Goal: Task Accomplishment & Management: Manage account settings

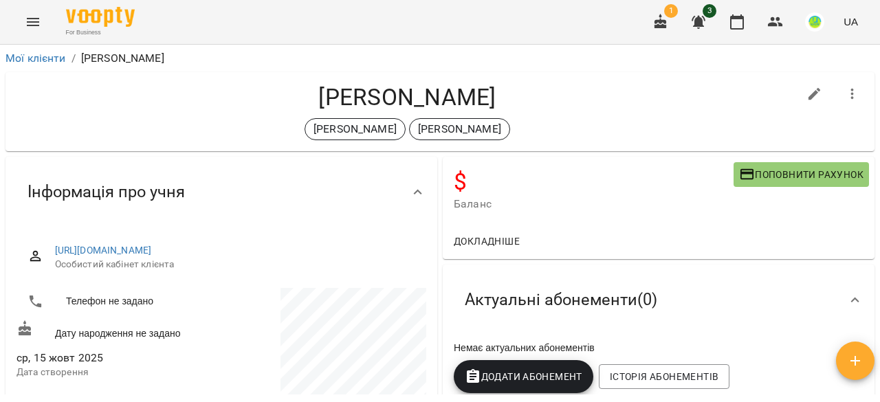
click at [706, 21] on icon "button" at bounding box center [698, 22] width 16 height 16
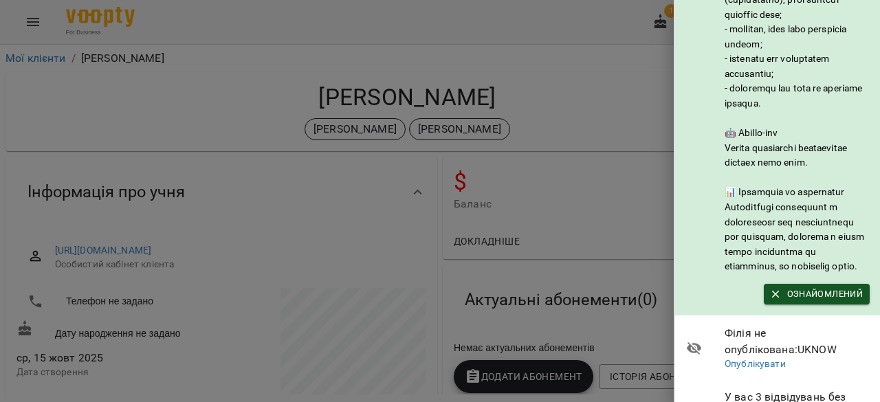
scroll to position [348, 0]
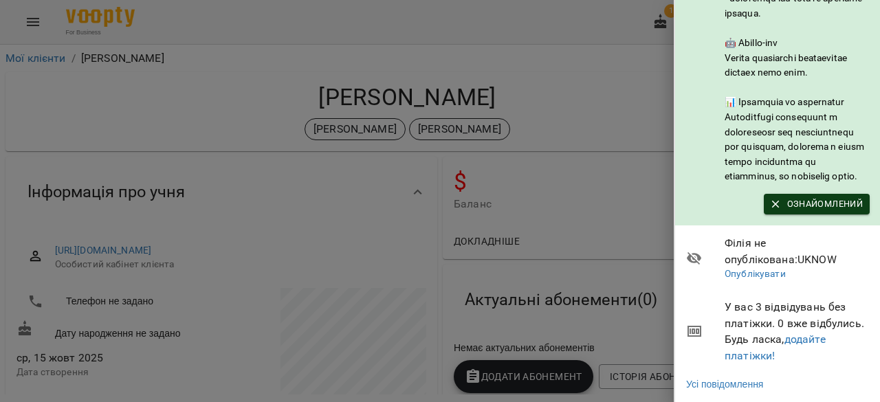
click at [777, 198] on icon "button" at bounding box center [775, 204] width 12 height 12
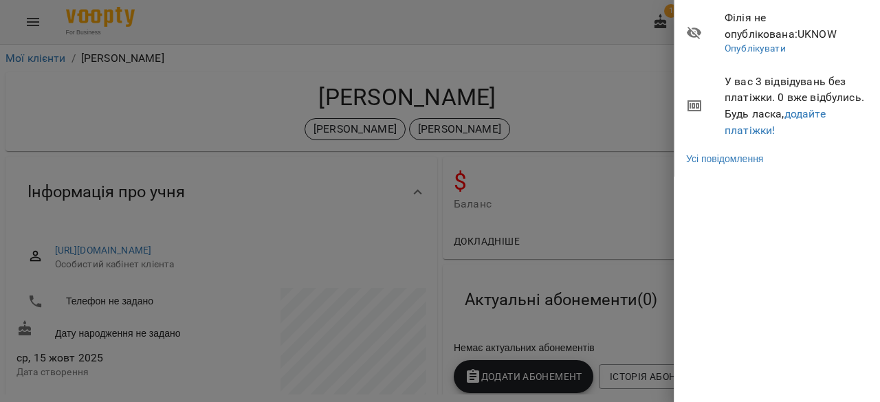
scroll to position [0, 0]
click at [601, 196] on div at bounding box center [440, 201] width 880 height 402
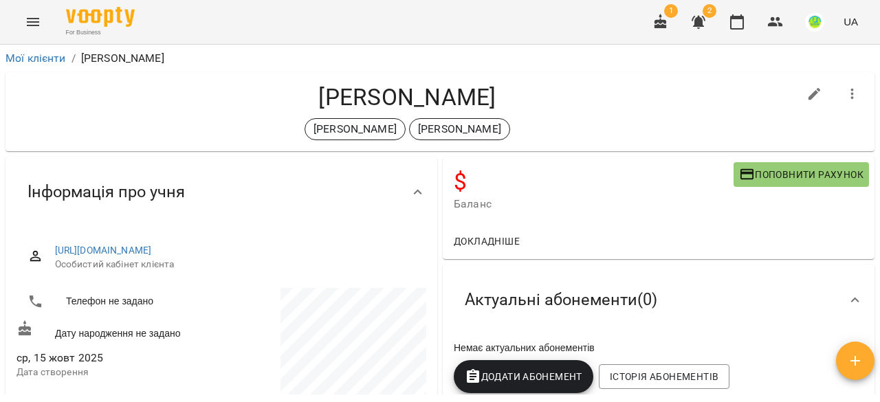
click at [823, 19] on img "button" at bounding box center [814, 21] width 19 height 19
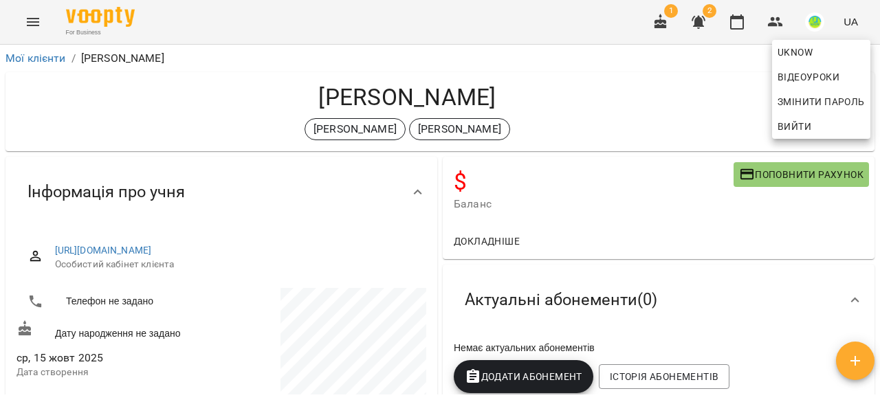
drag, startPoint x: 680, startPoint y: 112, endPoint x: 742, endPoint y: 46, distance: 90.4
click at [680, 111] on div at bounding box center [440, 201] width 880 height 402
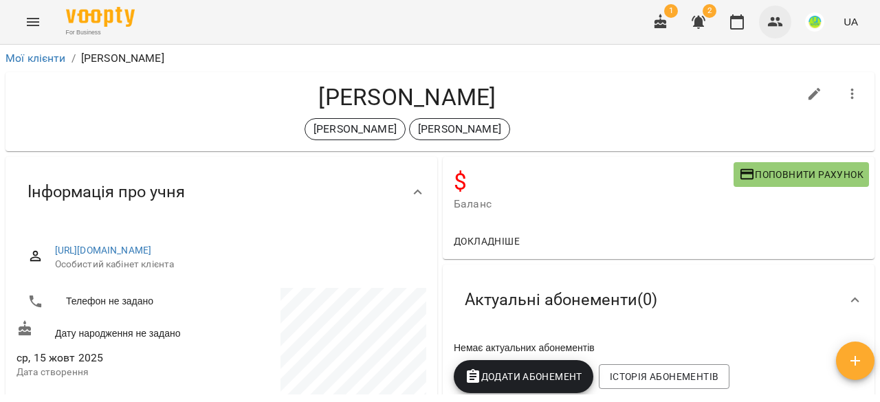
click at [772, 30] on icon "button" at bounding box center [775, 22] width 16 height 16
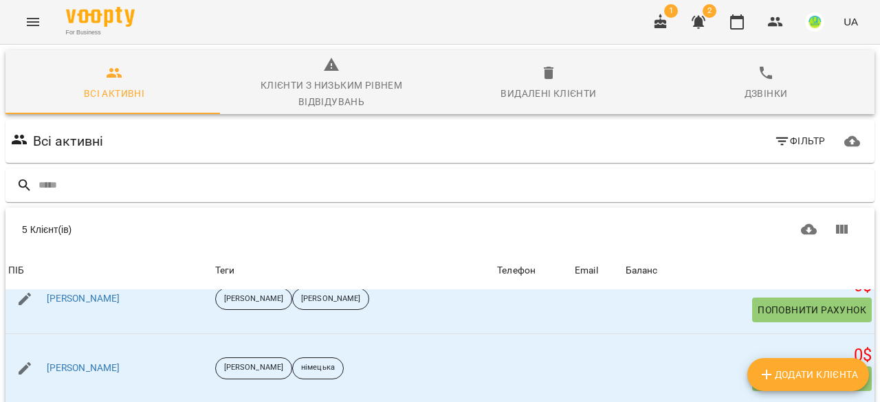
scroll to position [40, 0]
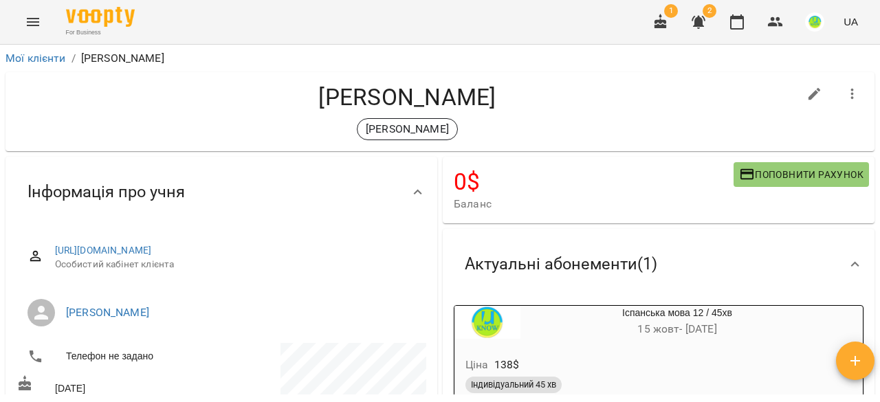
click at [32, 21] on icon "Menu" at bounding box center [33, 22] width 16 height 16
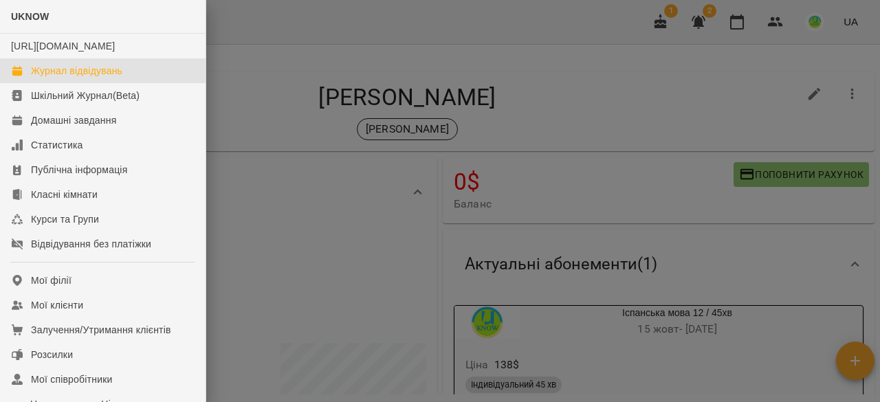
click at [60, 78] on div "Журнал відвідувань" at bounding box center [76, 71] width 91 height 14
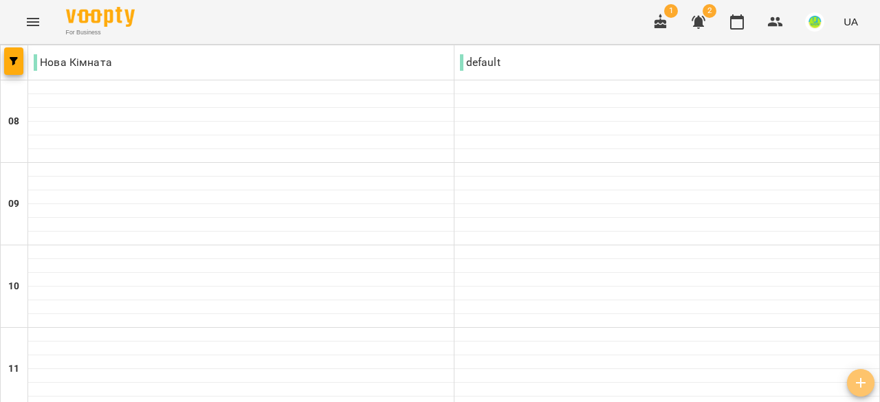
click at [863, 381] on icon "button" at bounding box center [860, 383] width 16 height 16
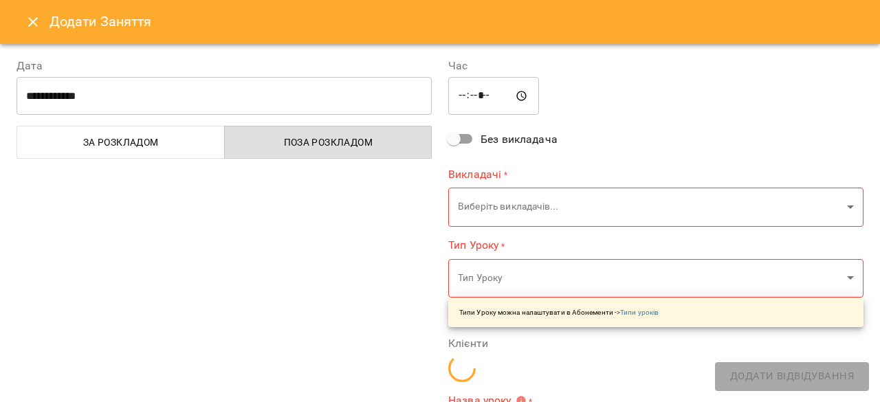
type input "*****"
type input "**********"
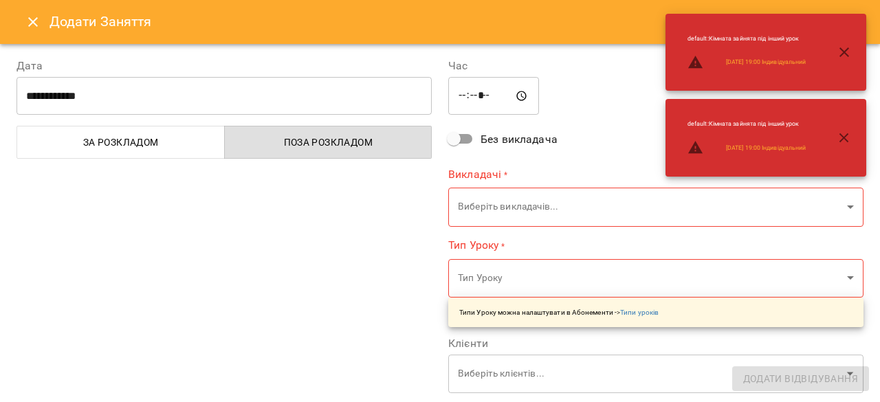
click at [469, 100] on input "*****" at bounding box center [493, 96] width 91 height 38
click at [450, 94] on input "*****" at bounding box center [493, 96] width 91 height 38
click at [454, 97] on input "*****" at bounding box center [493, 96] width 91 height 38
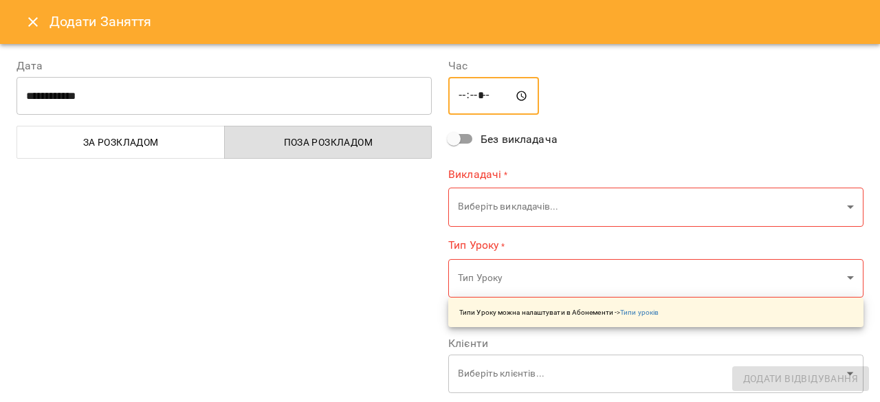
type input "*****"
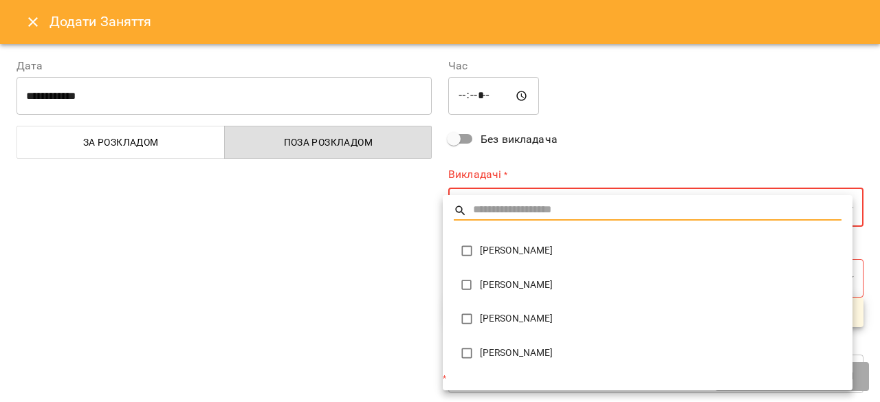
click at [510, 320] on span "[PERSON_NAME]" at bounding box center [660, 319] width 361 height 14
type input "**********"
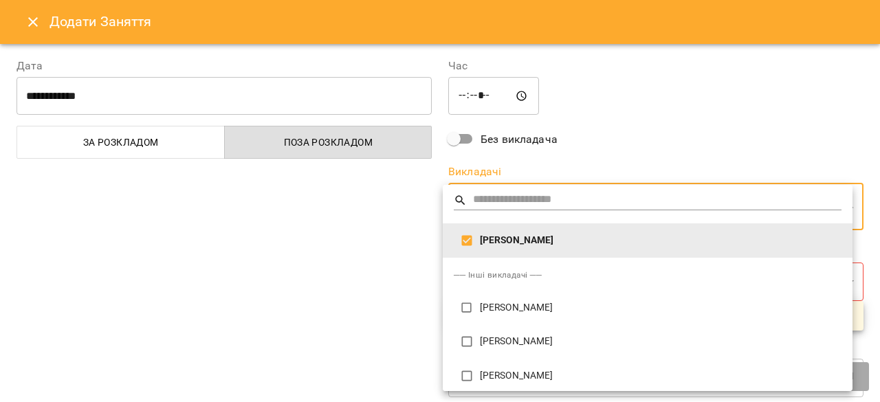
click at [341, 248] on div at bounding box center [440, 201] width 880 height 402
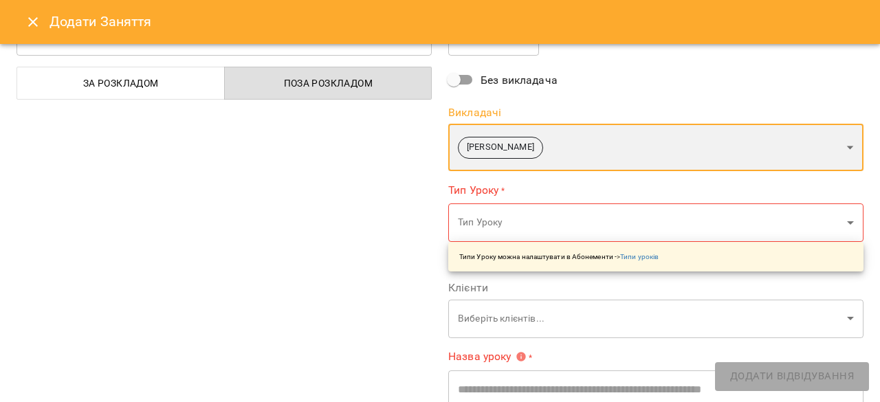
scroll to position [137, 0]
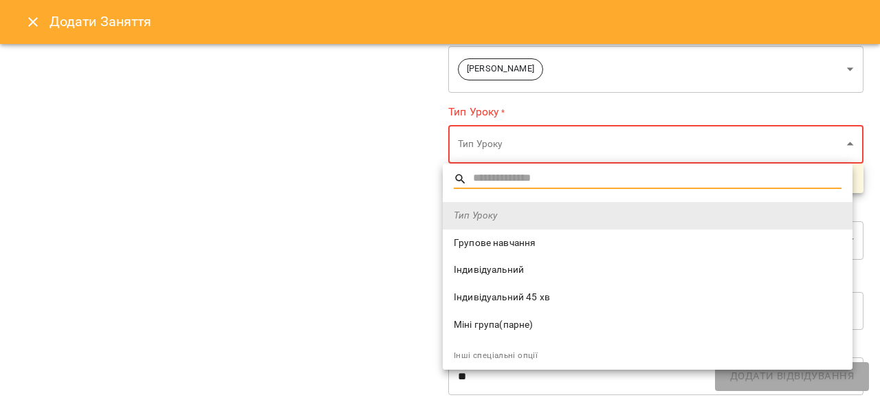
click at [491, 300] on span "Індивідуальний 45 хв" at bounding box center [648, 298] width 388 height 14
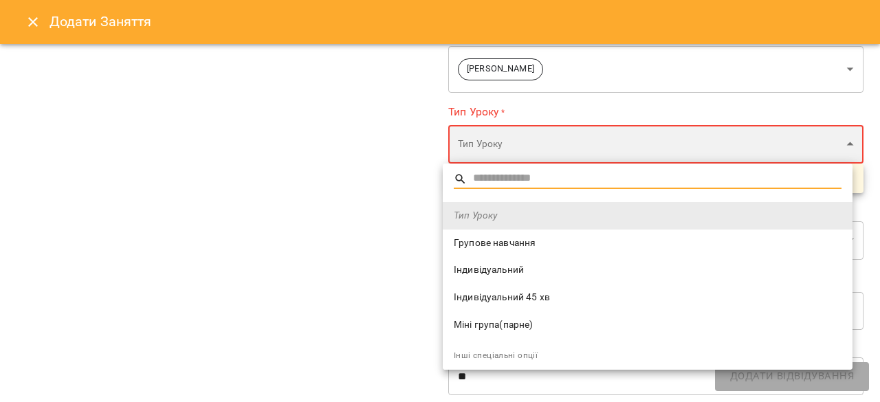
type input "**********"
type input "**"
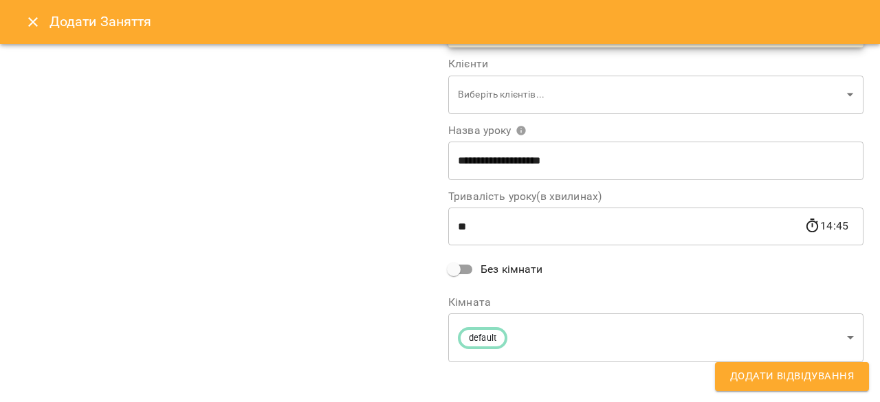
scroll to position [284, 0]
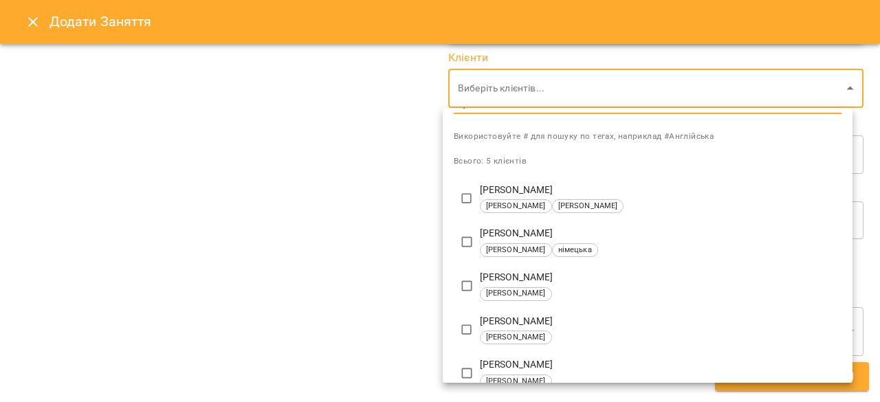
scroll to position [36, 0]
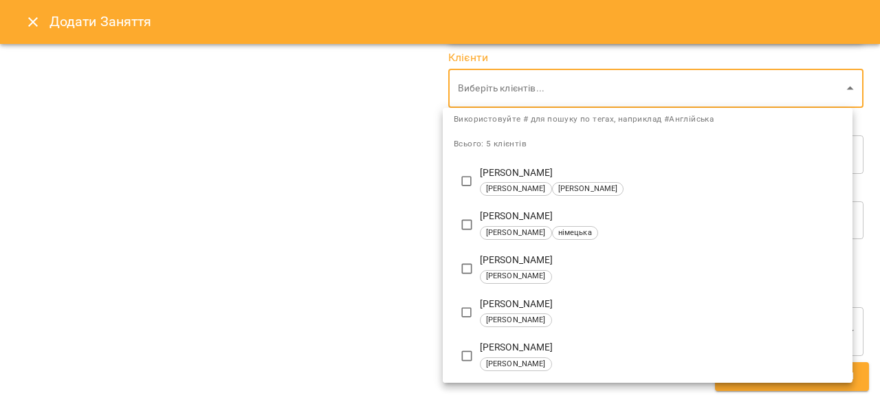
type input "**********"
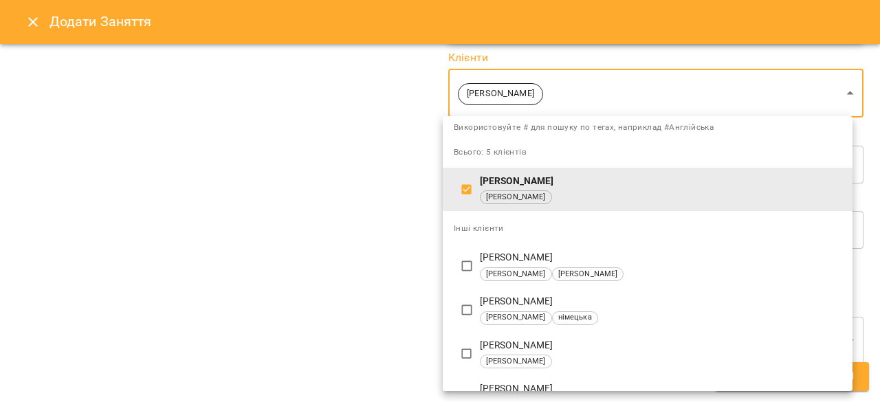
click at [315, 146] on div at bounding box center [440, 201] width 880 height 402
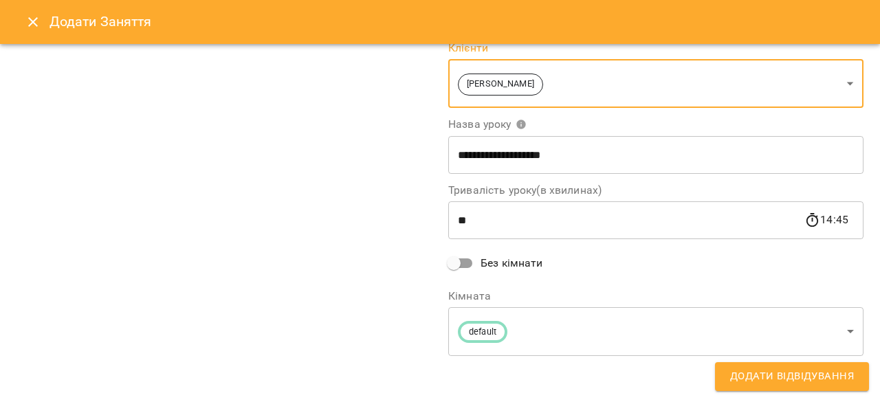
scroll to position [206, 0]
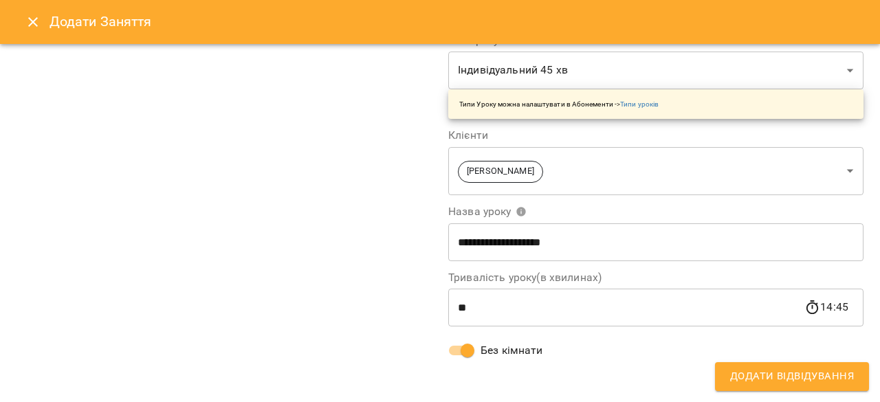
click at [827, 372] on span "Додати Відвідування" at bounding box center [792, 377] width 124 height 18
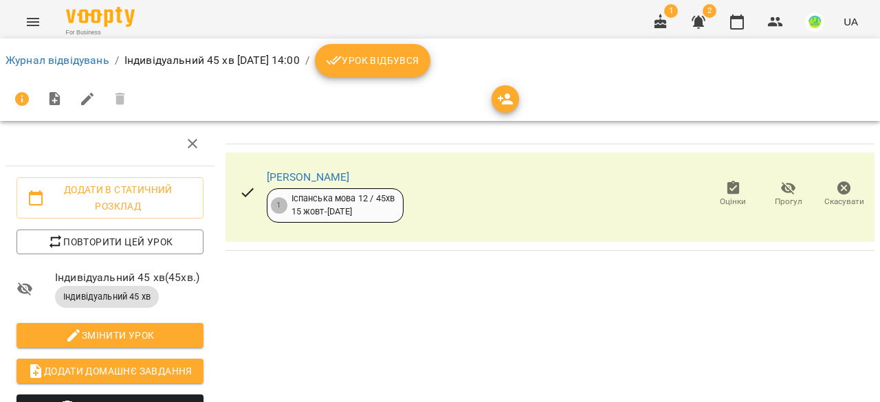
click at [25, 21] on icon "Menu" at bounding box center [33, 22] width 16 height 16
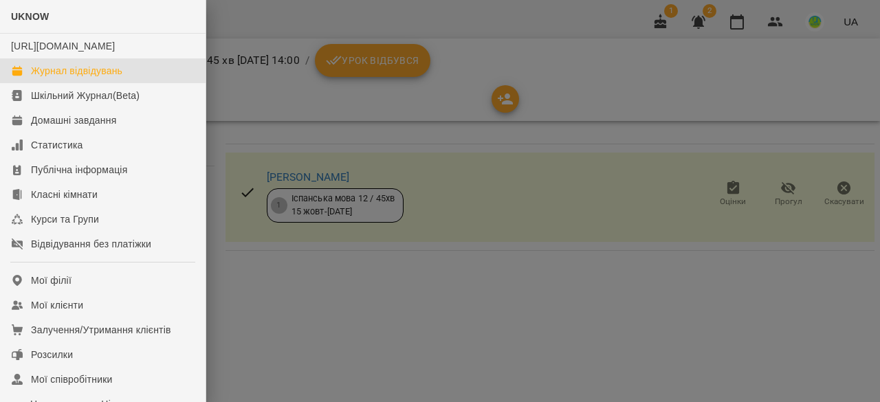
click at [53, 76] on link "Журнал відвідувань" at bounding box center [102, 70] width 205 height 25
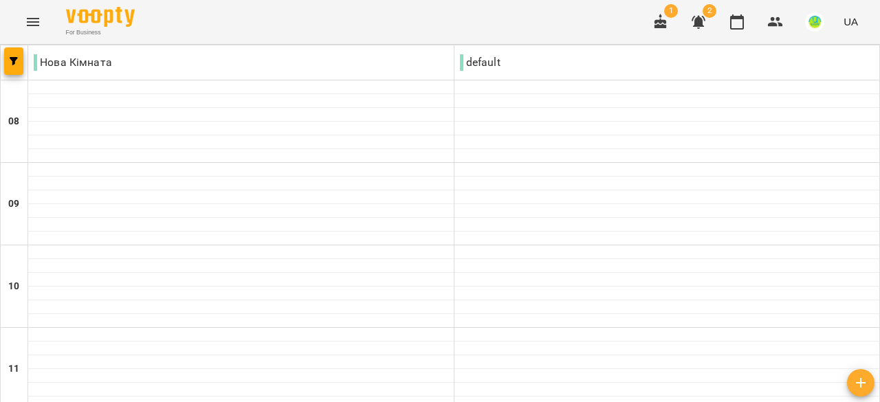
click at [30, 23] on icon "Menu" at bounding box center [33, 22] width 16 height 16
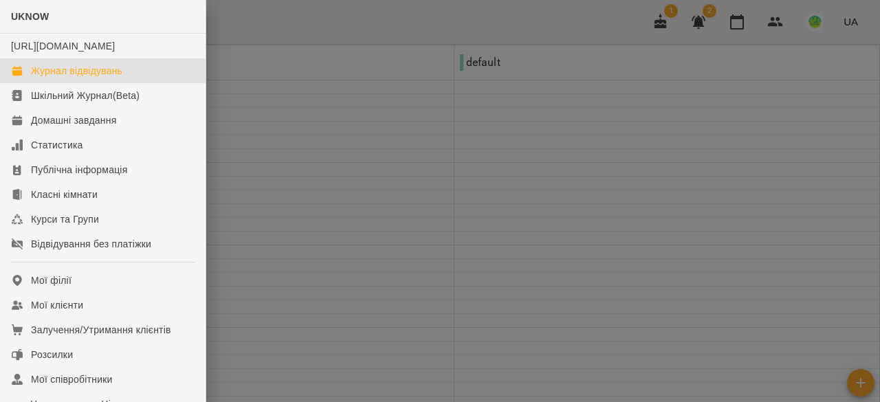
drag, startPoint x: 346, startPoint y: 121, endPoint x: 270, endPoint y: 91, distance: 81.8
click at [344, 121] on div at bounding box center [440, 201] width 880 height 402
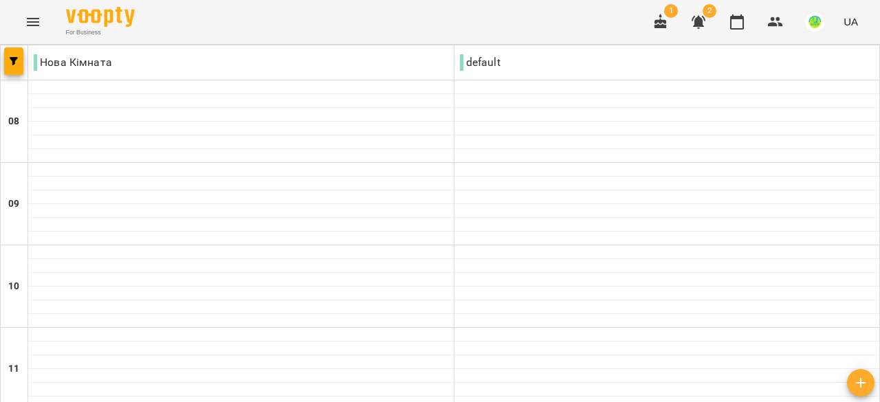
click at [60, 66] on p "Нова Кімната" at bounding box center [73, 62] width 78 height 16
click at [477, 61] on p "default" at bounding box center [480, 62] width 41 height 16
click at [40, 27] on icon "Menu" at bounding box center [33, 22] width 16 height 16
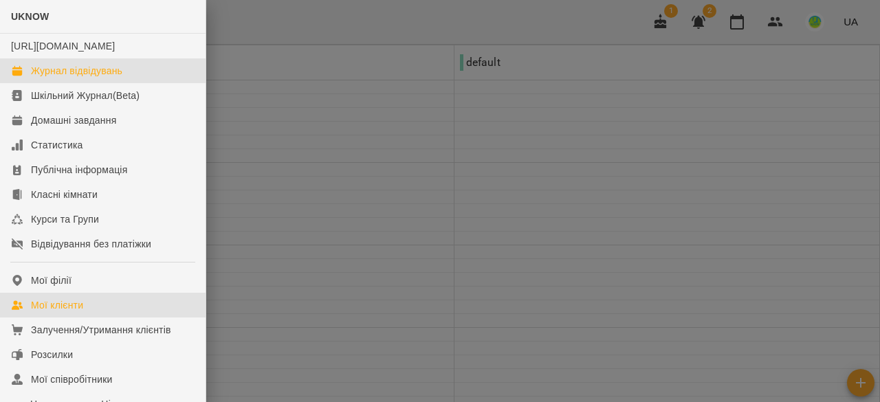
click at [58, 312] on div "Мої клієнти" at bounding box center [57, 305] width 52 height 14
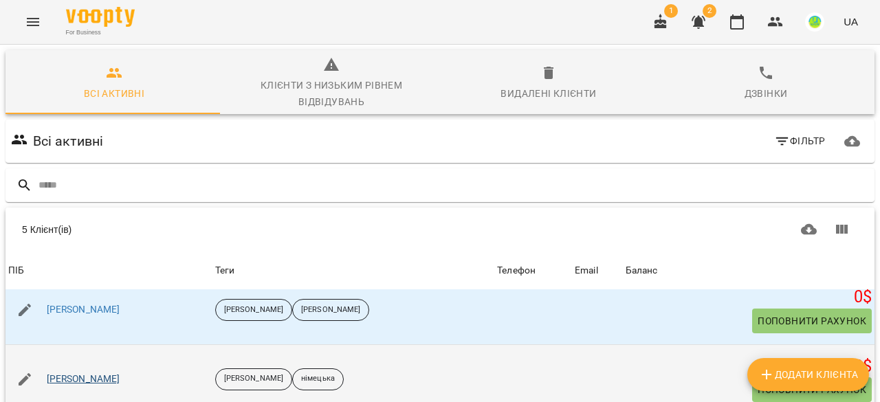
scroll to position [40, 0]
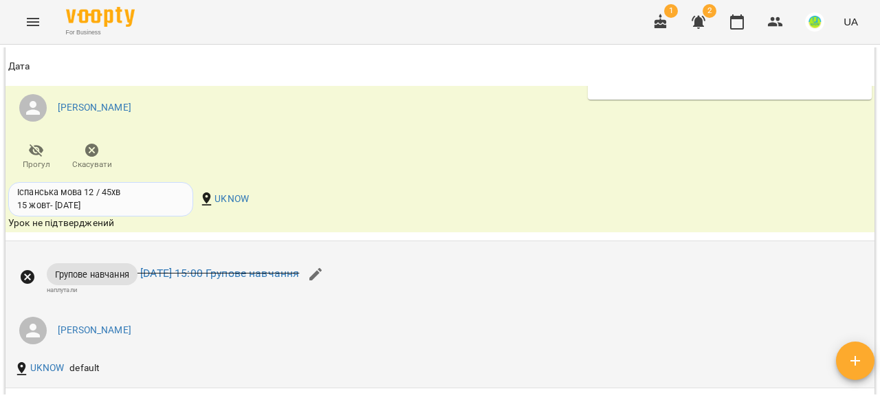
scroll to position [893, 0]
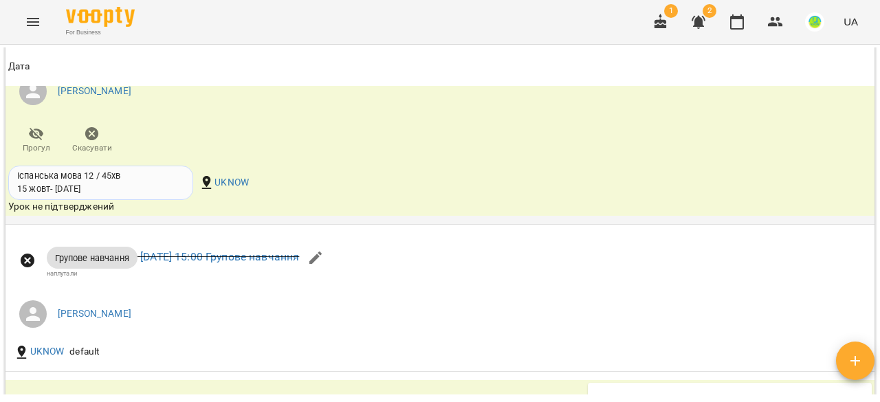
click at [58, 214] on div "Урок не підтверджений" at bounding box center [295, 207] width 574 height 14
click at [92, 182] on div "Іспанська мова 12 / 45хв" at bounding box center [100, 176] width 167 height 12
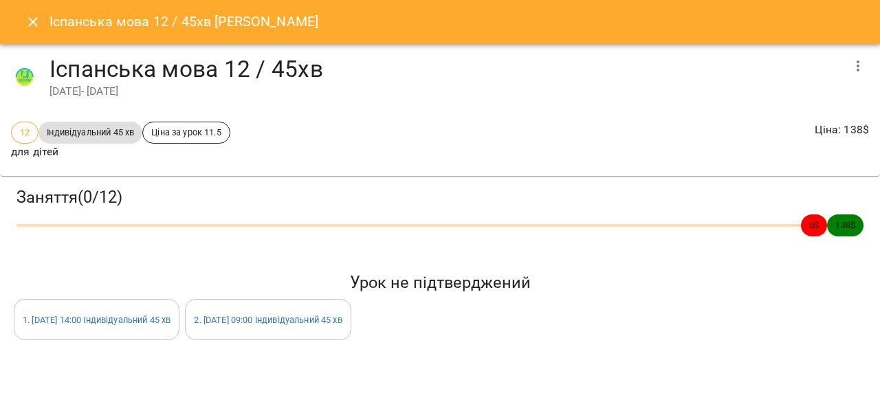
click at [91, 332] on div "1 . ср 15 жовт 2025 14:00 Індивідуальний 45 хв" at bounding box center [97, 319] width 166 height 41
click at [860, 68] on icon "button" at bounding box center [857, 66] width 16 height 16
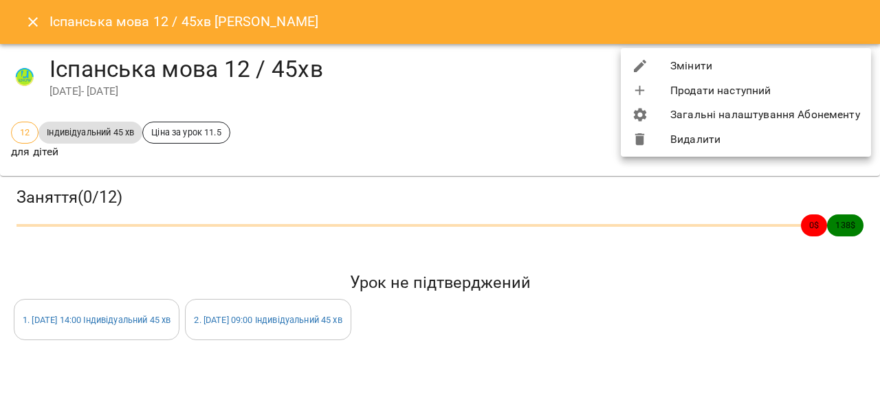
click at [458, 128] on div at bounding box center [440, 201] width 880 height 402
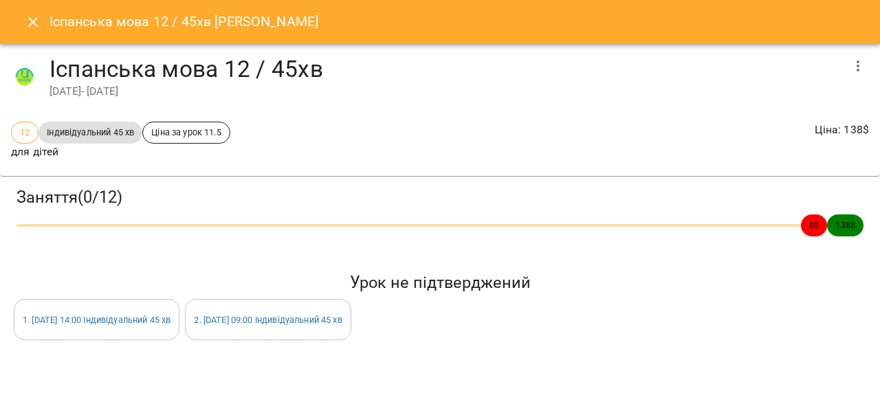
click at [17, 131] on span "12" at bounding box center [25, 132] width 26 height 13
drag, startPoint x: 78, startPoint y: 131, endPoint x: 184, endPoint y: 137, distance: 106.0
click at [86, 131] on span "Індивідуальний 45 хв" at bounding box center [90, 132] width 104 height 13
click at [186, 137] on span "Ціна за урок 11.5" at bounding box center [186, 132] width 87 height 13
click at [30, 23] on icon "Close" at bounding box center [33, 22] width 16 height 16
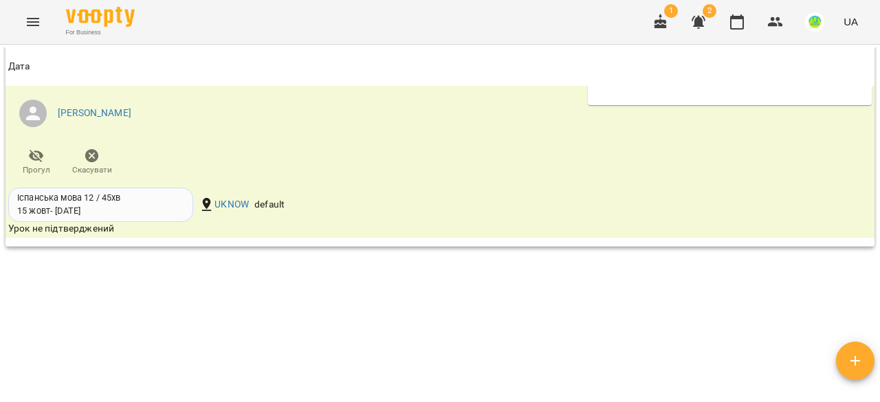
scroll to position [1031, 0]
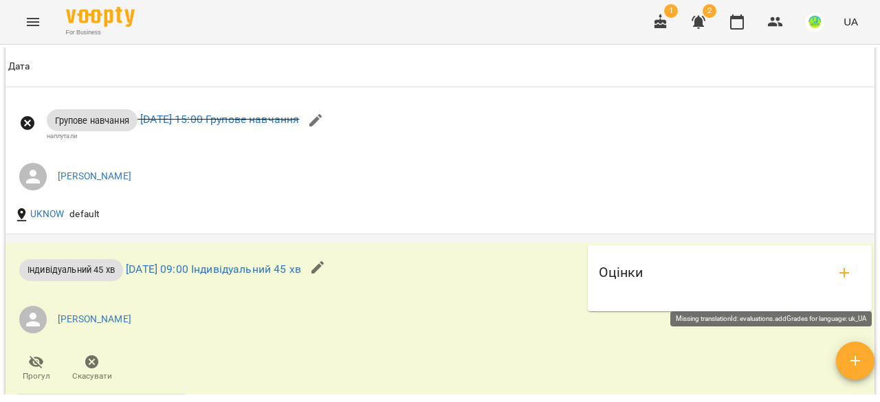
click at [836, 281] on icon "add evaluations" at bounding box center [844, 273] width 16 height 16
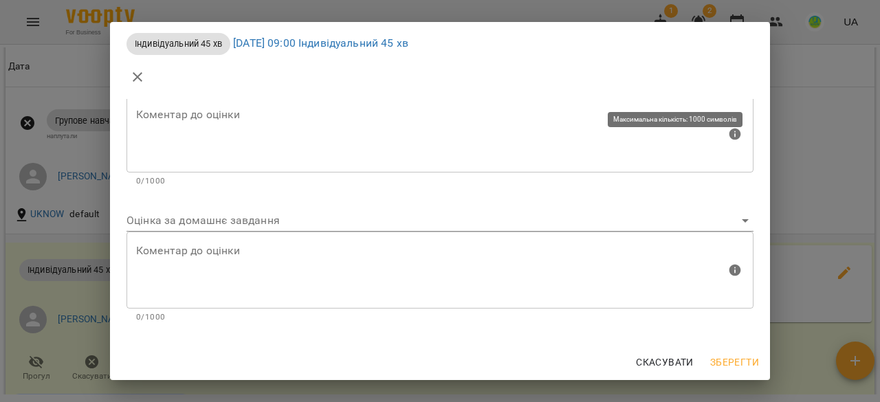
scroll to position [0, 0]
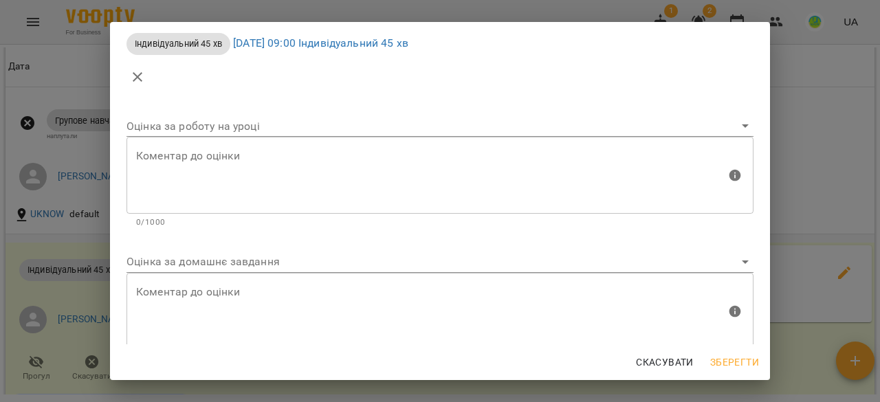
drag, startPoint x: 658, startPoint y: 360, endPoint x: 615, endPoint y: 326, distance: 55.3
click at [658, 361] on span "Скасувати" at bounding box center [665, 362] width 58 height 16
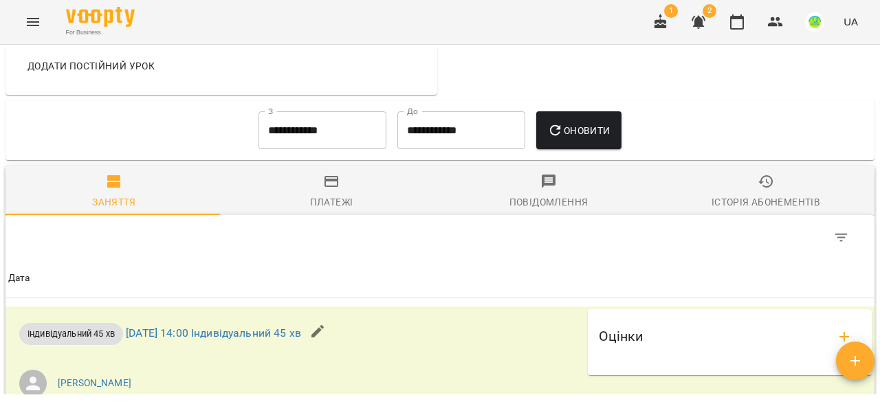
scroll to position [756, 0]
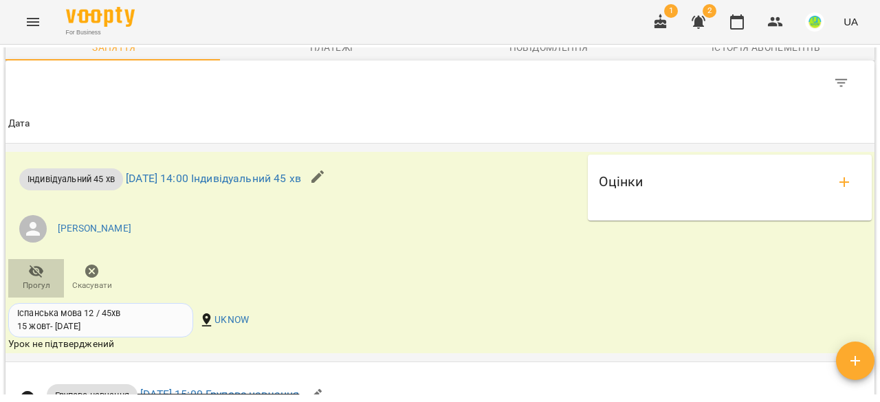
click at [34, 278] on icon "button" at bounding box center [36, 271] width 15 height 13
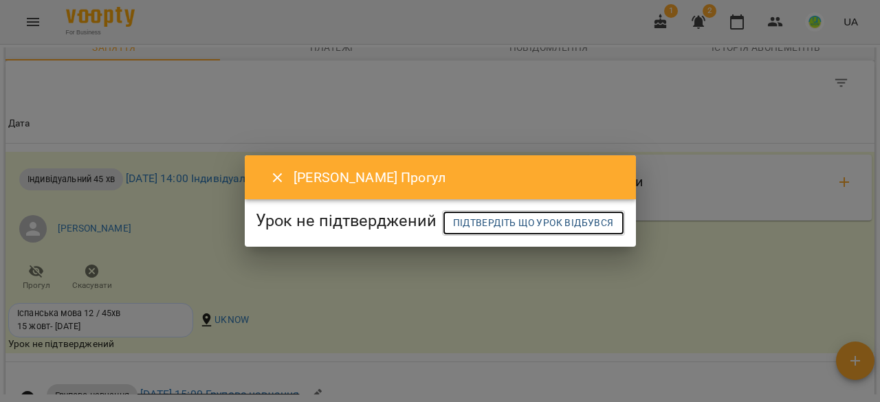
click at [453, 231] on span "Підтвердіть що урок відбувся" at bounding box center [533, 222] width 161 height 16
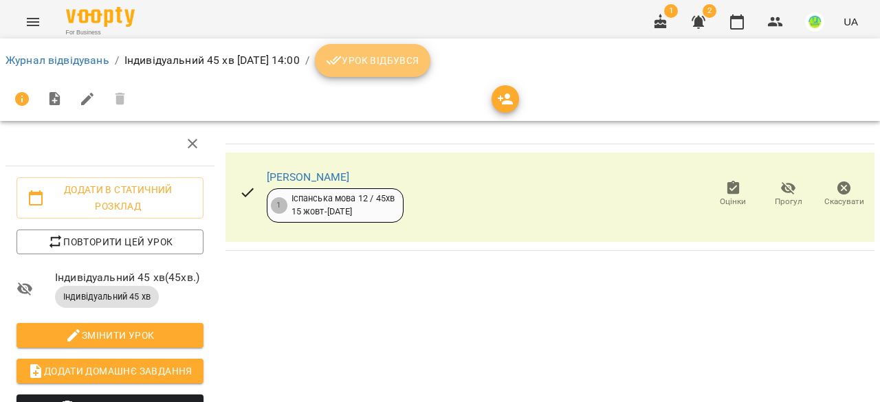
click at [419, 56] on span "Урок відбувся" at bounding box center [372, 60] width 93 height 16
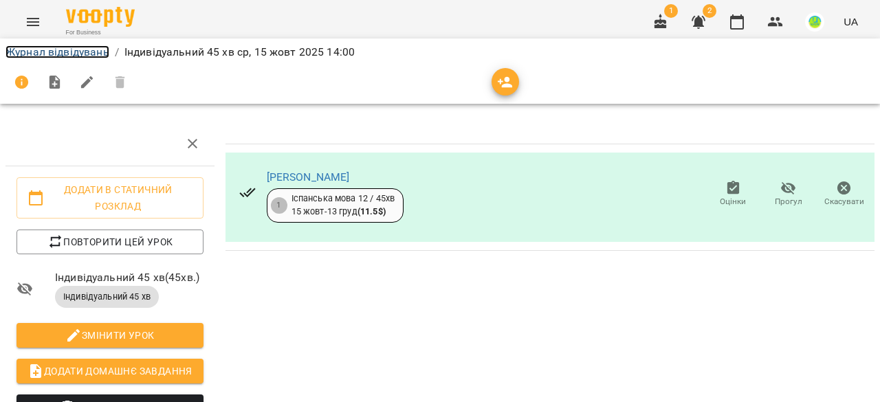
click at [30, 49] on link "Журнал відвідувань" at bounding box center [57, 51] width 104 height 13
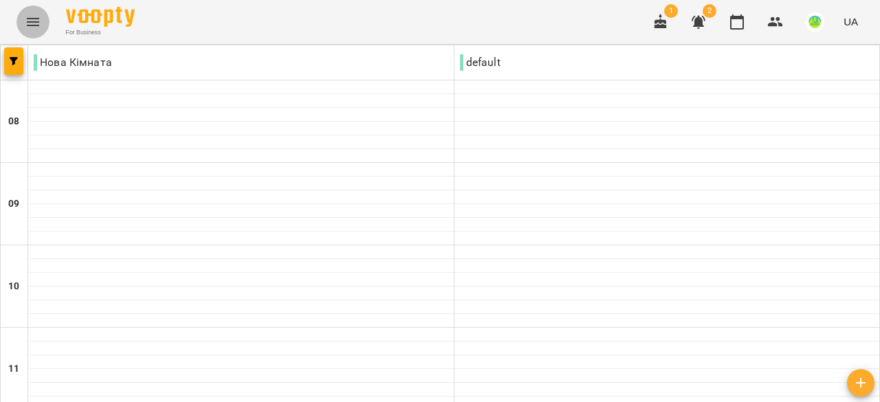
click at [32, 17] on icon "Menu" at bounding box center [33, 22] width 16 height 16
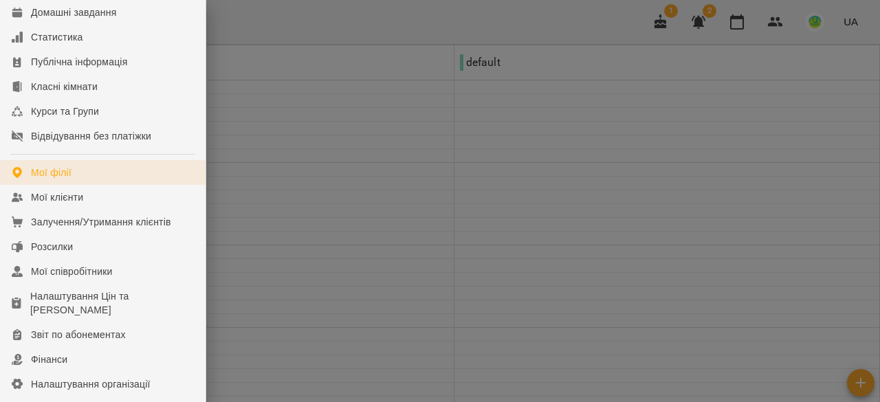
scroll to position [137, 0]
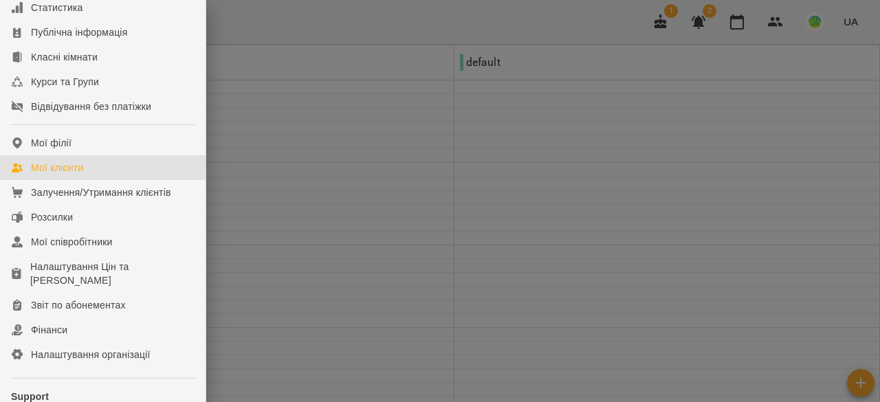
click at [60, 172] on link "Мої клієнти" at bounding box center [102, 167] width 205 height 25
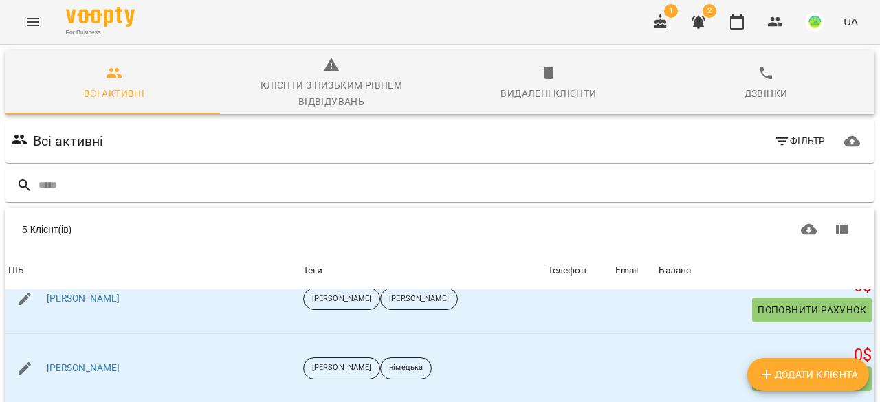
scroll to position [40, 0]
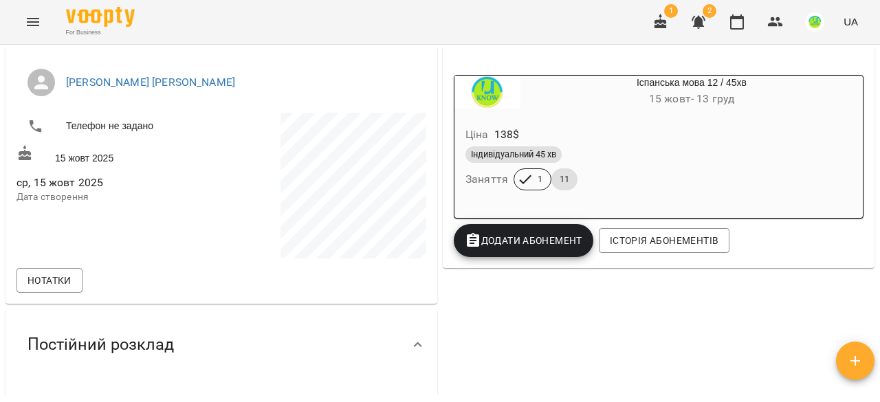
scroll to position [224, 0]
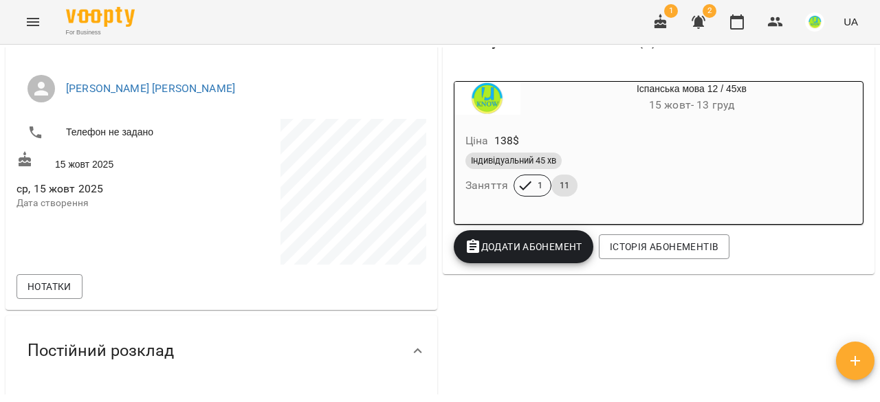
click at [40, 23] on icon "Menu" at bounding box center [33, 22] width 16 height 16
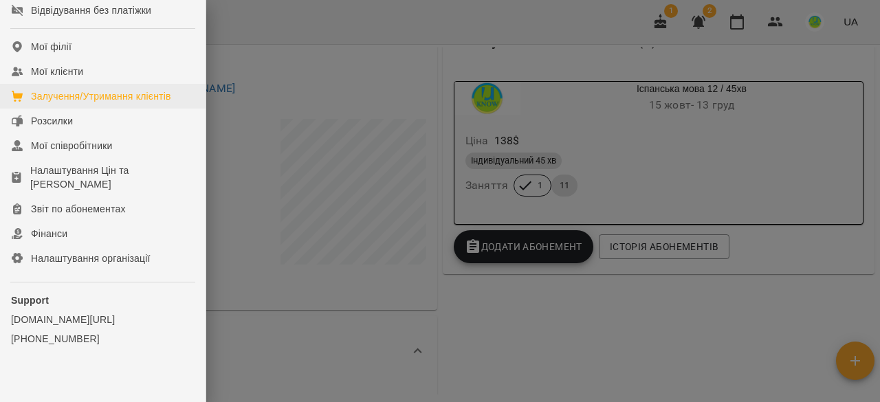
scroll to position [257, 0]
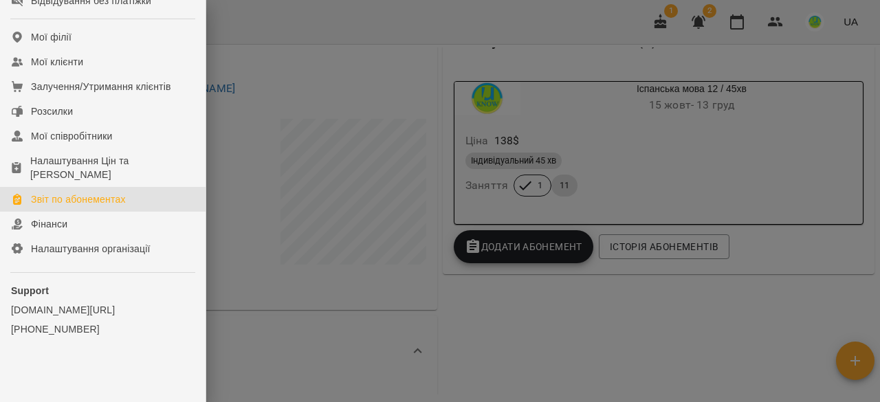
click at [65, 197] on div "Звіт по абонементах" at bounding box center [78, 199] width 95 height 14
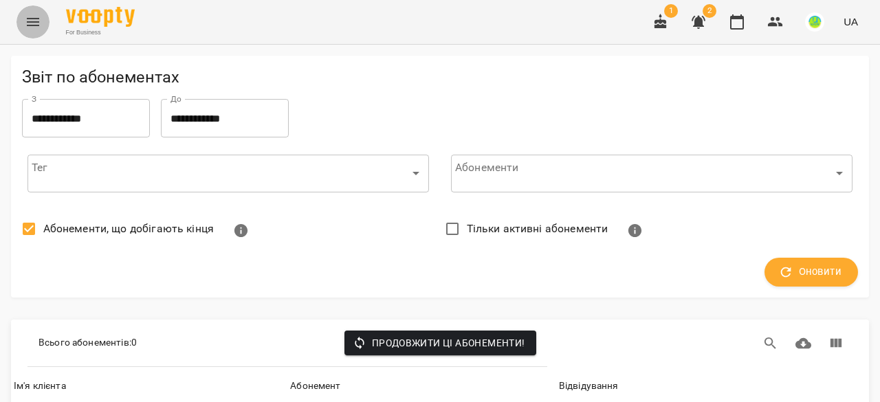
click at [33, 16] on icon "Menu" at bounding box center [33, 22] width 16 height 16
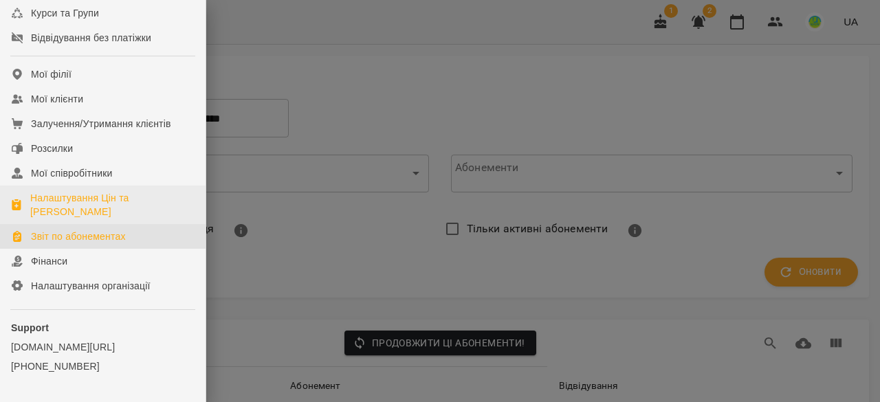
scroll to position [257, 0]
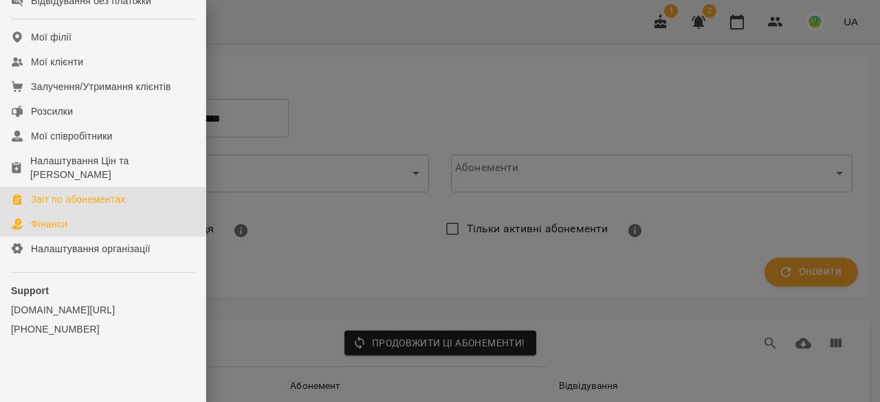
click at [51, 228] on div "Фінанси" at bounding box center [49, 224] width 36 height 14
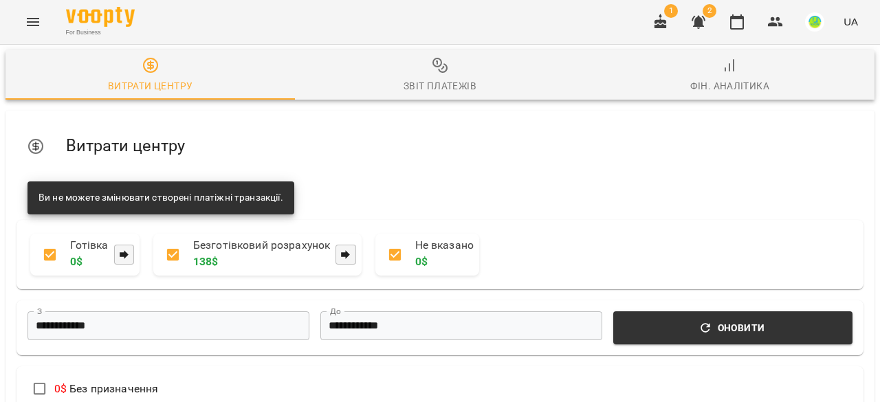
click at [447, 72] on span "Звіт платежів" at bounding box center [439, 75] width 273 height 37
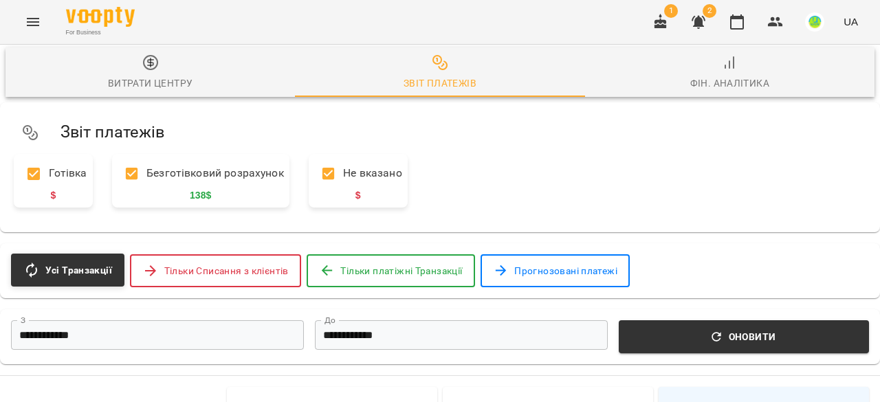
scroll to position [344, 0]
click at [227, 263] on span "Тільки Списання з клієнтів" at bounding box center [226, 271] width 124 height 16
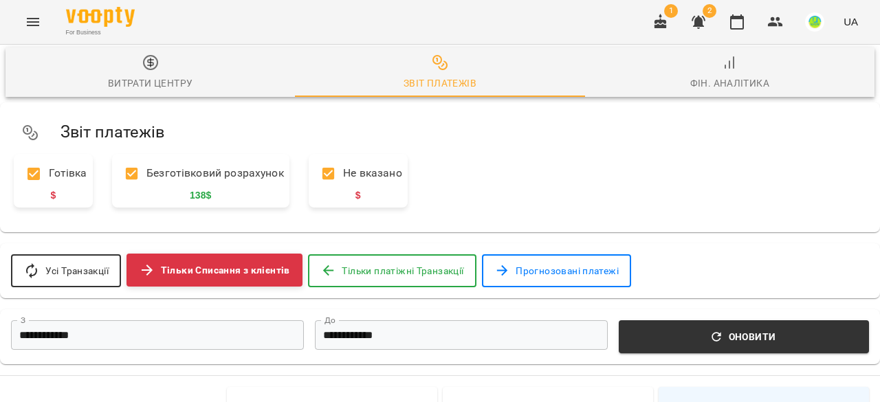
scroll to position [0, 0]
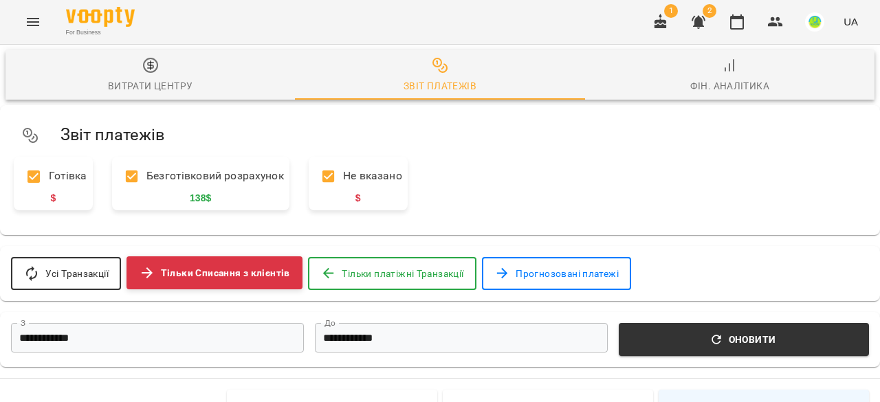
click at [431, 277] on span "Тільки платіжні Транзакції" at bounding box center [403, 273] width 122 height 16
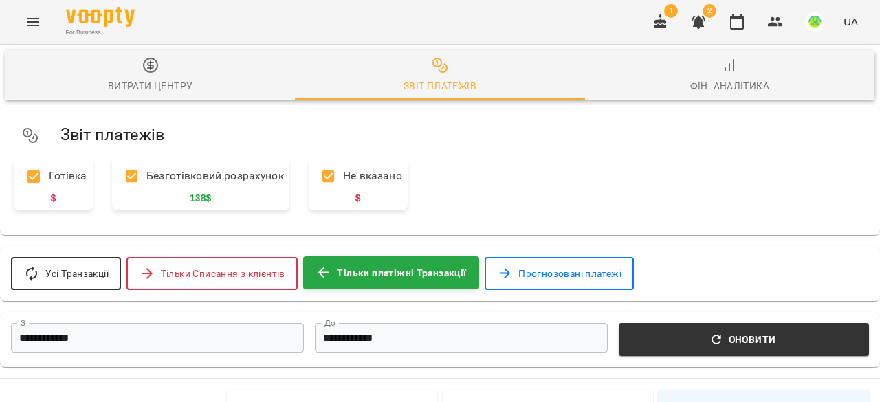
click at [717, 91] on div "Фін. Аналітика" at bounding box center [730, 86] width 80 height 16
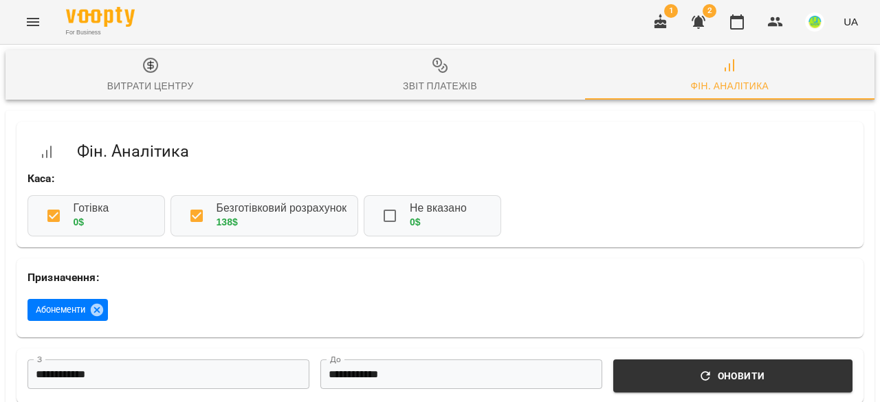
click at [168, 83] on div "Витрати центру" at bounding box center [150, 86] width 87 height 16
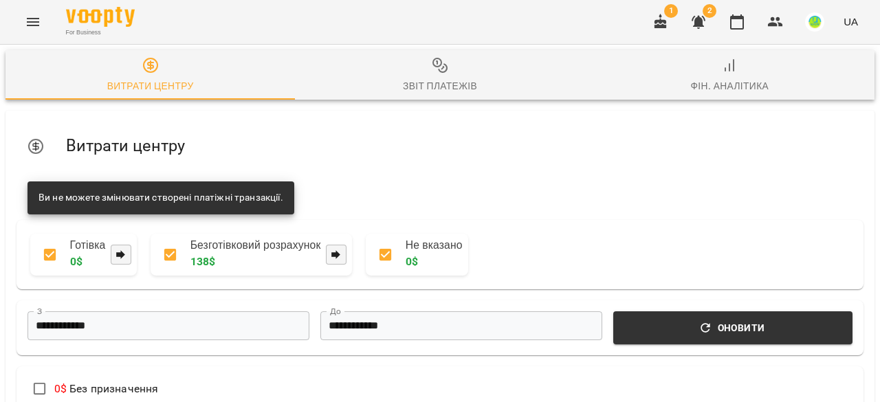
click at [34, 24] on icon "Menu" at bounding box center [33, 22] width 16 height 16
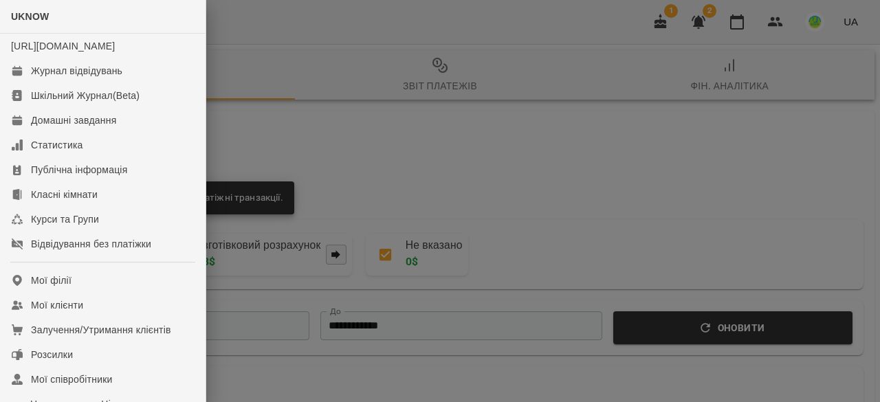
click at [455, 170] on div at bounding box center [440, 201] width 880 height 402
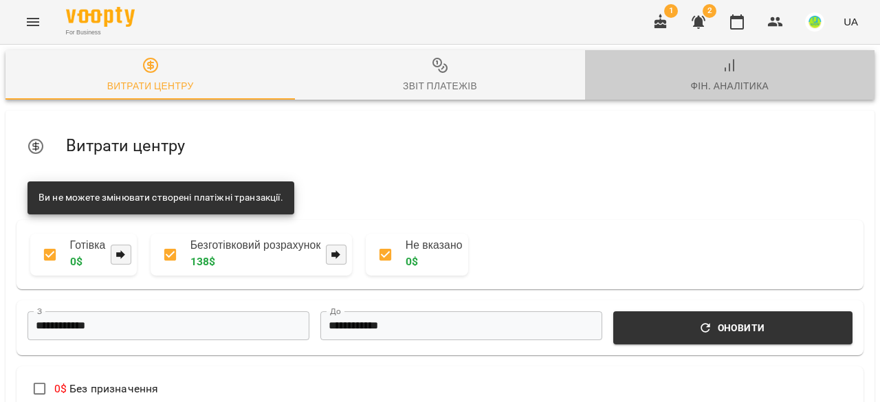
click at [733, 68] on line "button" at bounding box center [733, 65] width 0 height 11
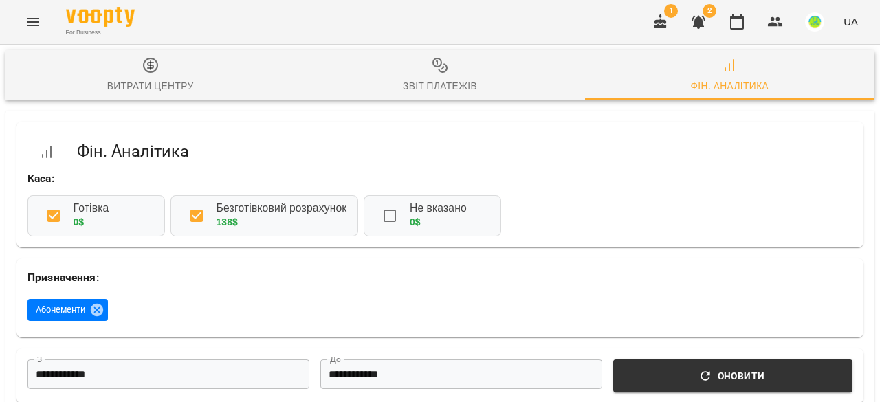
click at [412, 76] on span "Звіт платежів" at bounding box center [439, 75] width 273 height 37
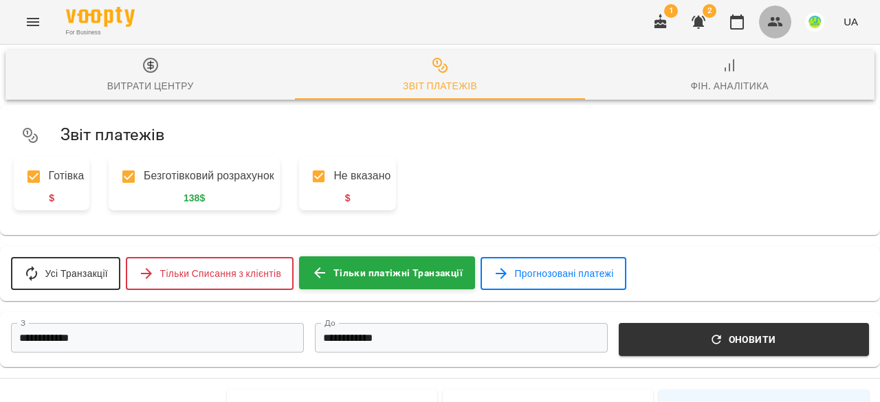
click at [792, 19] on button "button" at bounding box center [775, 21] width 33 height 33
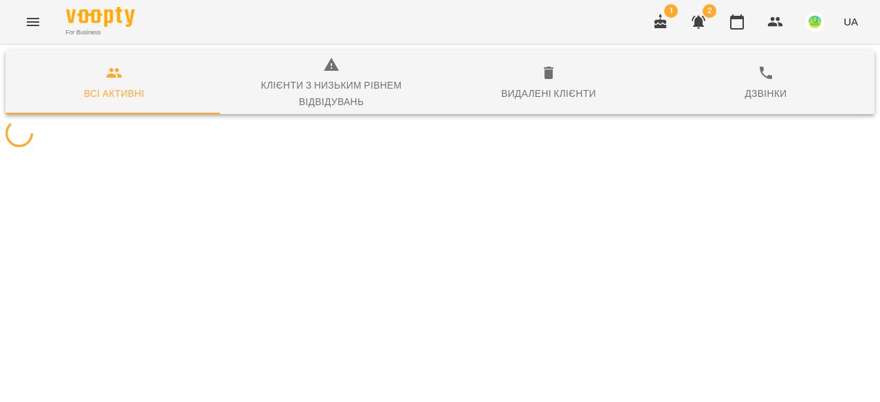
click at [330, 72] on span "Клієнти з низьким рівнем відвідувань" at bounding box center [331, 83] width 201 height 54
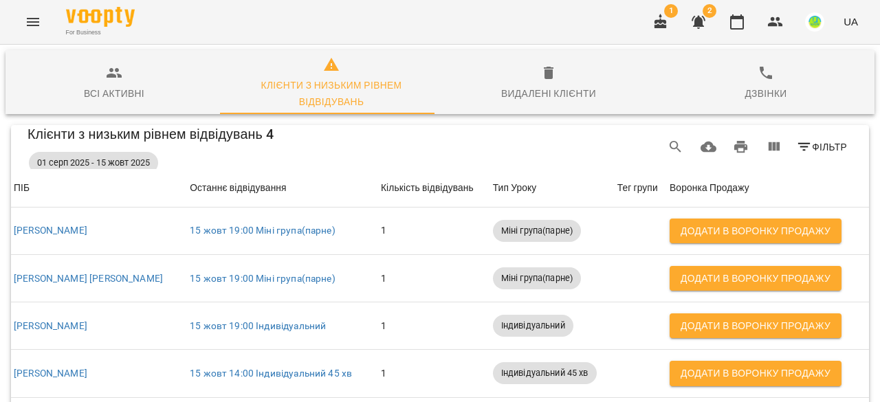
click at [535, 85] on div "Видалені клієнти" at bounding box center [548, 93] width 95 height 16
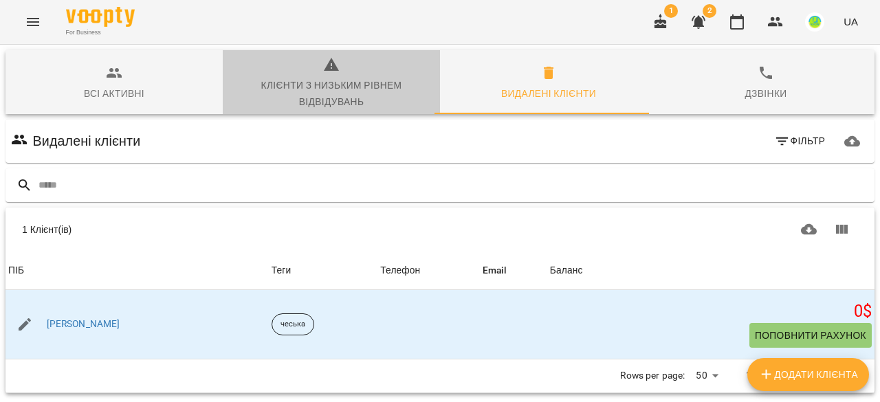
click at [341, 85] on div "Клієнти з низьким рівнем відвідувань" at bounding box center [331, 93] width 201 height 33
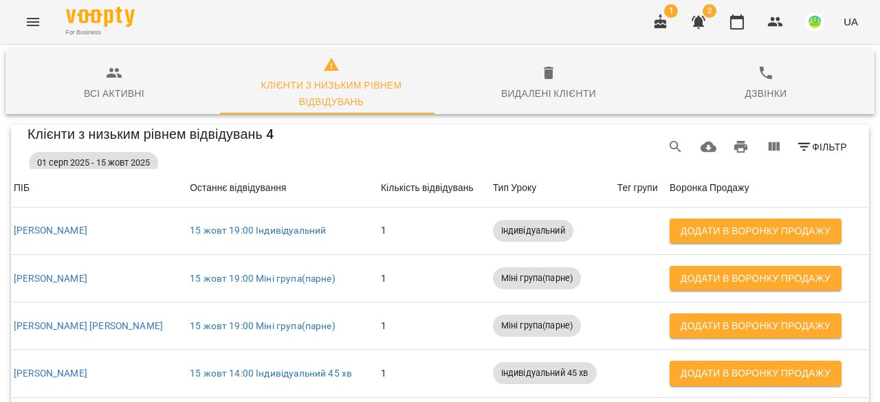
click at [772, 76] on span "Дзвінки" at bounding box center [765, 83] width 201 height 37
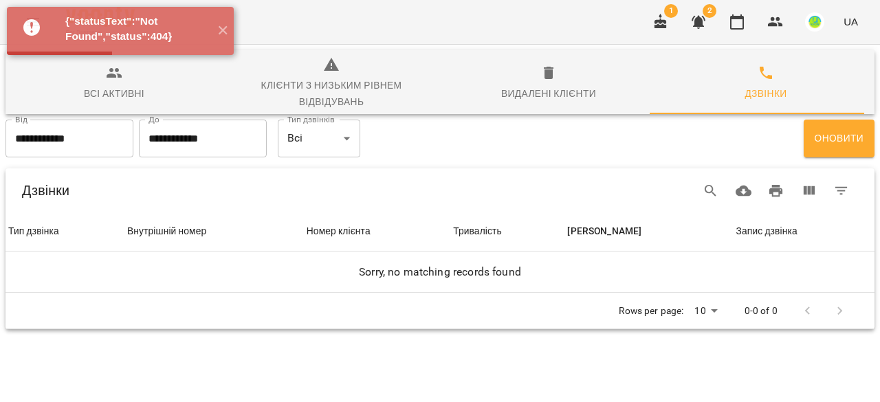
click at [338, 77] on div "Клієнти з низьким рівнем відвідувань" at bounding box center [331, 93] width 201 height 33
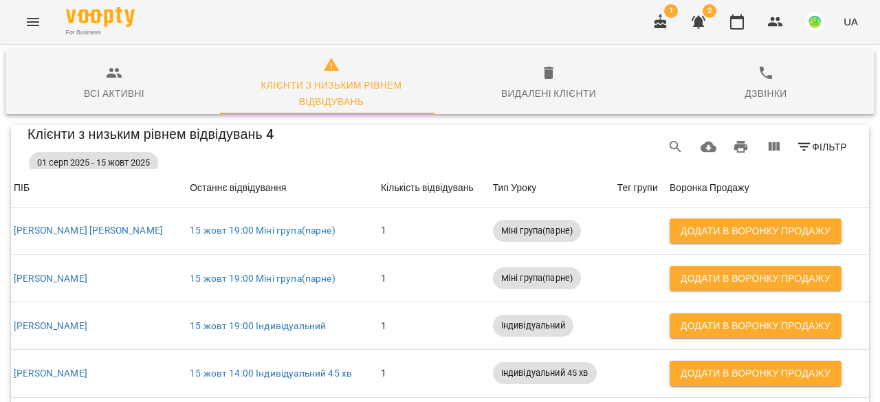
click at [796, 148] on icon "Table Toolbar" at bounding box center [804, 147] width 16 height 16
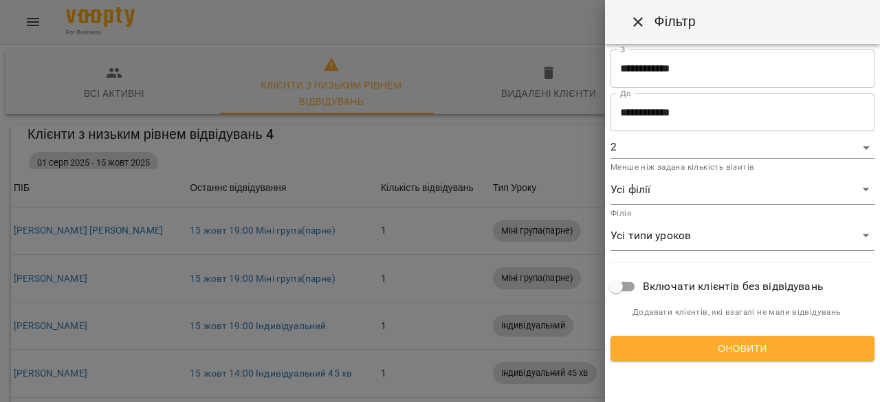
drag, startPoint x: 636, startPoint y: 23, endPoint x: 574, endPoint y: 58, distance: 71.7
click at [637, 23] on icon "Close" at bounding box center [638, 22] width 10 height 10
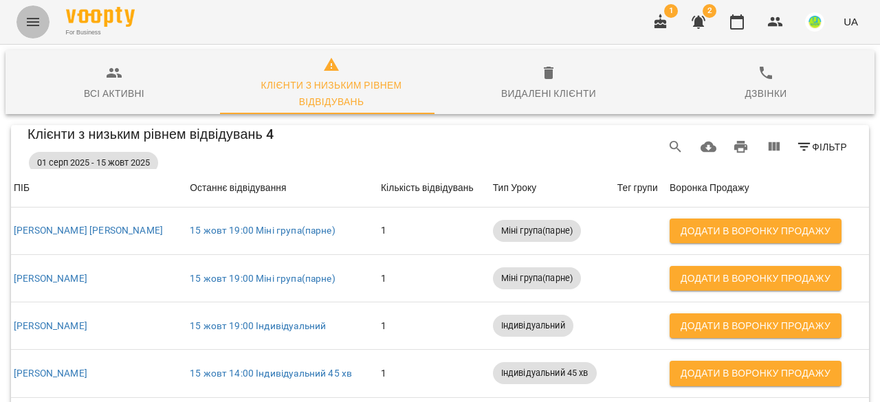
click at [36, 23] on icon "Menu" at bounding box center [33, 22] width 16 height 16
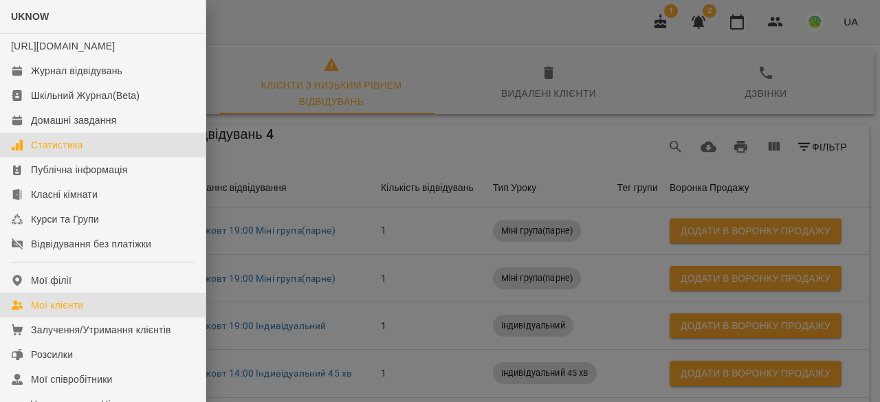
click at [69, 147] on link "Статистика" at bounding box center [102, 145] width 205 height 25
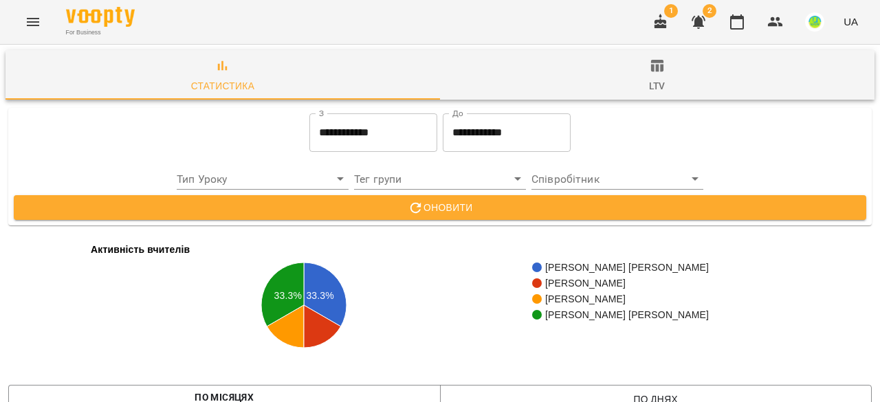
click at [651, 76] on span "ltv" at bounding box center [657, 76] width 418 height 37
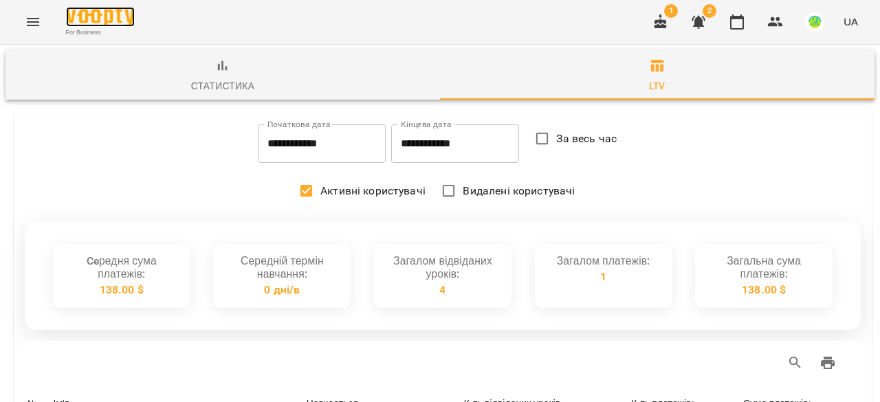
click at [82, 18] on img at bounding box center [100, 17] width 69 height 20
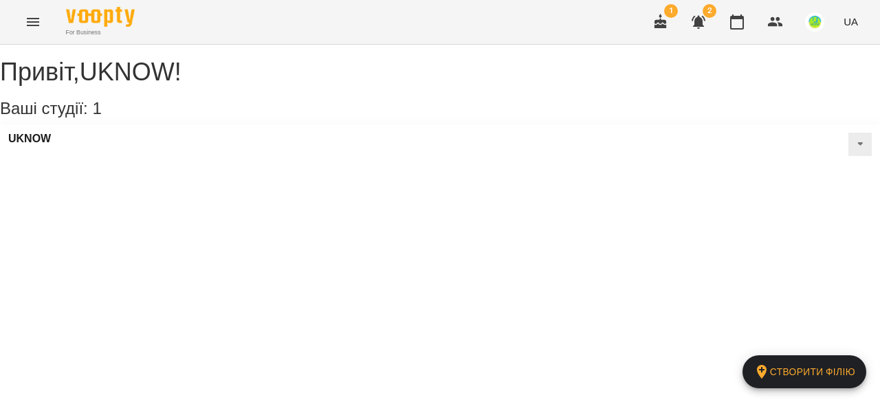
click at [36, 19] on icon "Menu" at bounding box center [33, 22] width 16 height 16
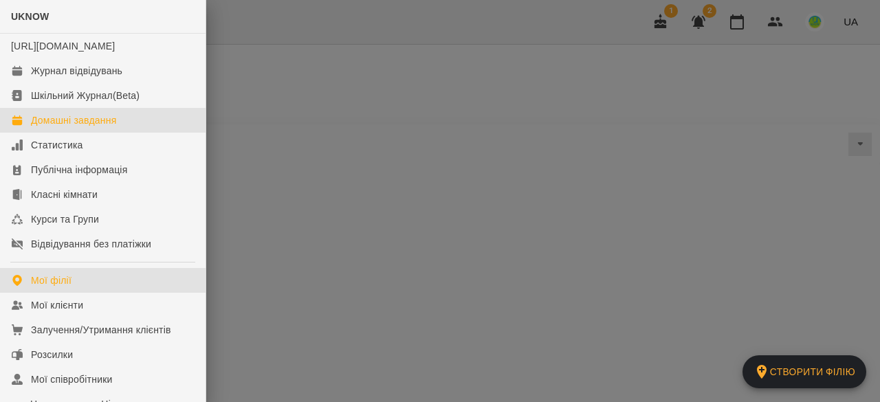
click at [60, 127] on div "Домашні завдання" at bounding box center [73, 120] width 85 height 14
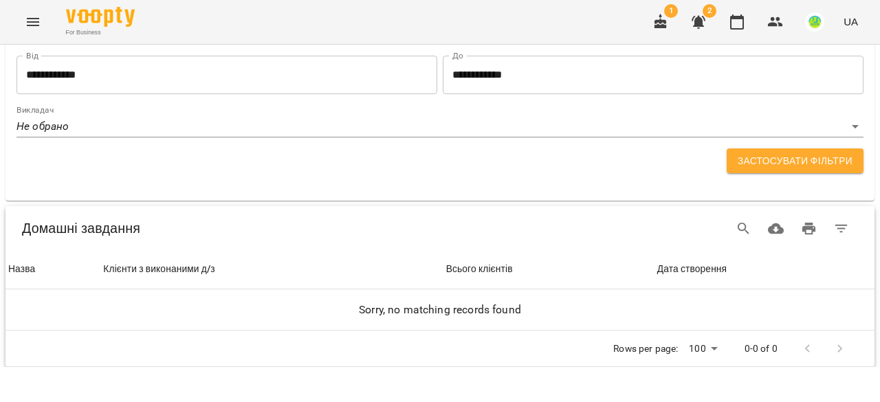
click at [36, 15] on icon "Menu" at bounding box center [33, 22] width 16 height 16
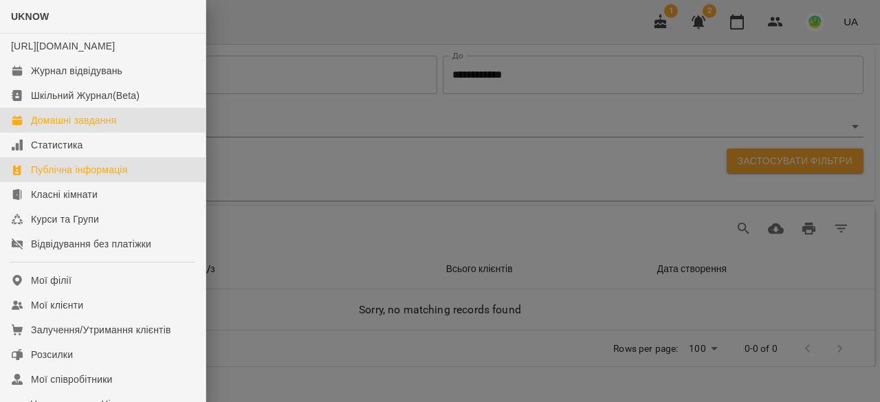
click at [69, 177] on div "Публічна інформація" at bounding box center [79, 170] width 96 height 14
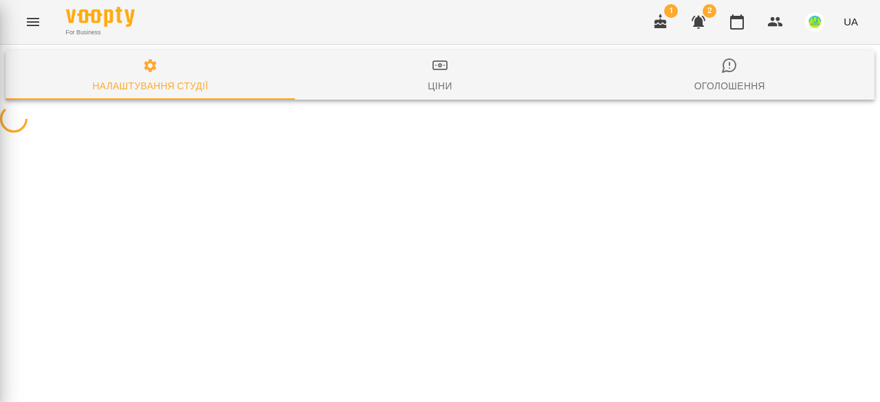
select select "**"
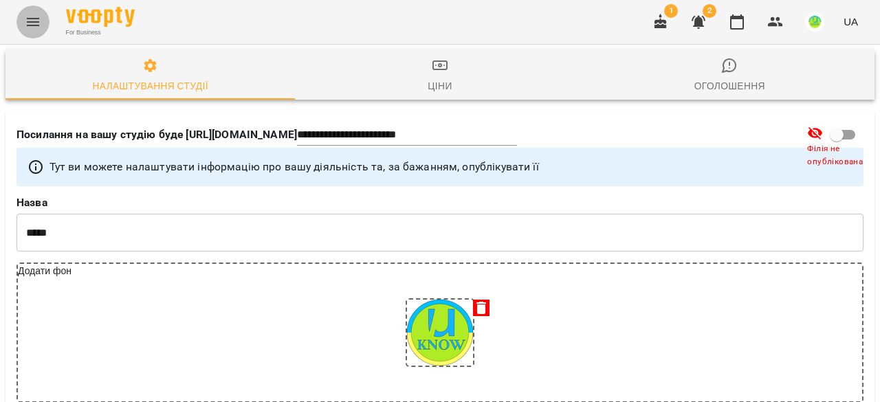
click at [35, 17] on icon "Menu" at bounding box center [33, 22] width 16 height 16
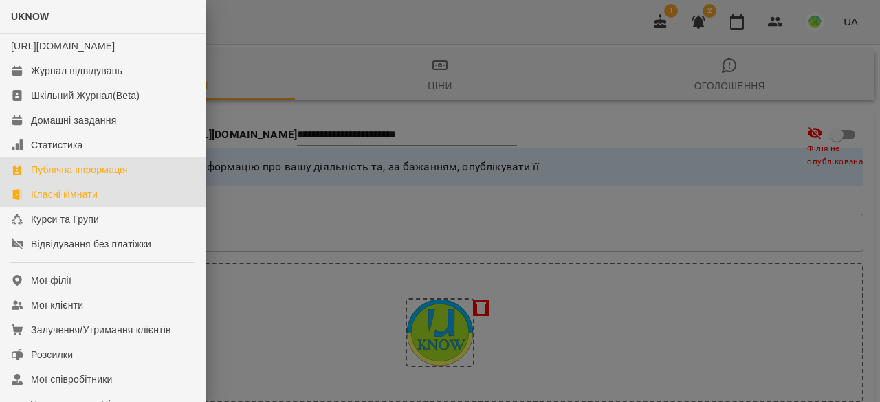
click at [69, 201] on div "Класні кімнати" at bounding box center [64, 195] width 67 height 14
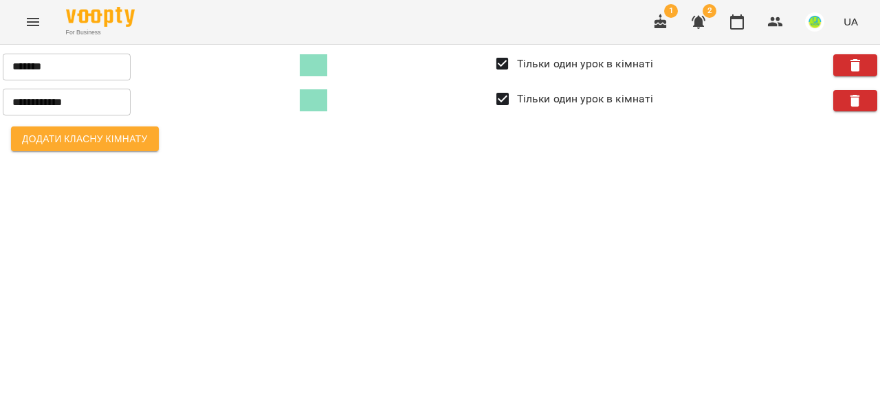
click at [25, 10] on button "Menu" at bounding box center [32, 21] width 33 height 33
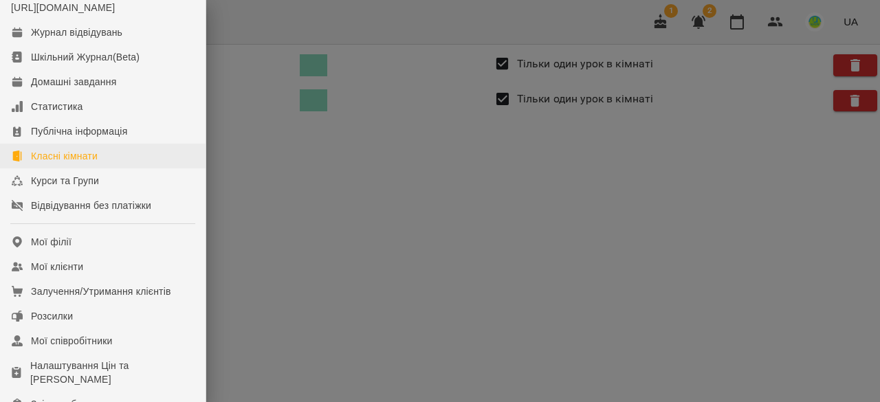
scroll to position [69, 0]
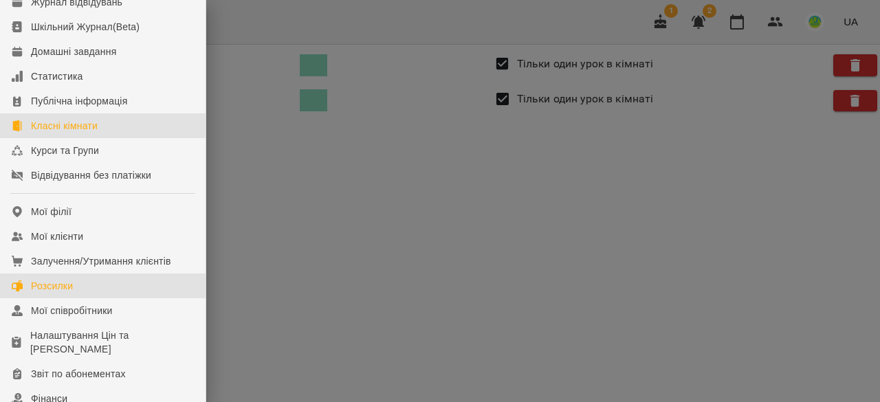
click at [73, 293] on div "Розсилки" at bounding box center [52, 286] width 42 height 14
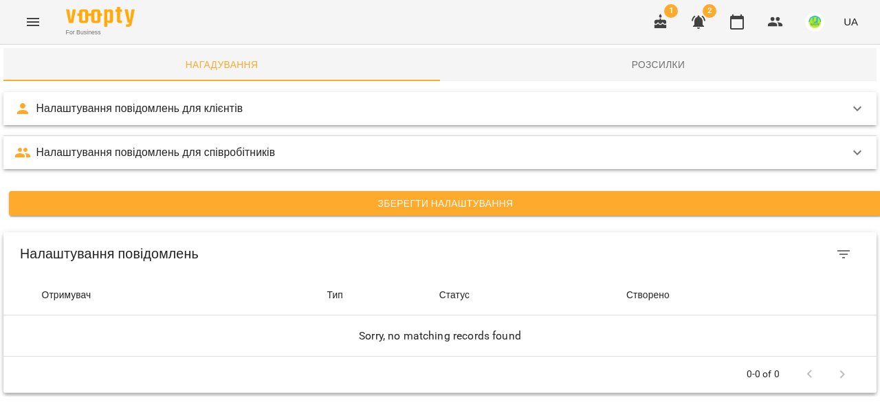
click at [104, 111] on p "Налаштування повідомлень для клієнтів" at bounding box center [139, 108] width 207 height 16
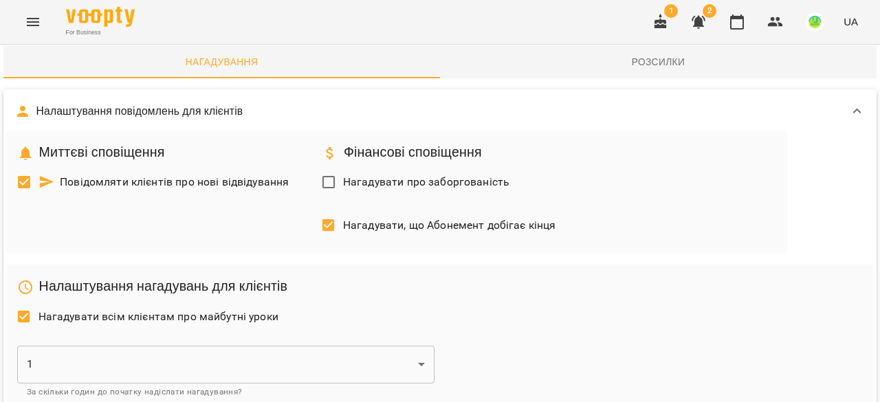
scroll to position [206, 0]
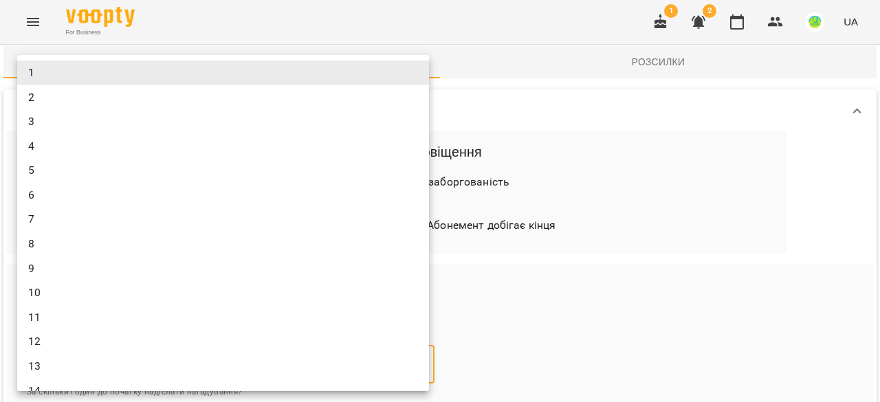
click at [551, 140] on div at bounding box center [440, 201] width 880 height 402
click at [45, 100] on li "2" at bounding box center [223, 97] width 412 height 25
type input "*"
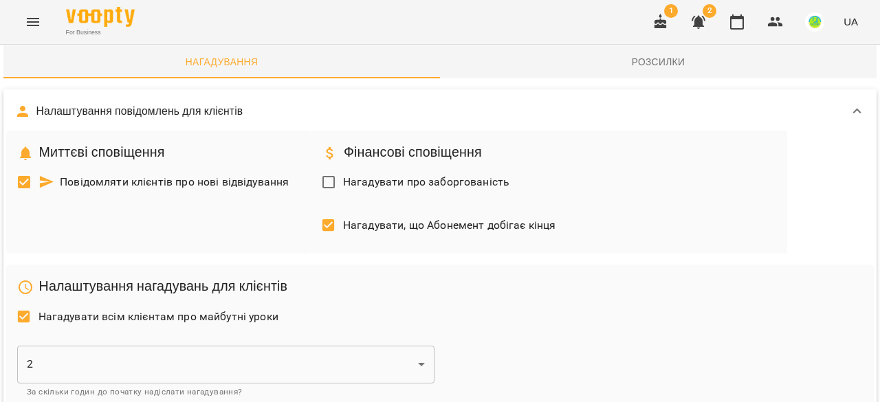
scroll to position [480, 0]
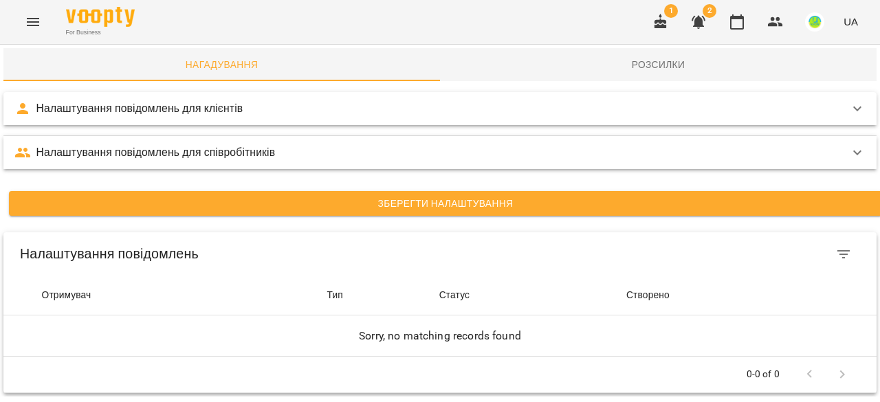
click at [631, 60] on span "Розсилки" at bounding box center [658, 64] width 420 height 16
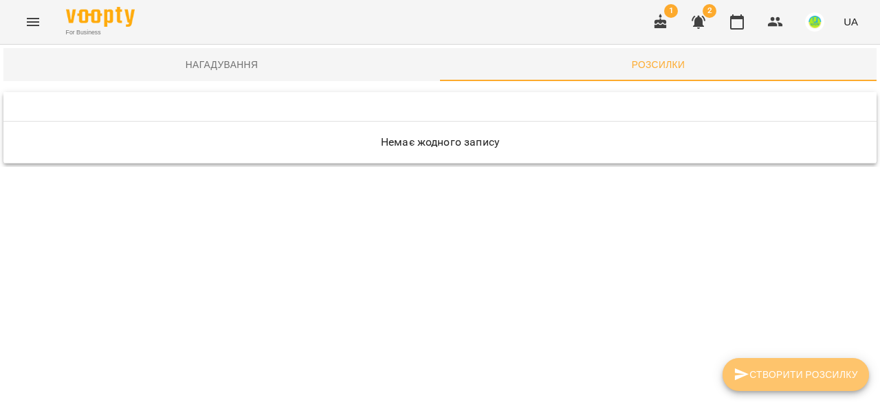
click at [786, 372] on span "Створити розсилку" at bounding box center [795, 374] width 124 height 16
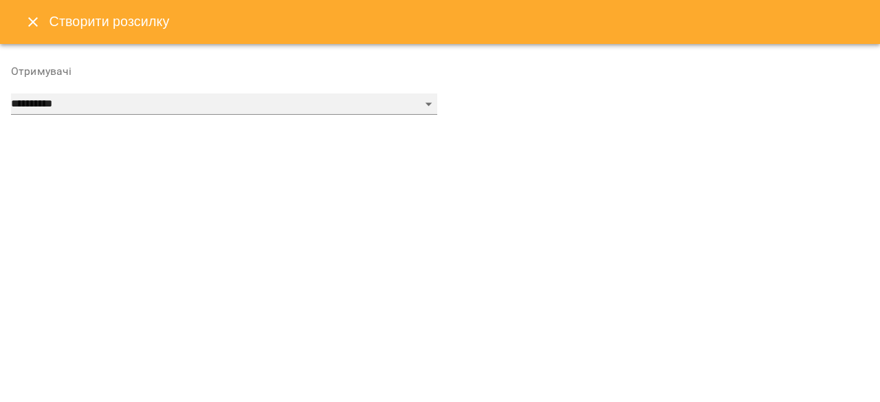
click at [317, 101] on select "**********" at bounding box center [224, 104] width 426 height 22
select select "******"
click at [11, 93] on select "**********" at bounding box center [224, 104] width 426 height 22
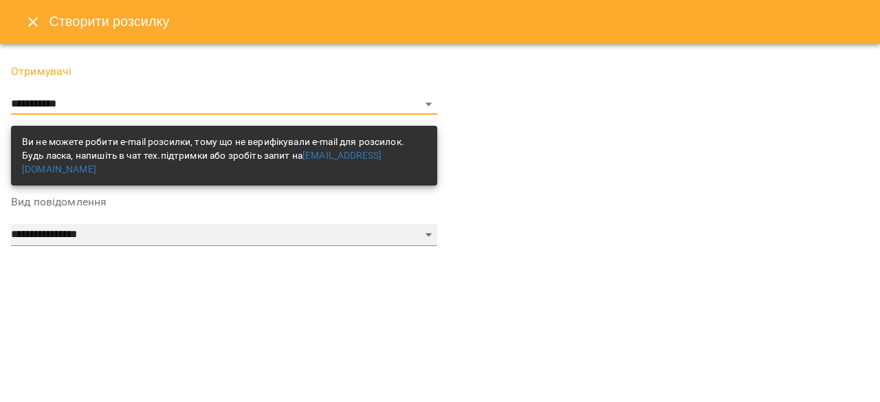
click at [270, 230] on select "**********" at bounding box center [224, 235] width 426 height 22
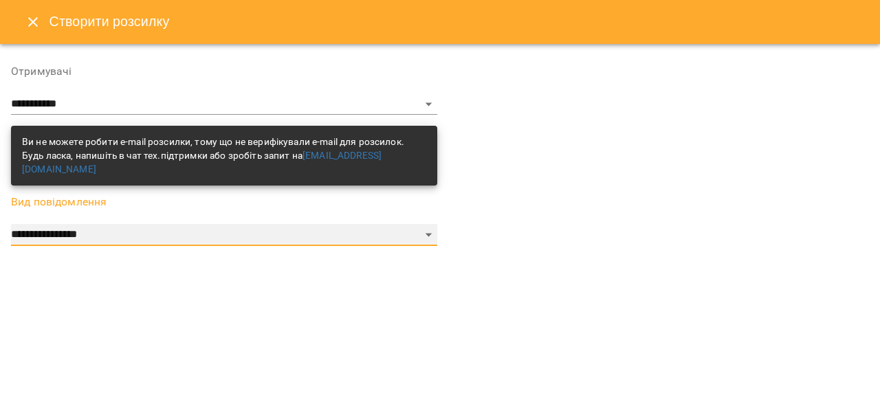
select select "*********"
click at [11, 224] on select "**********" at bounding box center [224, 235] width 426 height 22
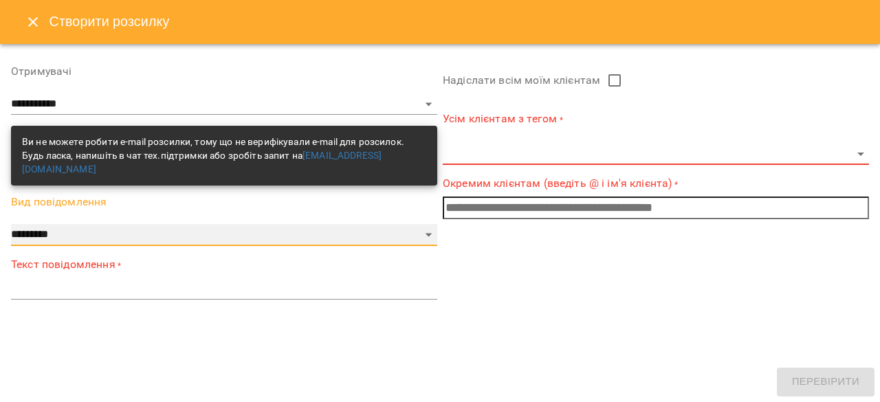
click at [423, 224] on select "**********" at bounding box center [224, 235] width 426 height 22
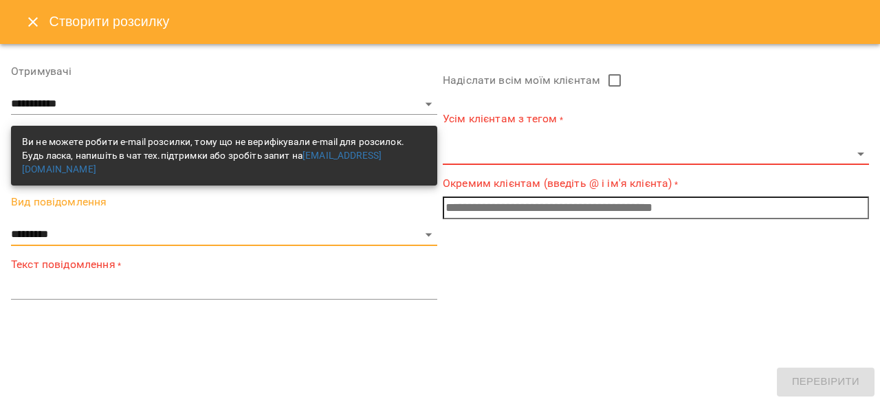
click at [34, 19] on icon "Close" at bounding box center [33, 22] width 16 height 16
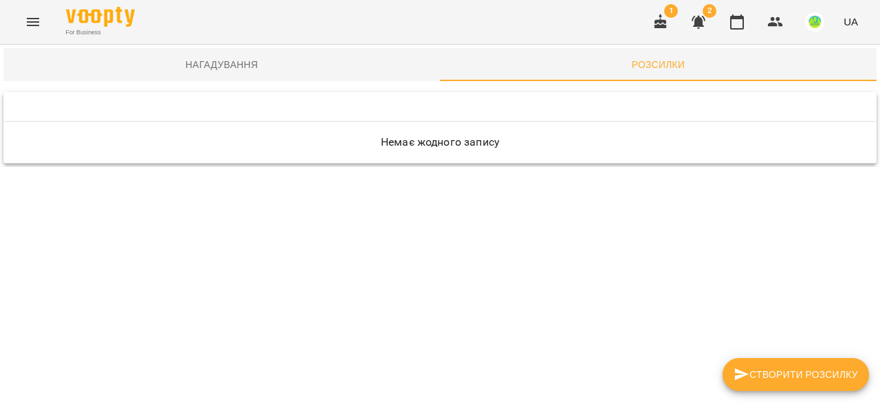
click at [35, 17] on icon "Menu" at bounding box center [33, 22] width 16 height 16
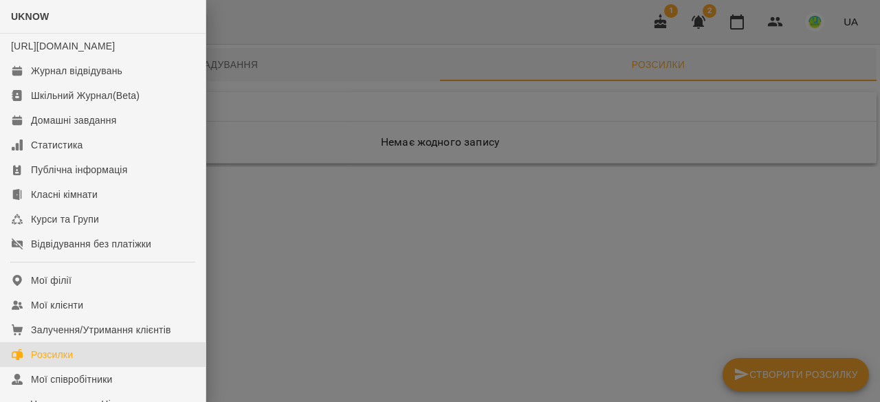
click at [315, 32] on div at bounding box center [440, 201] width 880 height 402
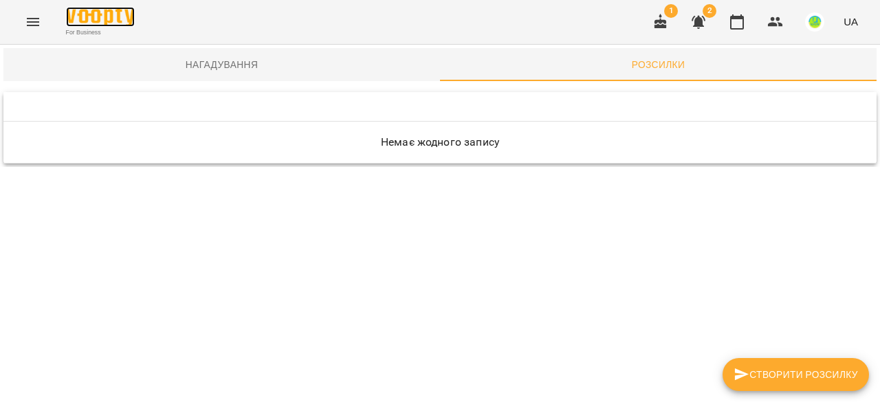
click at [120, 19] on img at bounding box center [100, 17] width 69 height 20
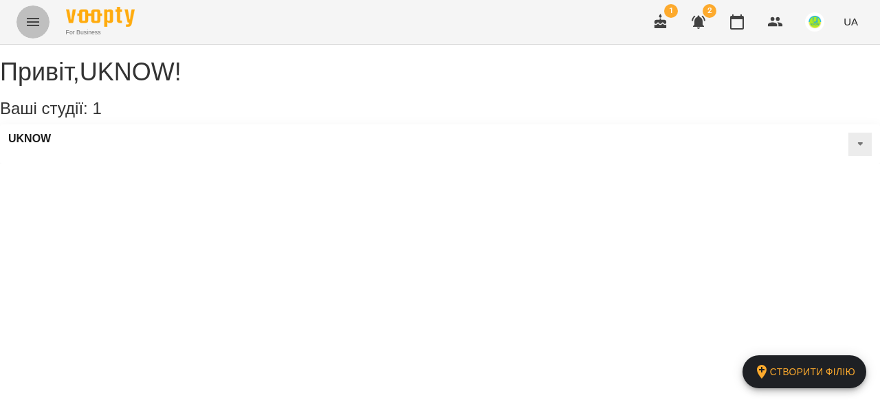
click at [41, 22] on button "Menu" at bounding box center [32, 21] width 33 height 33
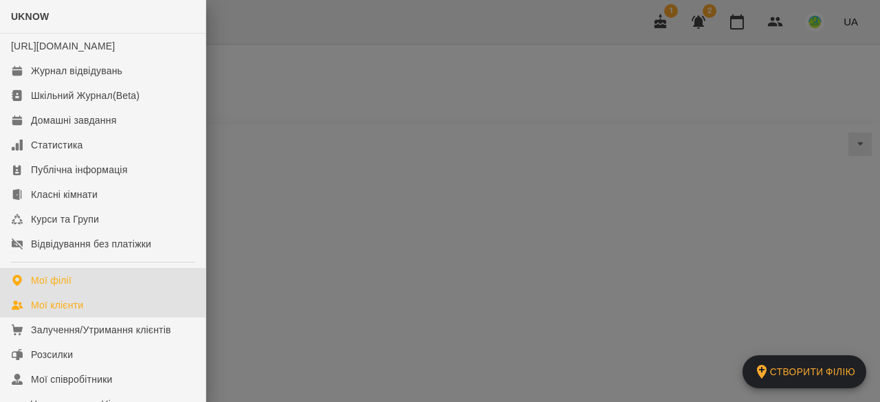
click at [56, 312] on div "Мої клієнти" at bounding box center [57, 305] width 52 height 14
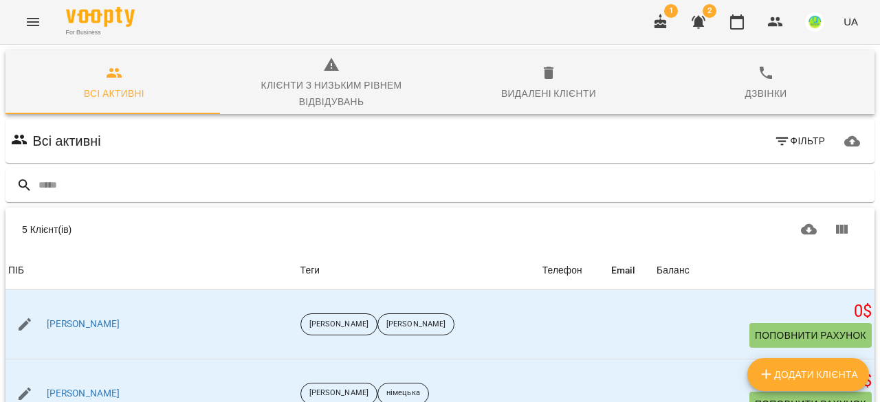
click at [789, 379] on span "Додати клієнта" at bounding box center [808, 374] width 100 height 16
select select "**"
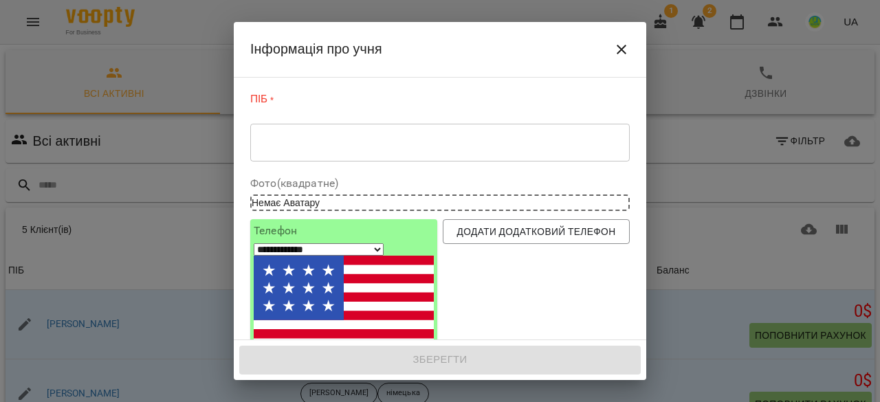
click at [295, 134] on div "* ​" at bounding box center [439, 142] width 379 height 38
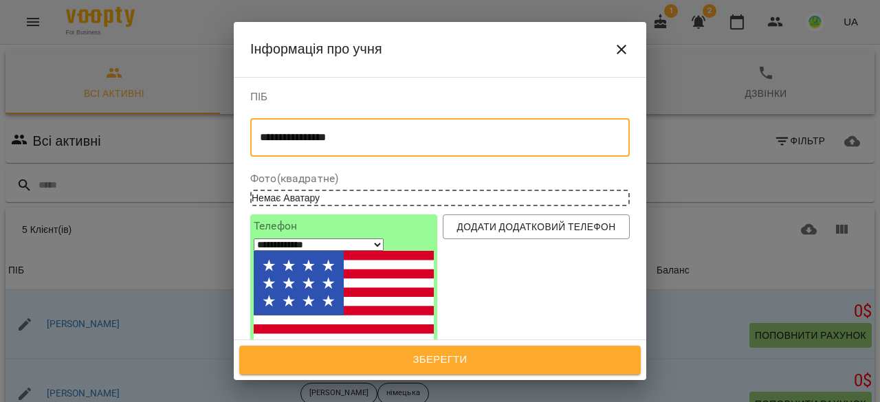
type textarea "**********"
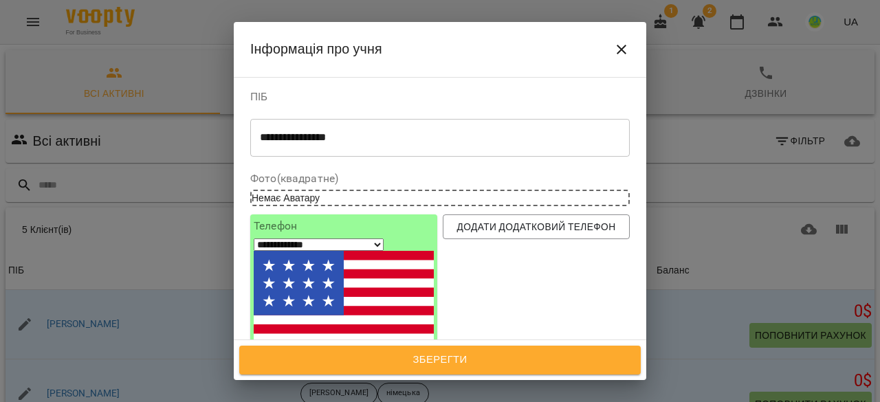
click at [344, 370] on input "tel" at bounding box center [305, 379] width 102 height 18
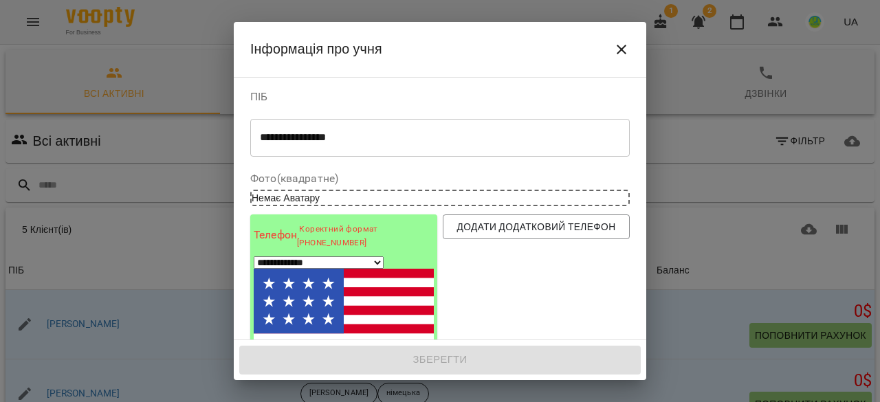
type input "**********"
click at [506, 292] on div "Додати додатковий телефон" at bounding box center [536, 314] width 192 height 204
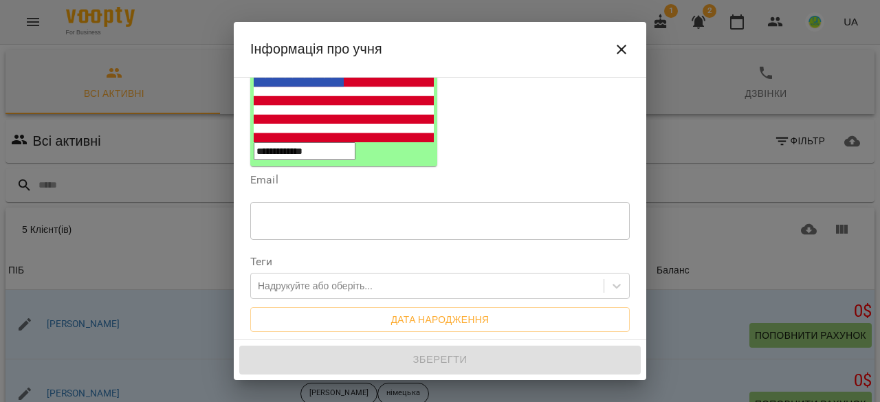
scroll to position [275, 0]
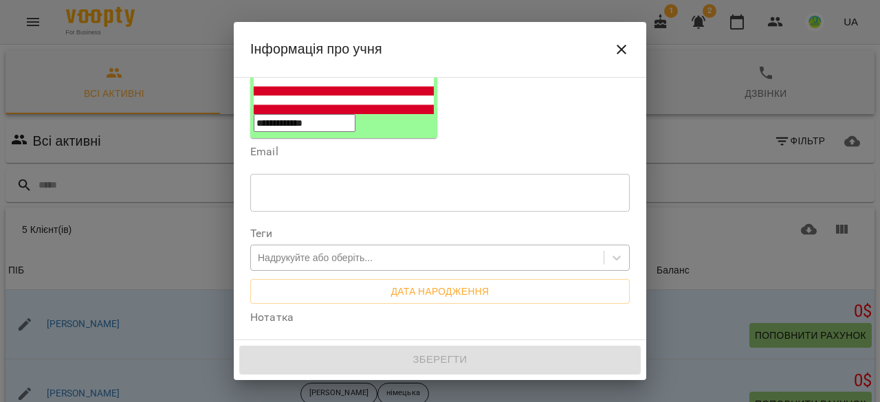
click at [272, 251] on div "Надрукуйте або оберіть..." at bounding box center [315, 258] width 115 height 14
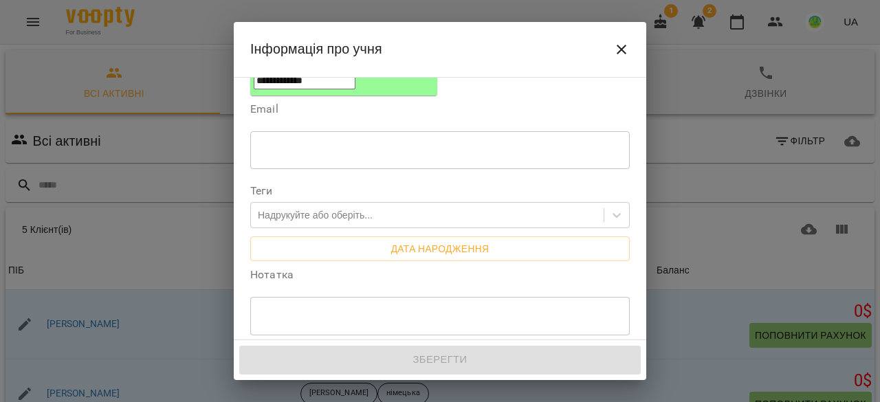
scroll to position [298, 0]
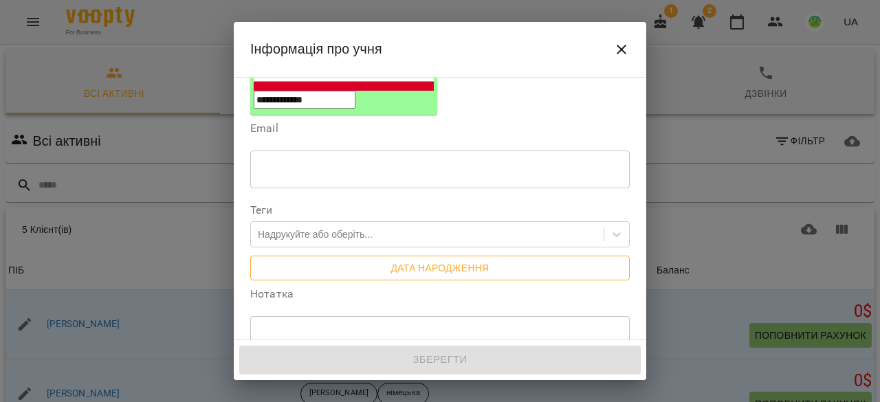
click at [414, 260] on span "Дата народження" at bounding box center [439, 268] width 357 height 16
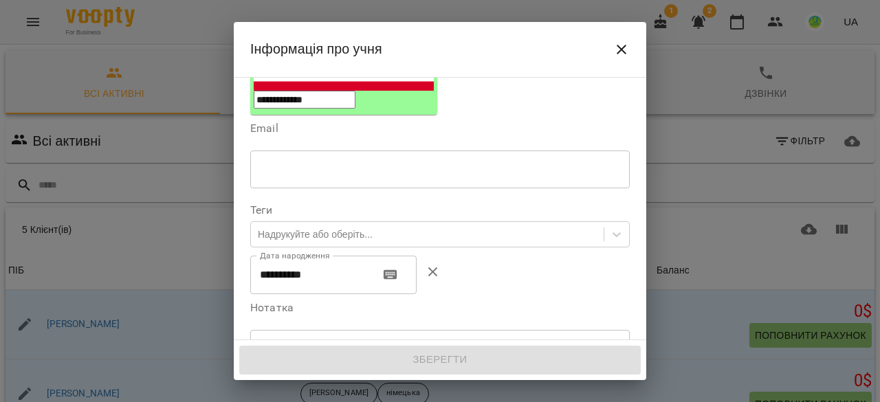
click at [325, 256] on input "**********" at bounding box center [309, 275] width 118 height 38
click at [396, 270] on icon "button" at bounding box center [390, 275] width 14 height 10
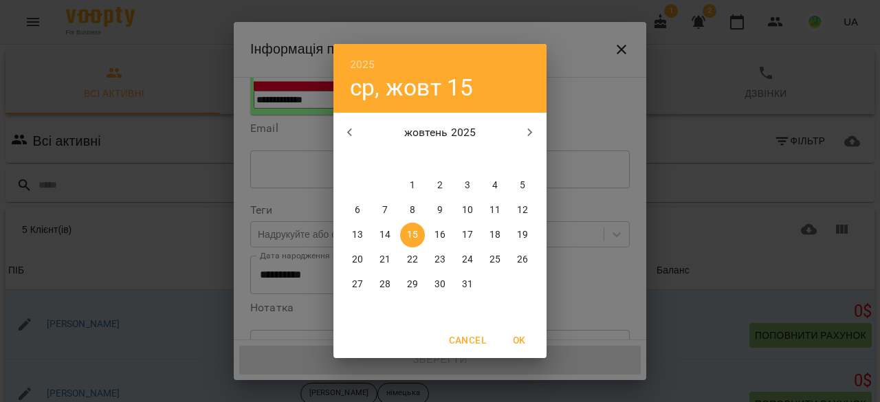
click at [443, 234] on p "16" at bounding box center [439, 235] width 11 height 14
type input "**********"
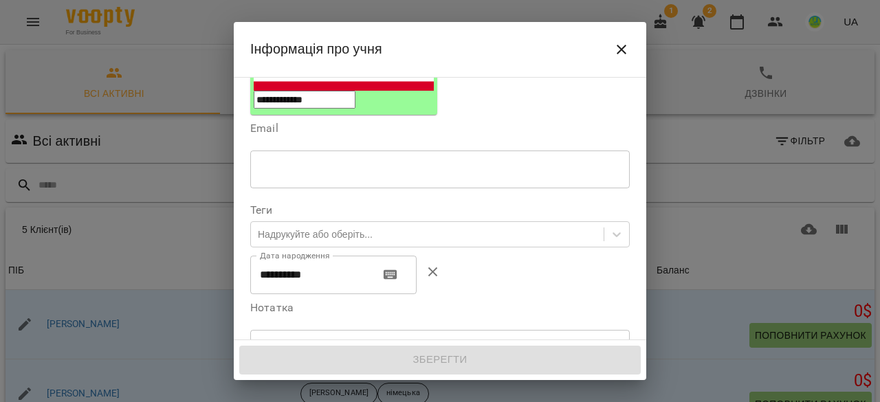
click at [547, 253] on div "**********" at bounding box center [439, 275] width 385 height 44
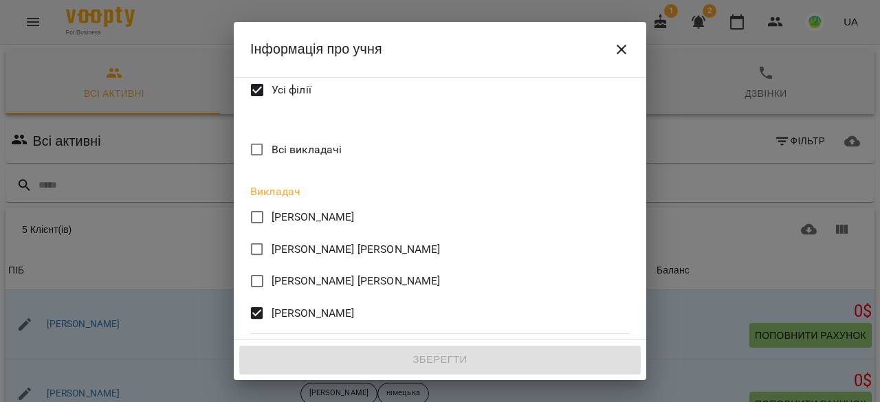
scroll to position [617, 0]
click at [328, 339] on p "Нотатка для клієнта в його кабінеті" at bounding box center [439, 347] width 379 height 16
click at [309, 339] on p "Нотатка для клієнта в його кабінеті" at bounding box center [439, 347] width 379 height 16
click at [309, 298] on label "[PERSON_NAME]" at bounding box center [431, 312] width 376 height 29
click at [320, 388] on select "**********" at bounding box center [299, 398] width 82 height 21
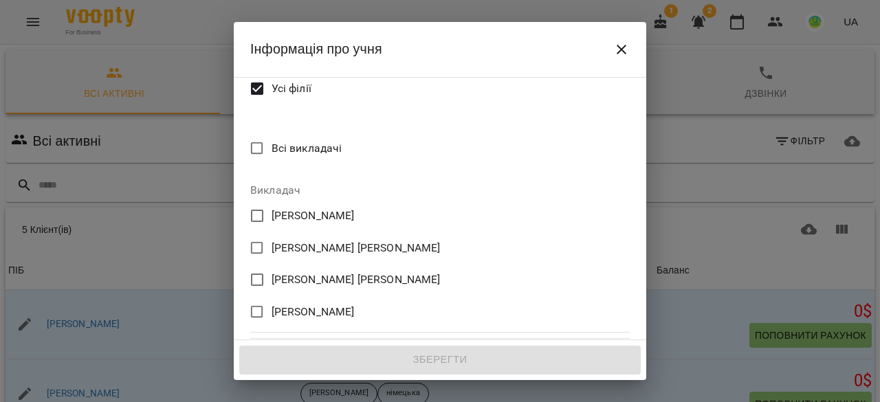
click at [258, 388] on select "**********" at bounding box center [299, 398] width 82 height 21
paste div "Edit text"
drag, startPoint x: 469, startPoint y: 316, endPoint x: 236, endPoint y: 315, distance: 233.0
click at [236, 315] on div "**********" at bounding box center [440, 209] width 412 height 264
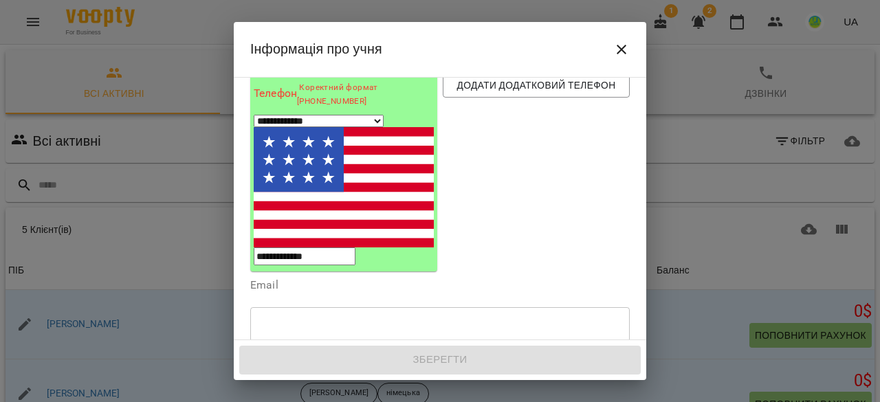
scroll to position [275, 0]
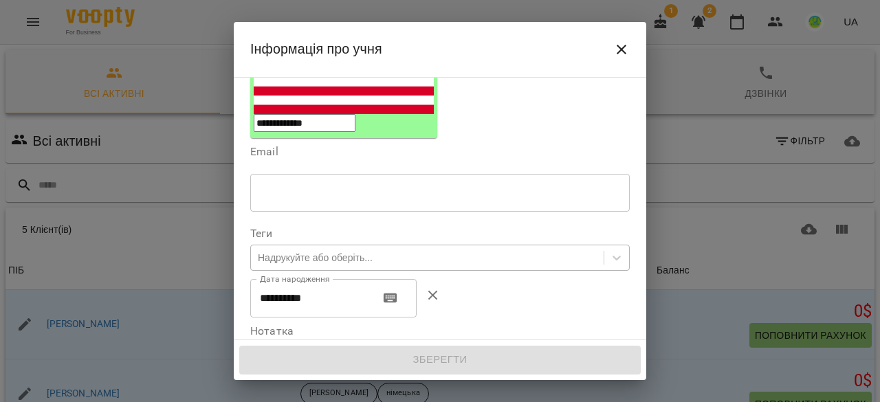
click at [322, 251] on div "Надрукуйте або оберіть..." at bounding box center [315, 258] width 115 height 14
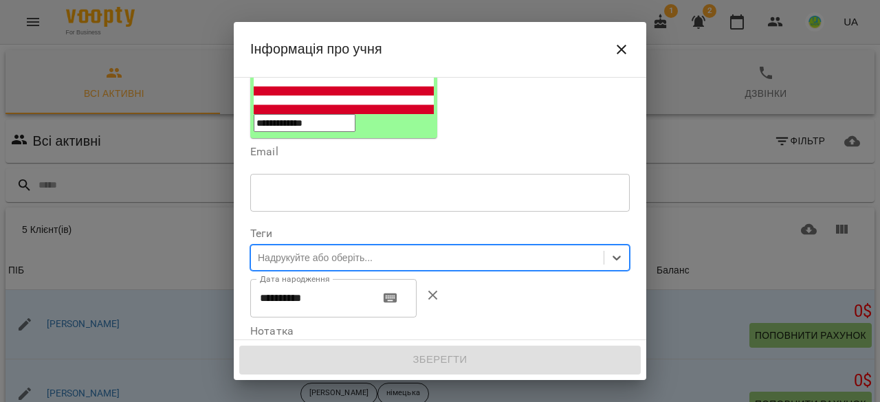
click at [460, 246] on div "Надрукуйте або оберіть..." at bounding box center [427, 257] width 353 height 23
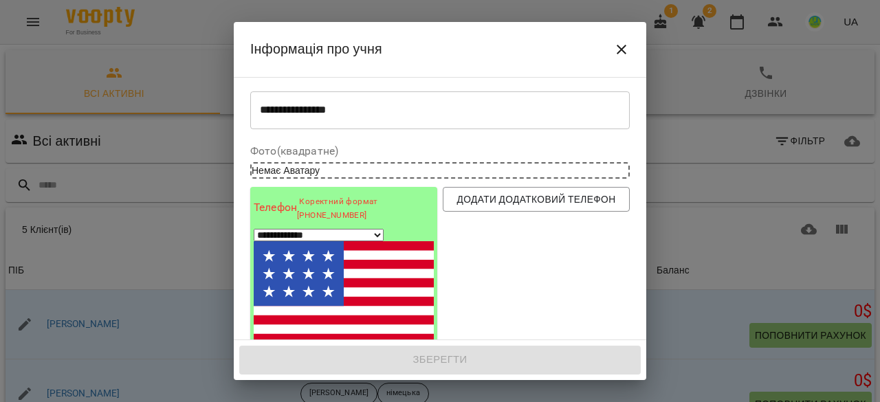
scroll to position [0, 0]
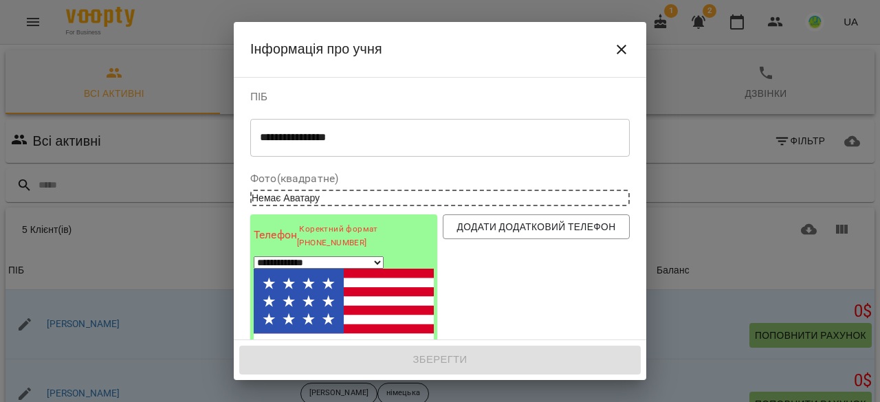
click at [621, 46] on icon "Close" at bounding box center [621, 49] width 16 height 16
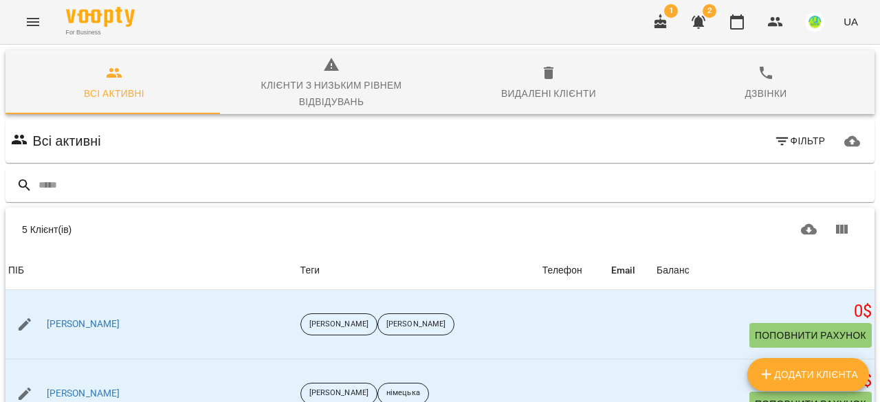
click at [774, 384] on button "Додати клієнта" at bounding box center [808, 374] width 122 height 33
select select "**"
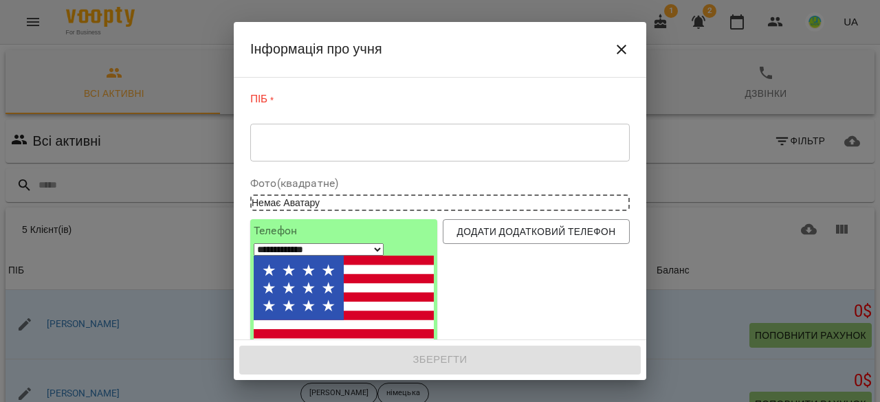
drag, startPoint x: 287, startPoint y: 134, endPoint x: 298, endPoint y: 130, distance: 11.7
click at [287, 134] on div "* ​" at bounding box center [439, 142] width 379 height 38
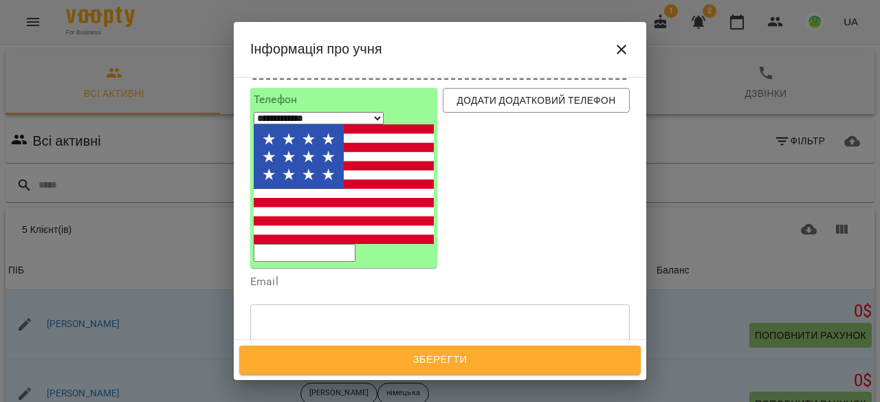
scroll to position [206, 0]
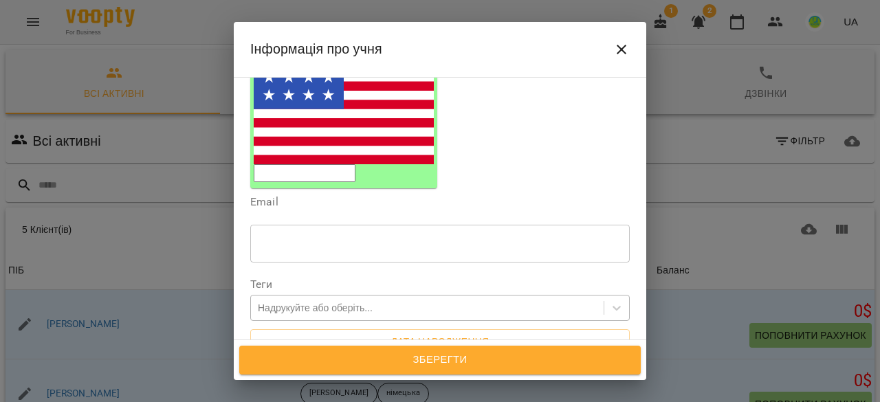
type textarea "**********"
click at [309, 301] on div "Надрукуйте або оберіть..." at bounding box center [315, 308] width 115 height 14
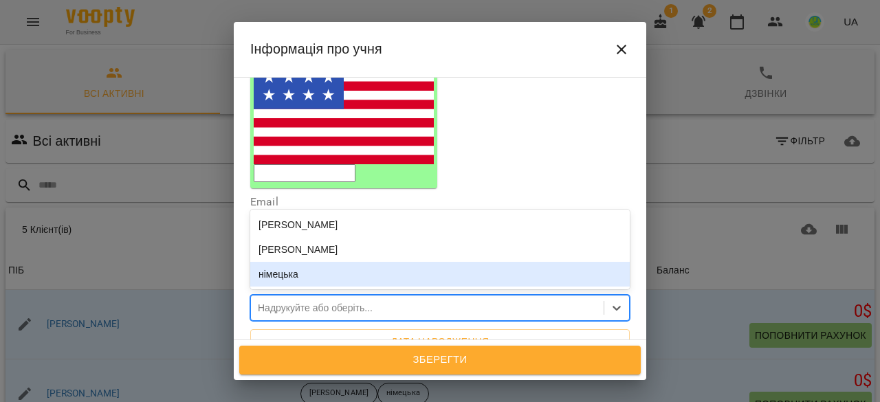
click at [304, 262] on div "німецька" at bounding box center [439, 274] width 379 height 25
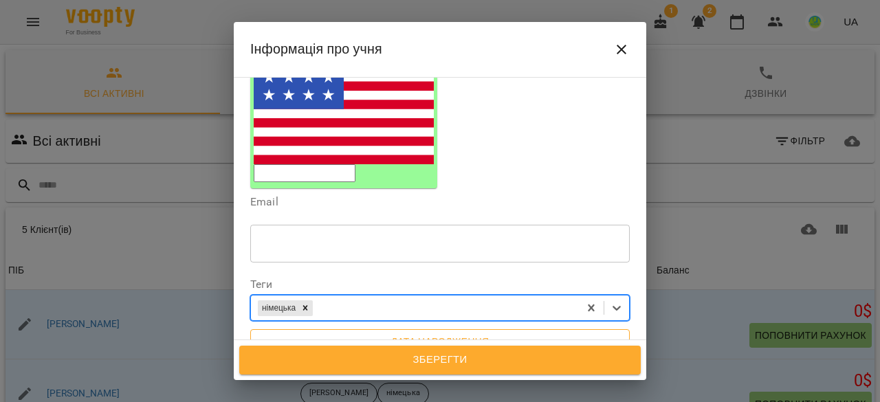
click at [309, 333] on span "Дата народження" at bounding box center [439, 341] width 357 height 16
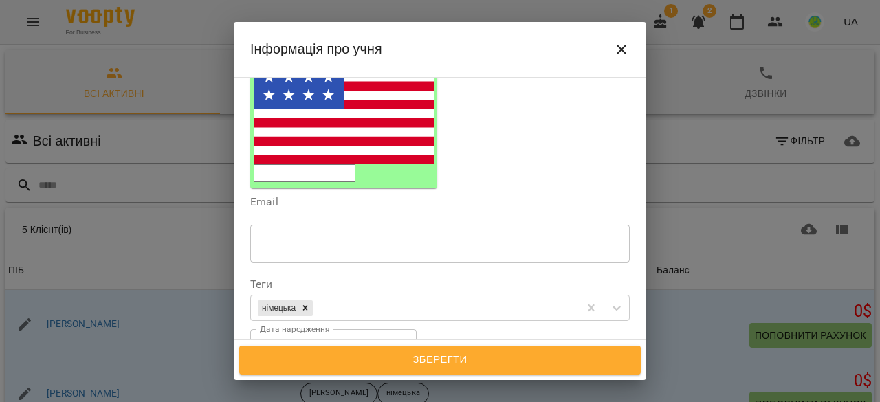
click at [395, 344] on icon "button" at bounding box center [390, 349] width 14 height 10
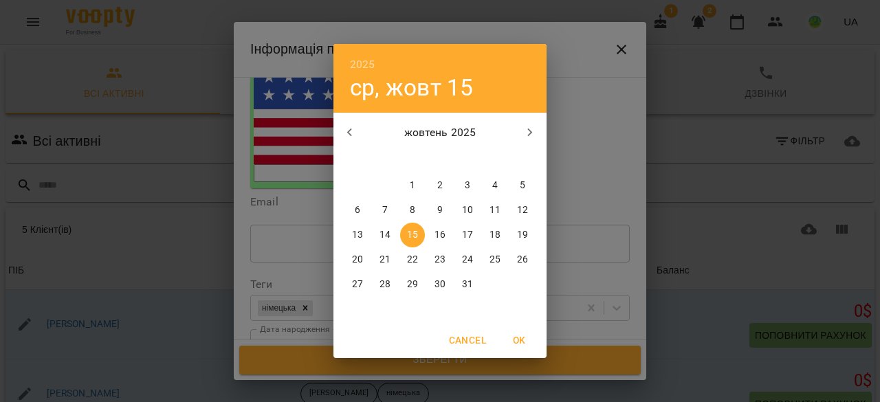
click at [434, 237] on span "16" at bounding box center [439, 235] width 25 height 14
type input "**********"
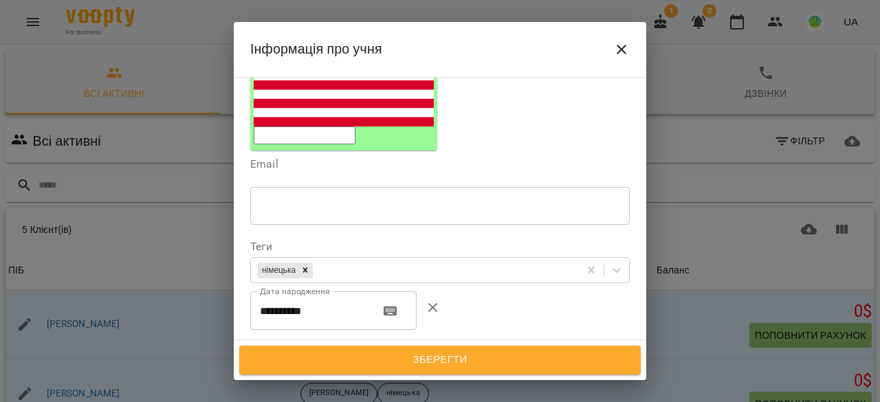
scroll to position [275, 0]
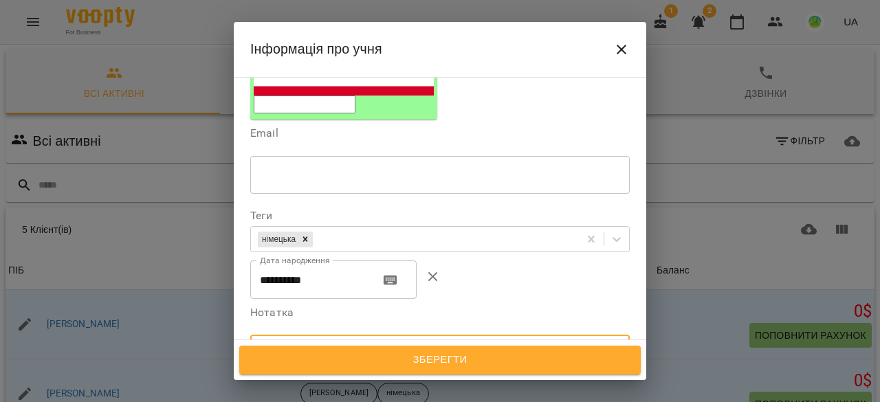
click at [295, 347] on textarea at bounding box center [440, 353] width 360 height 13
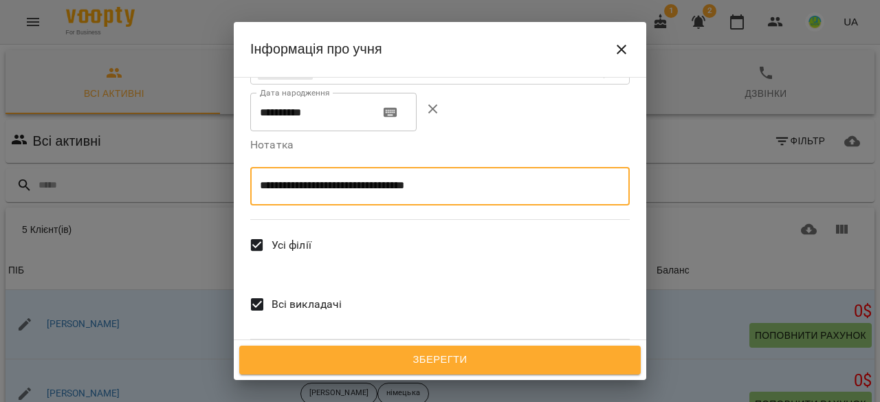
type textarea "**********"
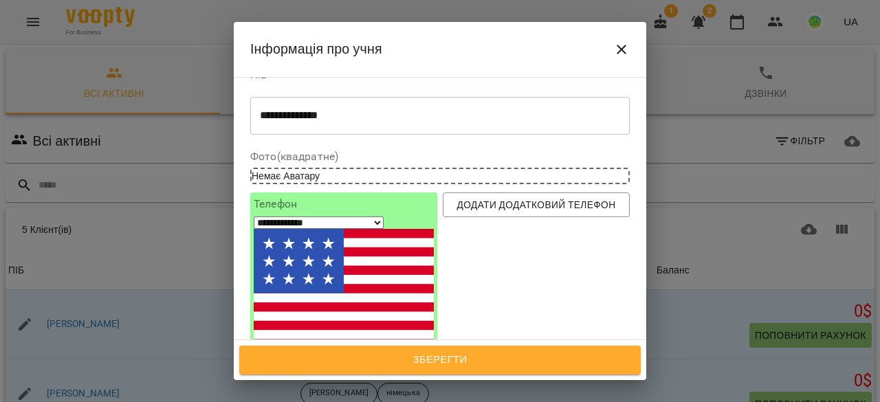
scroll to position [0, 0]
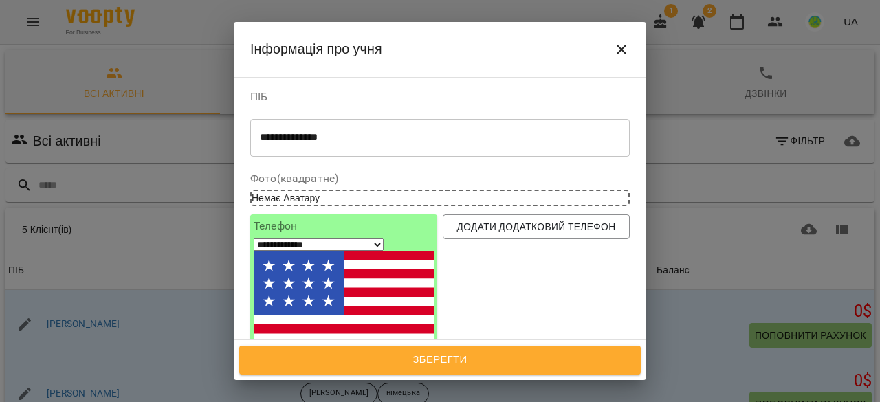
click at [410, 362] on span "Зберегти" at bounding box center [439, 360] width 371 height 18
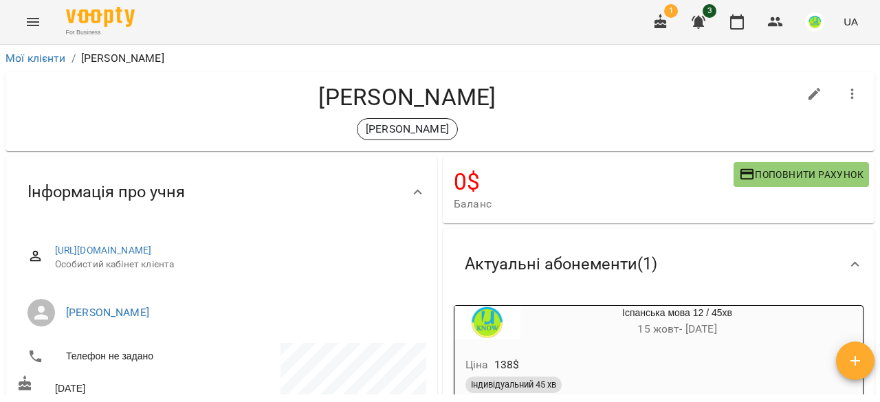
click at [43, 21] on button "Menu" at bounding box center [32, 21] width 33 height 33
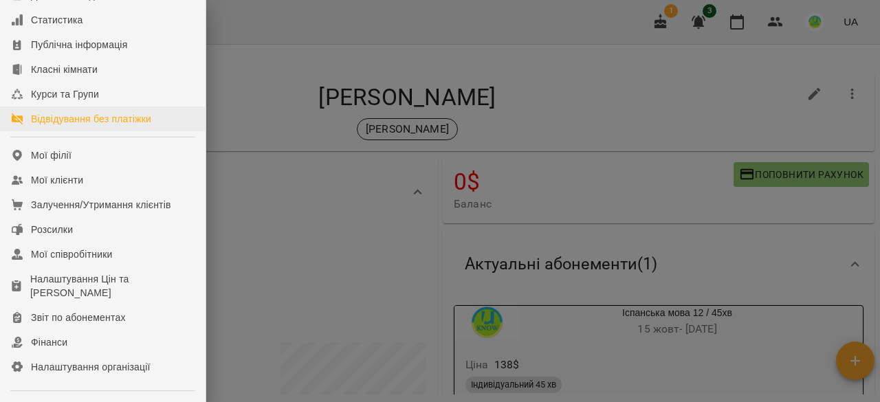
scroll to position [137, 0]
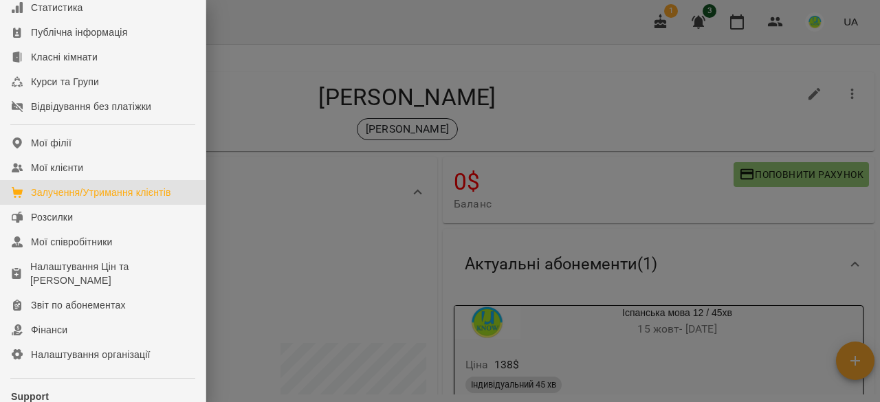
click at [78, 199] on div "Залучення/Утримання клієнтів" at bounding box center [101, 193] width 140 height 14
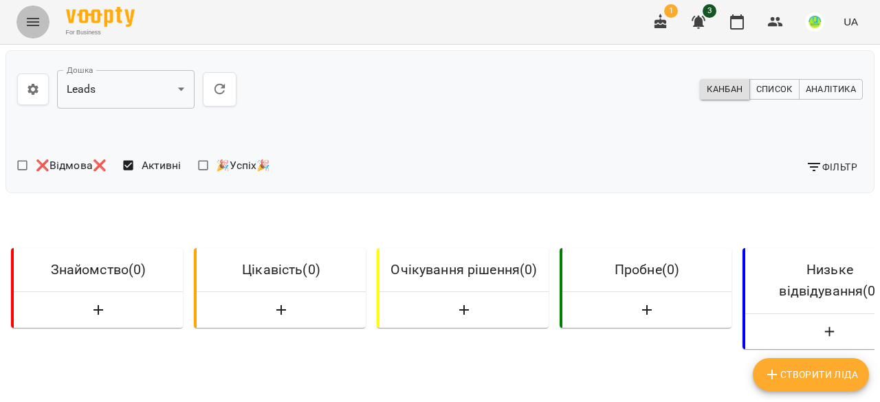
click at [34, 23] on icon "Menu" at bounding box center [33, 22] width 16 height 16
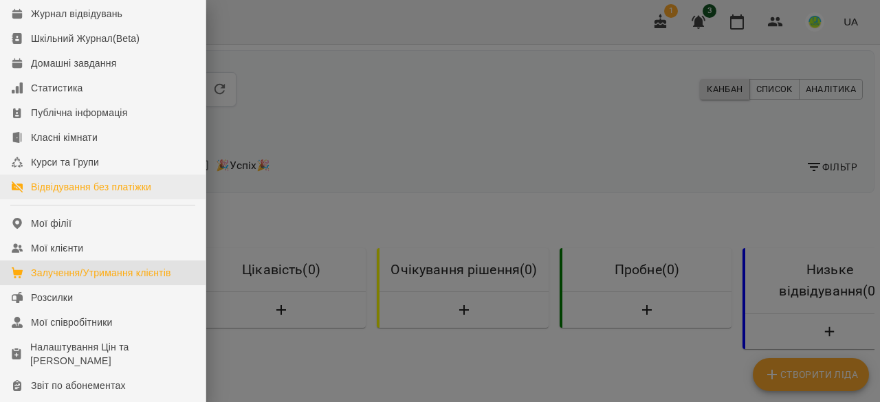
scroll to position [257, 0]
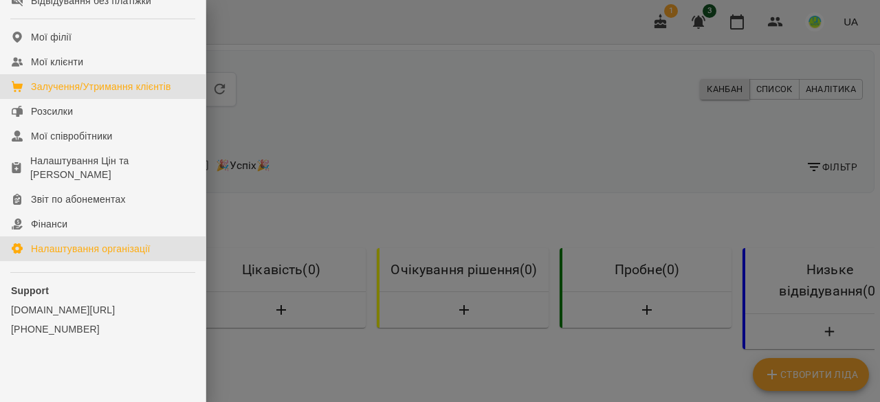
click at [82, 251] on div "Налаштування організації" at bounding box center [91, 249] width 120 height 14
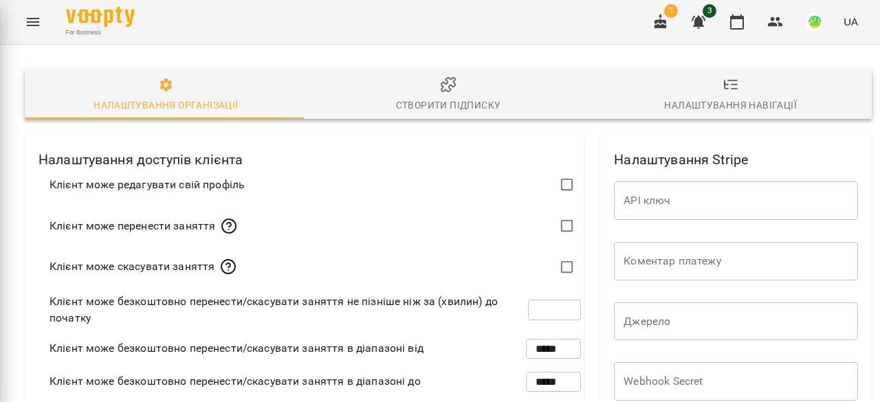
type input "***"
click at [711, 89] on span "Налаштування навігації" at bounding box center [730, 94] width 266 height 37
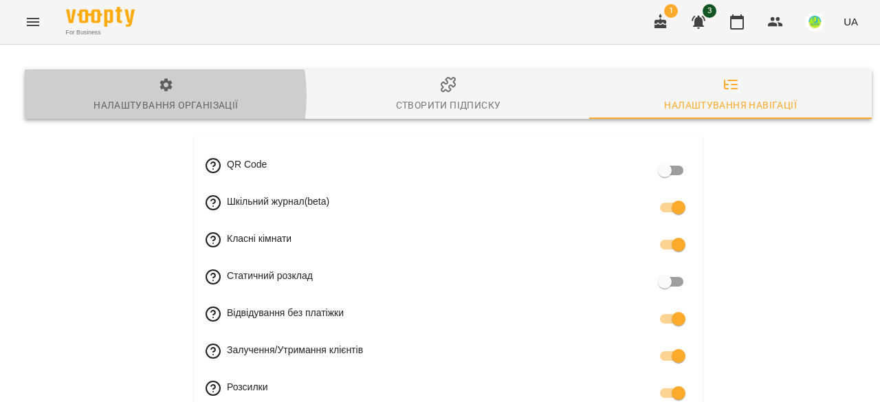
click at [138, 96] on span "Налаштування організації" at bounding box center [166, 95] width 266 height 37
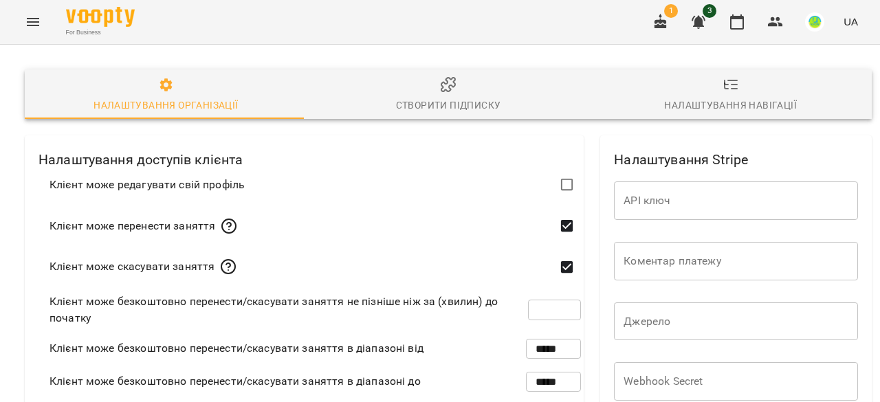
click at [444, 93] on icon "button" at bounding box center [448, 84] width 16 height 16
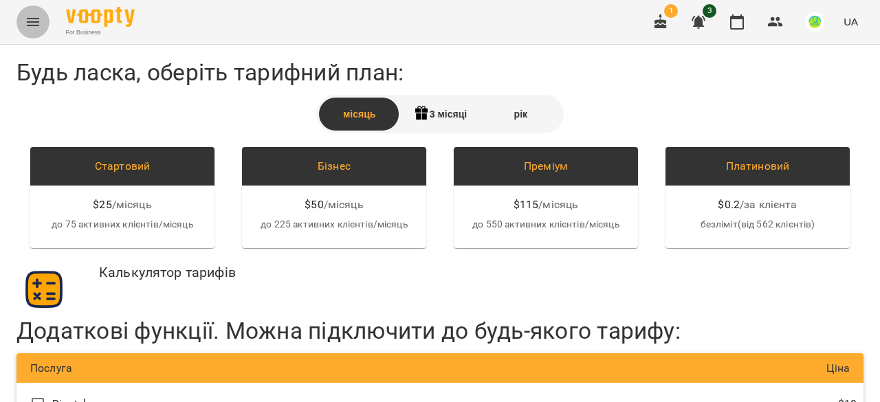
click at [37, 25] on icon "Menu" at bounding box center [33, 22] width 12 height 8
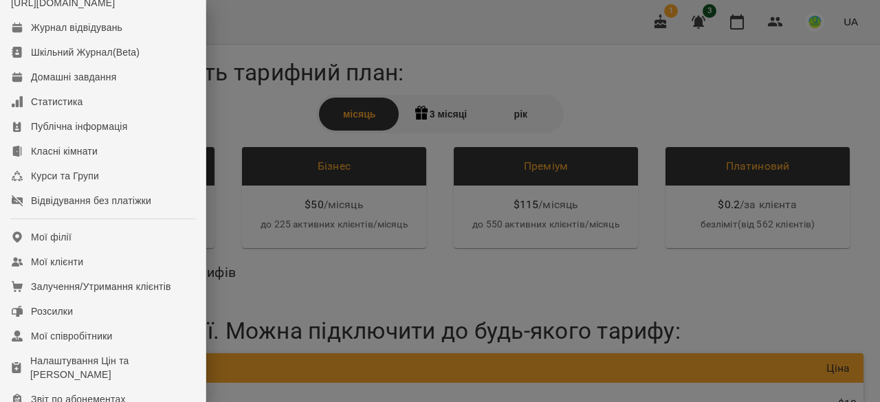
scroll to position [257, 0]
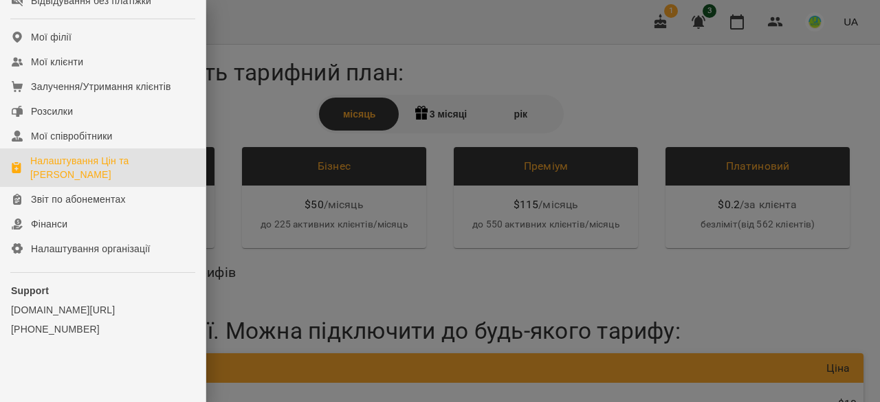
click at [62, 171] on div "Налаштування Цін та [PERSON_NAME]" at bounding box center [112, 167] width 164 height 27
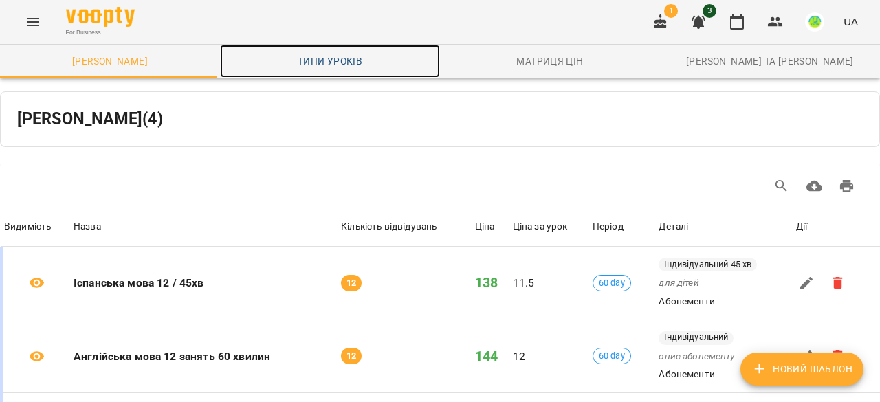
click at [359, 62] on span "Типи уроків" at bounding box center [329, 61] width 203 height 16
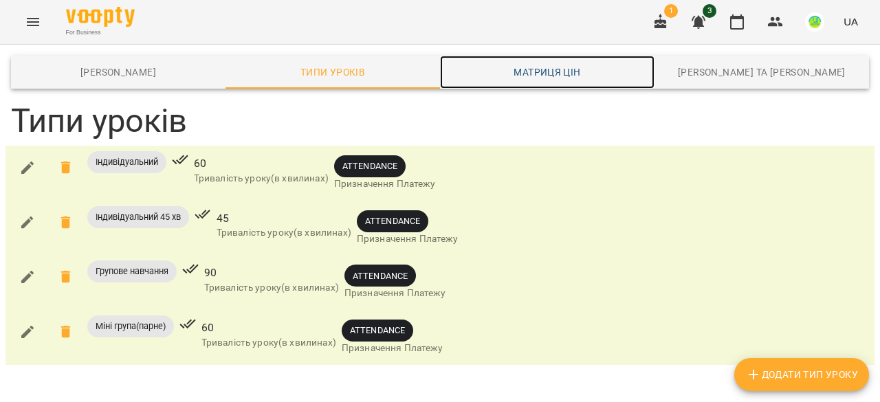
click at [456, 68] on span "Матриця цін" at bounding box center [547, 72] width 198 height 16
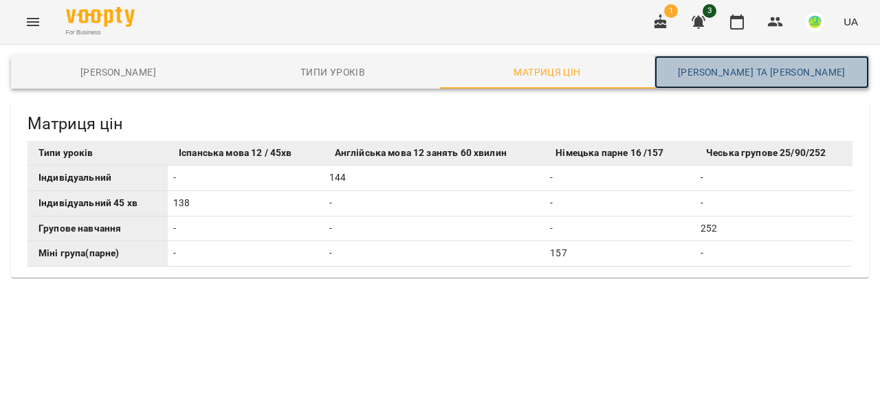
click at [767, 74] on span "[PERSON_NAME] та [PERSON_NAME]" at bounding box center [761, 72] width 198 height 16
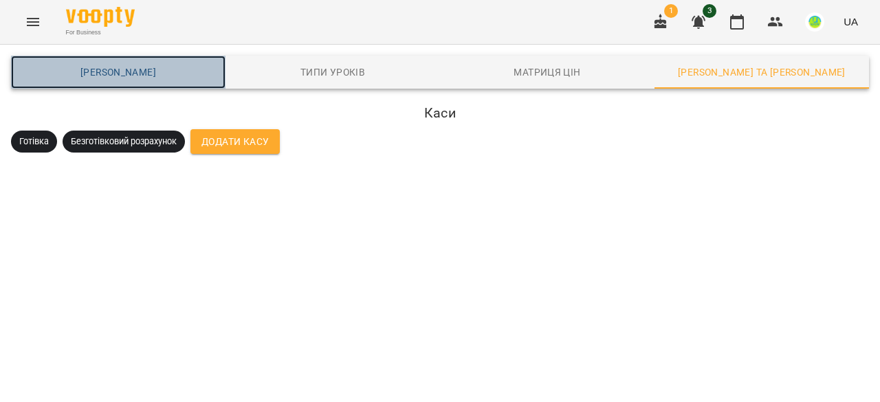
click at [111, 65] on span "[PERSON_NAME]" at bounding box center [118, 72] width 198 height 16
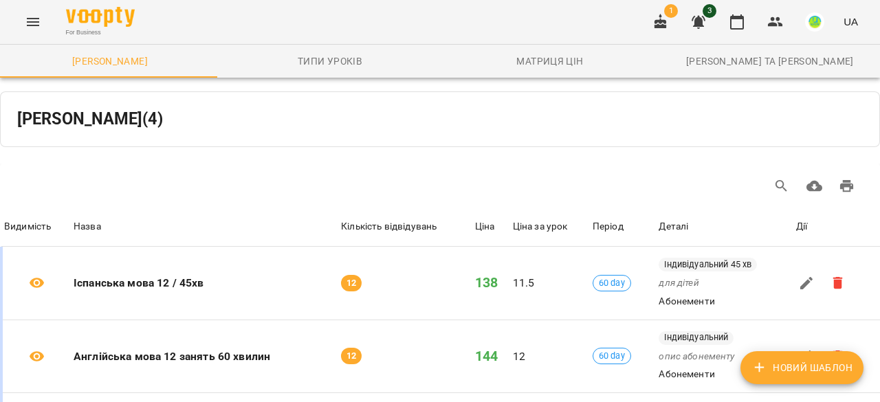
click at [759, 368] on icon "button" at bounding box center [760, 368] width 10 height 10
select select "*****"
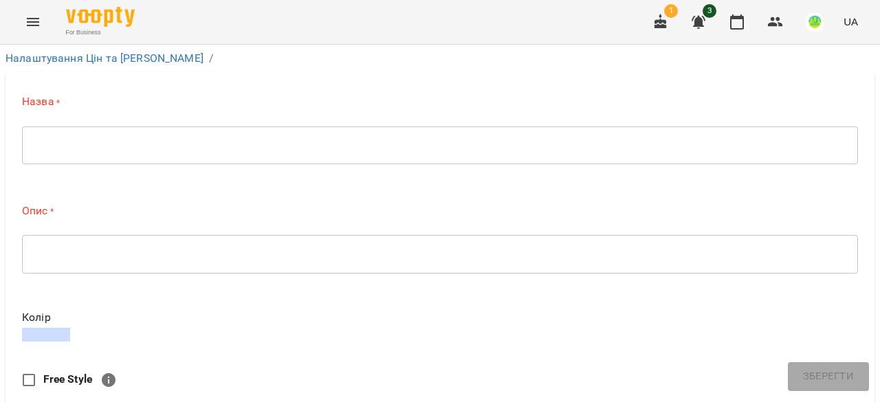
click at [35, 18] on icon "Menu" at bounding box center [33, 22] width 12 height 8
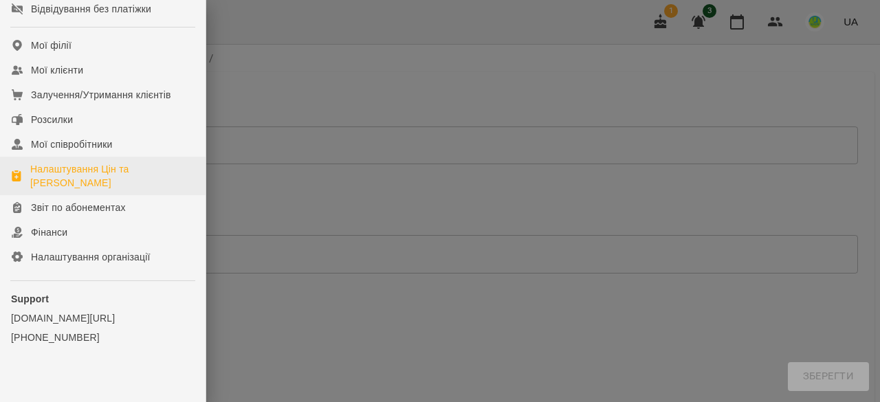
scroll to position [257, 0]
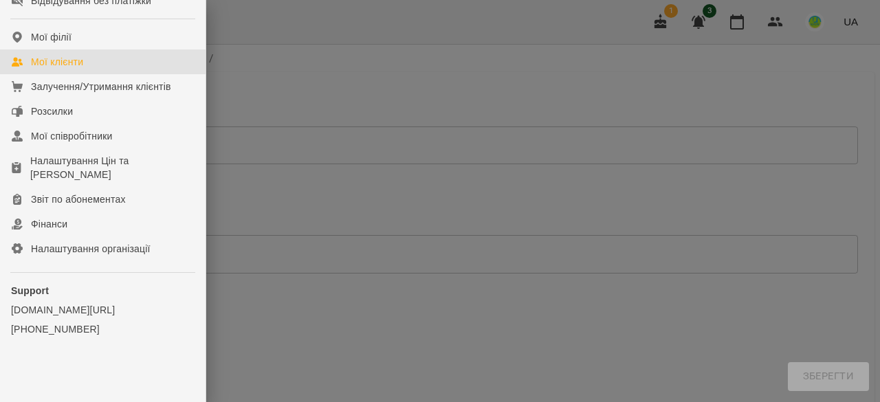
click at [59, 63] on div "Мої клієнти" at bounding box center [57, 62] width 52 height 14
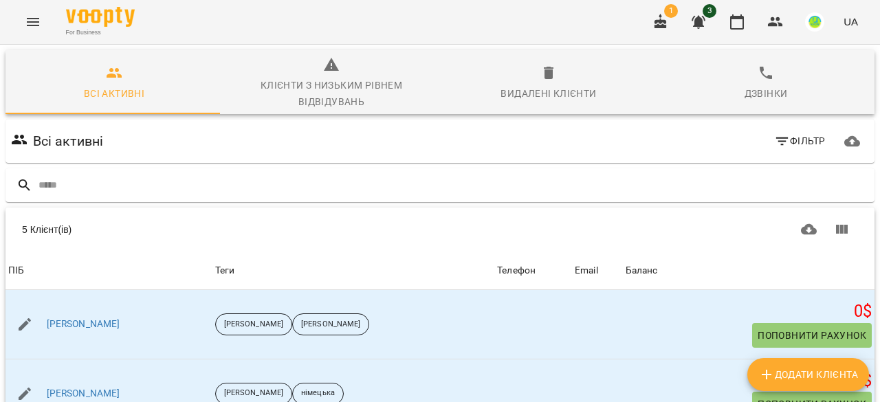
click at [814, 373] on span "Додати клієнта" at bounding box center [808, 374] width 100 height 16
select select "**"
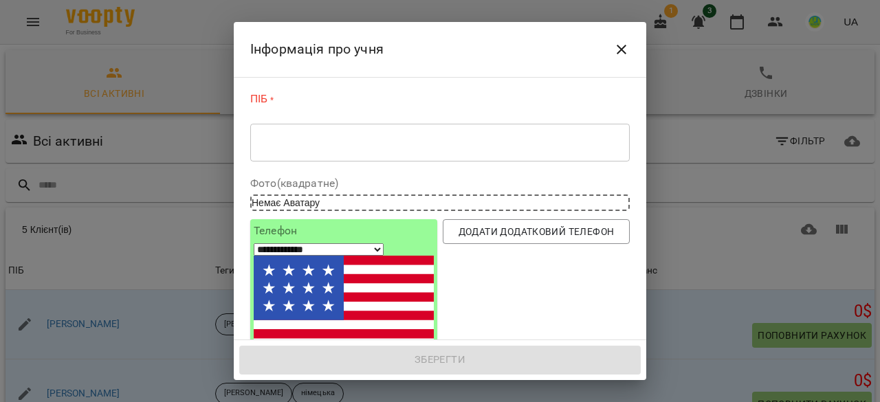
click at [621, 45] on icon "Close" at bounding box center [621, 49] width 16 height 16
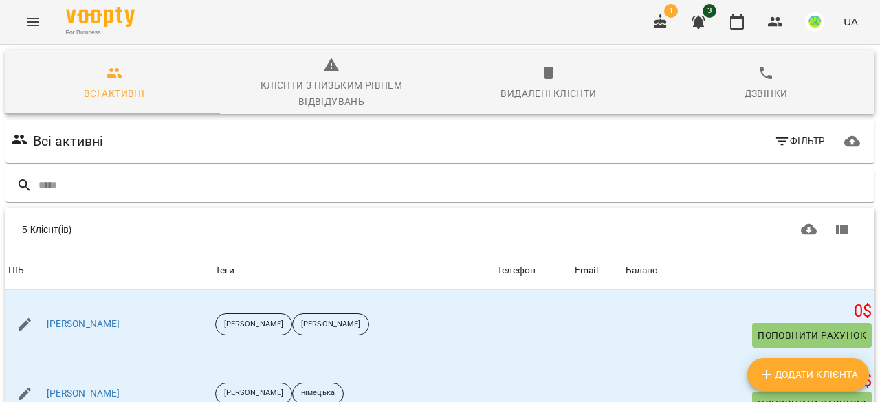
click at [332, 86] on div "Клієнти з низьким рівнем відвідувань" at bounding box center [331, 93] width 201 height 33
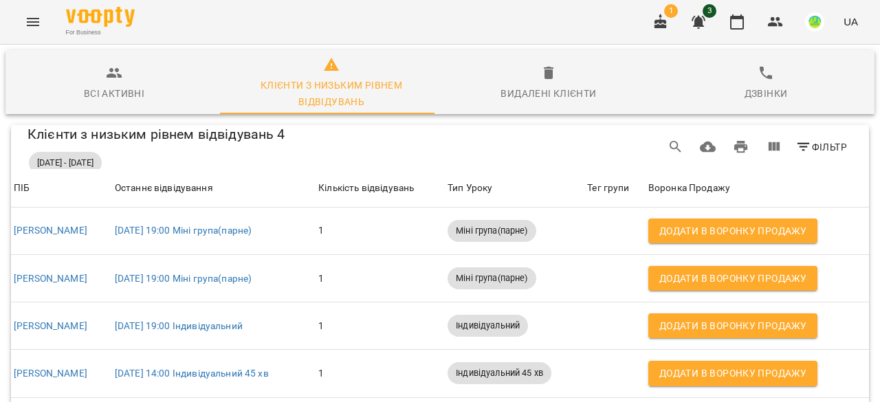
click at [115, 91] on div "Всі активні" at bounding box center [114, 93] width 60 height 16
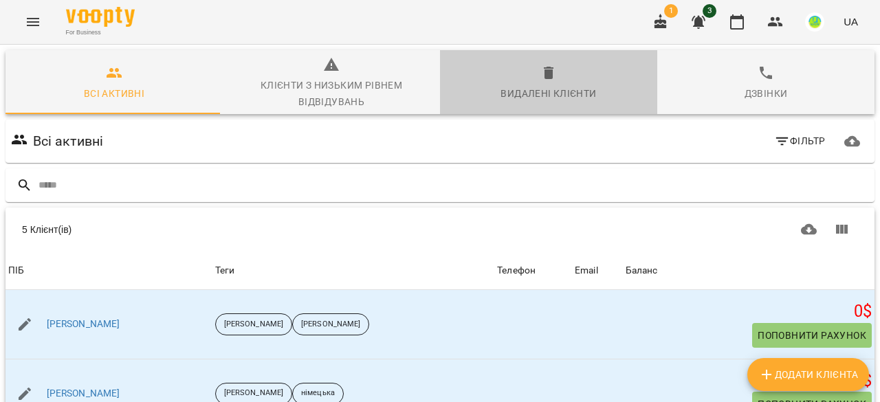
click at [585, 91] on div "Видалені клієнти" at bounding box center [548, 93] width 96 height 16
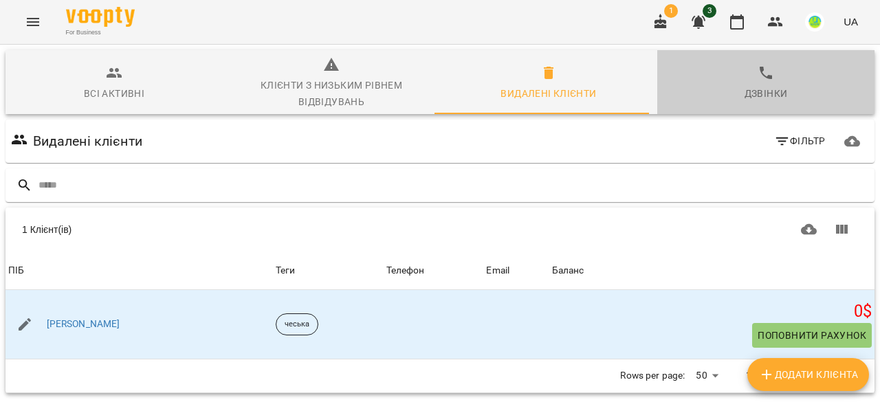
click at [770, 93] on div "Дзвінки" at bounding box center [765, 93] width 43 height 16
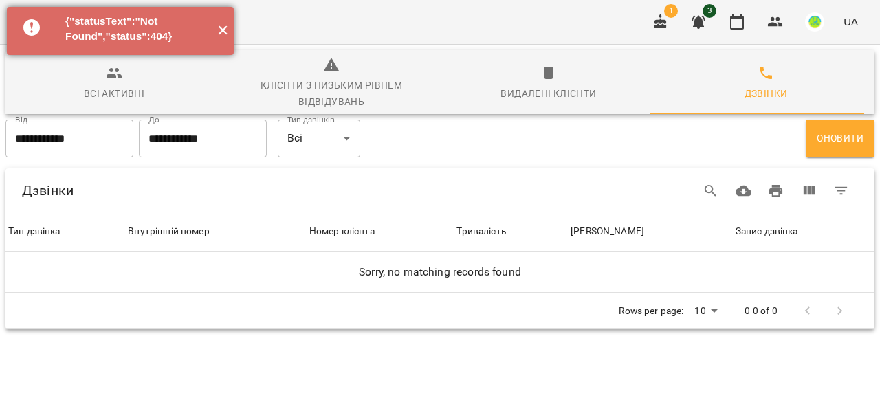
click at [221, 32] on button "✕" at bounding box center [222, 31] width 23 height 48
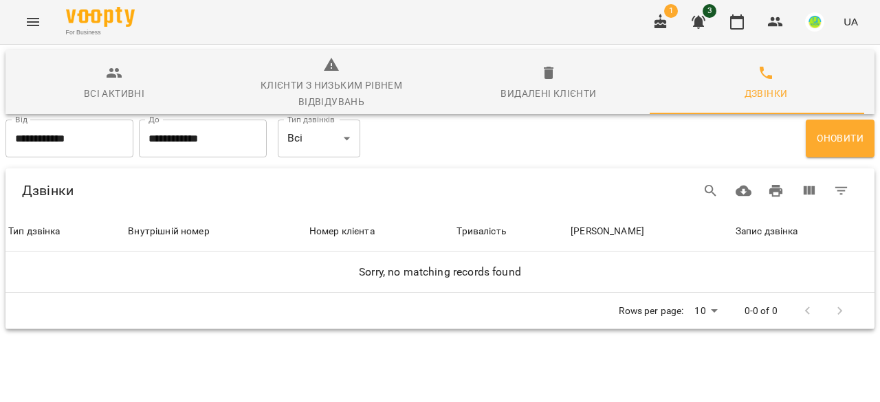
click at [111, 79] on icon "button" at bounding box center [114, 73] width 16 height 16
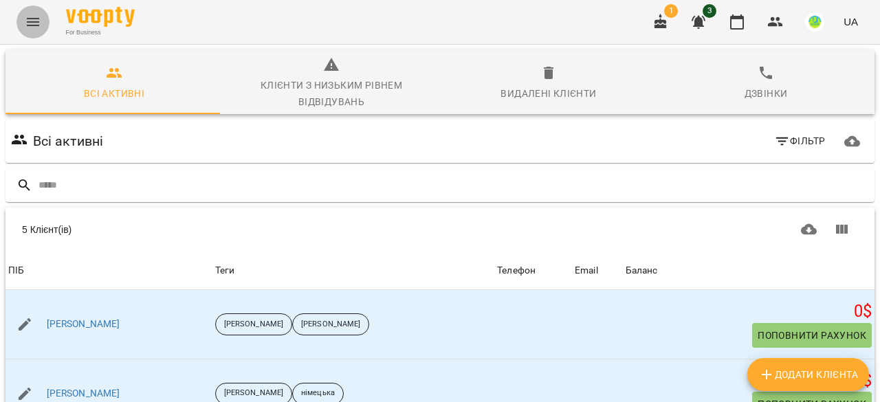
click at [40, 23] on icon "Menu" at bounding box center [33, 22] width 16 height 16
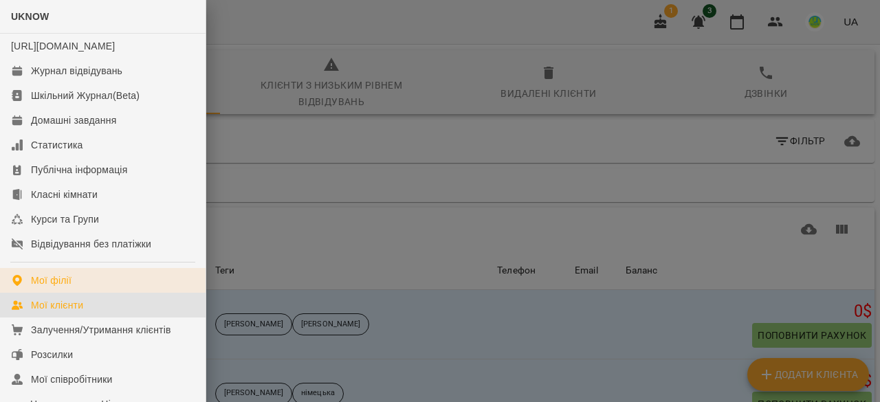
click at [62, 287] on div "Мої філії" at bounding box center [51, 281] width 41 height 14
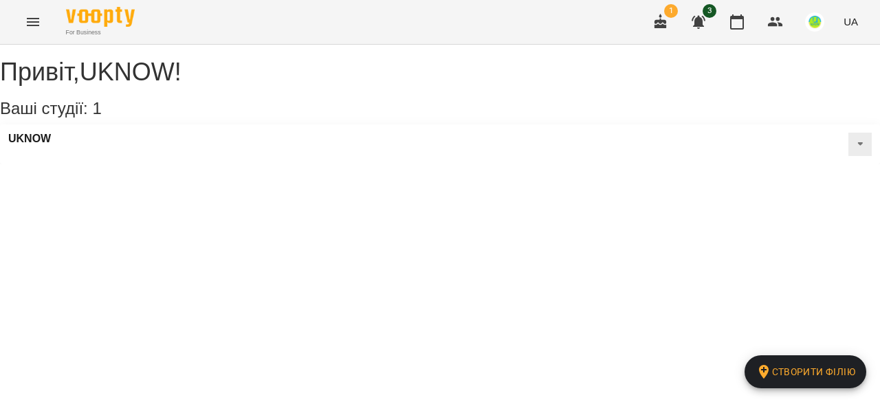
click at [34, 20] on icon "Menu" at bounding box center [33, 22] width 16 height 16
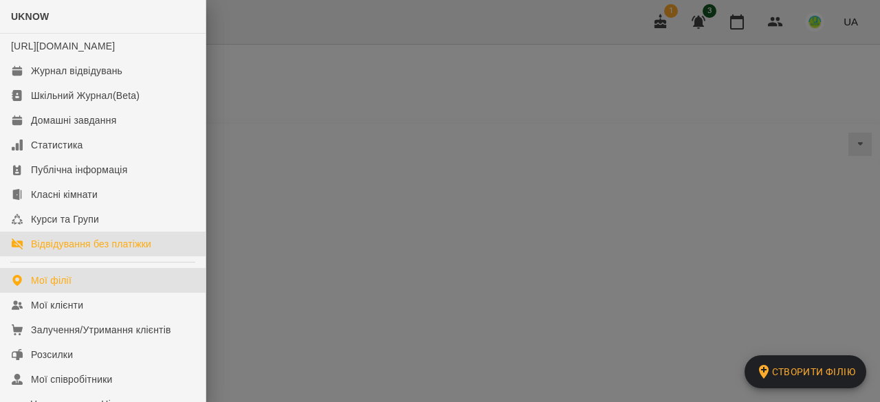
click at [51, 251] on div "Відвідування без платіжки" at bounding box center [91, 244] width 120 height 14
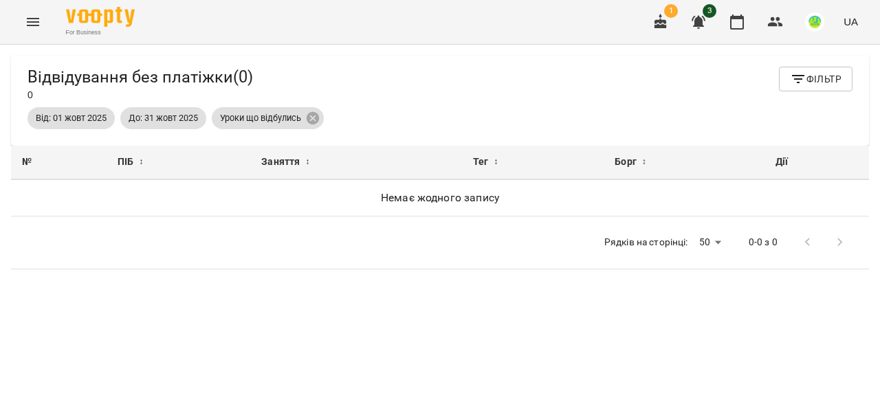
click at [33, 17] on icon "Menu" at bounding box center [33, 22] width 16 height 16
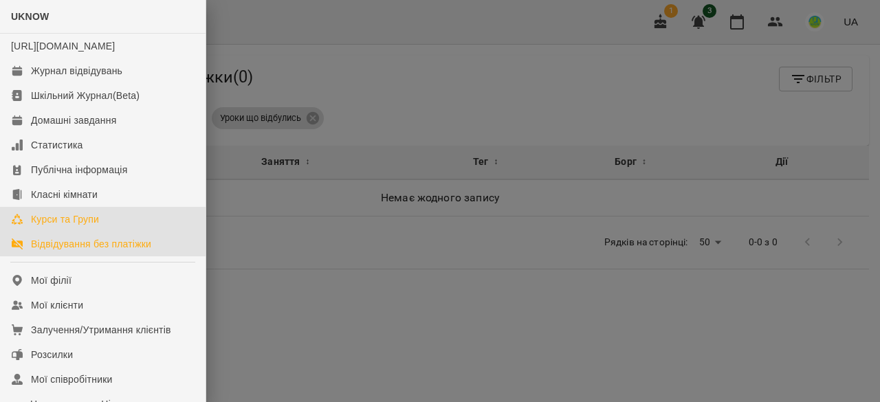
click at [56, 226] on div "Курси та Групи" at bounding box center [65, 219] width 68 height 14
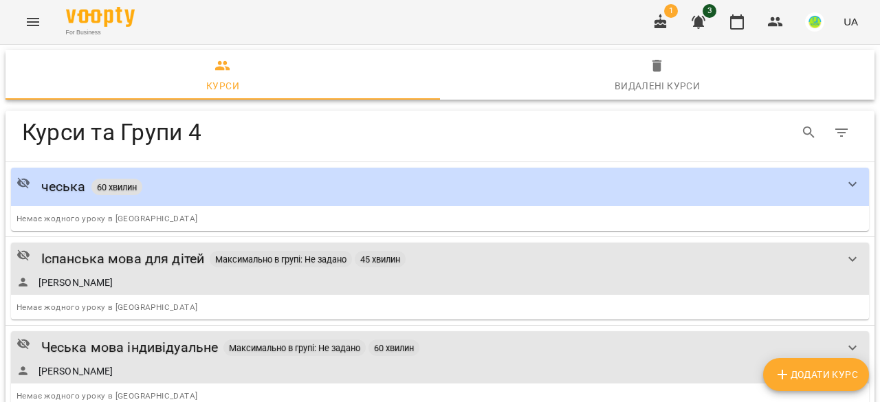
click at [23, 20] on button "Menu" at bounding box center [32, 21] width 33 height 33
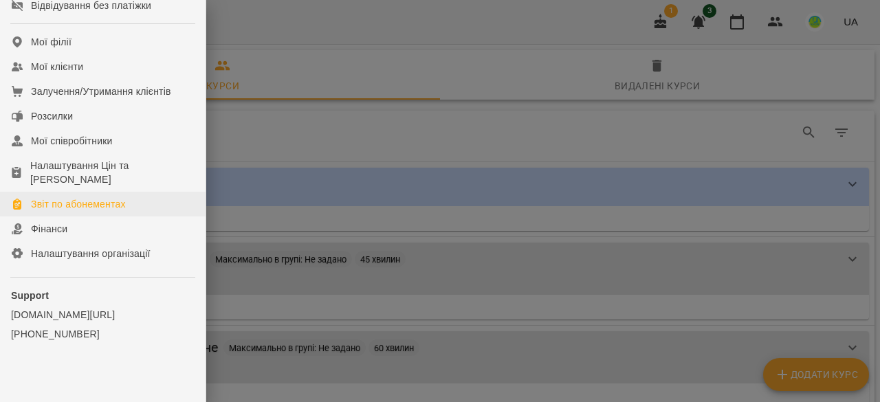
scroll to position [257, 0]
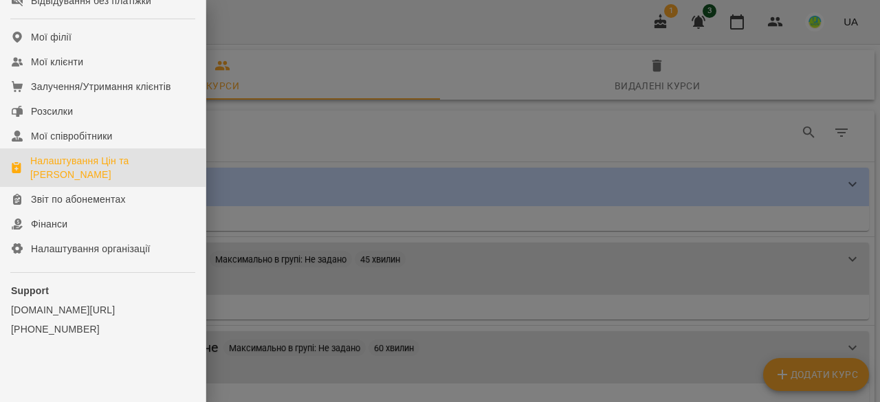
click at [52, 177] on div "Налаштування Цін та [PERSON_NAME]" at bounding box center [112, 167] width 164 height 27
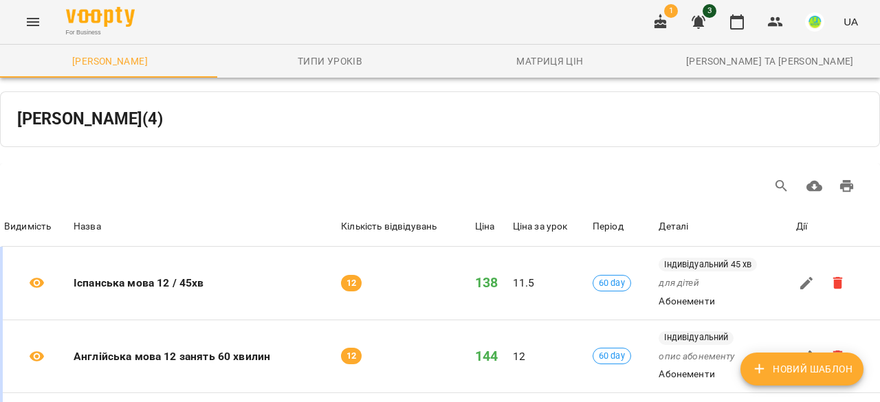
click at [27, 16] on icon "Menu" at bounding box center [33, 22] width 16 height 16
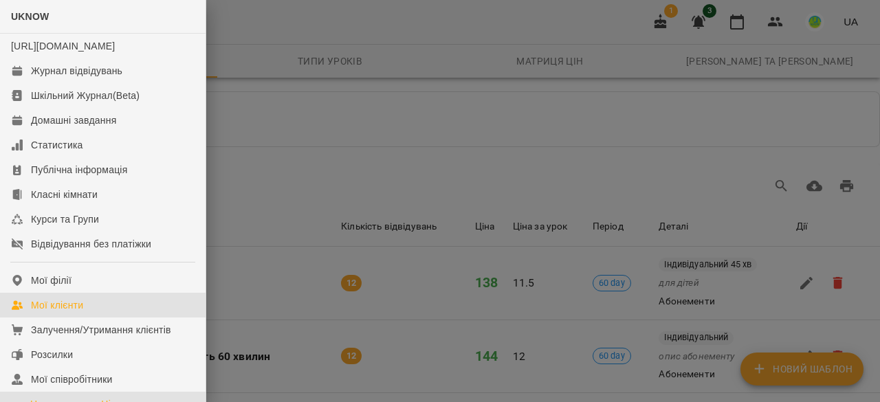
click at [65, 312] on div "Мої клієнти" at bounding box center [57, 305] width 52 height 14
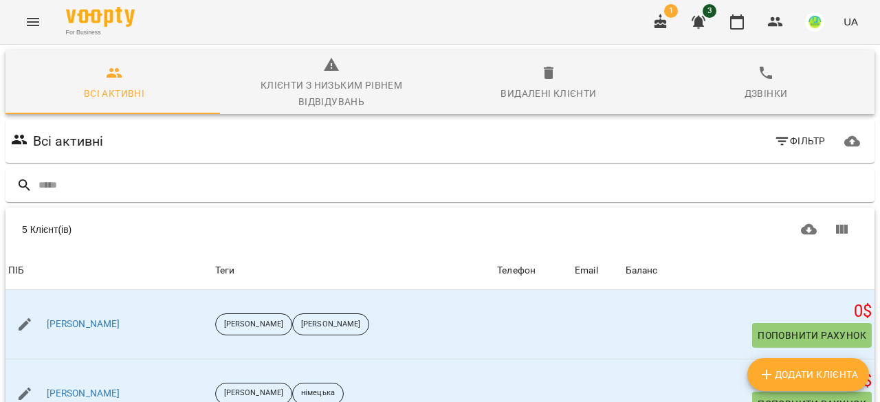
click at [107, 78] on icon "button" at bounding box center [114, 73] width 16 height 16
click at [781, 138] on span "Фільтр" at bounding box center [800, 141] width 52 height 16
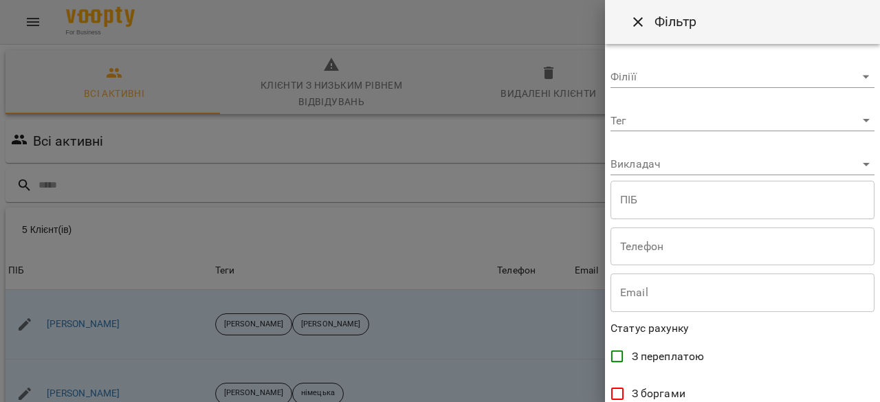
click at [620, 17] on div "Фільтр" at bounding box center [742, 22] width 275 height 44
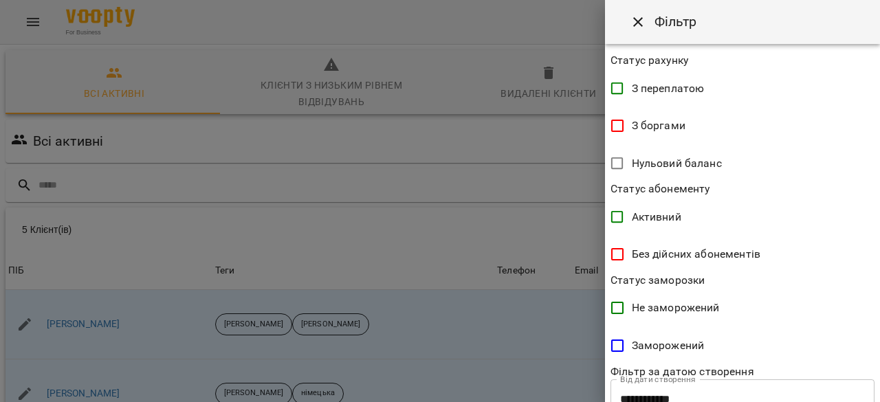
scroll to position [225, 0]
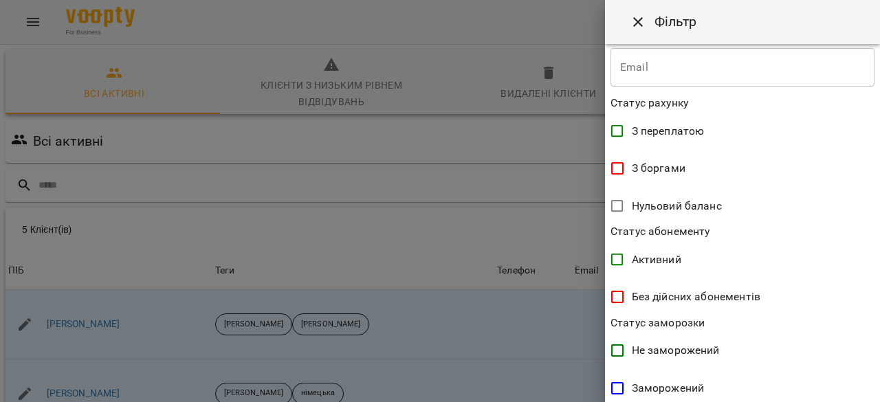
click at [638, 19] on icon "Close" at bounding box center [637, 22] width 16 height 16
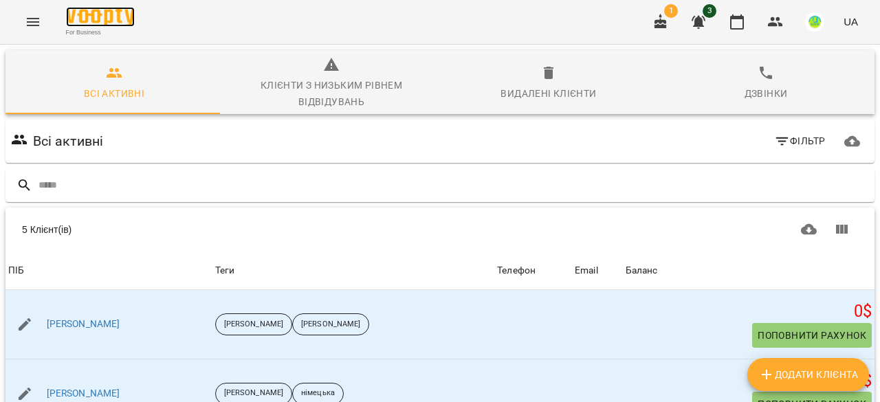
click at [100, 24] on img at bounding box center [100, 17] width 69 height 20
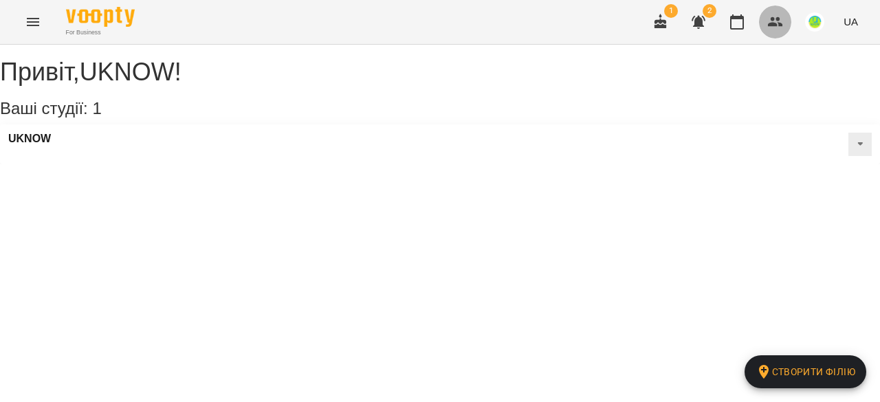
click at [780, 23] on icon "button" at bounding box center [775, 22] width 15 height 10
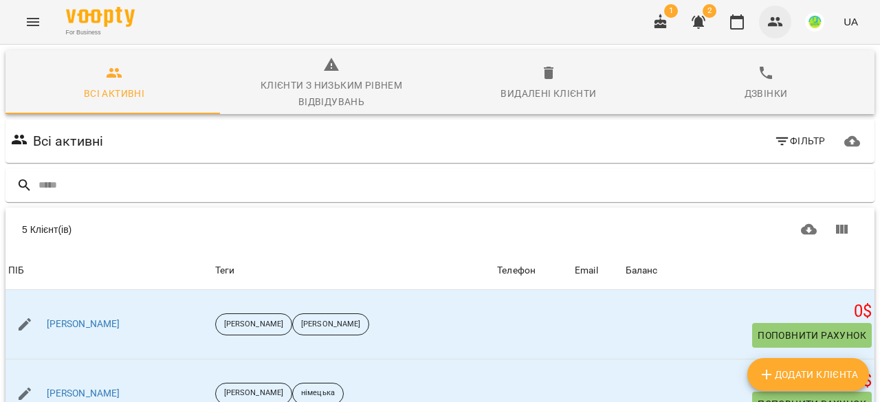
click at [772, 23] on icon "button" at bounding box center [775, 22] width 15 height 10
click at [818, 23] on img "button" at bounding box center [814, 21] width 19 height 19
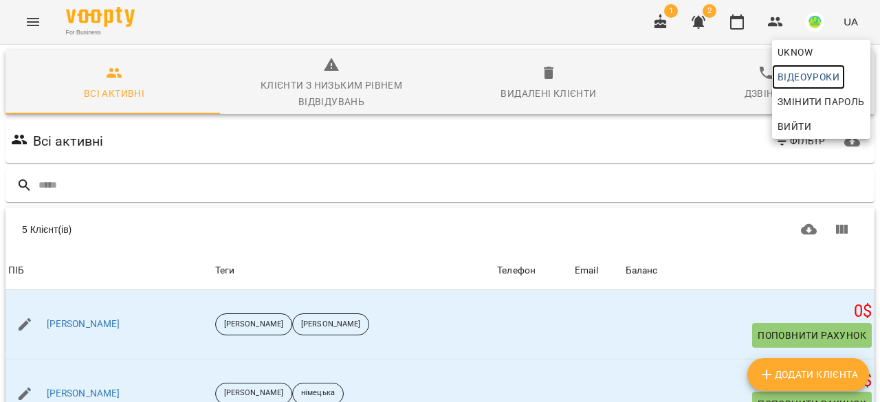
click at [795, 74] on span "Відеоуроки" at bounding box center [808, 77] width 62 height 16
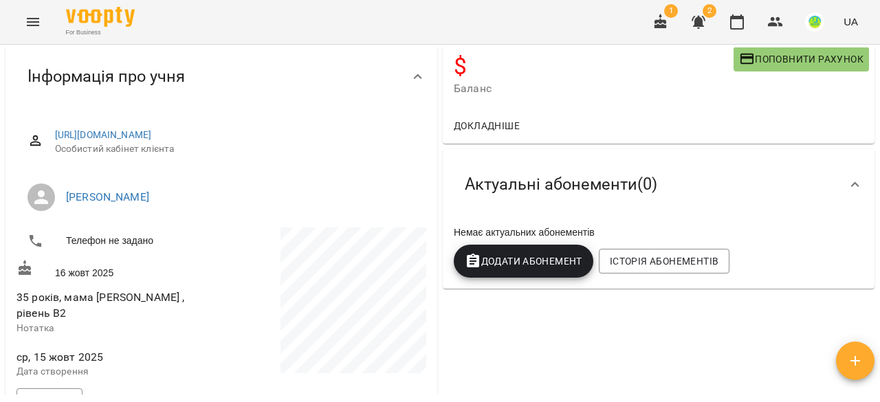
scroll to position [137, 0]
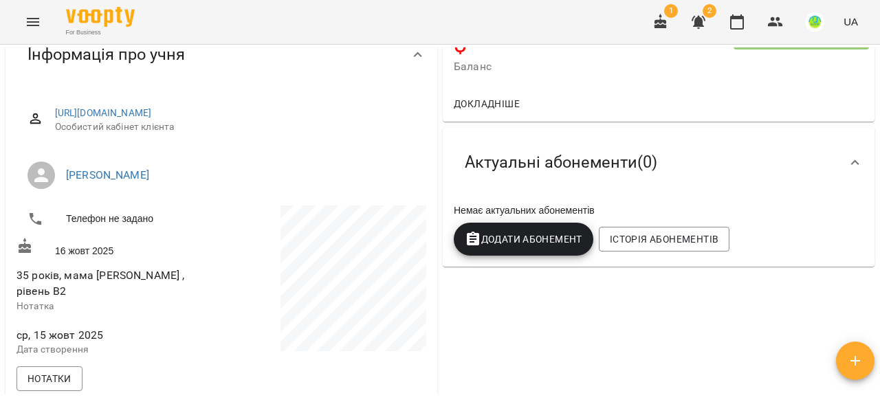
click at [490, 243] on span "Додати Абонемент" at bounding box center [524, 239] width 118 height 16
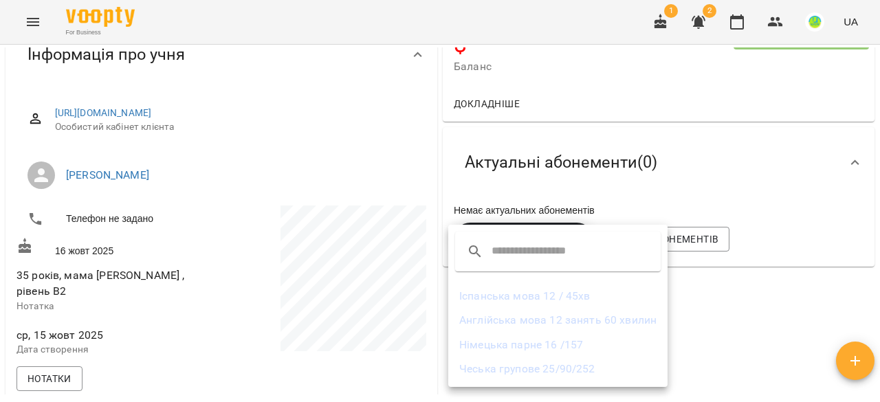
click at [838, 295] on div at bounding box center [440, 201] width 880 height 402
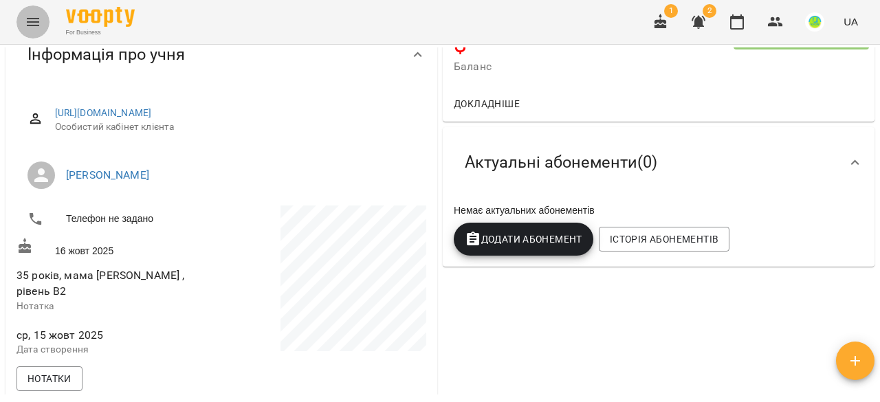
click at [39, 24] on icon "Menu" at bounding box center [33, 22] width 16 height 16
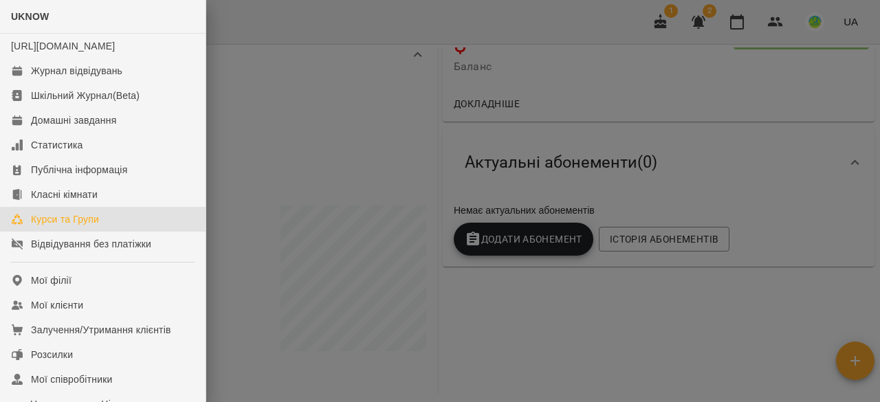
click at [57, 226] on div "Курси та Групи" at bounding box center [65, 219] width 68 height 14
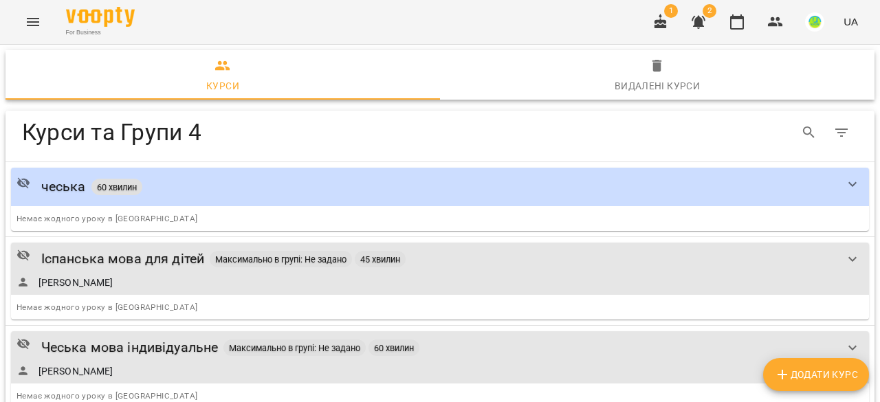
click at [798, 379] on span "Додати Курс" at bounding box center [816, 374] width 84 height 16
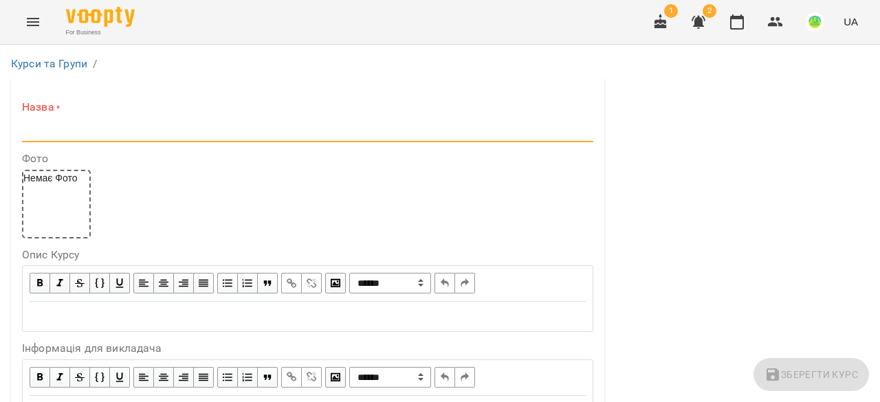
click at [50, 136] on input "text" at bounding box center [307, 131] width 571 height 22
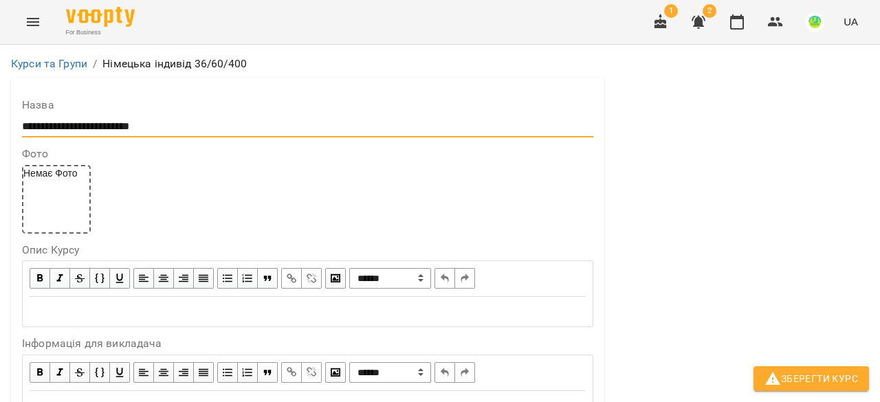
scroll to position [275, 0]
type input "**********"
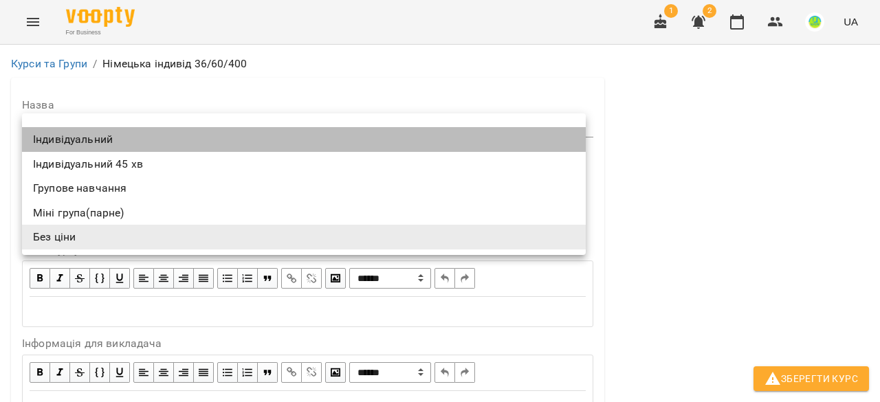
click at [54, 142] on li "Індивідуальний" at bounding box center [303, 139] width 563 height 25
type input "**********"
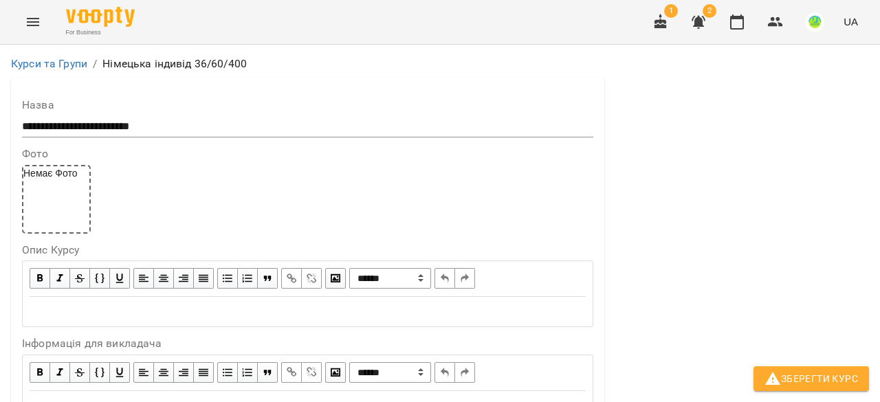
scroll to position [412, 0]
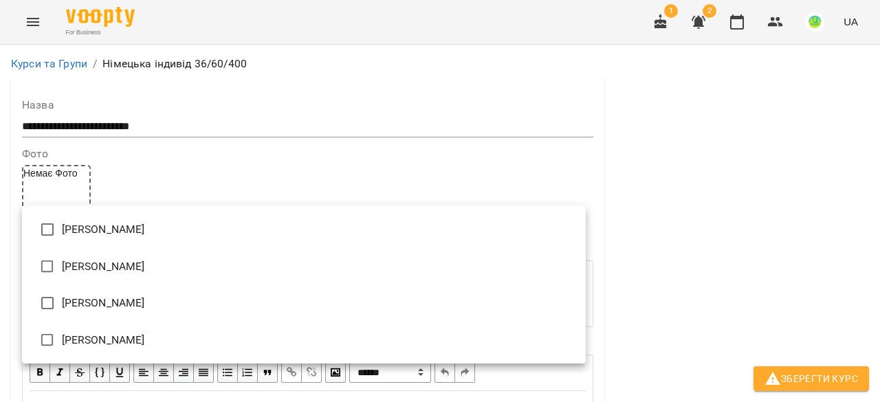
click at [812, 172] on div at bounding box center [440, 201] width 880 height 402
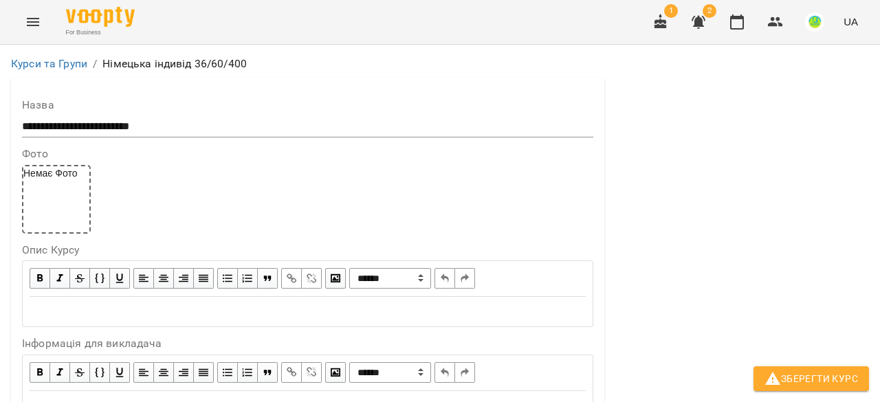
scroll to position [1100, 0]
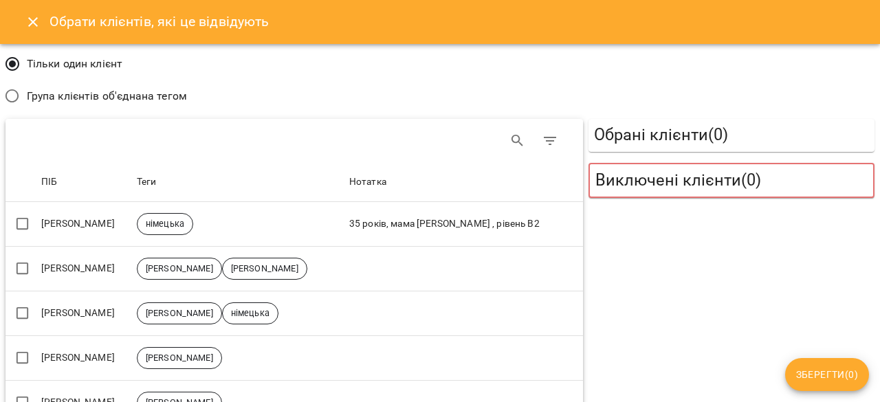
click at [32, 19] on icon "Close" at bounding box center [33, 22] width 16 height 16
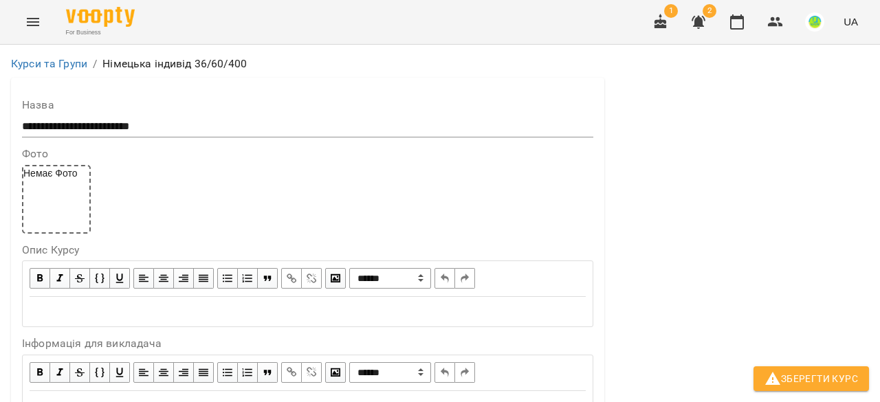
scroll to position [1184, 0]
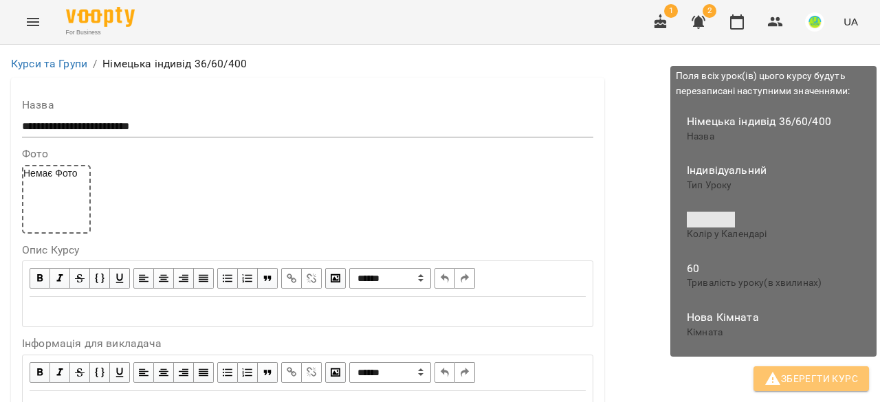
click at [807, 386] on span "Зберегти Курс" at bounding box center [810, 378] width 93 height 16
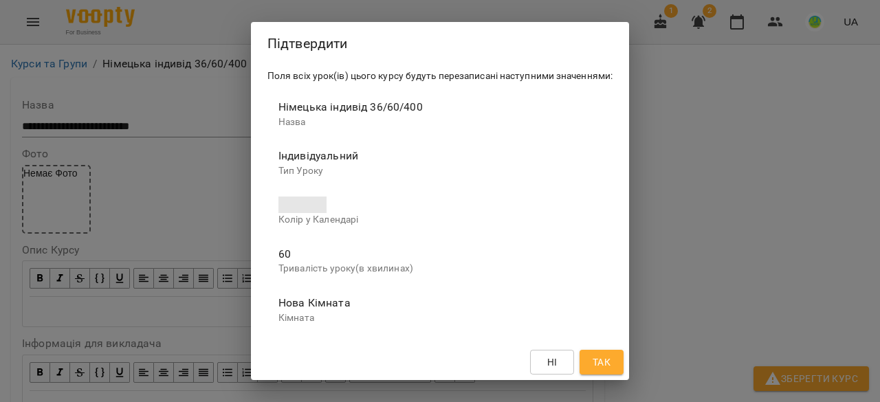
scroll to position [3, 0]
click at [603, 362] on span "Так" at bounding box center [601, 362] width 18 height 16
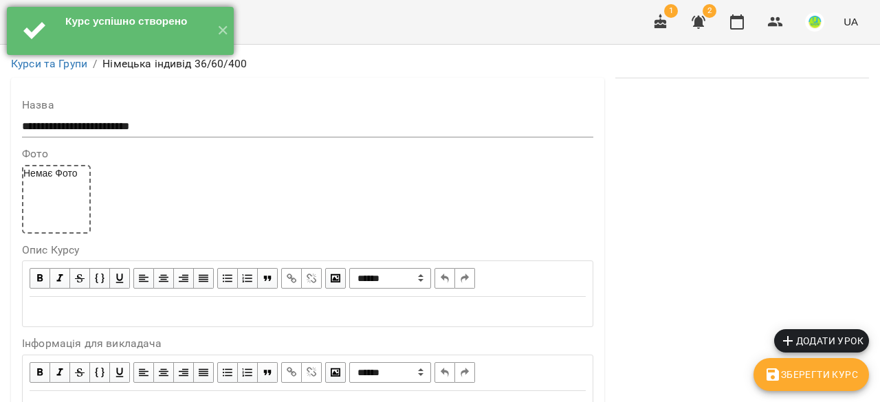
drag, startPoint x: 221, startPoint y: 32, endPoint x: 206, endPoint y: 28, distance: 14.8
click at [221, 32] on button "✕" at bounding box center [222, 31] width 23 height 48
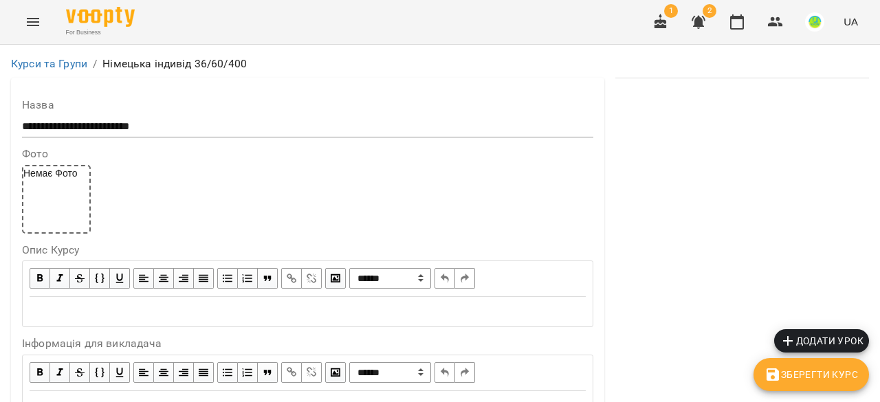
click at [33, 23] on icon "Menu" at bounding box center [33, 22] width 16 height 16
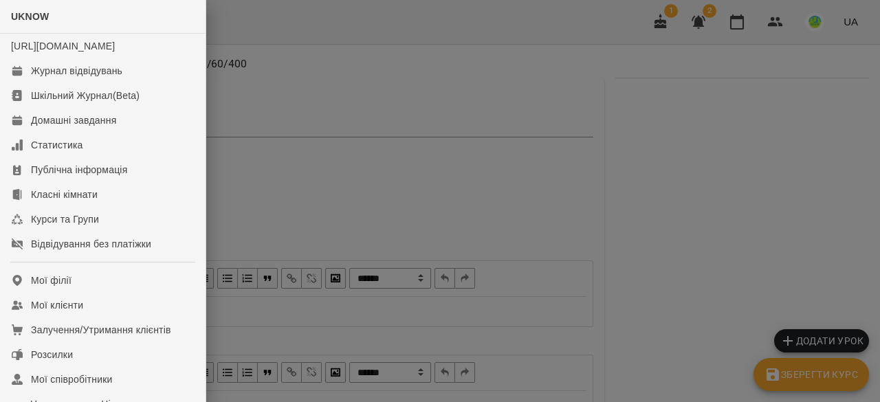
click at [707, 132] on div at bounding box center [440, 201] width 880 height 402
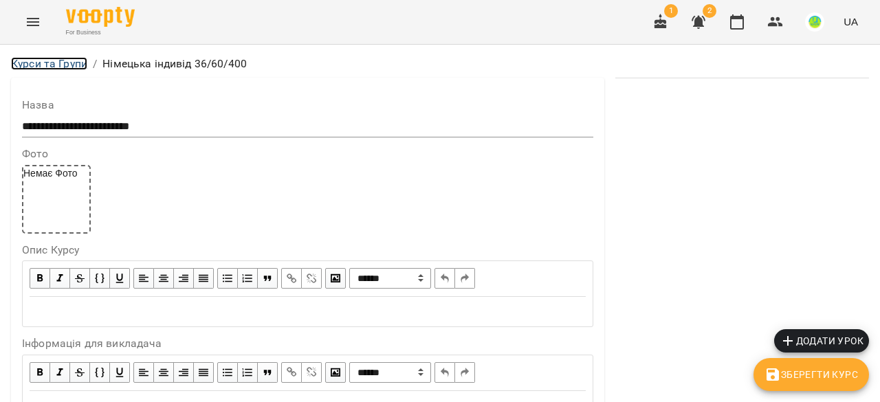
drag, startPoint x: 42, startPoint y: 63, endPoint x: 161, endPoint y: 106, distance: 126.9
click at [43, 63] on link "Курси та Групи" at bounding box center [49, 63] width 76 height 13
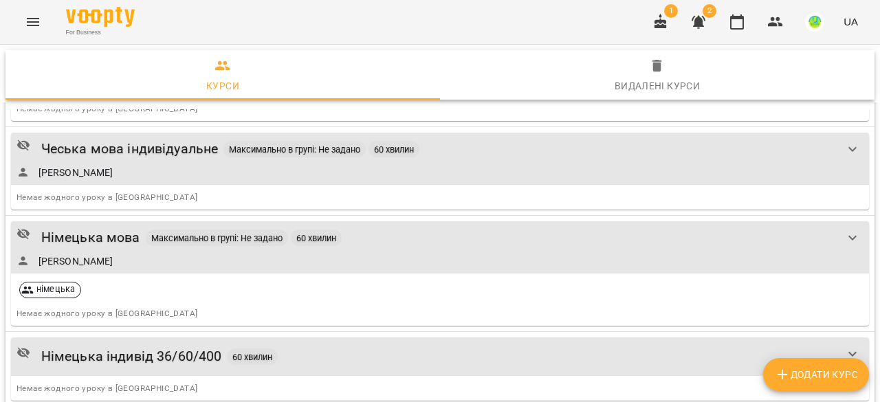
scroll to position [275, 0]
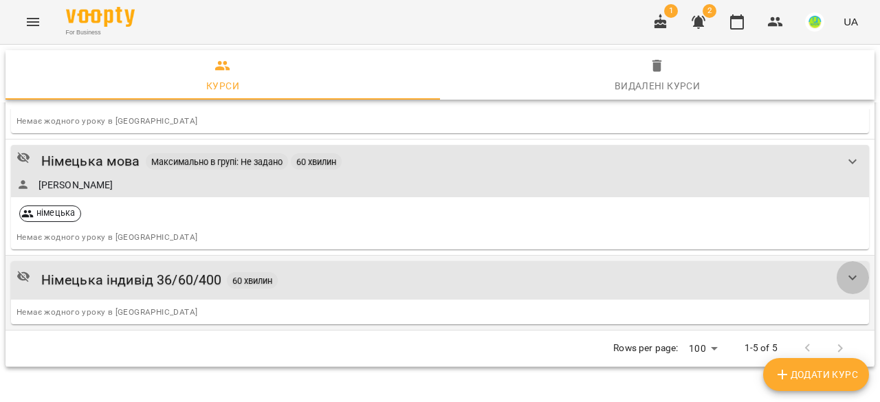
click at [844, 273] on icon "show more" at bounding box center [852, 277] width 16 height 16
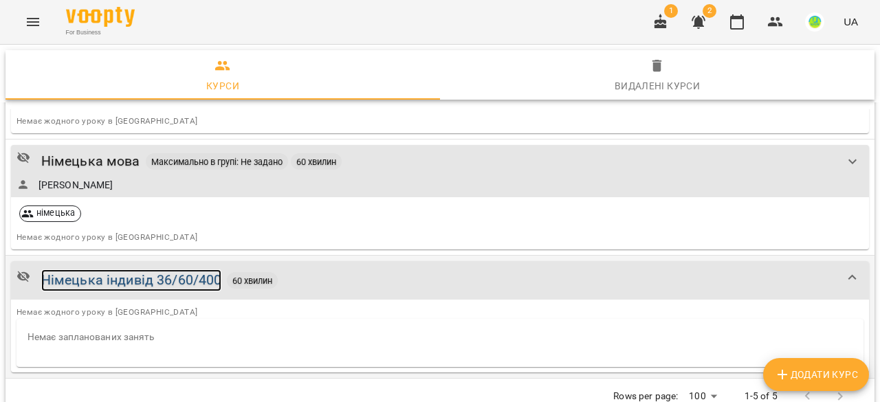
click at [92, 278] on div "Німецька індивід 36/60/400" at bounding box center [131, 279] width 181 height 21
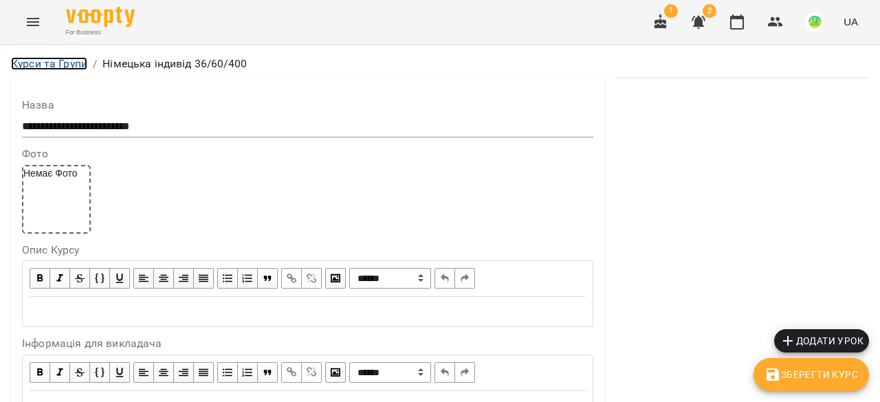
click at [47, 65] on link "Курси та Групи" at bounding box center [49, 63] width 76 height 13
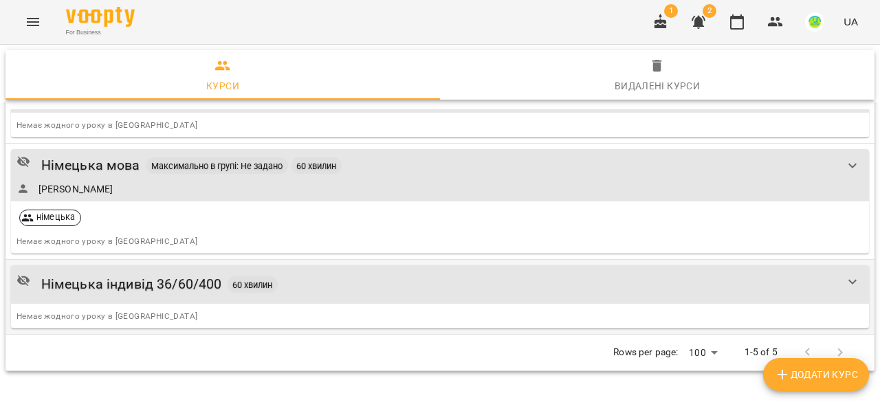
scroll to position [282, 0]
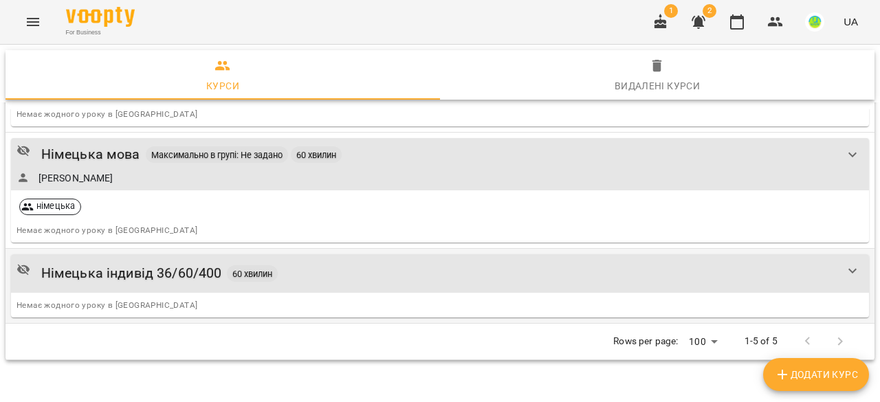
click at [848, 269] on icon "show more" at bounding box center [852, 270] width 8 height 5
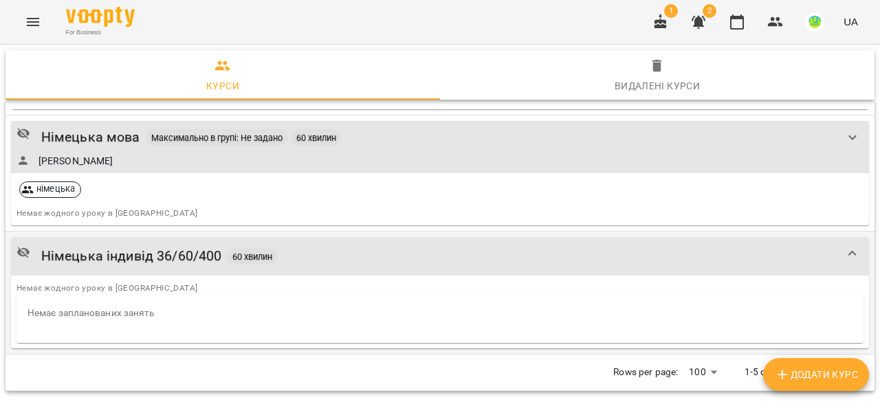
scroll to position [330, 0]
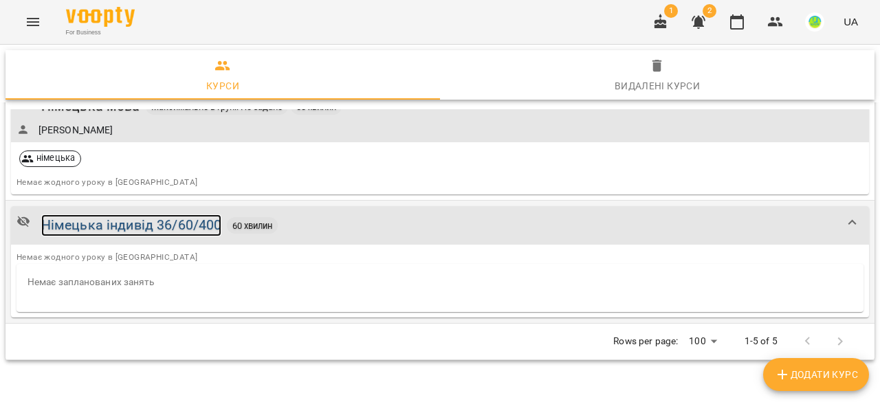
click at [179, 225] on div "Німецька індивід 36/60/400" at bounding box center [131, 224] width 181 height 21
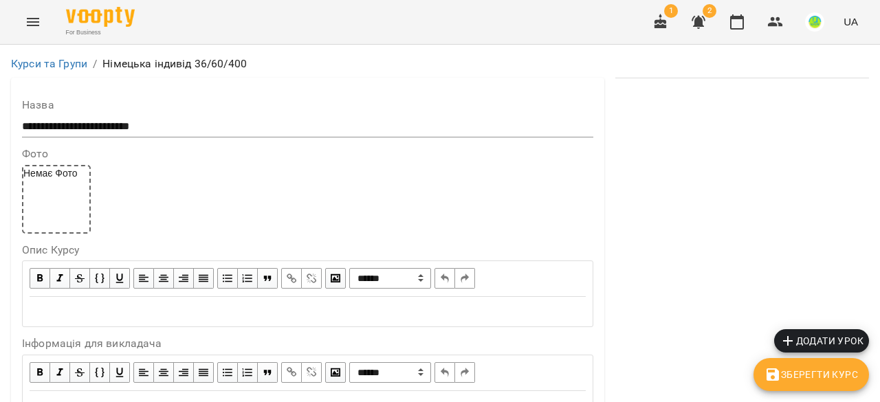
scroll to position [1209, 0]
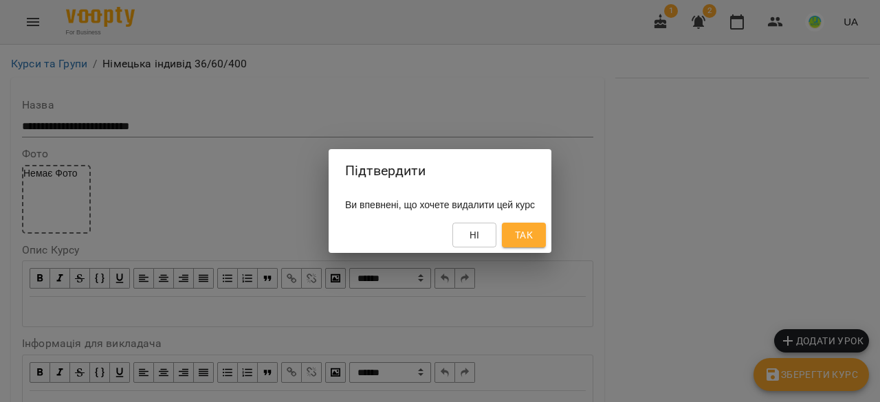
click at [533, 233] on span "Так" at bounding box center [524, 235] width 18 height 16
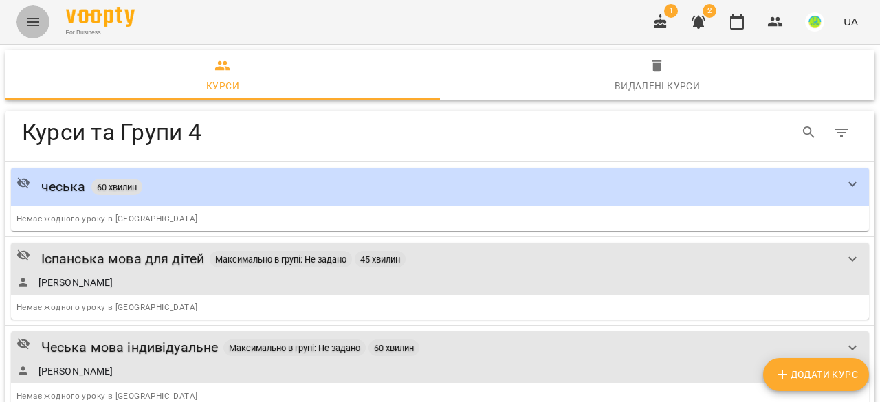
click at [34, 27] on icon "Menu" at bounding box center [33, 22] width 16 height 16
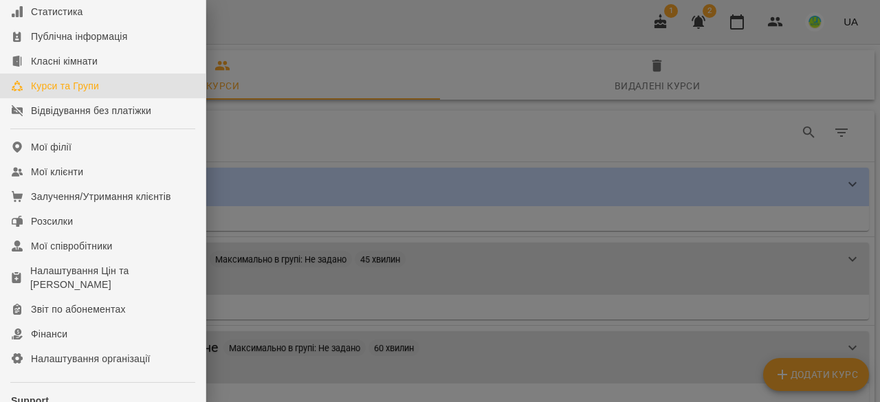
scroll to position [137, 0]
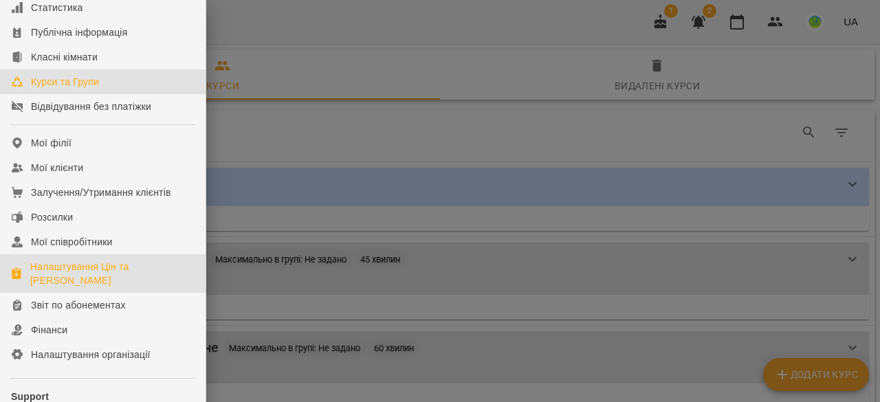
click at [71, 275] on div "Налаштування Цін та [PERSON_NAME]" at bounding box center [112, 273] width 164 height 27
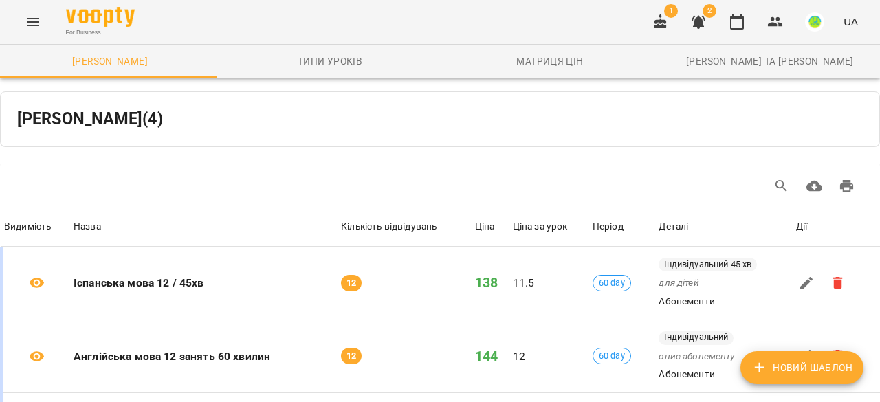
click at [801, 364] on span "Новий Шаблон" at bounding box center [801, 367] width 101 height 16
select select "*****"
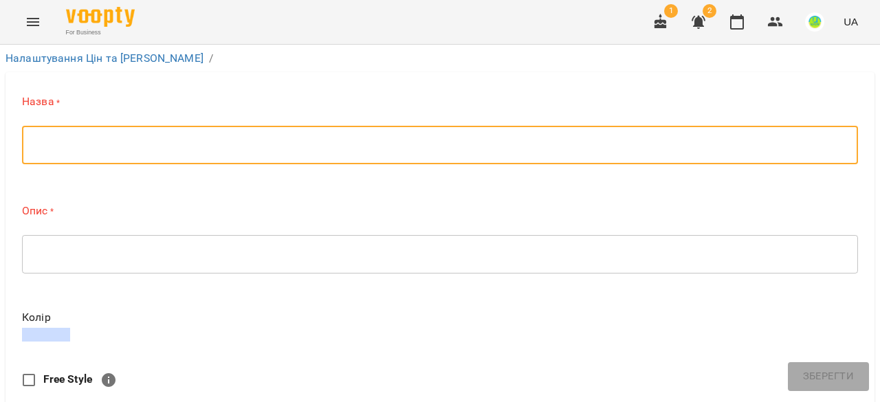
click at [146, 146] on textarea at bounding box center [440, 145] width 816 height 13
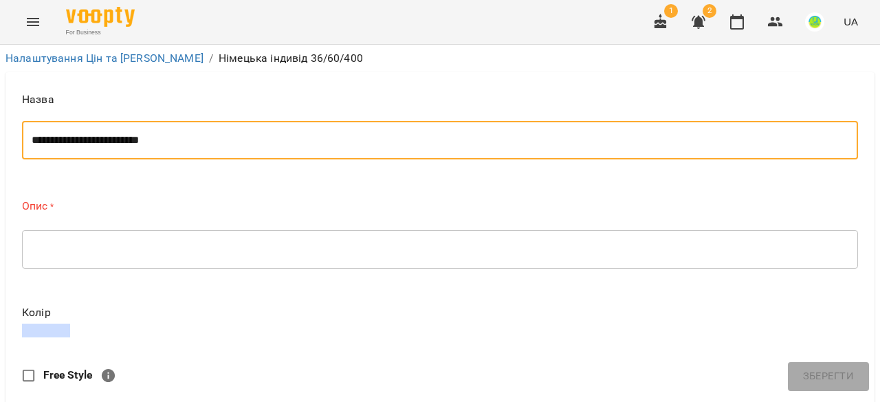
scroll to position [275, 0]
type textarea "**********"
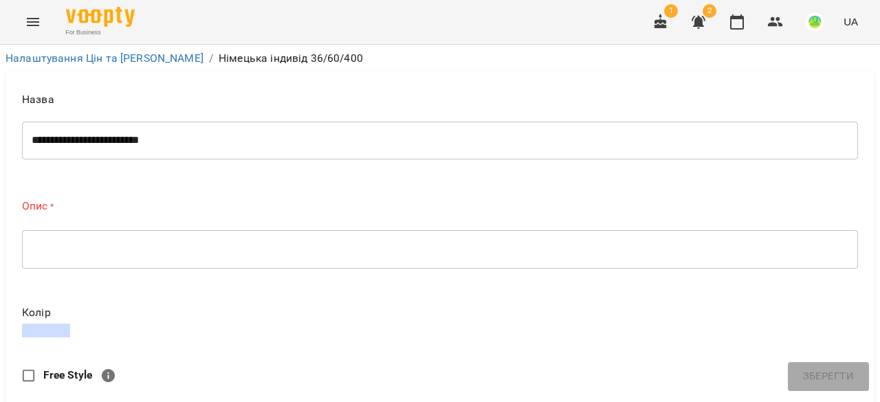
scroll to position [344, 0]
type input "**"
drag, startPoint x: 38, startPoint y: 317, endPoint x: 45, endPoint y: 311, distance: 9.2
type input "*"
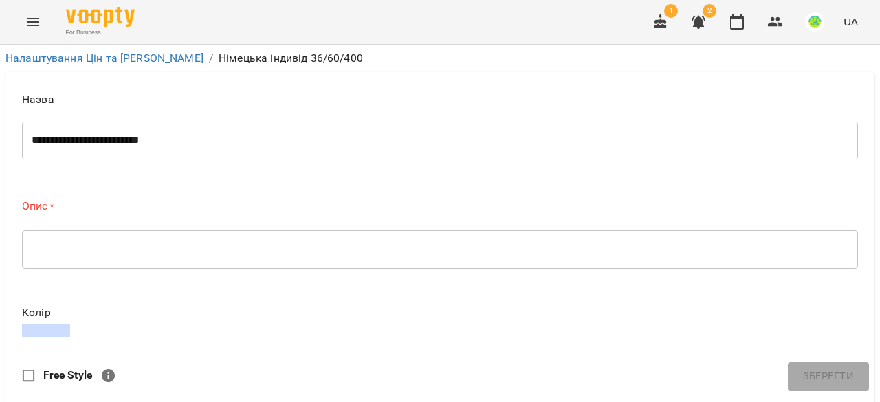
type input "****"
type input "**"
type input "****"
type input "***"
type input "*****"
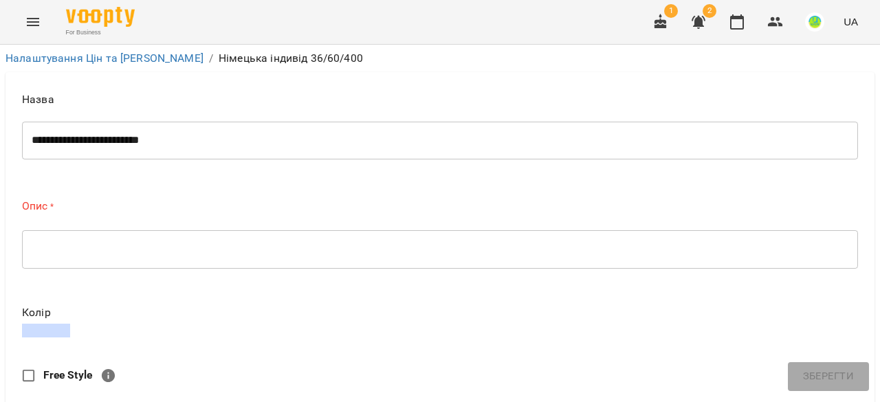
scroll to position [550, 0]
type input "***"
type textarea "***"
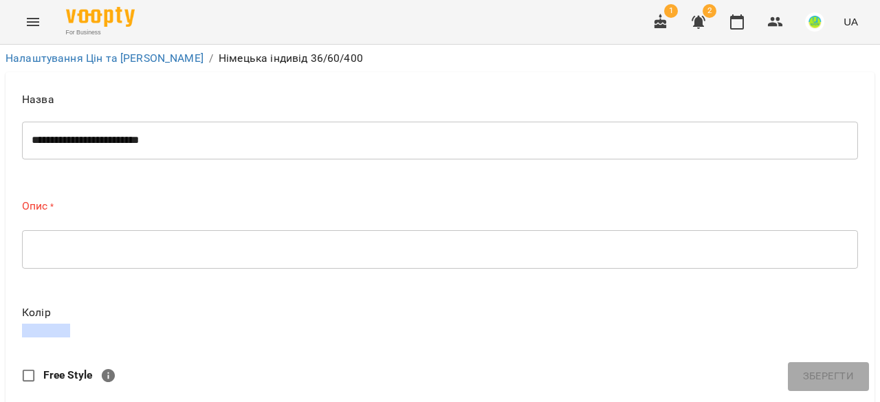
select select "***"
drag, startPoint x: 293, startPoint y: 267, endPoint x: 276, endPoint y: 264, distance: 16.8
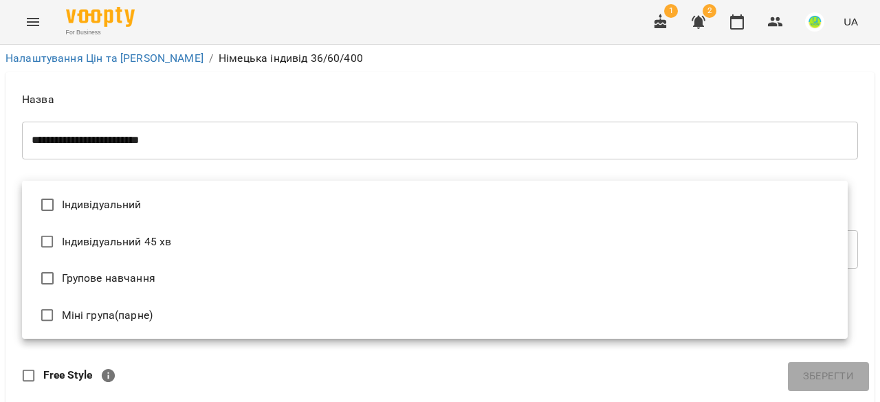
click at [77, 197] on li "Індивідуальний" at bounding box center [434, 204] width 825 height 37
type input "**********"
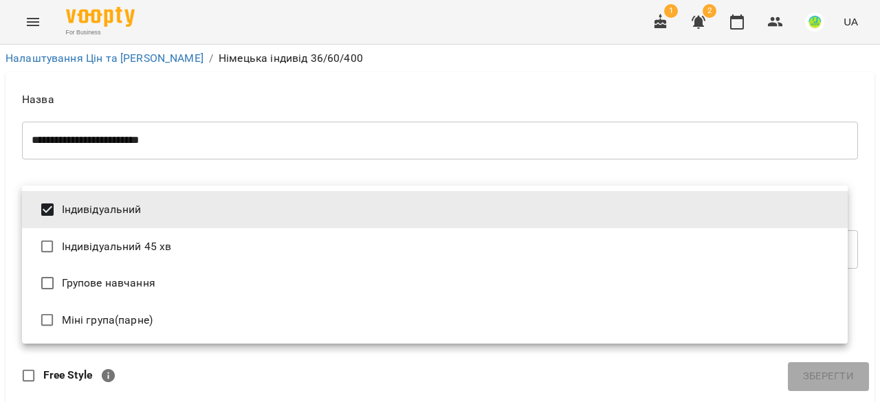
click at [190, 144] on div at bounding box center [440, 201] width 880 height 402
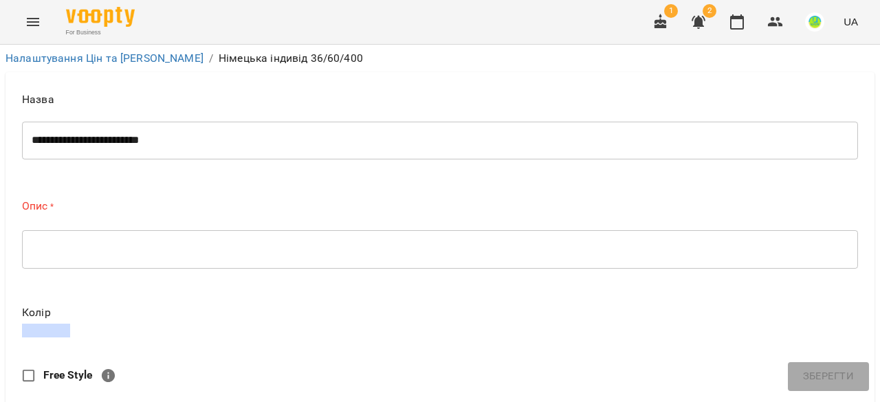
scroll to position [0, 0]
click at [58, 241] on div "* ​" at bounding box center [440, 249] width 836 height 38
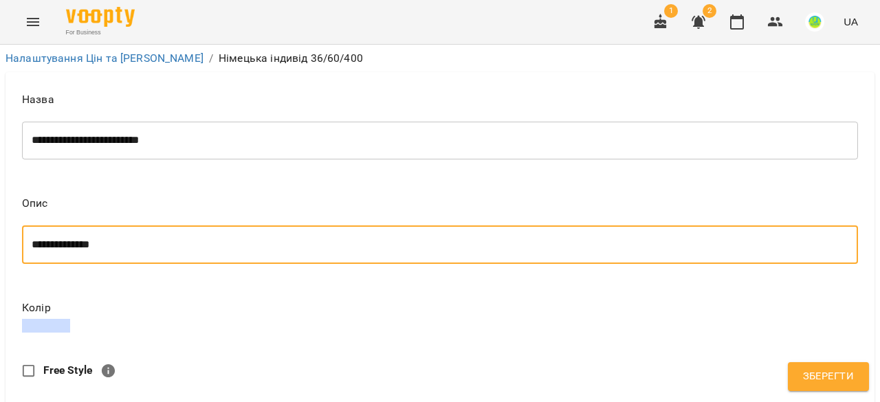
scroll to position [812, 0]
type textarea "**********"
click at [826, 377] on span "Зберегти" at bounding box center [828, 377] width 51 height 18
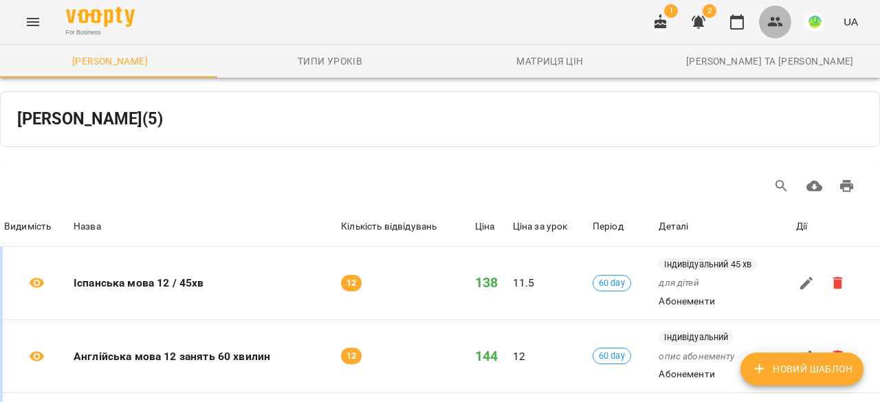
click at [770, 20] on icon "button" at bounding box center [775, 22] width 16 height 16
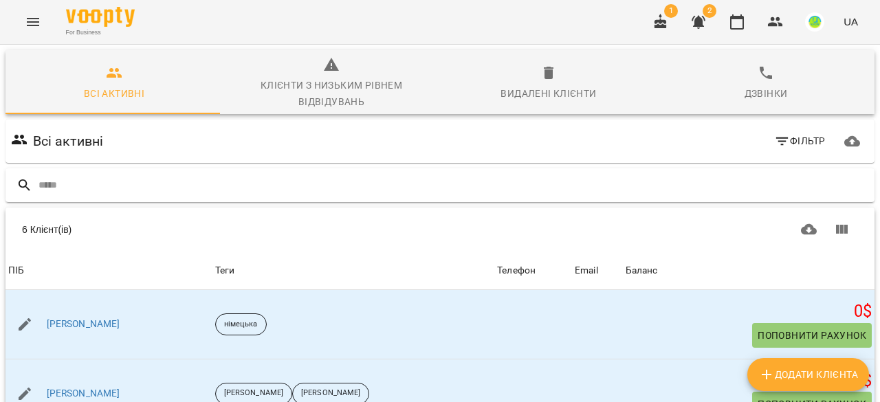
scroll to position [16, 0]
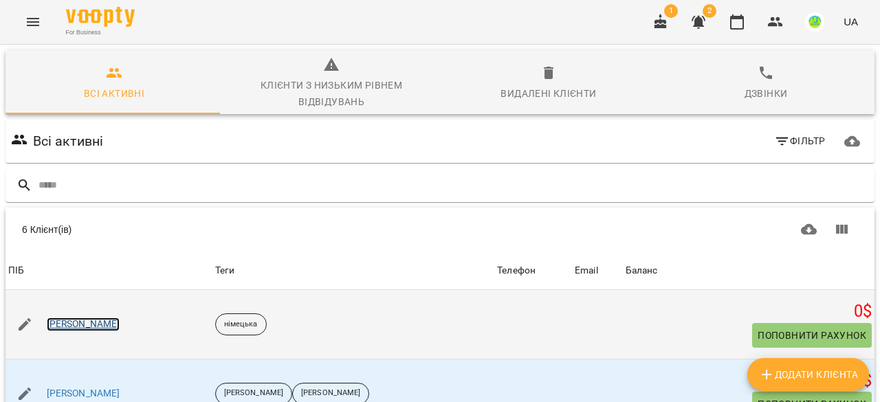
click at [69, 317] on link "Іпатова Оксана" at bounding box center [84, 324] width 74 height 14
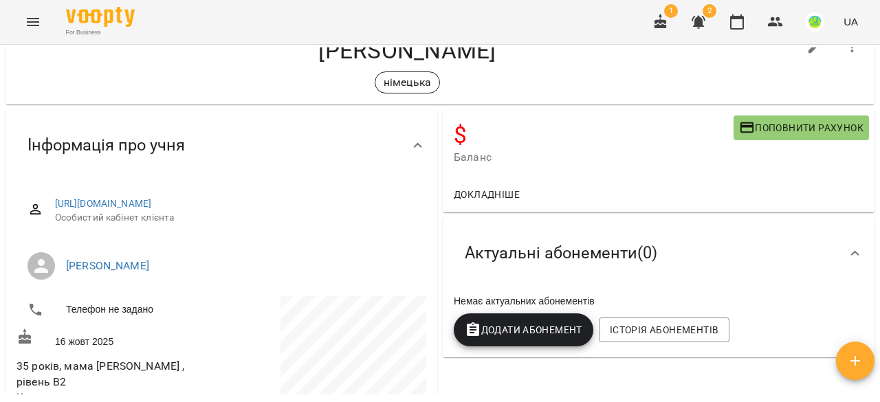
scroll to position [69, 0]
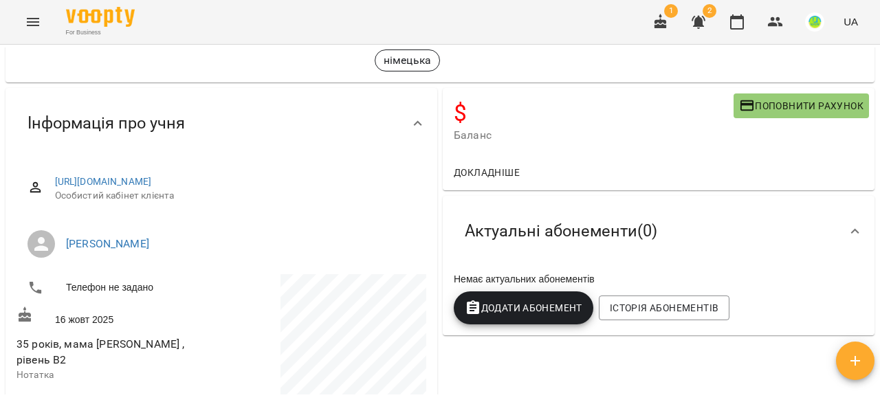
click at [513, 309] on span "Додати Абонемент" at bounding box center [524, 308] width 118 height 16
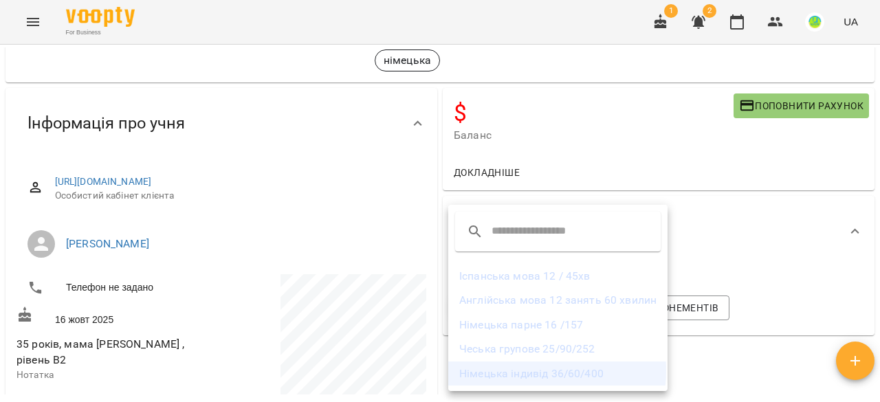
click at [509, 370] on li "Німецька індивід 36/60/400" at bounding box center [557, 373] width 219 height 25
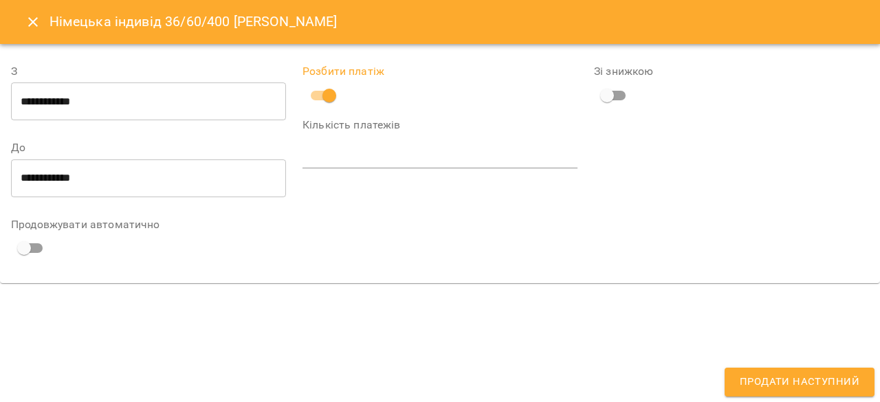
click at [335, 159] on input "text" at bounding box center [439, 157] width 275 height 22
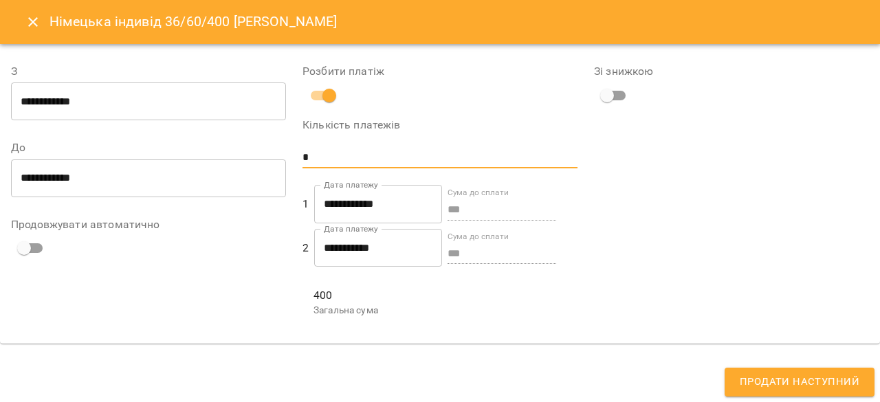
type input "*"
click at [333, 199] on input "**********" at bounding box center [378, 204] width 128 height 38
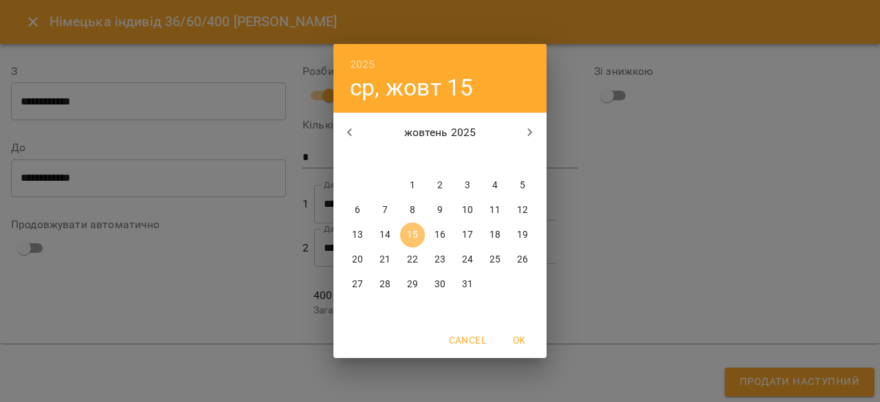
click at [415, 230] on p "15" at bounding box center [412, 235] width 11 height 14
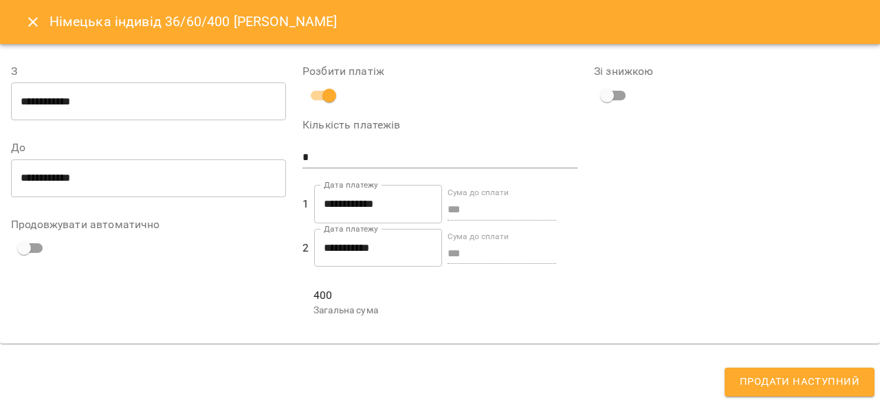
click at [337, 267] on input "**********" at bounding box center [378, 248] width 128 height 38
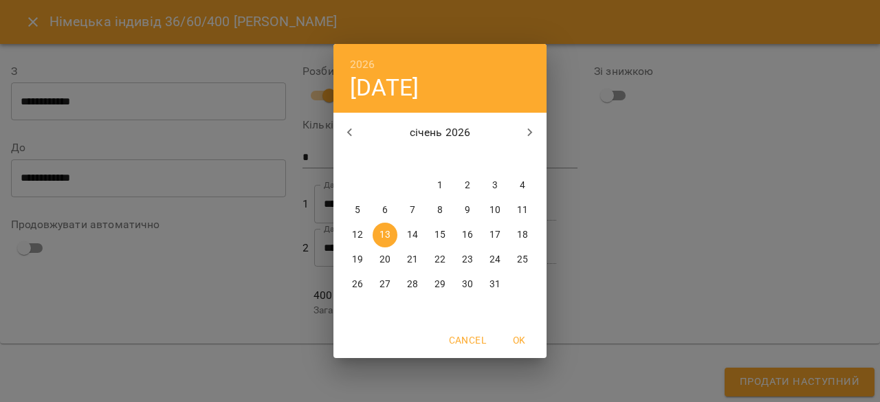
click at [757, 225] on div "2026 вт, січ 13 січень 2026 пн вт ср чт пт сб нд 29 30 31 1 2 3 4 5 6 7 8 9 10 …" at bounding box center [440, 201] width 880 height 402
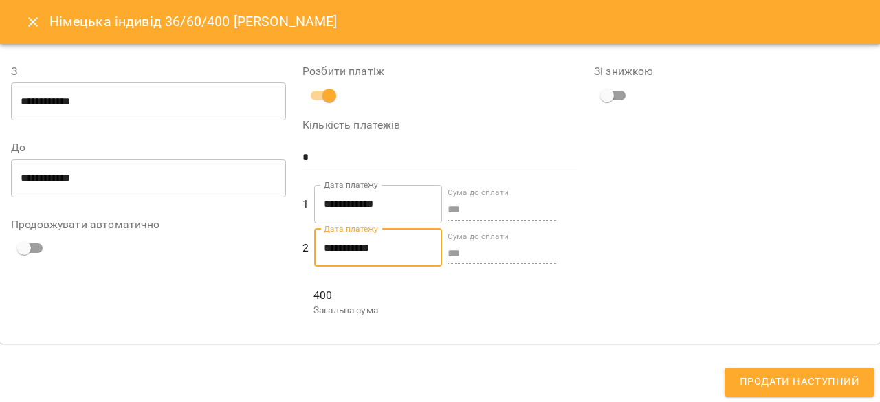
click at [347, 208] on input "**********" at bounding box center [378, 204] width 128 height 38
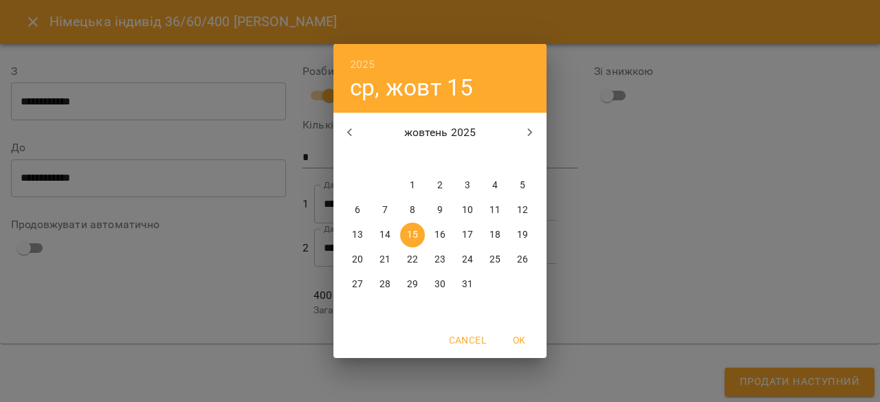
click at [357, 238] on p "13" at bounding box center [357, 235] width 11 height 14
type input "**********"
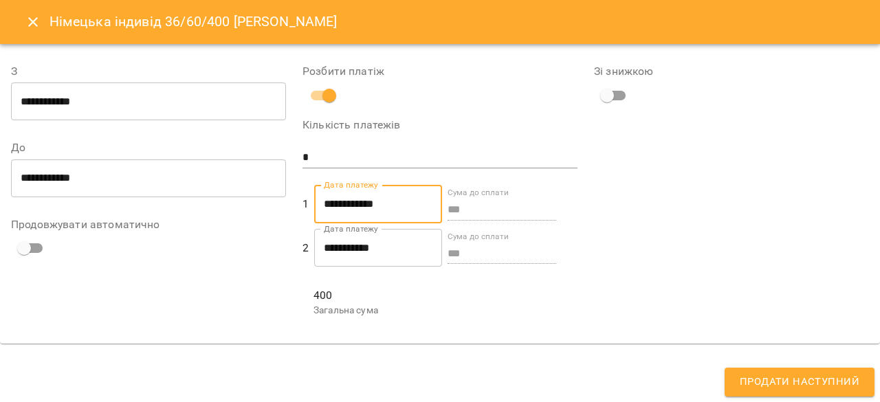
click at [334, 267] on input "**********" at bounding box center [378, 248] width 128 height 38
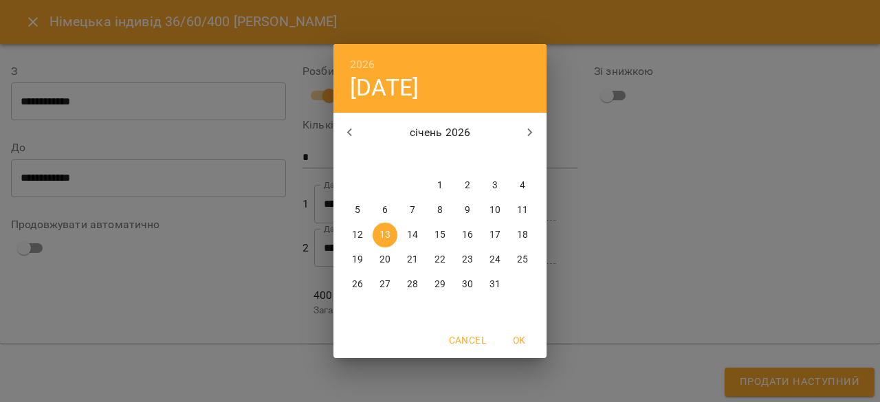
click at [497, 284] on p "31" at bounding box center [494, 285] width 11 height 14
type input "**********"
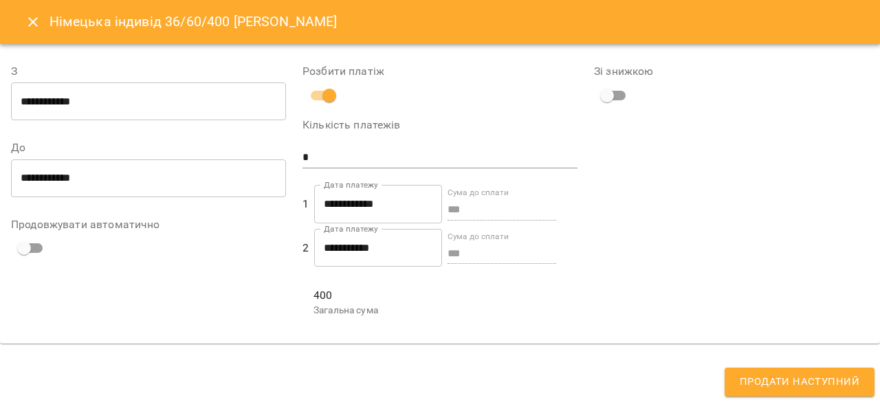
scroll to position [0, 0]
click at [777, 377] on span "Продати наступний" at bounding box center [799, 382] width 120 height 18
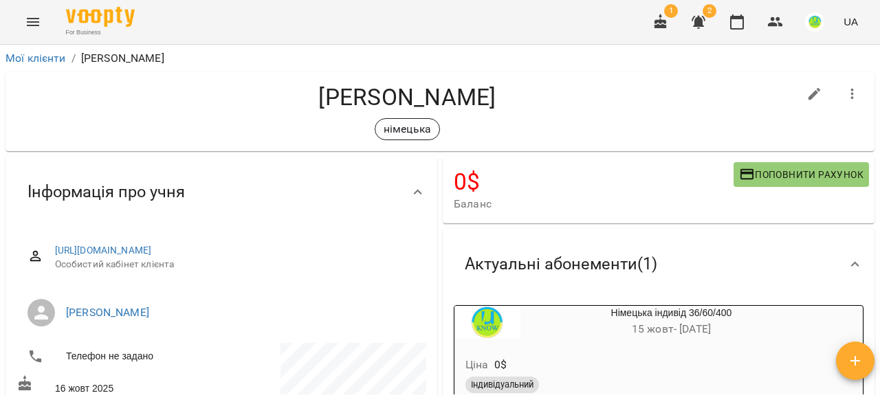
click at [777, 166] on span "Поповнити рахунок" at bounding box center [801, 174] width 124 height 16
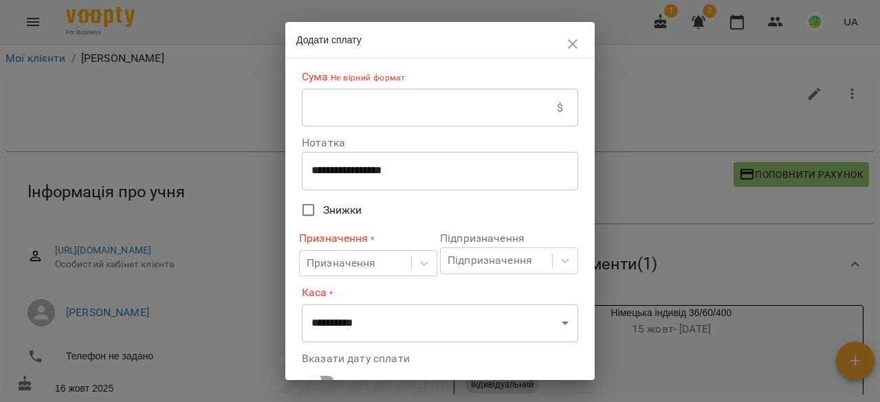
click at [366, 109] on input "text" at bounding box center [429, 108] width 255 height 38
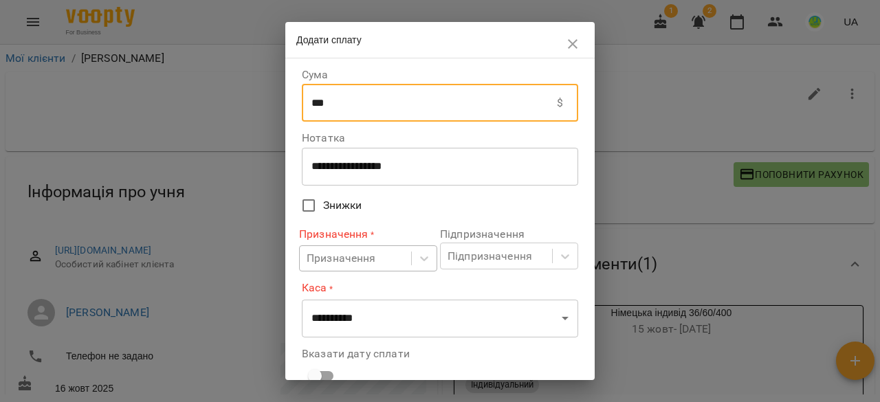
type input "***"
click at [401, 258] on body "**********" at bounding box center [440, 223] width 880 height 447
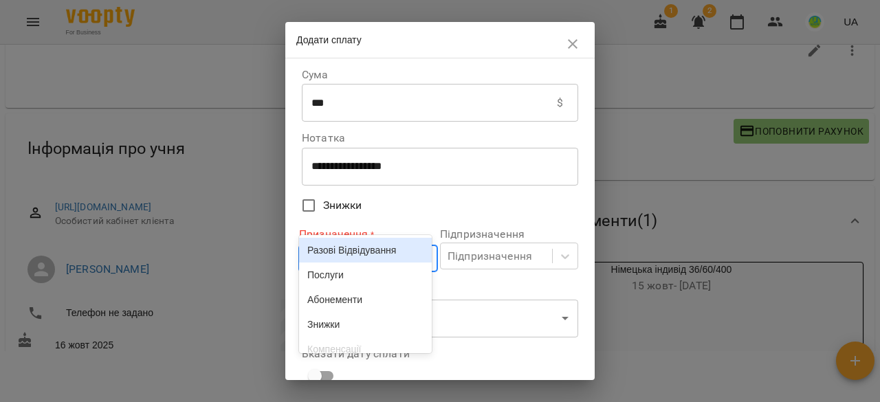
scroll to position [47, 0]
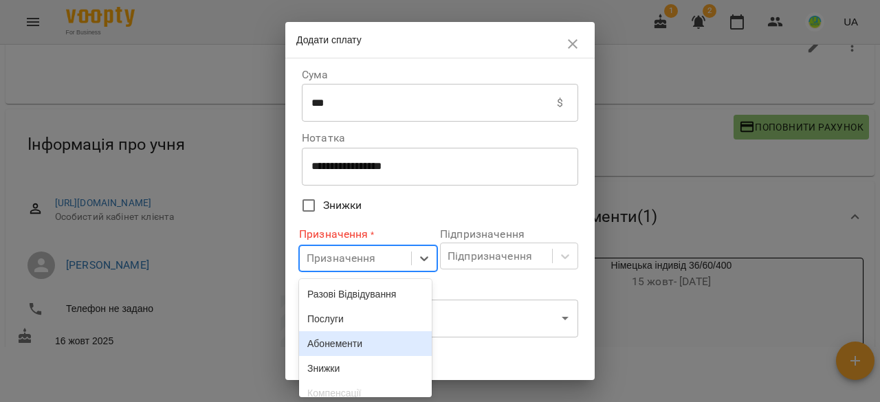
drag, startPoint x: 337, startPoint y: 344, endPoint x: 355, endPoint y: 339, distance: 18.5
click at [337, 345] on div "Абонементи" at bounding box center [365, 343] width 133 height 25
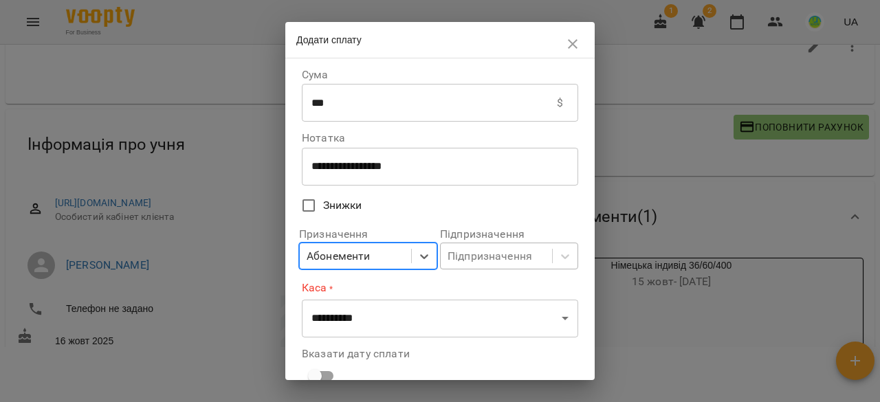
click at [484, 260] on div "Підпризначення" at bounding box center [489, 256] width 85 height 16
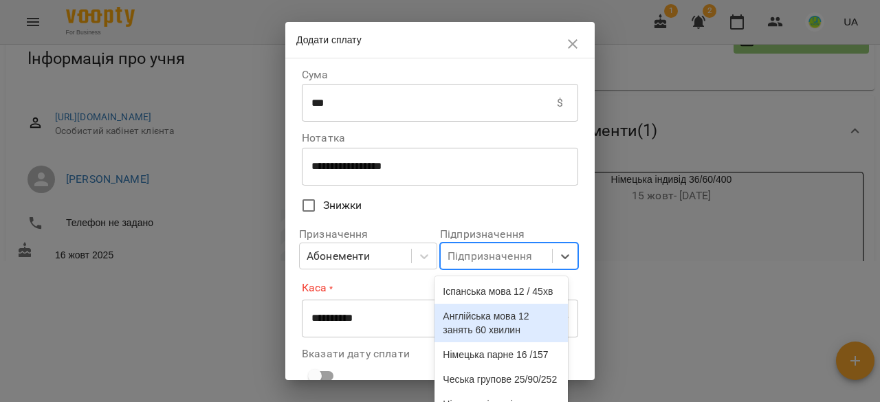
scroll to position [0, 0]
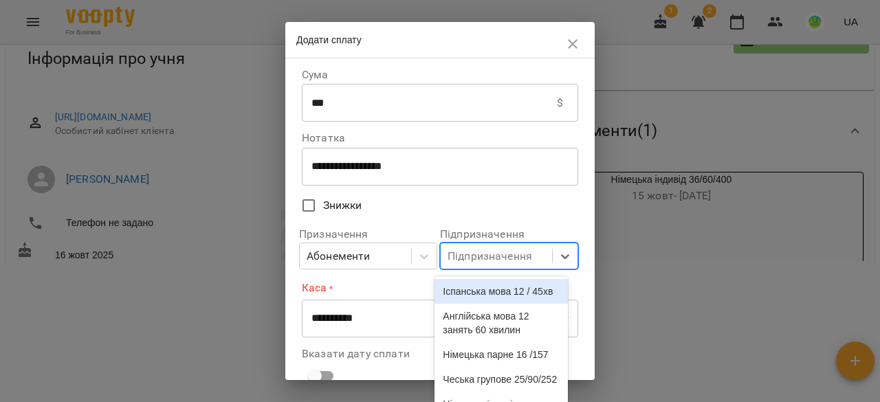
click at [576, 208] on div "**********" at bounding box center [439, 219] width 309 height 322
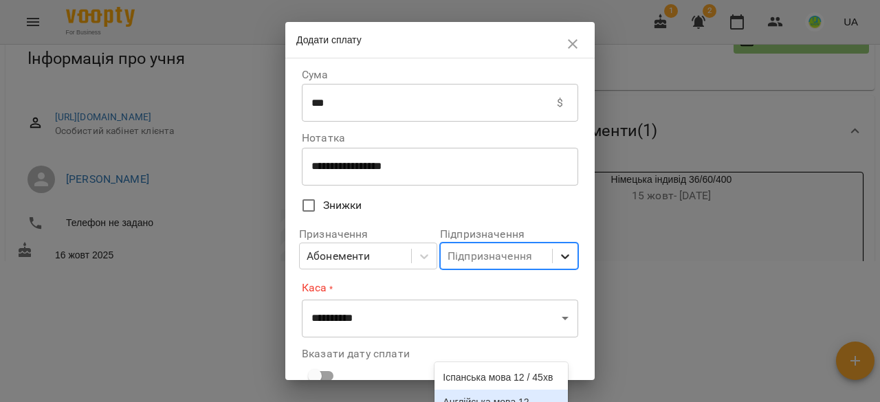
click at [558, 255] on icon at bounding box center [565, 256] width 14 height 14
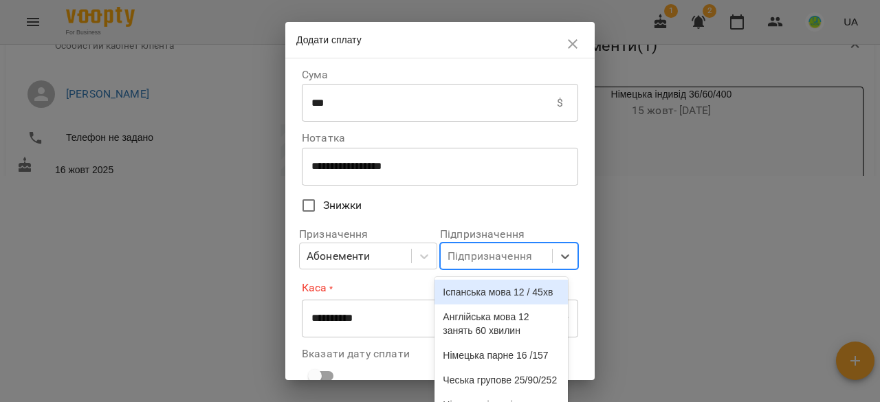
click at [570, 211] on div "**********" at bounding box center [439, 219] width 309 height 322
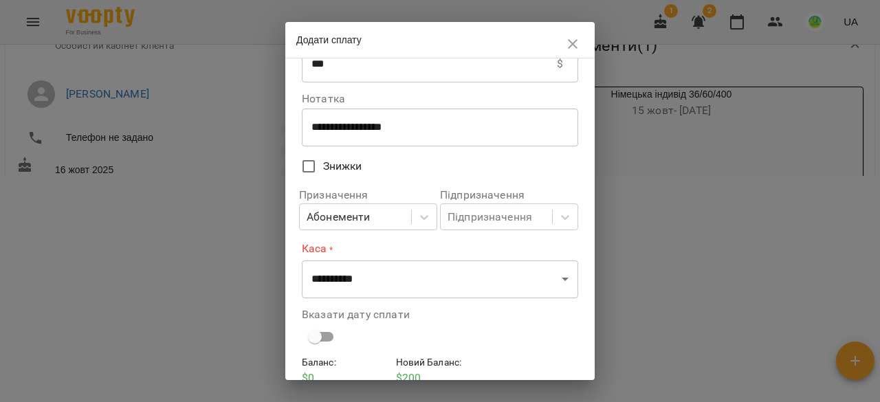
scroll to position [69, 0]
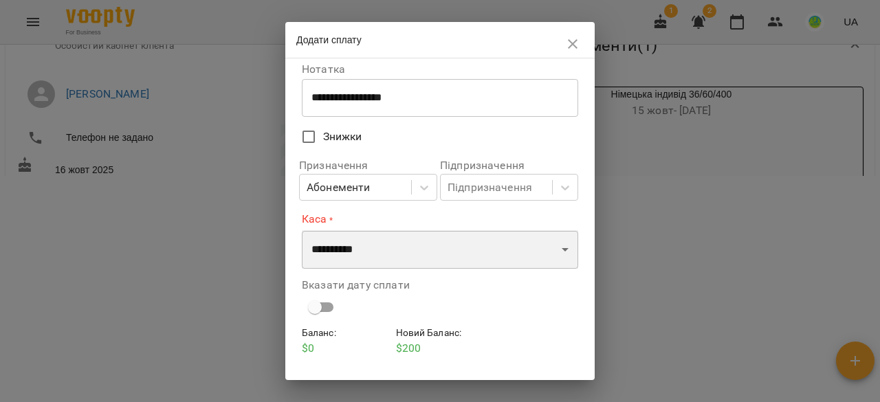
click at [365, 255] on select "**********" at bounding box center [440, 249] width 276 height 38
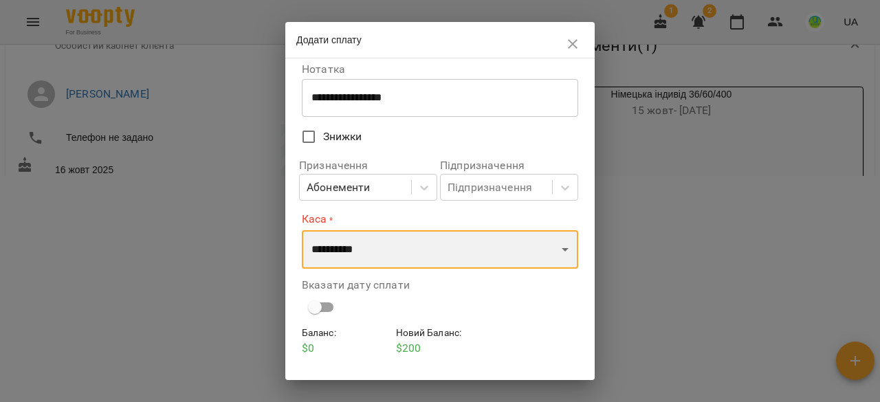
select select "****"
click at [302, 230] on select "**********" at bounding box center [440, 249] width 276 height 38
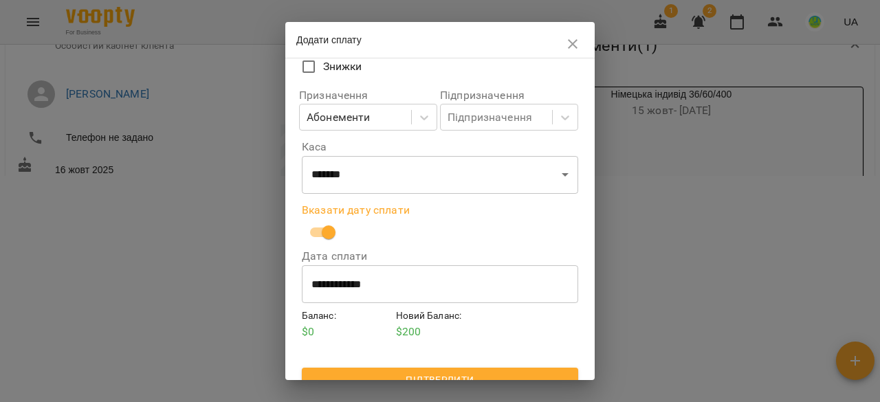
scroll to position [157, 0]
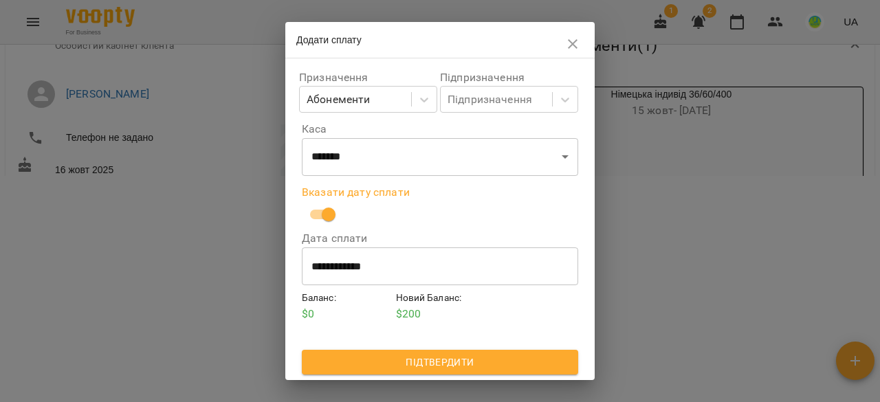
click at [427, 364] on span "Підтвердити" at bounding box center [440, 362] width 254 height 16
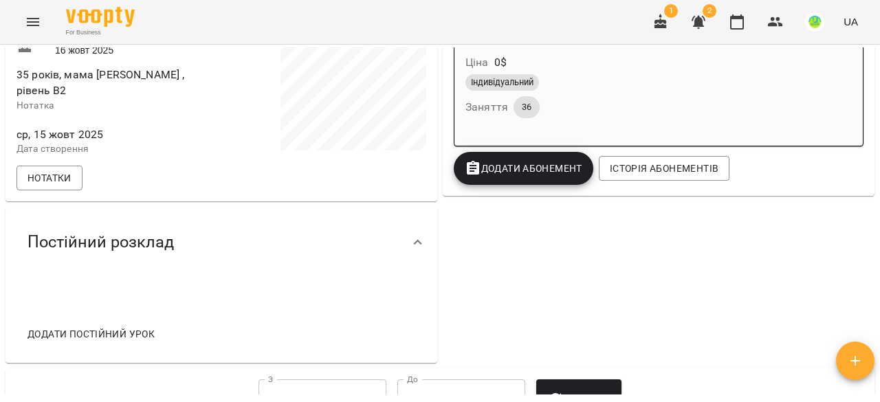
scroll to position [380, 0]
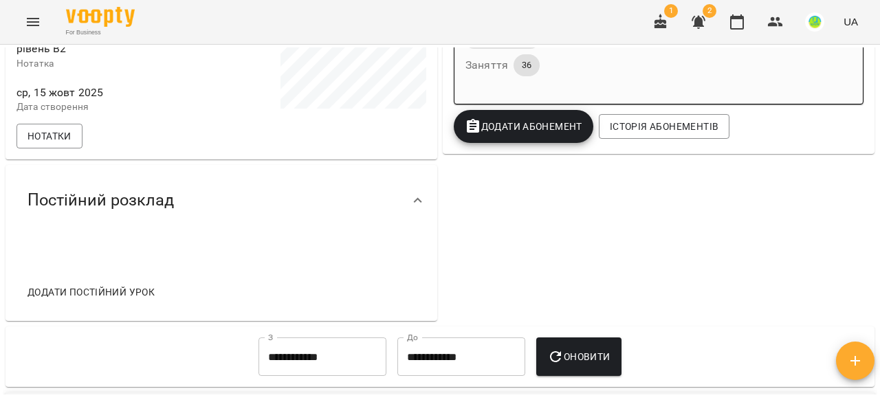
click at [96, 300] on span "Додати постійний урок" at bounding box center [90, 292] width 127 height 16
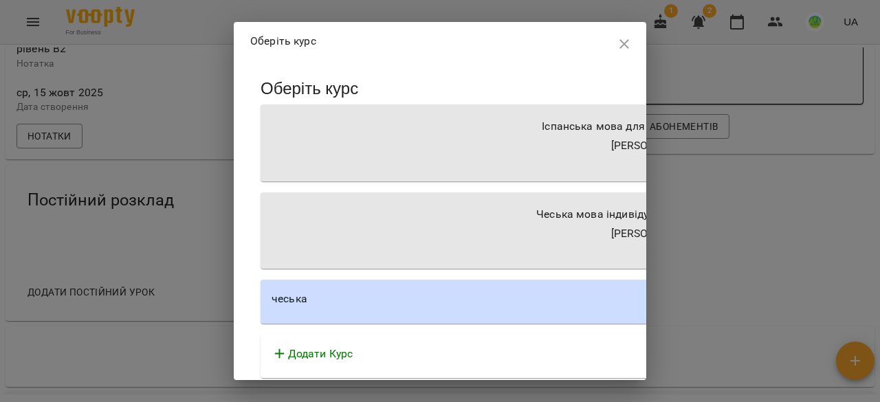
scroll to position [1, 0]
click at [288, 347] on icon at bounding box center [279, 352] width 16 height 16
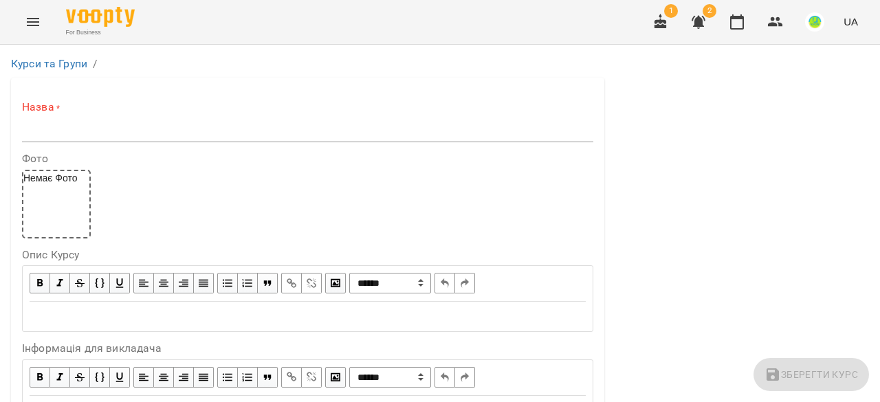
click at [52, 122] on input "text" at bounding box center [307, 131] width 571 height 22
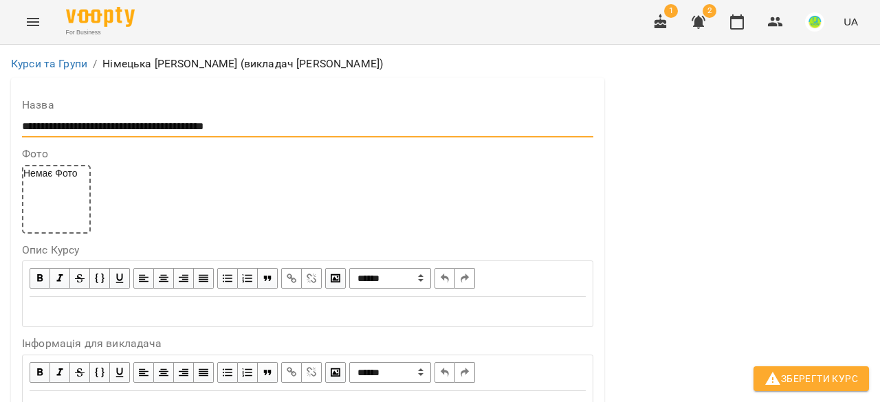
type input "**********"
click at [43, 249] on label "Опис Курсу" at bounding box center [307, 250] width 571 height 11
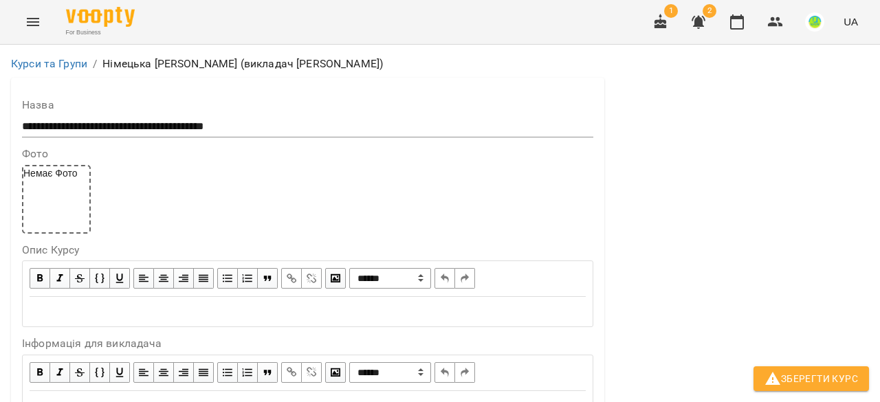
drag, startPoint x: 25, startPoint y: 256, endPoint x: 114, endPoint y: 237, distance: 91.2
click at [28, 255] on div "**********" at bounding box center [307, 286] width 571 height 83
drag, startPoint x: 127, startPoint y: 193, endPoint x: 122, endPoint y: 181, distance: 13.5
click at [126, 261] on div "**********" at bounding box center [308, 279] width 556 height 36
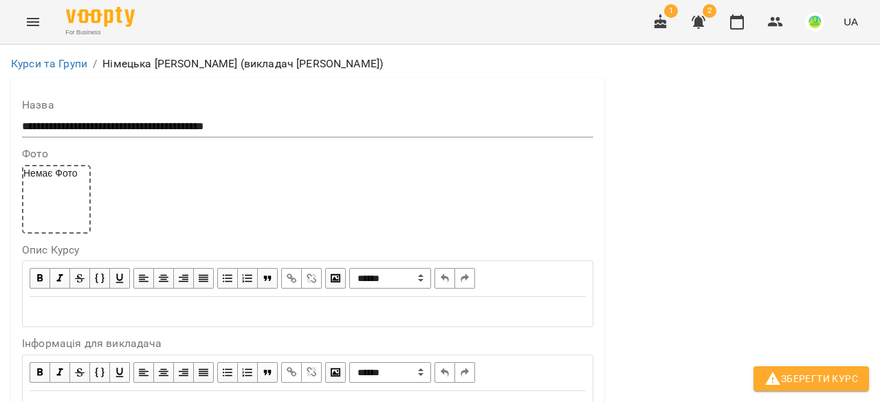
click at [41, 245] on label "Опис Курсу" at bounding box center [307, 250] width 571 height 11
click at [51, 298] on div "Edit text" at bounding box center [307, 312] width 568 height 28
click at [77, 398] on div "Edit text" at bounding box center [308, 406] width 556 height 16
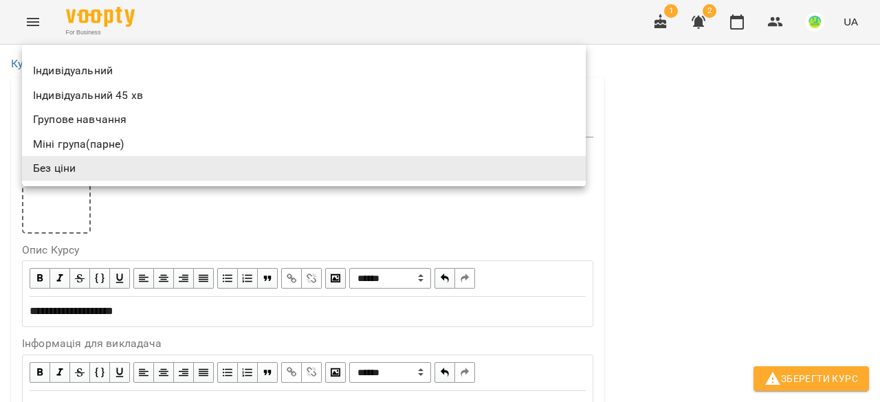
click at [77, 73] on li "Індивідуальний" at bounding box center [303, 70] width 563 height 25
type input "**********"
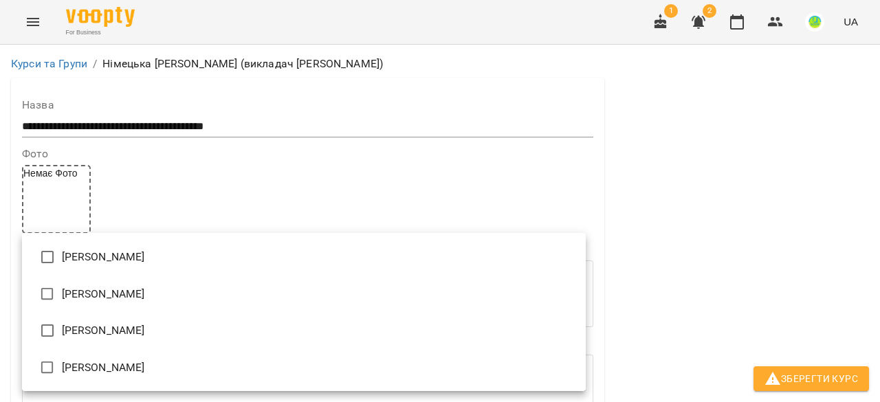
type input "**********"
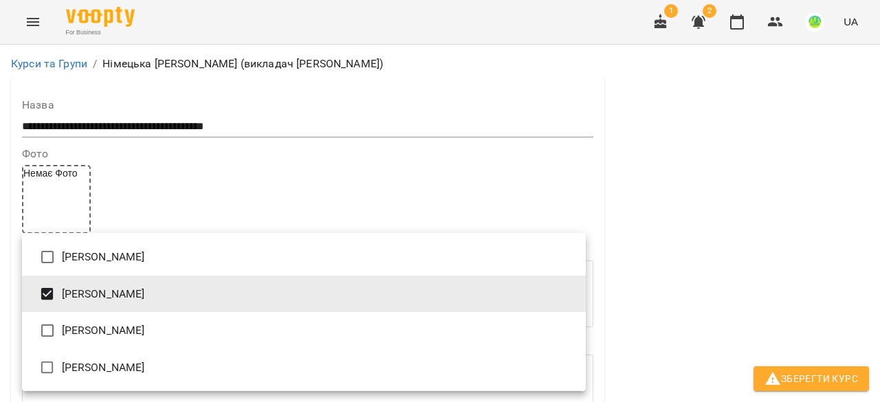
click at [653, 233] on div at bounding box center [440, 201] width 880 height 402
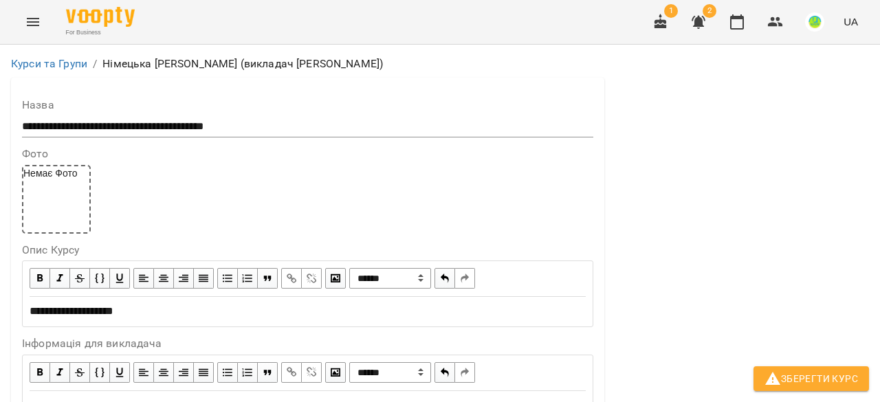
scroll to position [756, 0]
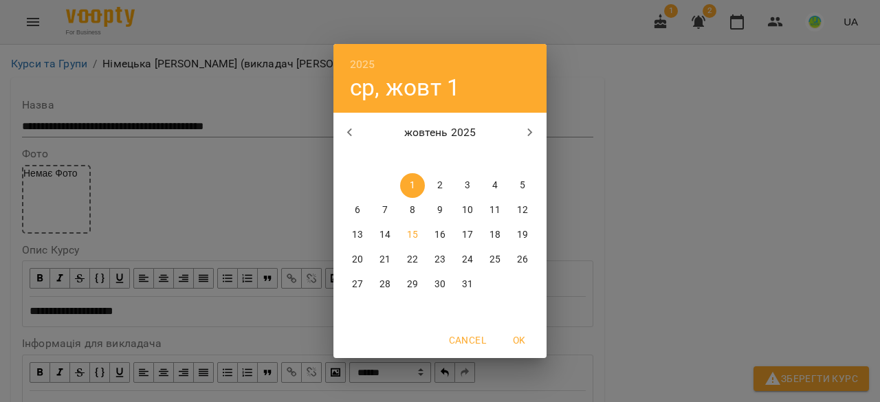
click at [412, 236] on p "15" at bounding box center [412, 235] width 11 height 14
type input "**********"
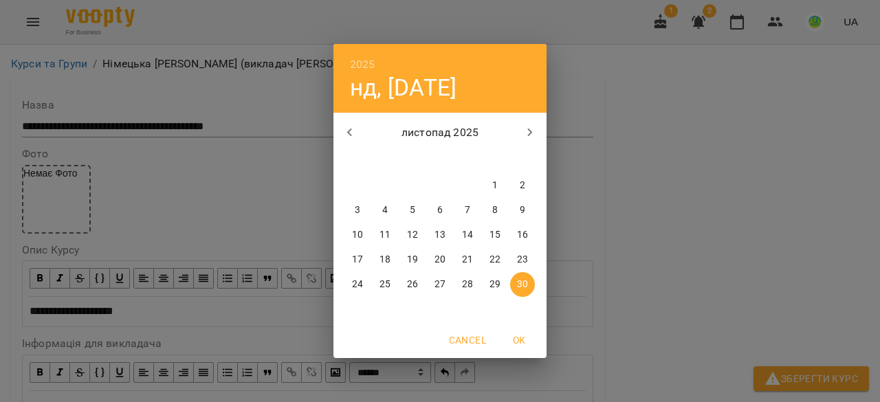
click at [528, 127] on icon "button" at bounding box center [530, 132] width 16 height 16
click at [528, 233] on span "15" at bounding box center [522, 235] width 25 height 14
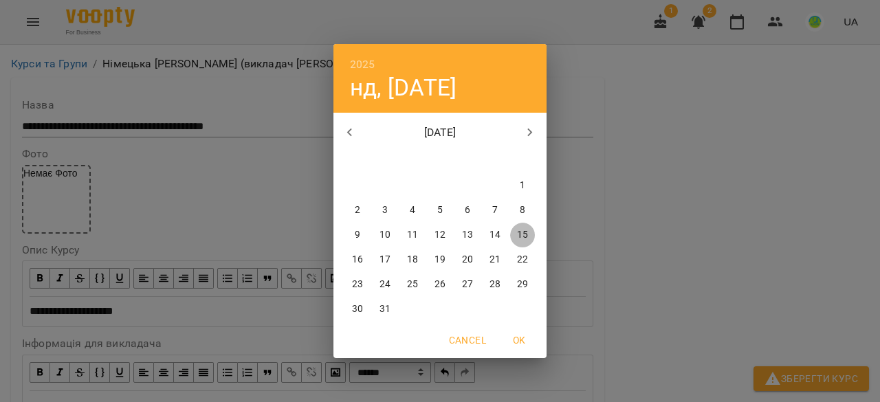
type input "**********"
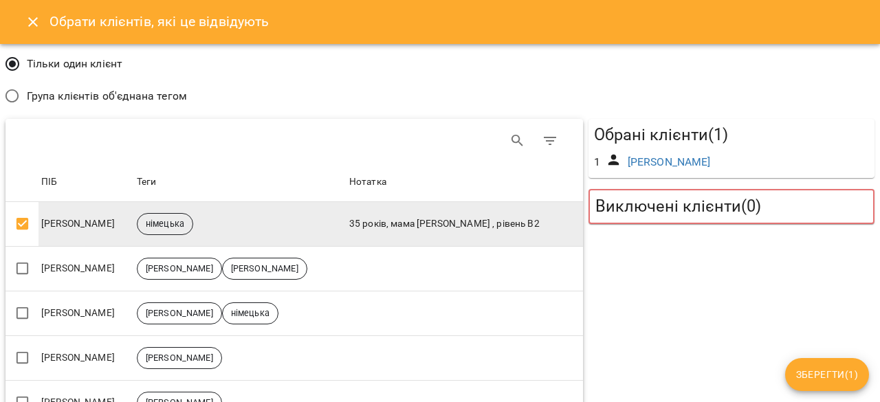
click at [830, 373] on span "Зберегти ( 1 )" at bounding box center [827, 374] width 62 height 16
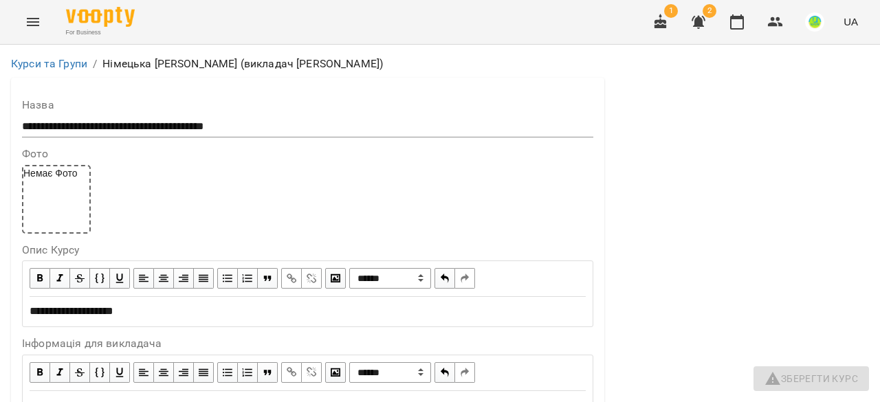
scroll to position [1305, 0]
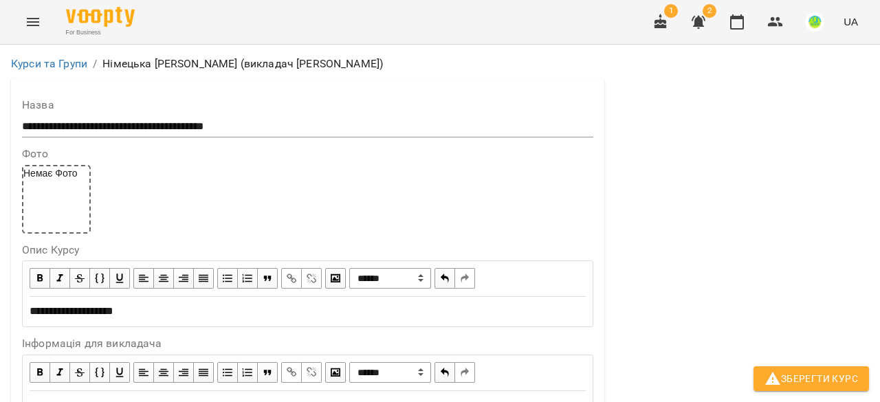
scroll to position [1302, 0]
type input "***"
click at [810, 382] on span "Зберегти Курс" at bounding box center [810, 378] width 93 height 16
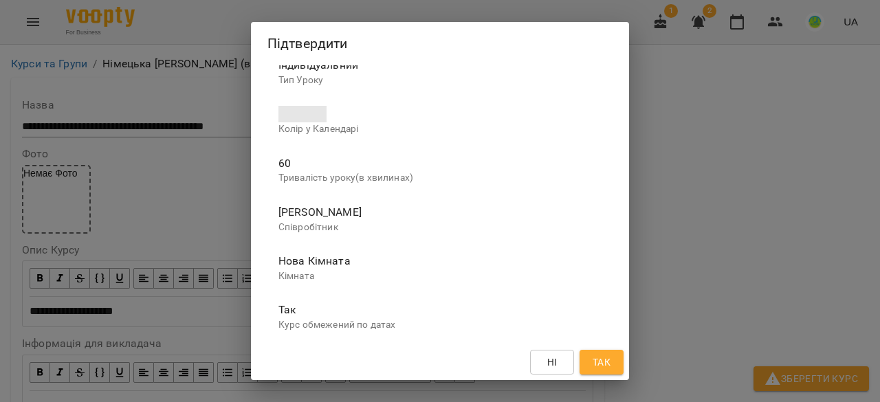
scroll to position [247, 0]
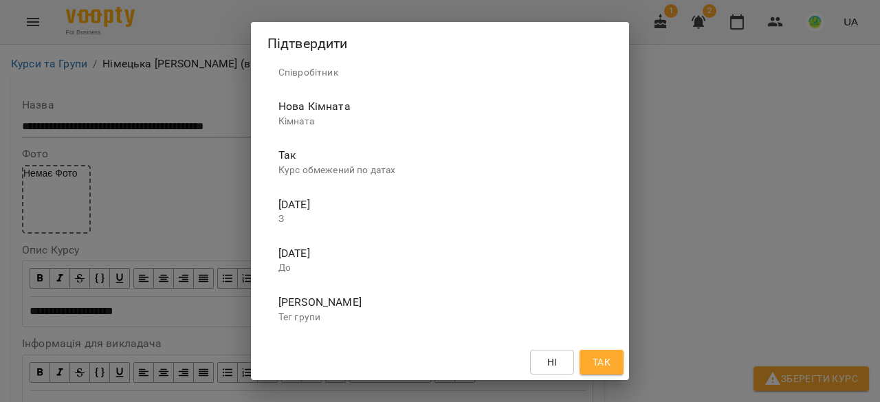
click at [606, 361] on span "Так" at bounding box center [601, 362] width 18 height 16
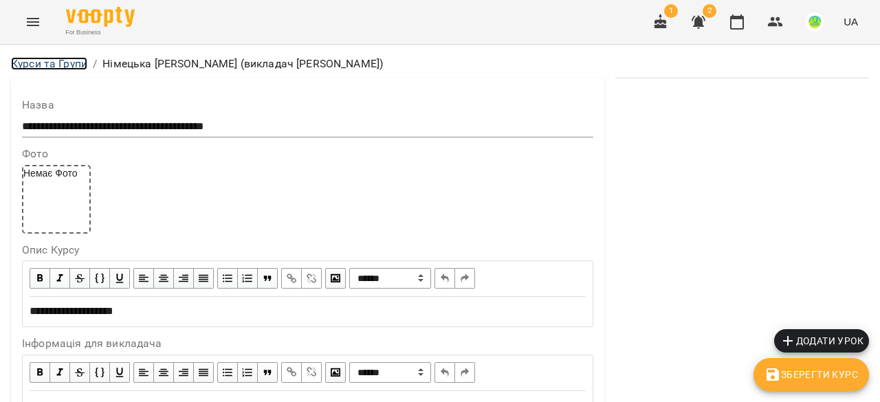
click at [50, 61] on link "Курси та Групи" at bounding box center [49, 63] width 76 height 13
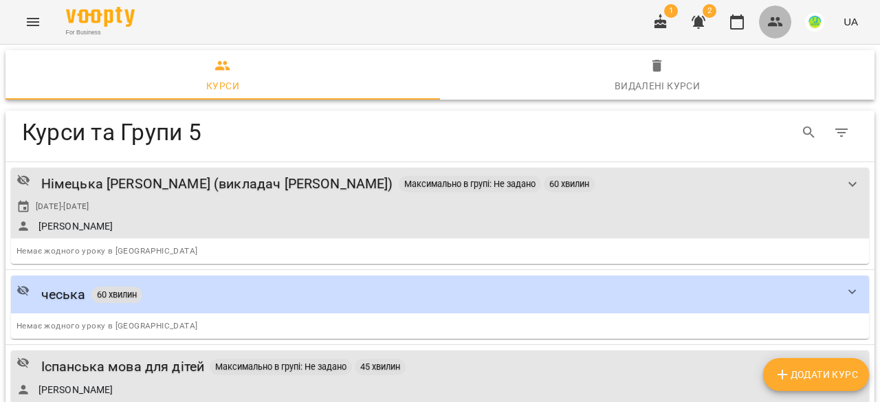
click at [783, 25] on button "button" at bounding box center [775, 21] width 33 height 33
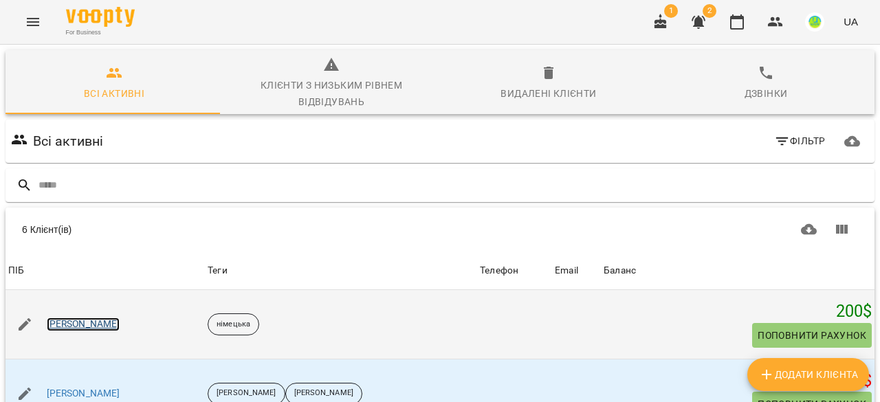
click at [71, 324] on link "Іпатова Оксана" at bounding box center [84, 324] width 74 height 14
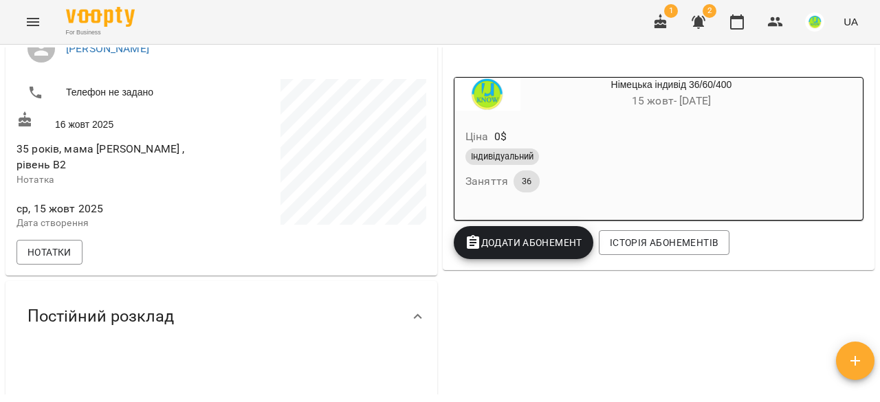
scroll to position [344, 0]
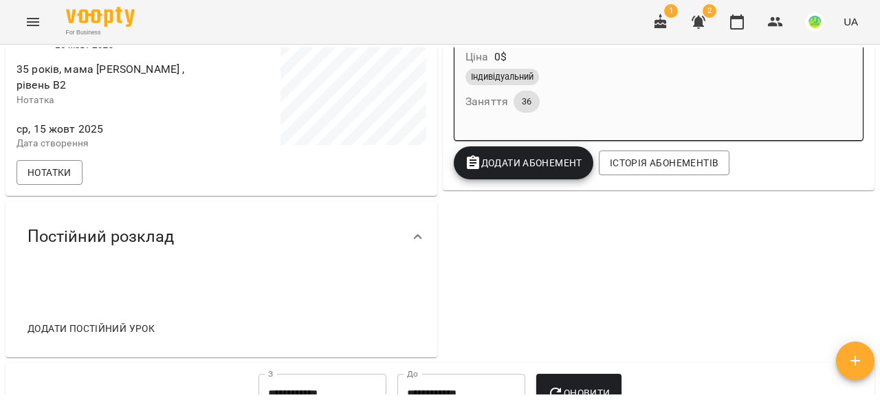
click at [81, 337] on span "Додати постійний урок" at bounding box center [90, 328] width 127 height 16
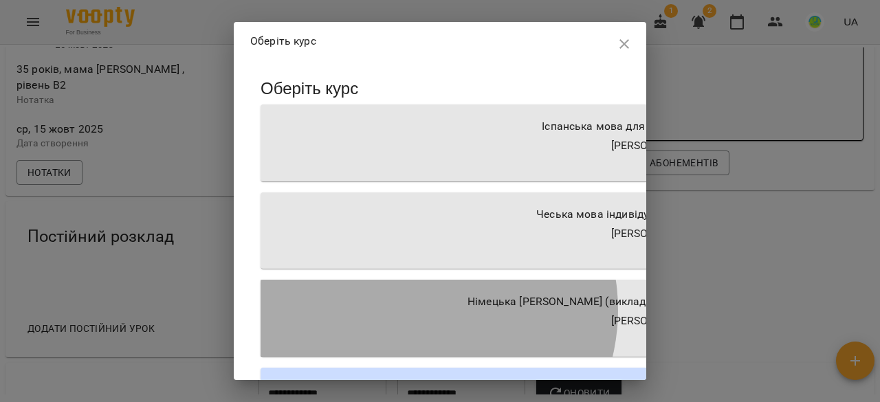
click at [467, 308] on p "Німецька Оксана Іпатова (викладач Володимир)" at bounding box center [607, 301] width 280 height 16
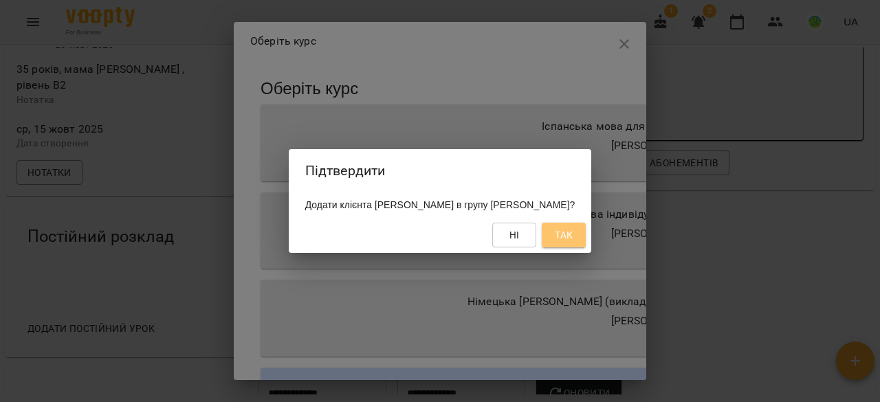
click at [572, 230] on span "Так" at bounding box center [564, 235] width 18 height 16
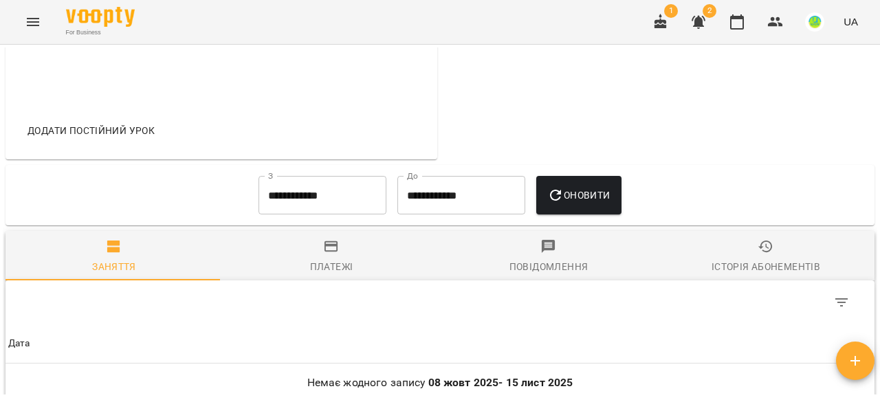
scroll to position [550, 0]
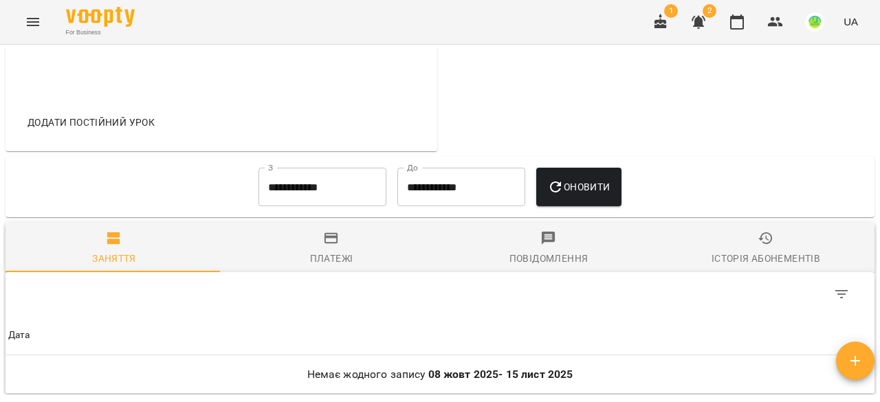
click at [121, 130] on span "Додати постійний урок" at bounding box center [90, 122] width 127 height 16
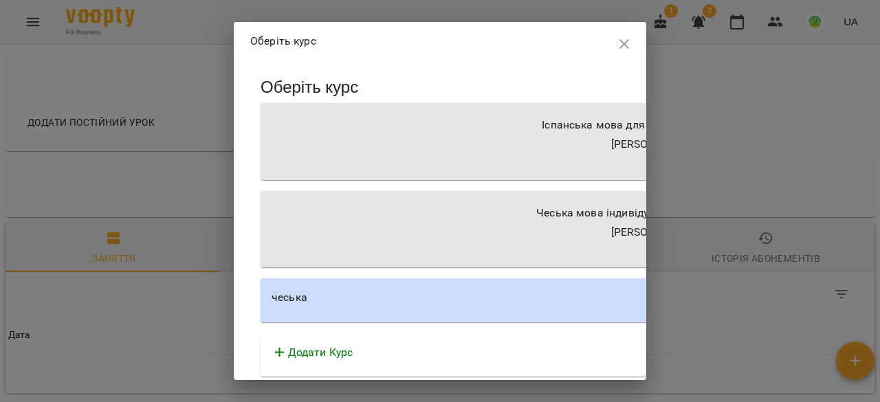
scroll to position [0, 0]
click at [619, 43] on icon "button" at bounding box center [624, 44] width 10 height 10
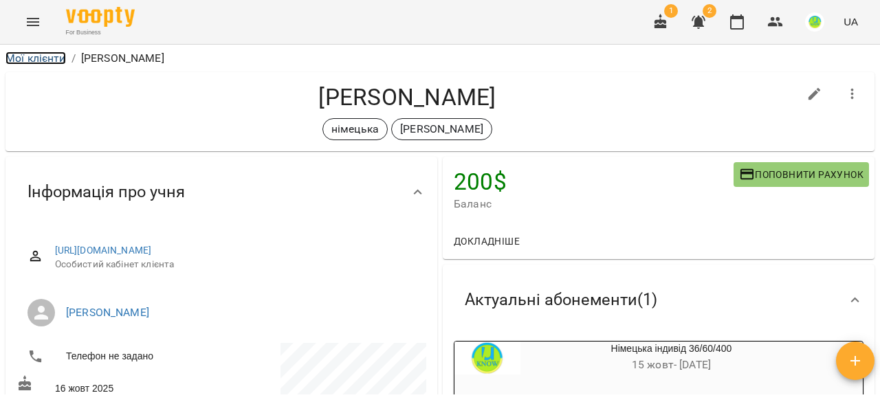
click at [32, 54] on link "Мої клієнти" at bounding box center [35, 58] width 60 height 13
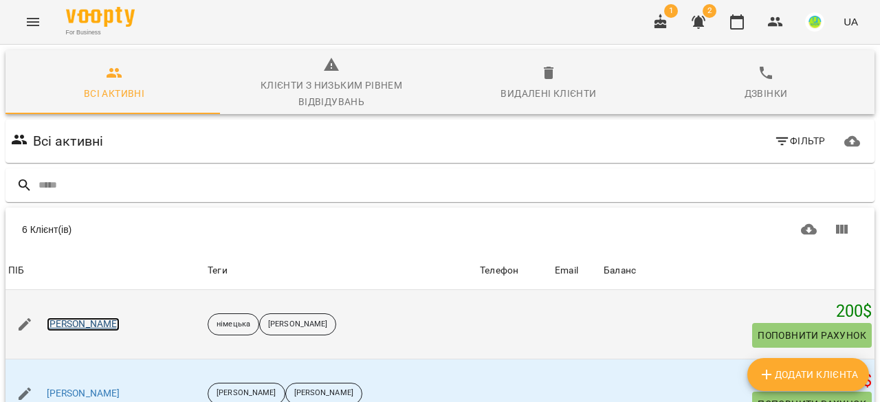
click at [62, 317] on link "Іпатова Оксана" at bounding box center [84, 324] width 74 height 14
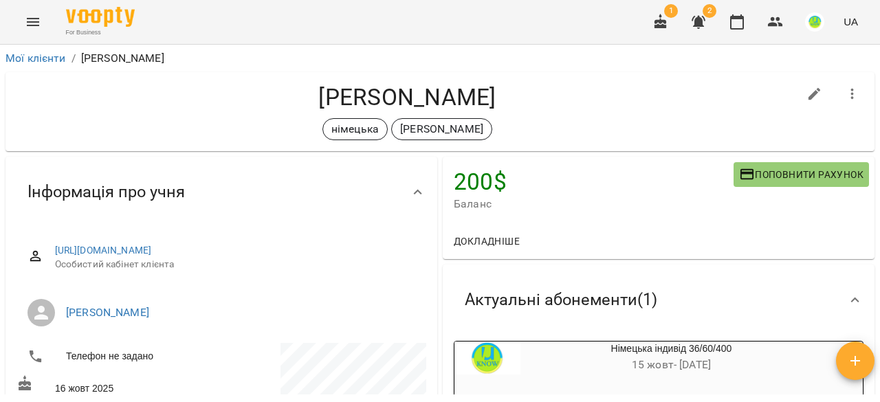
click at [16, 17] on div "For Business 1 2 UA" at bounding box center [440, 22] width 880 height 44
click at [30, 23] on icon "Menu" at bounding box center [33, 22] width 16 height 16
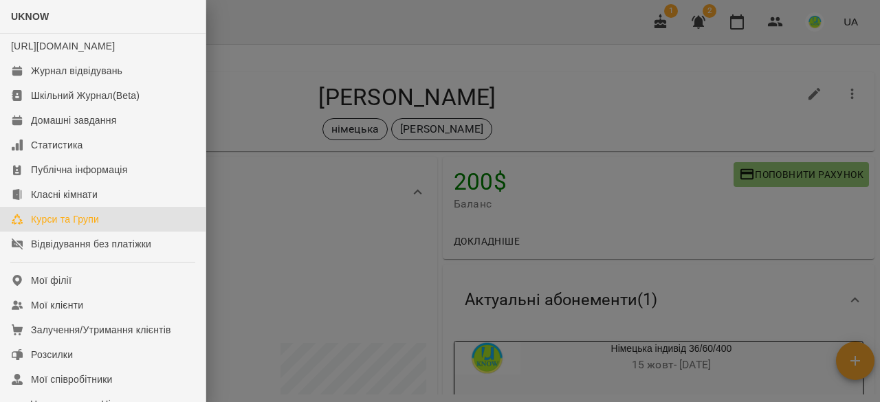
drag, startPoint x: 68, startPoint y: 233, endPoint x: 114, endPoint y: 233, distance: 46.0
click at [68, 226] on div "Курси та Групи" at bounding box center [65, 219] width 68 height 14
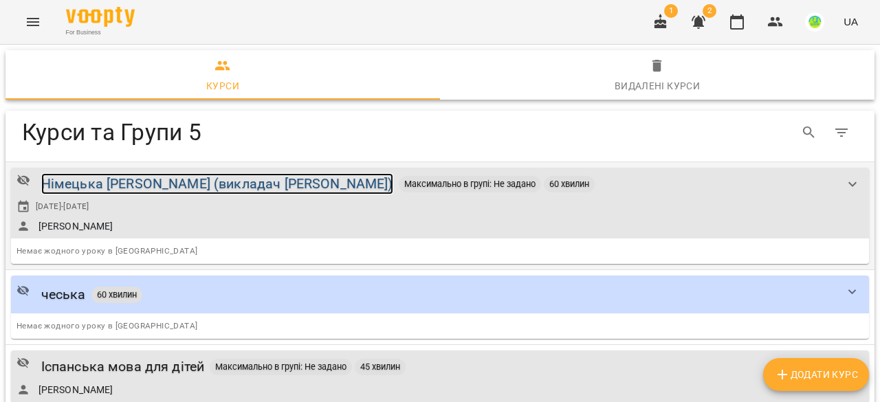
click at [211, 184] on div "Німецька Оксана Іпатова (викладач Володимир)" at bounding box center [217, 183] width 352 height 21
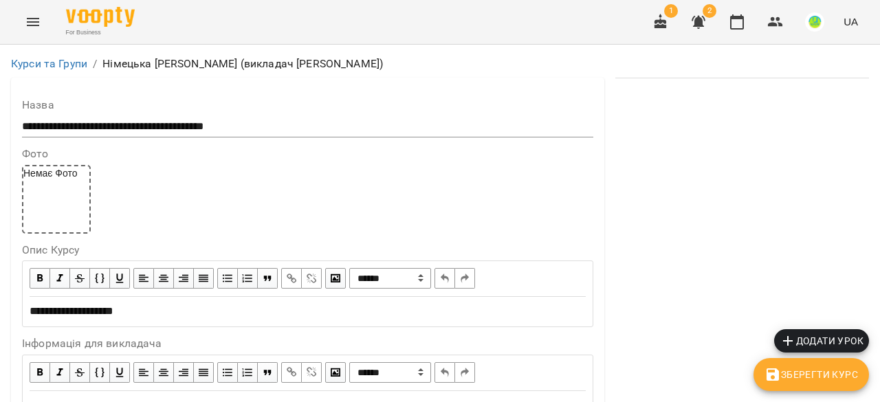
click at [822, 342] on span "Додати урок" at bounding box center [821, 341] width 84 height 16
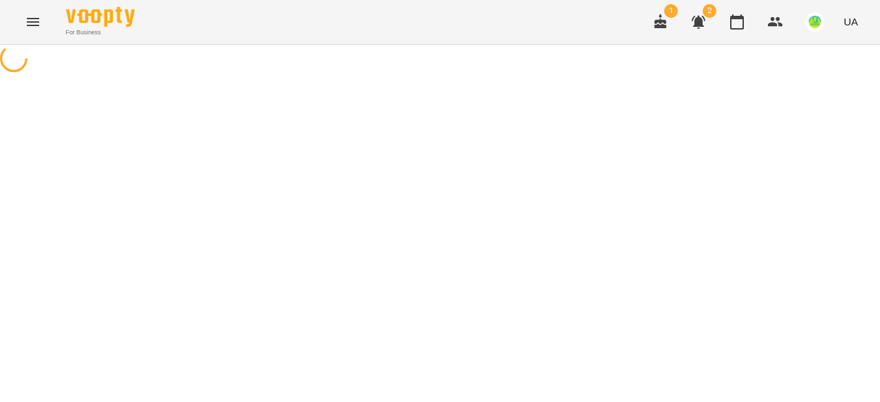
select select "**********"
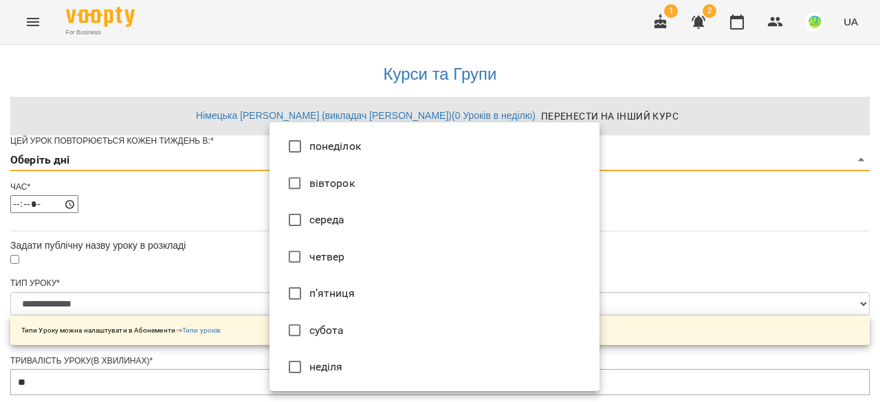
click at [327, 147] on li "понеділок" at bounding box center [434, 146] width 330 height 37
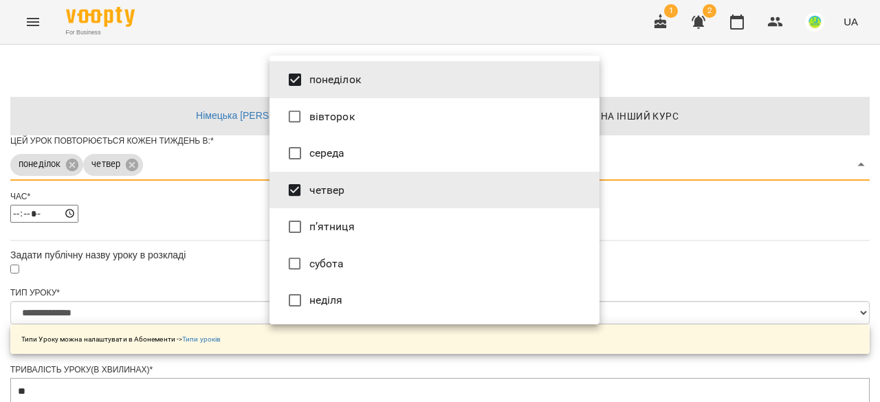
type input "*****"
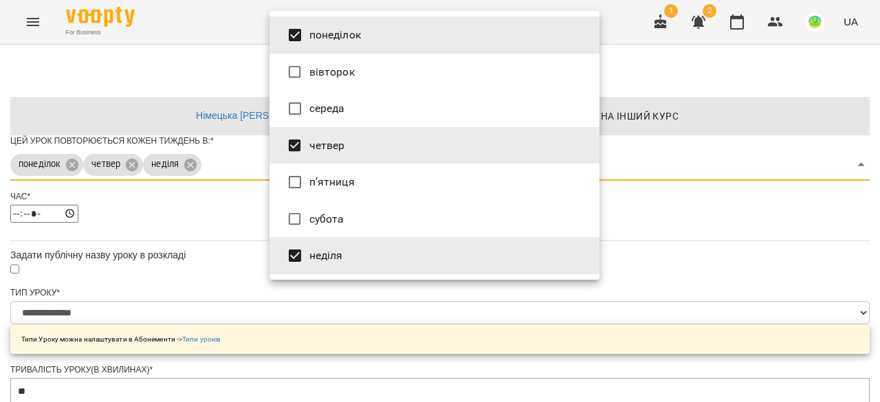
click at [787, 254] on div at bounding box center [440, 201] width 880 height 402
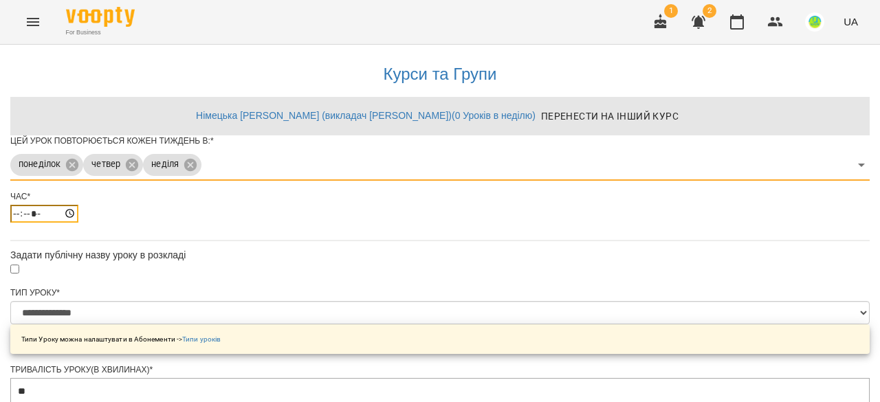
click at [78, 223] on input "*****" at bounding box center [44, 214] width 68 height 18
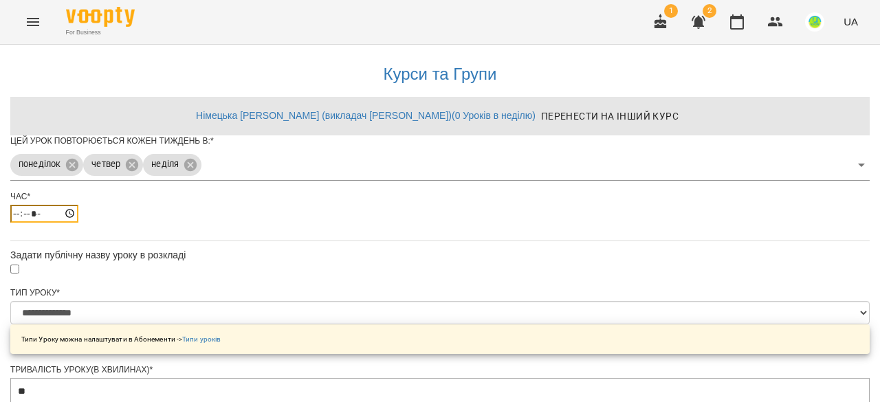
type input "*****"
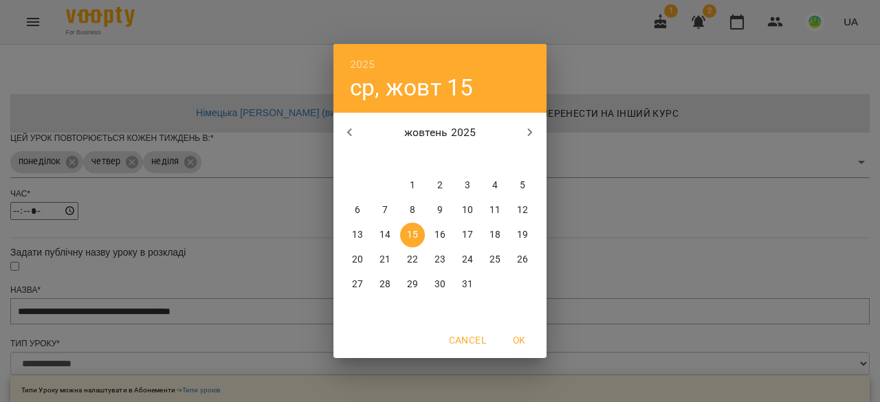
click at [527, 130] on icon "button" at bounding box center [530, 132] width 16 height 16
click at [528, 130] on icon "button" at bounding box center [530, 132] width 16 height 16
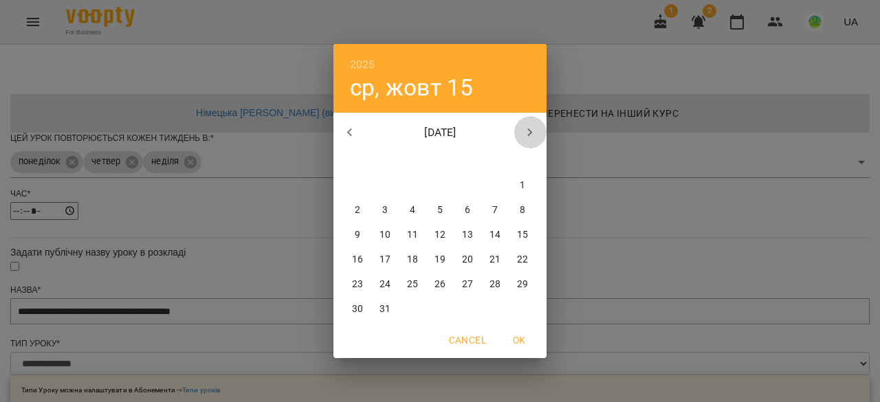
click at [528, 130] on icon "button" at bounding box center [530, 132] width 16 height 16
click at [345, 129] on icon "button" at bounding box center [350, 132] width 16 height 16
click at [523, 234] on p "15" at bounding box center [522, 235] width 11 height 14
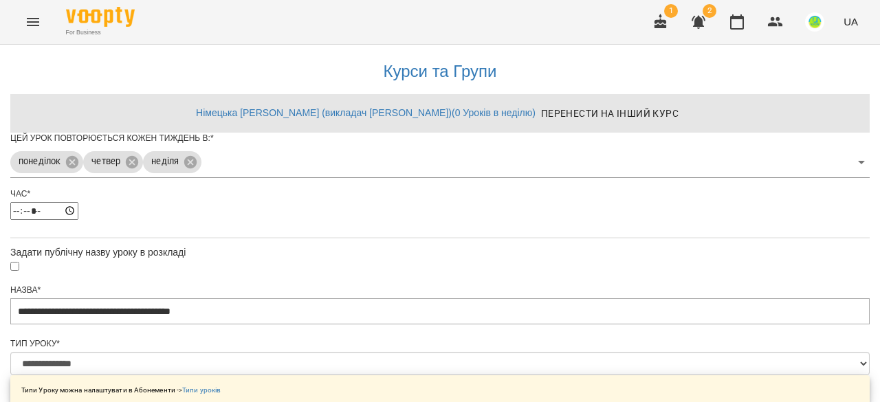
type input "**********"
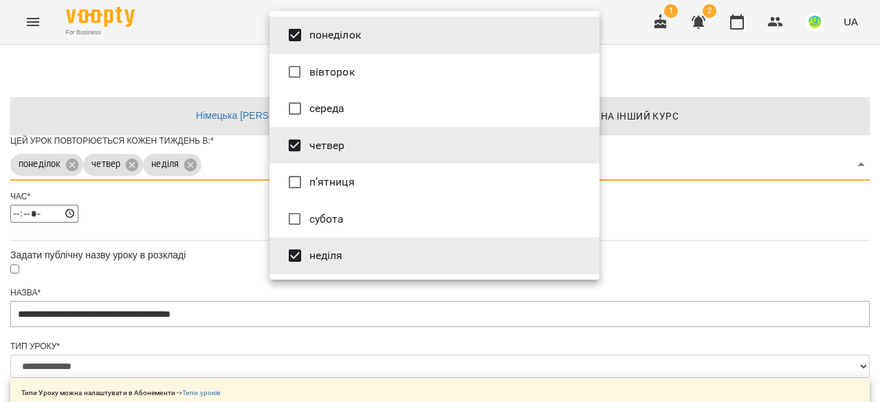
click at [708, 201] on div at bounding box center [440, 201] width 880 height 402
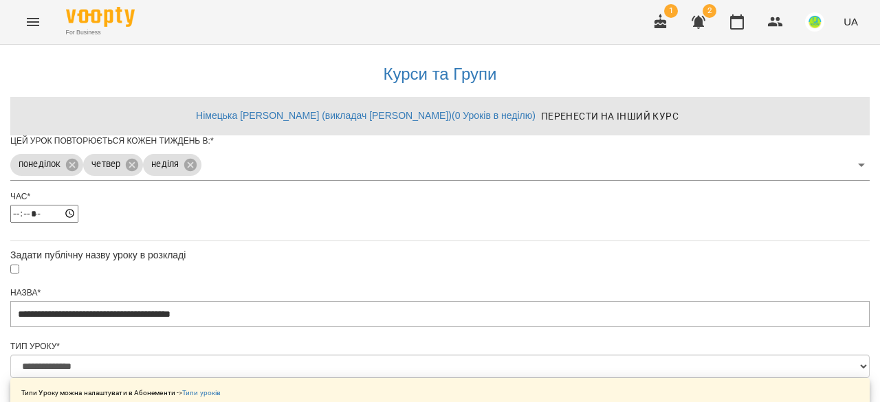
click at [214, 146] on span "*" at bounding box center [211, 141] width 3 height 10
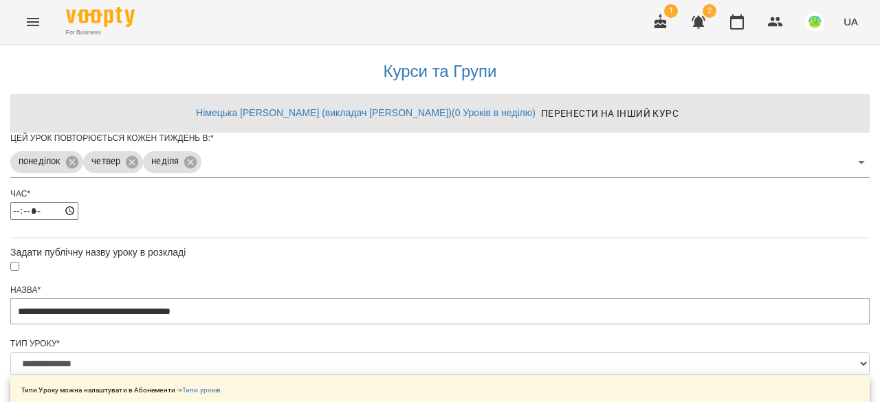
scroll to position [69, 0]
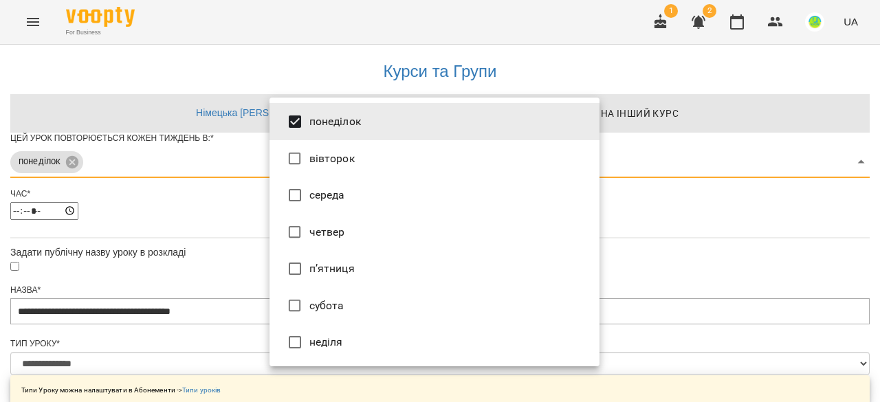
type input "***"
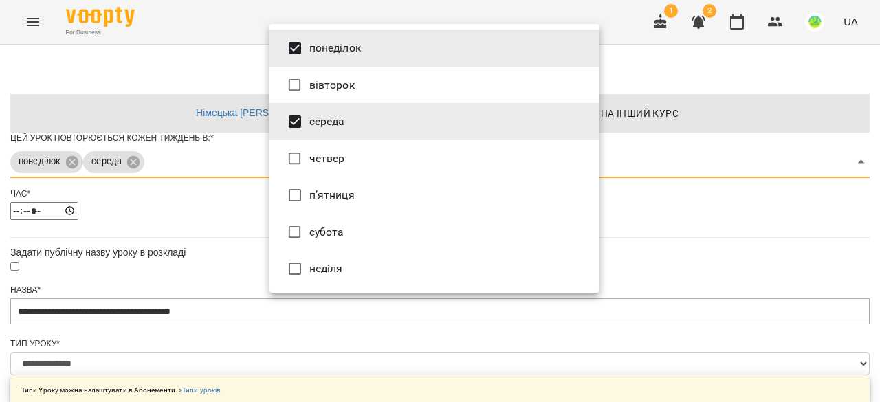
drag, startPoint x: 768, startPoint y: 223, endPoint x: 760, endPoint y: 219, distance: 8.3
click at [767, 222] on div at bounding box center [440, 201] width 880 height 402
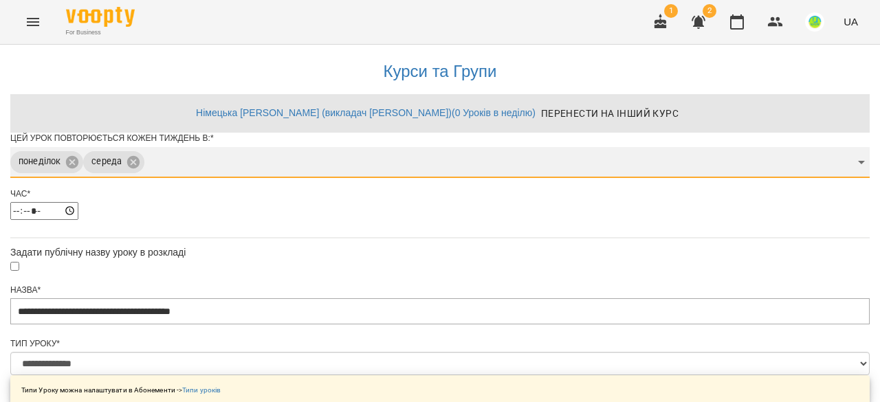
scroll to position [700, 0]
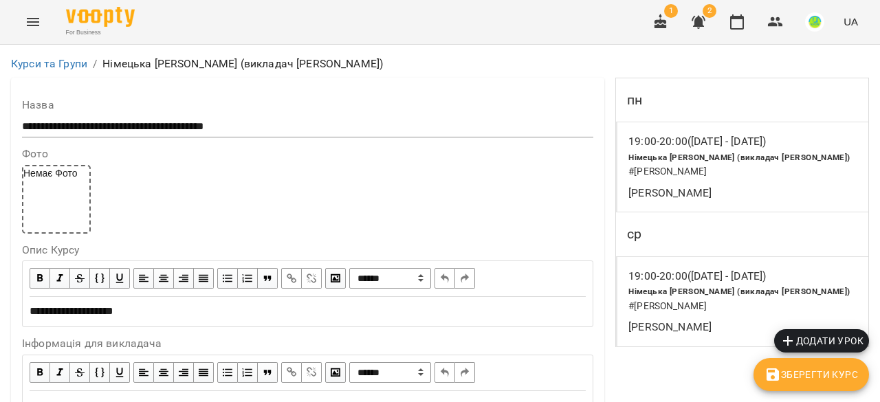
click at [816, 337] on span "Додати урок" at bounding box center [821, 341] width 84 height 16
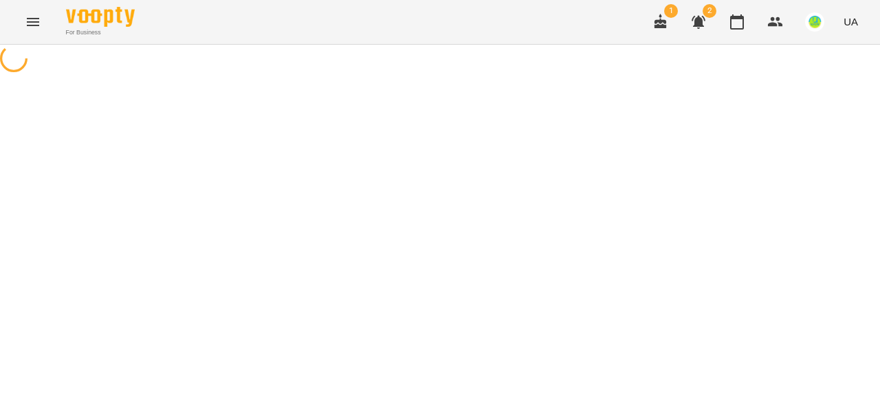
select select "**********"
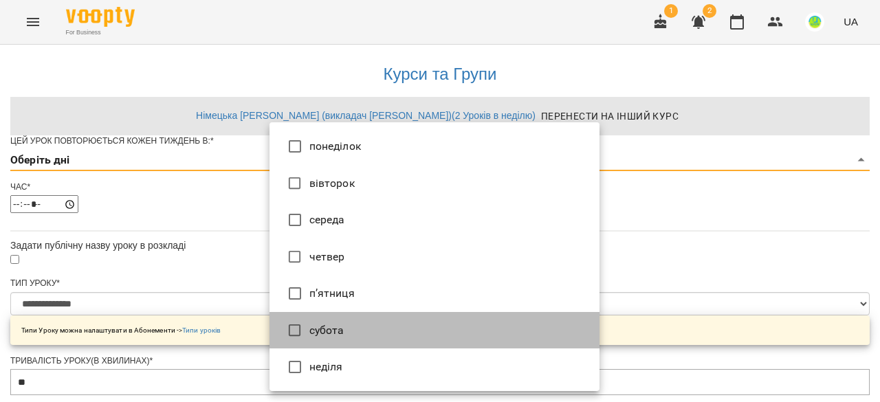
drag, startPoint x: 330, startPoint y: 329, endPoint x: 328, endPoint y: 322, distance: 7.2
click at [328, 329] on li "субота" at bounding box center [434, 330] width 330 height 37
type input "*"
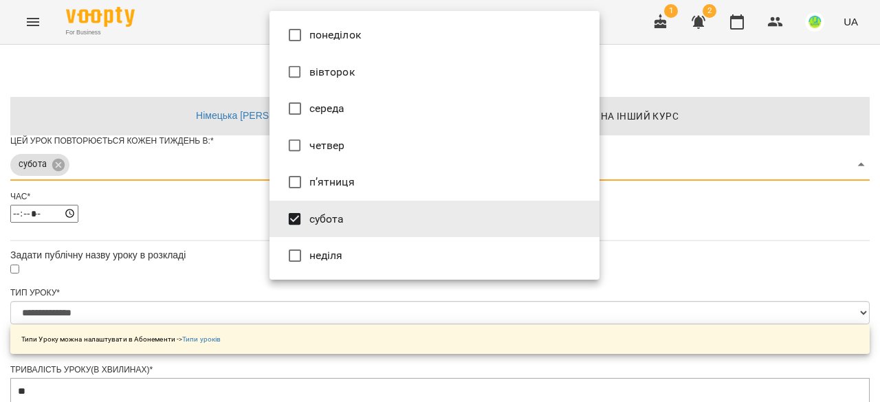
click at [737, 248] on div at bounding box center [440, 201] width 880 height 402
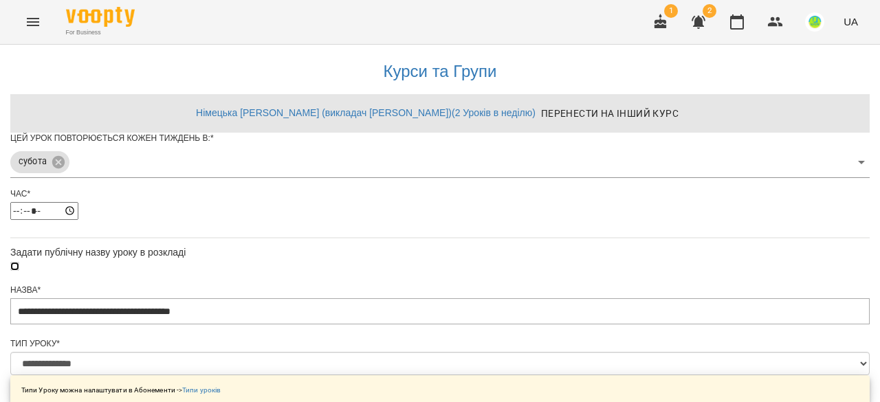
scroll to position [206, 0]
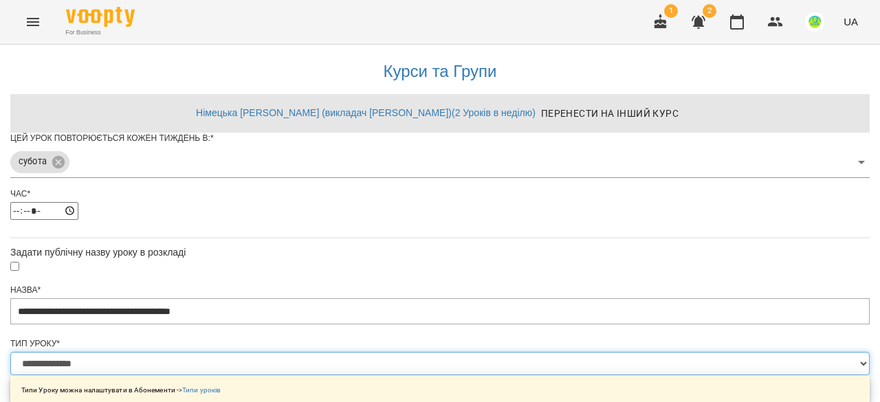
click at [304, 352] on select "**********" at bounding box center [439, 363] width 859 height 23
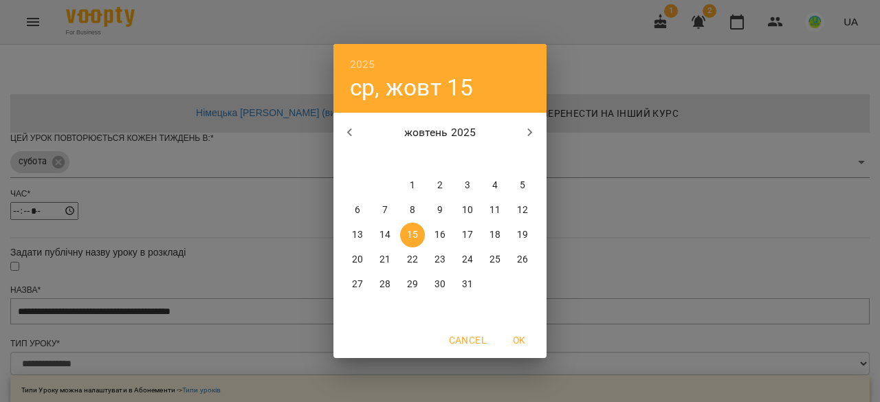
click at [525, 134] on icon "button" at bounding box center [530, 132] width 16 height 16
click at [526, 134] on icon "button" at bounding box center [530, 132] width 16 height 16
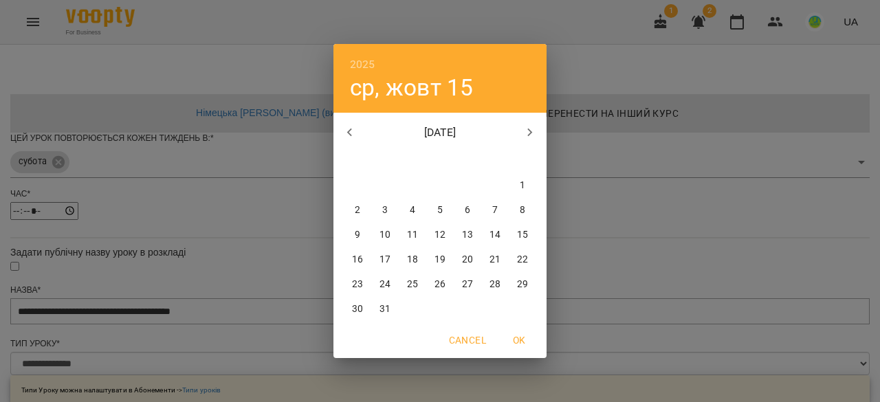
click at [516, 233] on span "15" at bounding box center [522, 235] width 25 height 14
type input "**********"
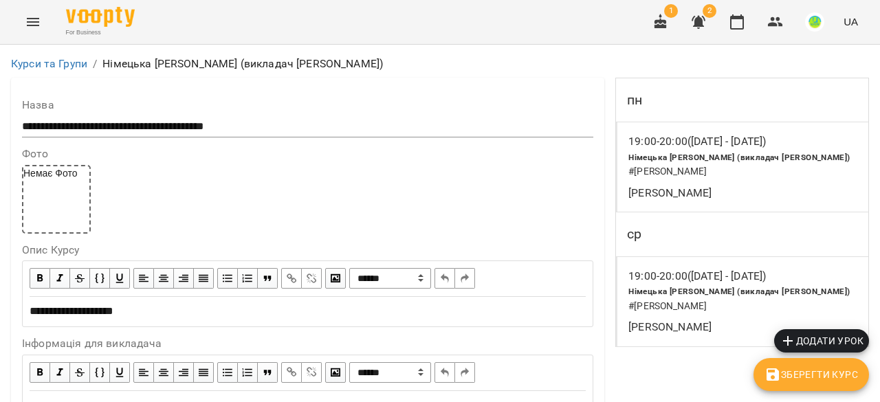
scroll to position [1343, 0]
drag, startPoint x: 808, startPoint y: 374, endPoint x: 640, endPoint y: 274, distance: 195.0
click at [807, 375] on span "Зберегти Курс" at bounding box center [810, 374] width 93 height 16
click at [104, 19] on img at bounding box center [100, 17] width 69 height 20
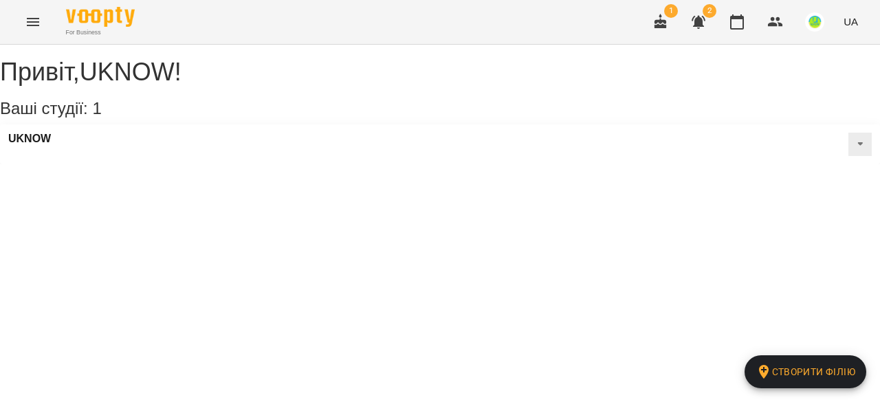
click at [27, 23] on icon "Menu" at bounding box center [33, 22] width 16 height 16
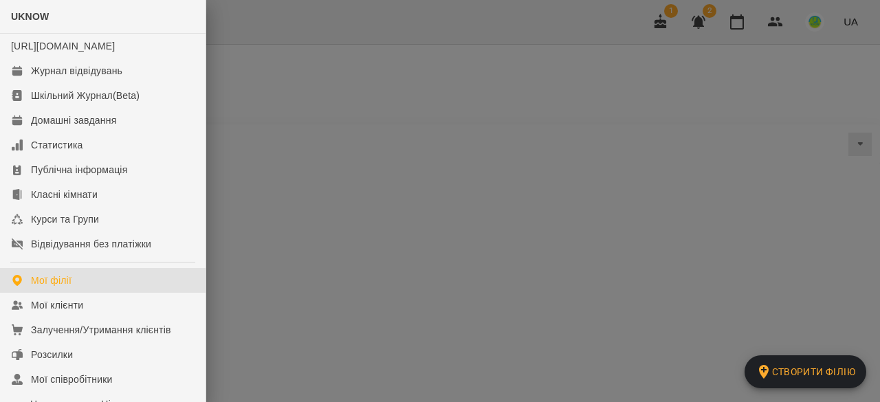
click at [755, 27] on div at bounding box center [440, 201] width 880 height 402
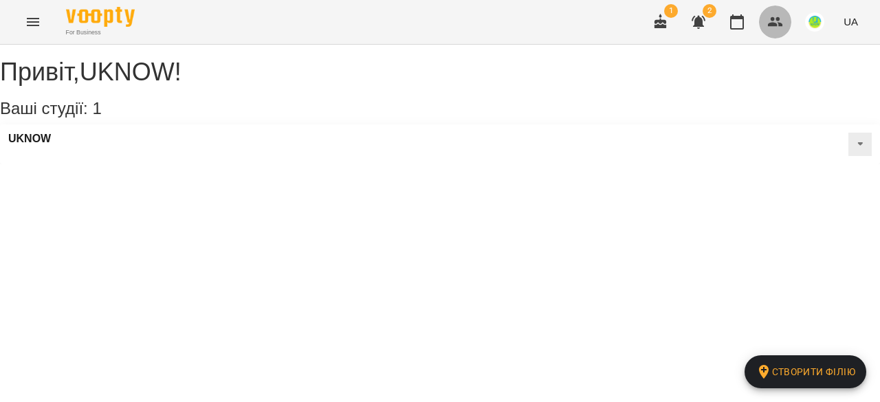
click at [779, 27] on icon "button" at bounding box center [775, 22] width 16 height 16
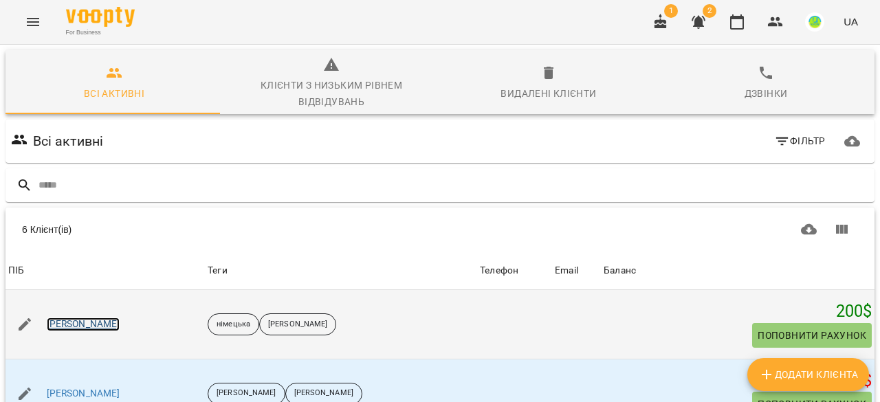
click at [71, 319] on link "Іпатова Оксана" at bounding box center [84, 324] width 74 height 14
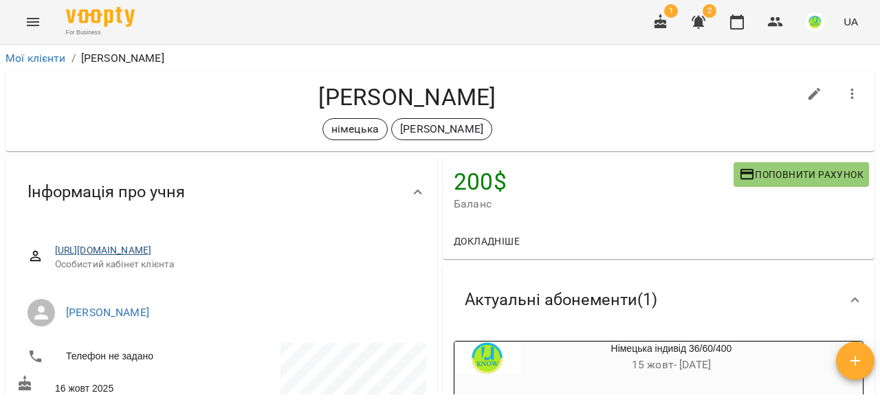
drag, startPoint x: 83, startPoint y: 266, endPoint x: 54, endPoint y: 251, distance: 32.6
click at [55, 251] on span "https://www.voopty.com/client/68c7ce5c4675e6ca7f51b03d/68ef97387f059c70731ecb1b" at bounding box center [235, 251] width 360 height 14
copy link "https://www.voopty.com/client/68c7ce5c4675e6ca7f51b03d/68ef97387f059c70731ecb1b"
click at [120, 319] on link "[PERSON_NAME]" at bounding box center [107, 312] width 83 height 13
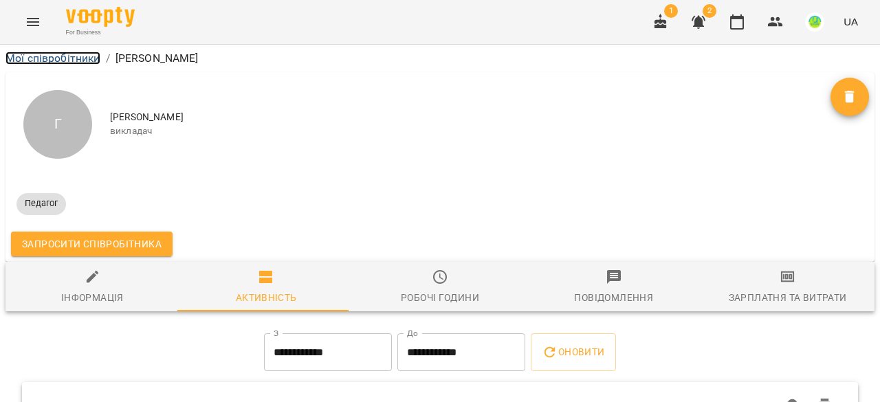
click at [25, 58] on link "Мої співробітники" at bounding box center [52, 58] width 95 height 13
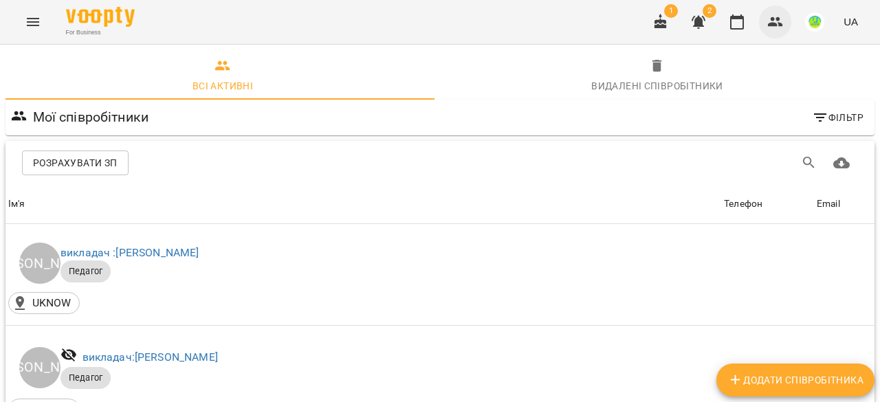
drag, startPoint x: 778, startPoint y: 19, endPoint x: 768, endPoint y: 19, distance: 10.3
click at [777, 19] on icon "button" at bounding box center [775, 22] width 15 height 10
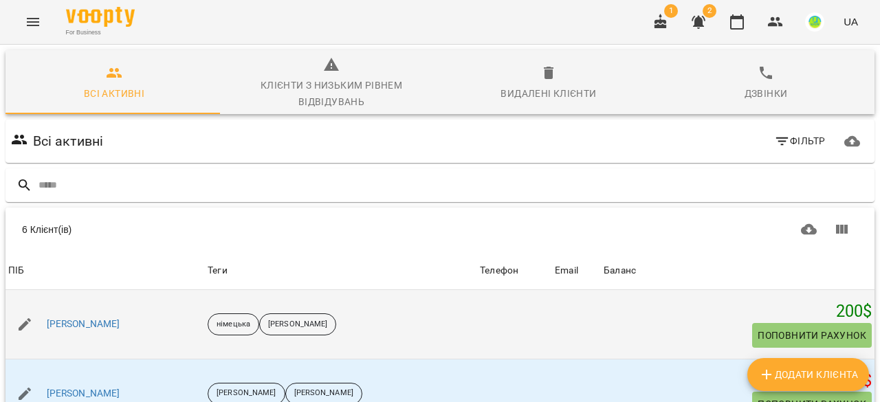
click at [64, 334] on div "Іпатова Оксана" at bounding box center [104, 324] width 199 height 38
click at [66, 331] on link "Іпатова Оксана" at bounding box center [84, 324] width 74 height 14
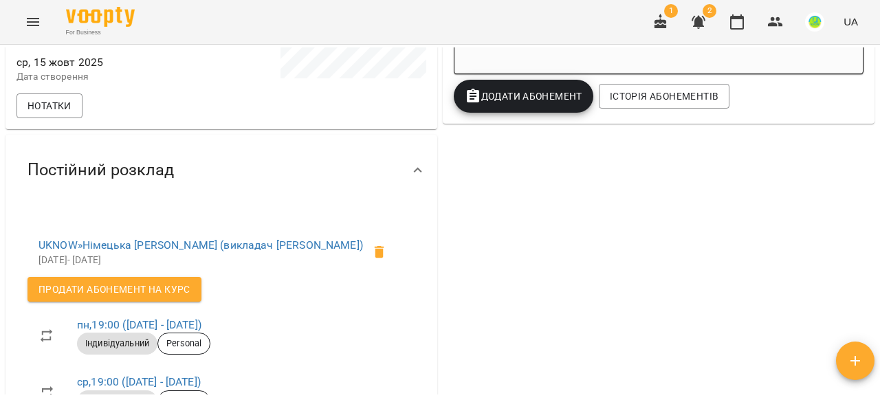
scroll to position [412, 0]
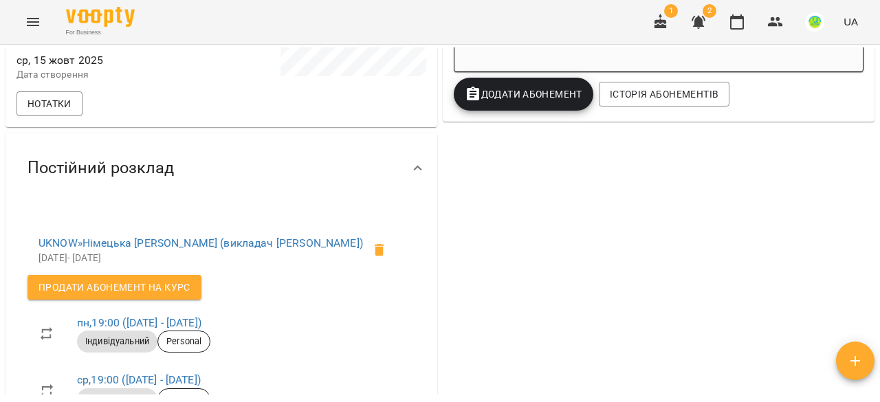
click at [152, 295] on span "Продати абонемент на Курс" at bounding box center [114, 287] width 152 height 16
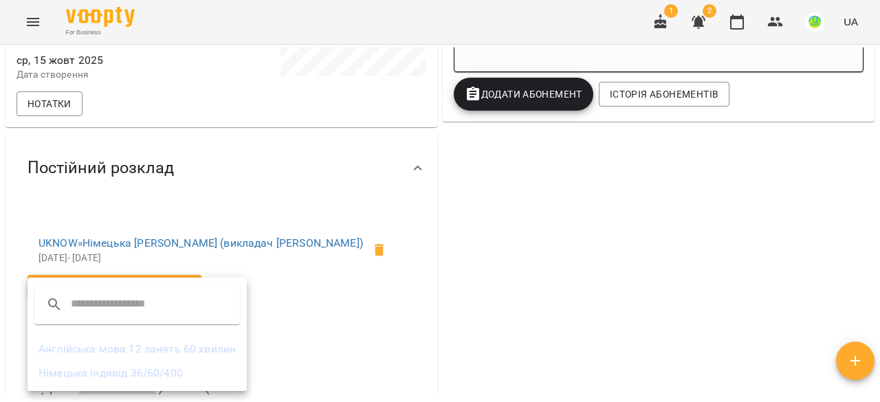
click at [140, 374] on li "Німецька індивід 36/60/400" at bounding box center [136, 373] width 219 height 25
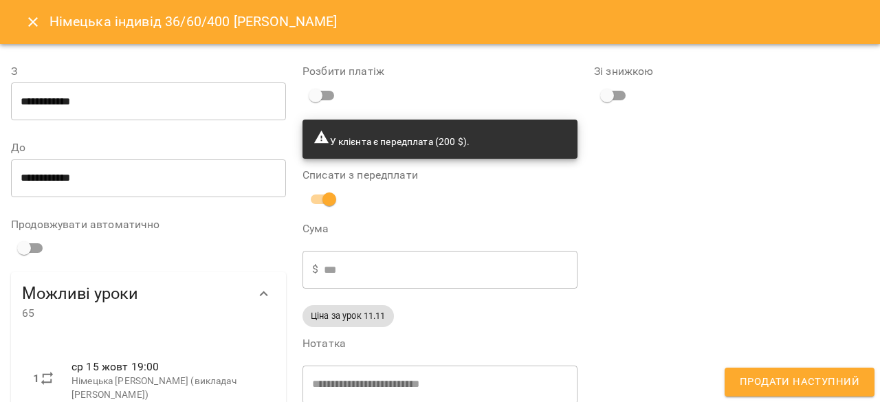
click at [32, 19] on icon "Close" at bounding box center [33, 22] width 16 height 16
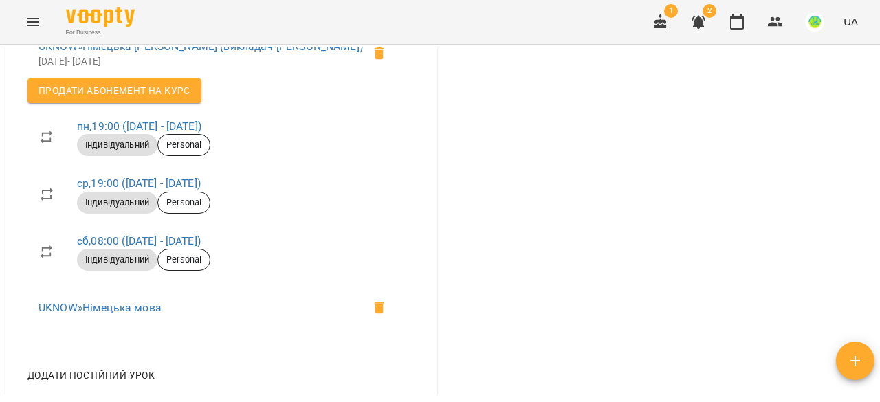
scroll to position [618, 0]
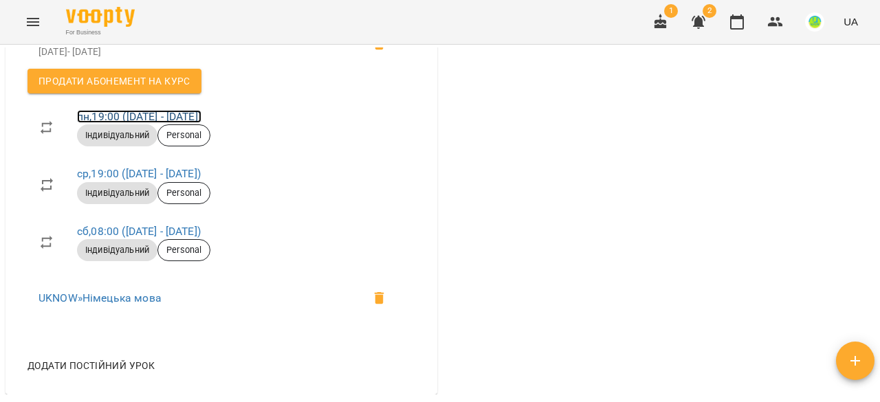
click at [98, 123] on link "пн , 19:00 (15 жовт - 15 бер)" at bounding box center [139, 116] width 124 height 13
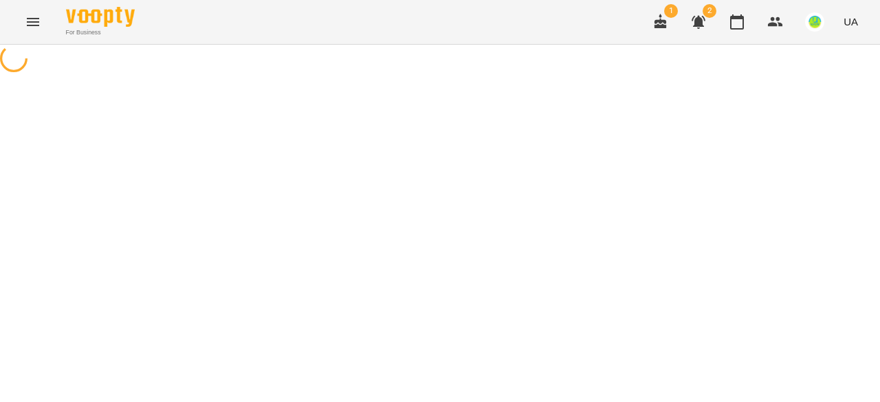
select select "*"
select select "**********"
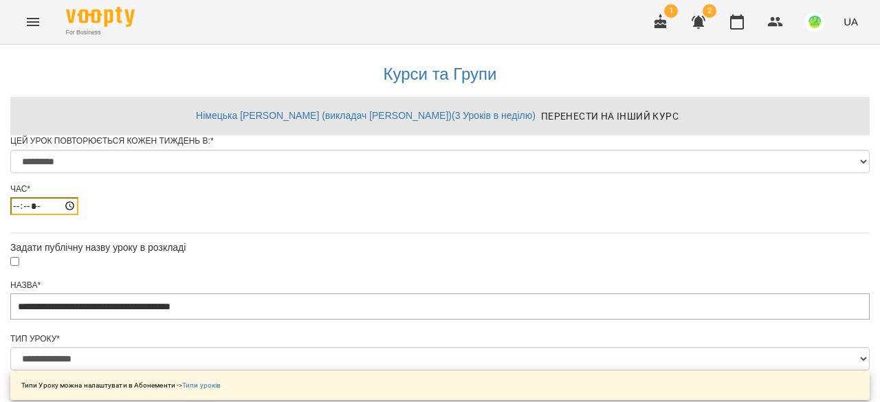
click at [78, 215] on input "*****" at bounding box center [44, 206] width 68 height 18
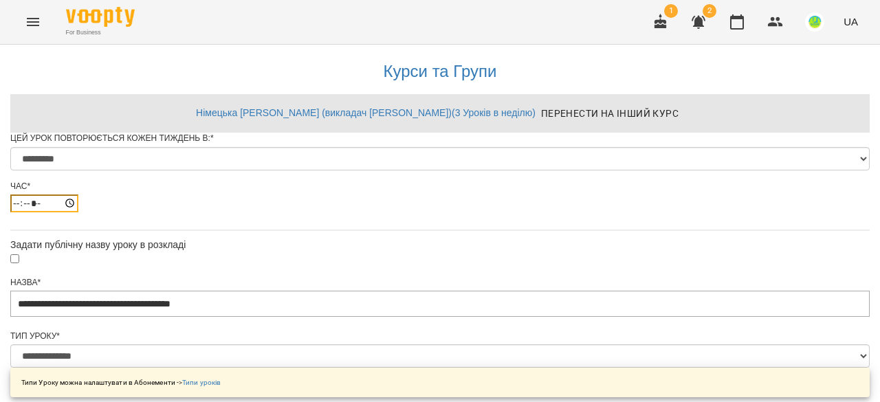
scroll to position [30, 0]
type input "*****"
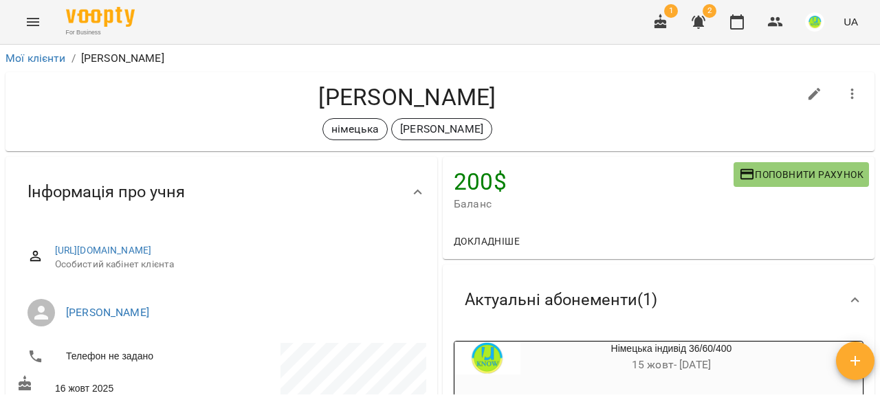
click at [30, 22] on icon "Menu" at bounding box center [33, 22] width 12 height 8
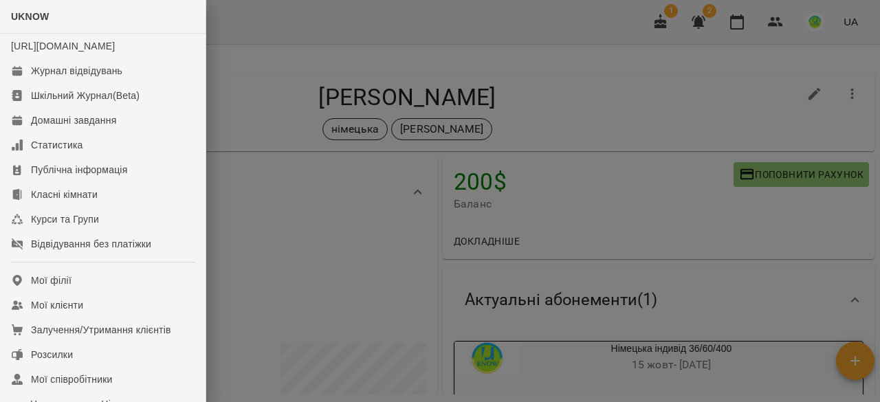
click at [362, 188] on div at bounding box center [440, 201] width 880 height 402
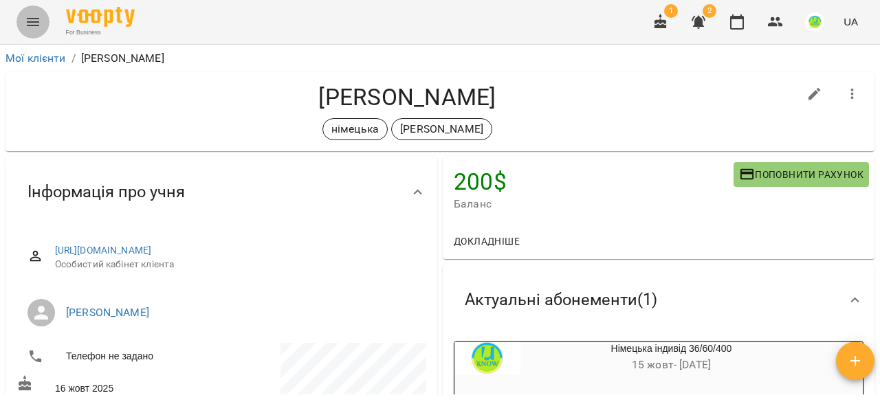
click at [26, 19] on icon "Menu" at bounding box center [33, 22] width 16 height 16
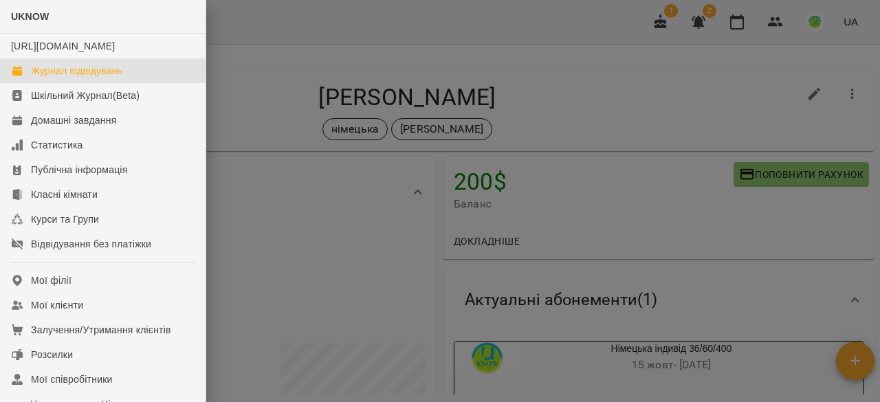
click at [70, 78] on div "Журнал відвідувань" at bounding box center [76, 71] width 91 height 14
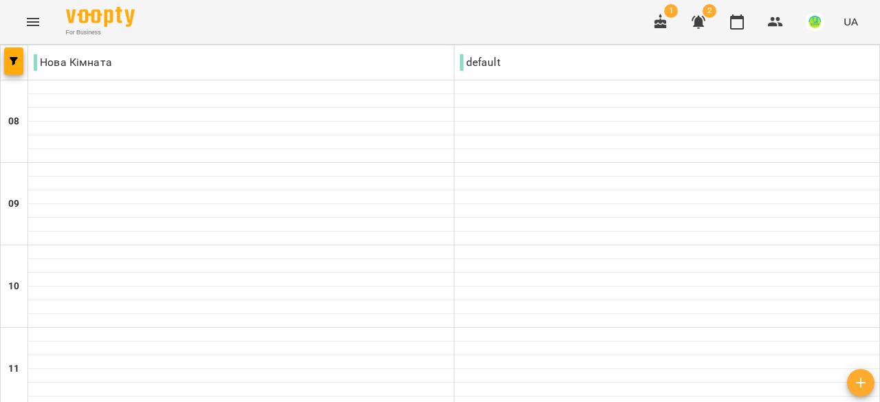
scroll to position [412, 0]
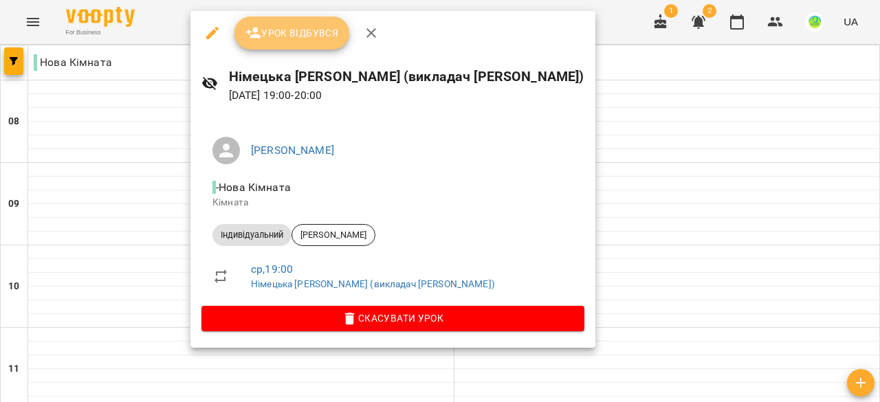
click at [287, 31] on span "Урок відбувся" at bounding box center [291, 33] width 93 height 16
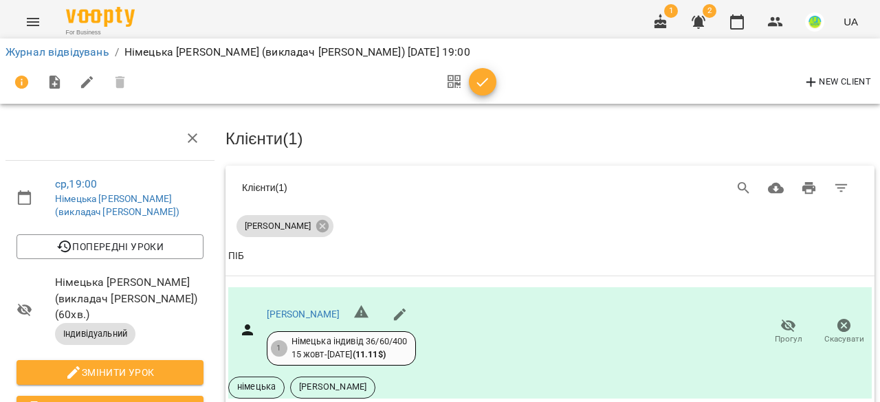
scroll to position [381, 0]
click at [477, 78] on icon "button" at bounding box center [482, 82] width 16 height 16
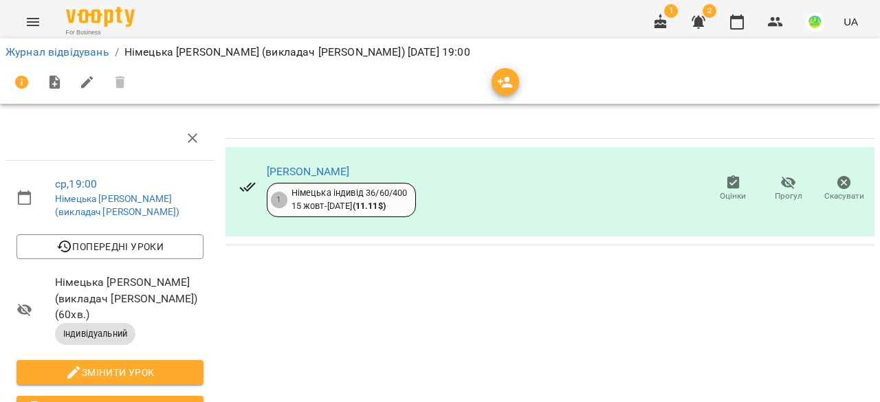
click at [504, 79] on icon "button" at bounding box center [505, 82] width 16 height 16
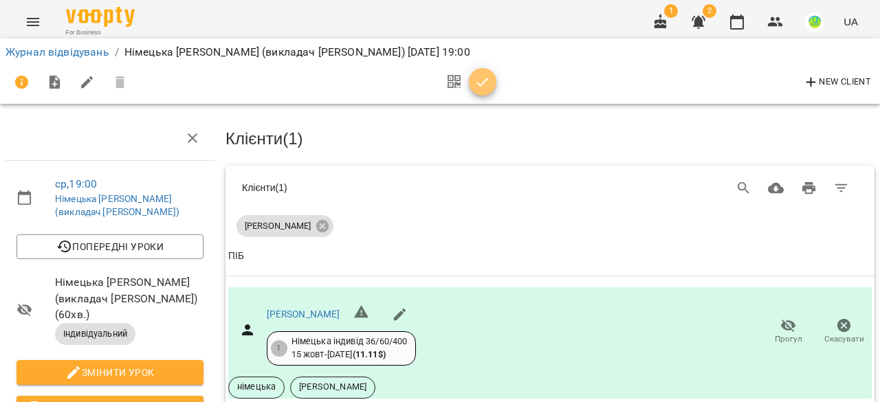
click at [487, 84] on icon "button" at bounding box center [482, 82] width 16 height 16
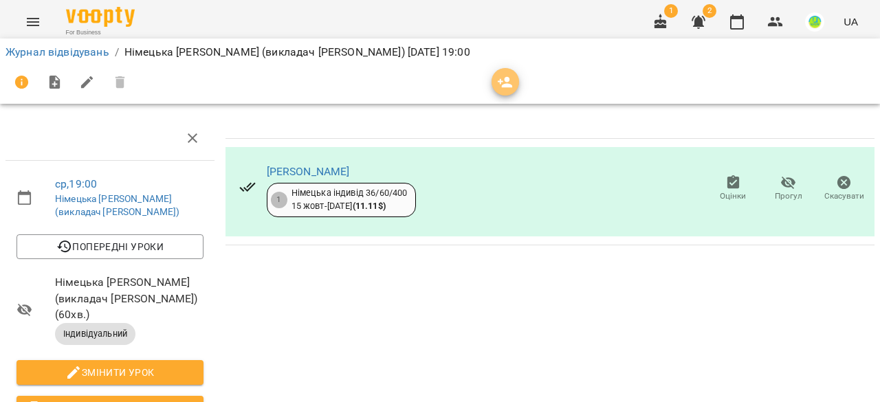
click at [502, 85] on icon "button" at bounding box center [505, 82] width 16 height 16
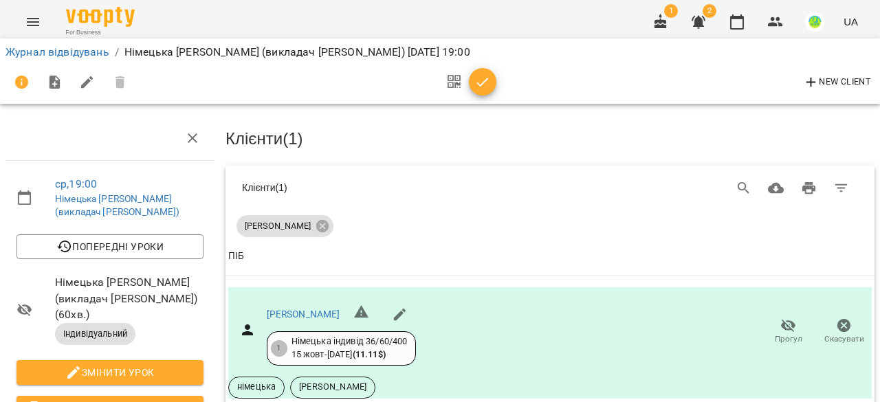
click at [484, 83] on icon "button" at bounding box center [482, 82] width 16 height 16
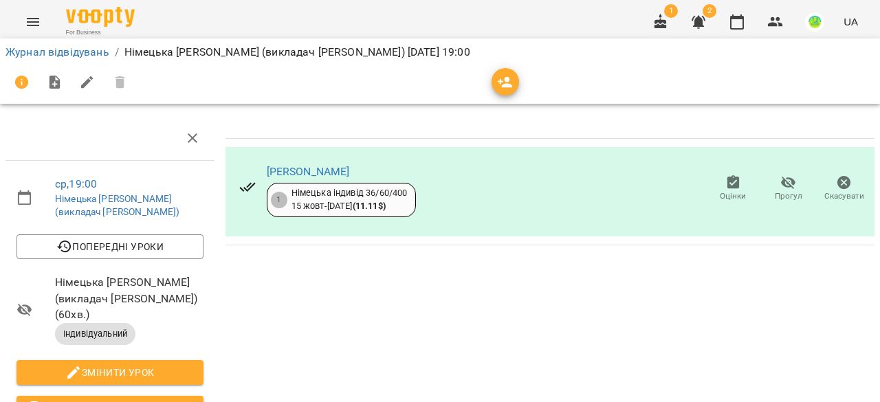
scroll to position [37, 0]
click at [86, 13] on img at bounding box center [100, 17] width 69 height 20
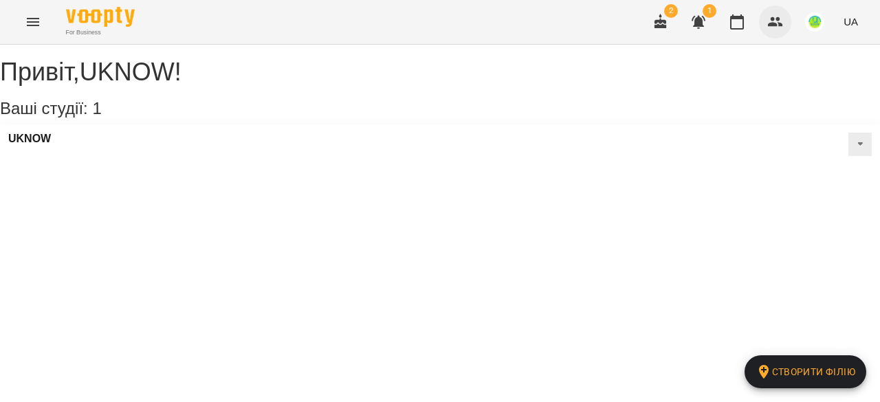
click at [777, 22] on icon "button" at bounding box center [775, 22] width 16 height 16
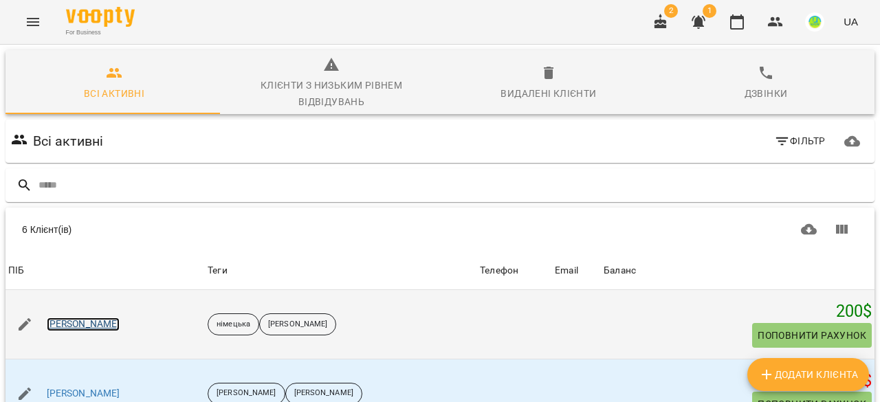
click at [80, 324] on link "Іпатова Оксана" at bounding box center [84, 324] width 74 height 14
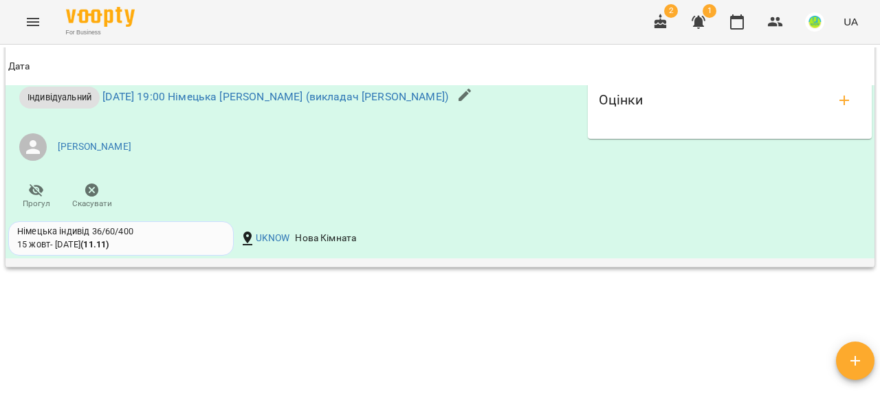
scroll to position [1133, 0]
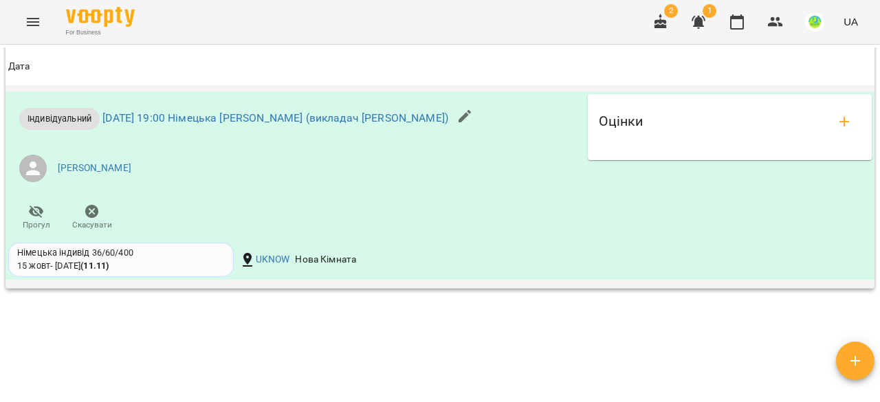
click at [35, 218] on icon "button" at bounding box center [36, 211] width 15 height 13
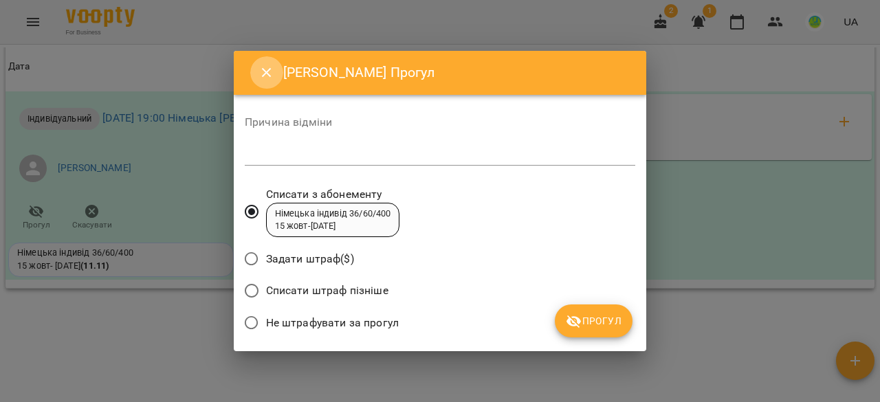
click at [260, 71] on icon "Close" at bounding box center [266, 73] width 16 height 16
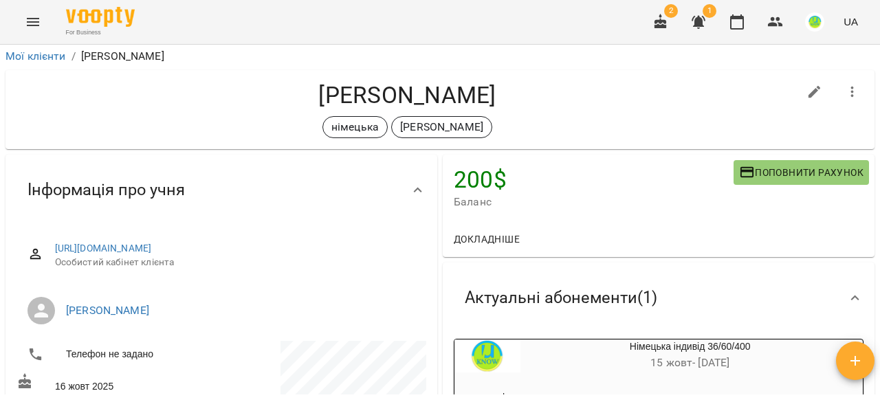
scroll to position [0, 0]
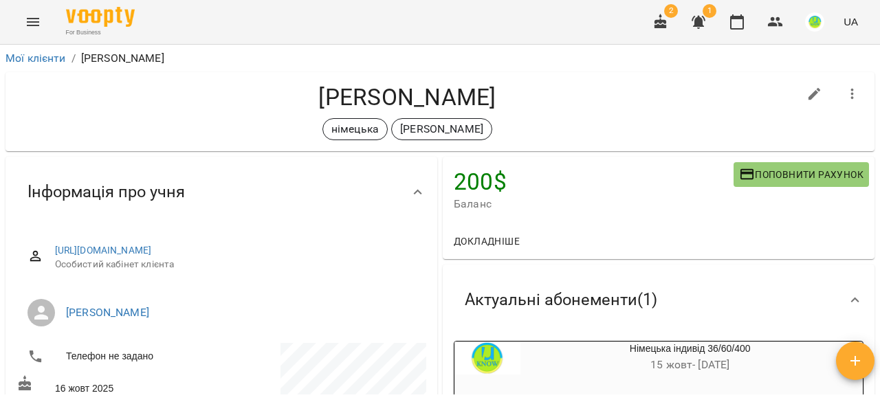
click at [38, 20] on icon "Menu" at bounding box center [33, 22] width 16 height 16
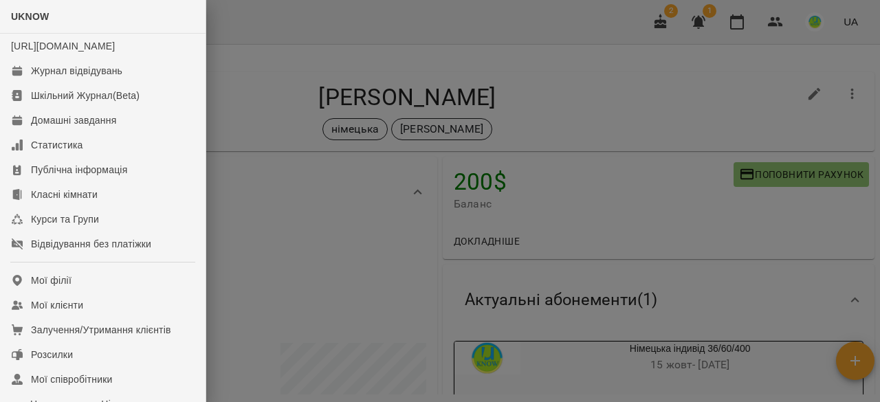
click at [498, 51] on div at bounding box center [440, 201] width 880 height 402
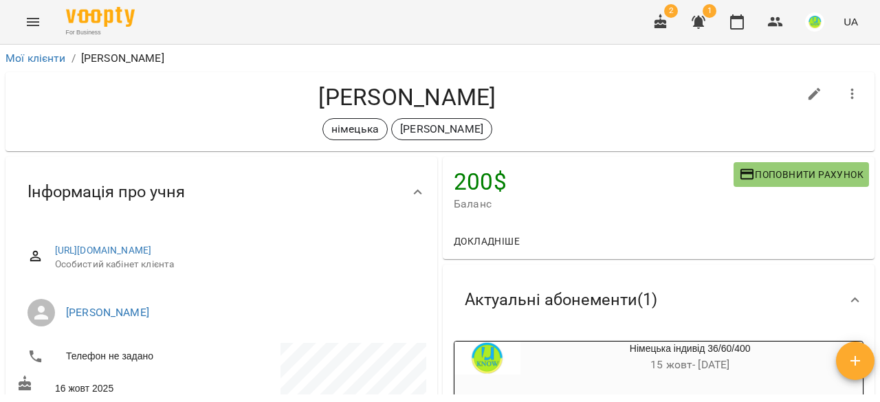
click at [662, 21] on icon "button" at bounding box center [660, 21] width 12 height 15
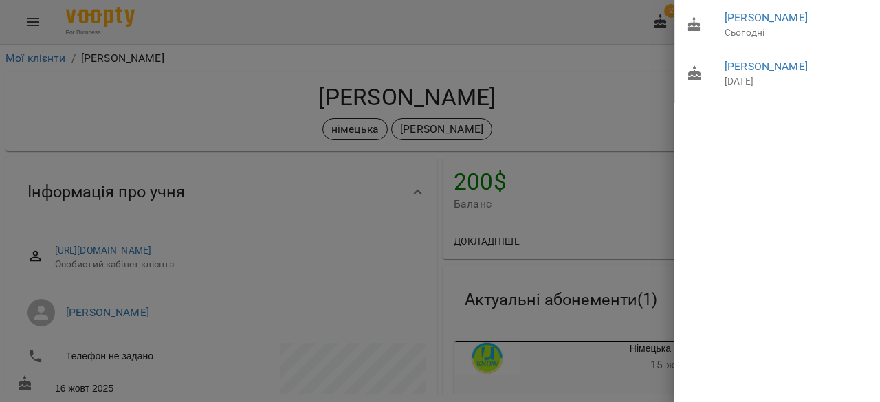
click at [612, 62] on div at bounding box center [440, 201] width 880 height 402
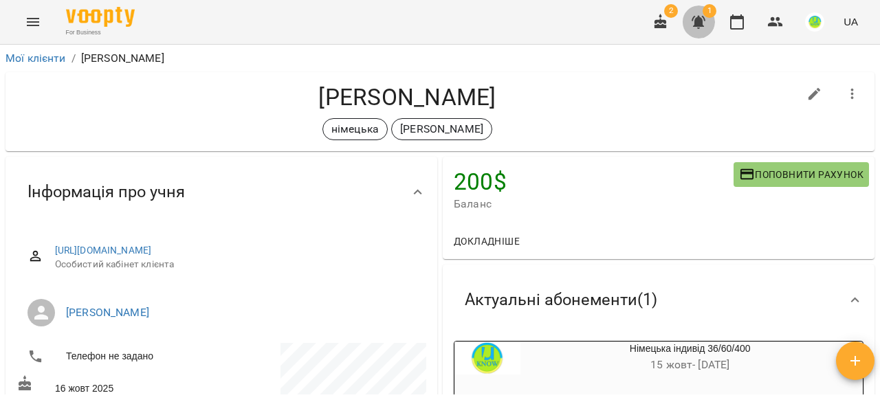
click at [694, 20] on icon "button" at bounding box center [698, 22] width 16 height 16
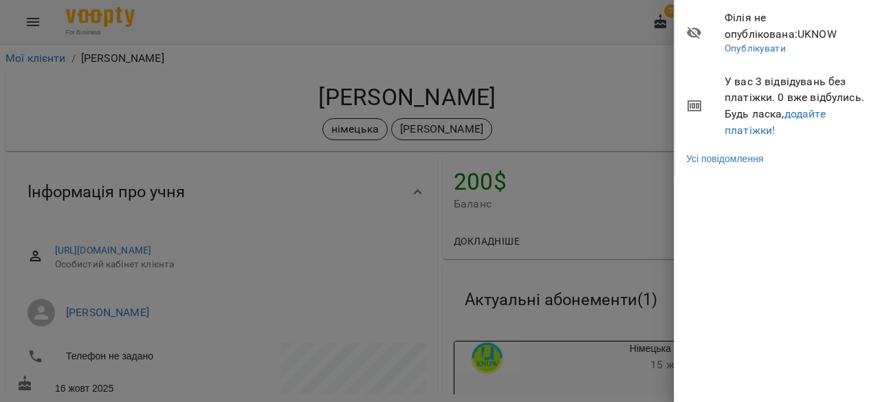
drag, startPoint x: 621, startPoint y: 106, endPoint x: 583, endPoint y: 108, distance: 38.5
click at [621, 105] on div at bounding box center [440, 201] width 880 height 402
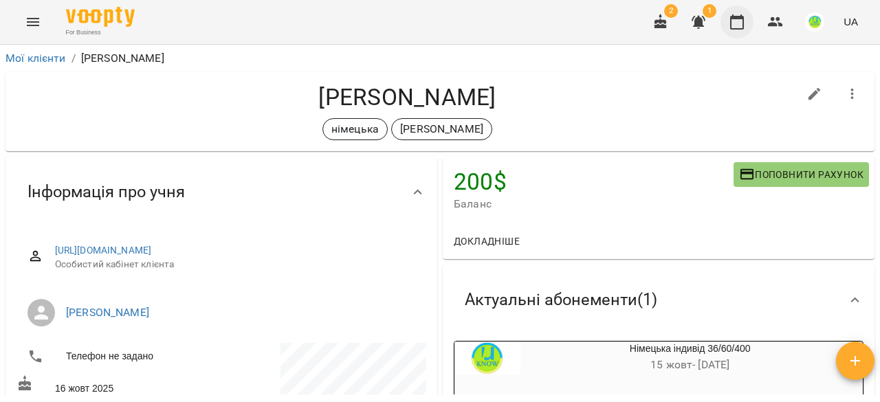
click at [739, 34] on button "button" at bounding box center [736, 21] width 33 height 33
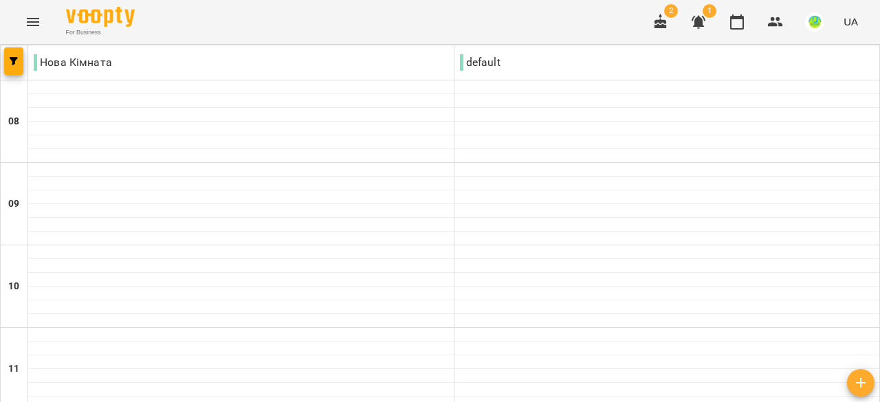
scroll to position [759, 0]
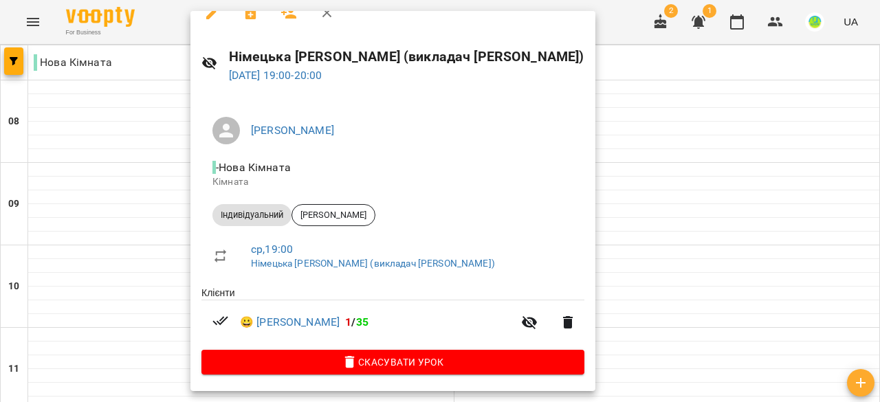
scroll to position [0, 0]
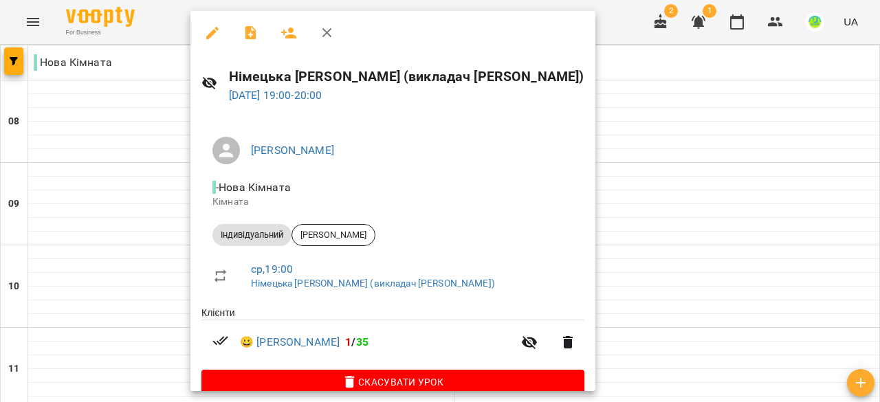
drag, startPoint x: 708, startPoint y: 168, endPoint x: 698, endPoint y: 168, distance: 10.3
click at [708, 168] on div at bounding box center [440, 201] width 880 height 402
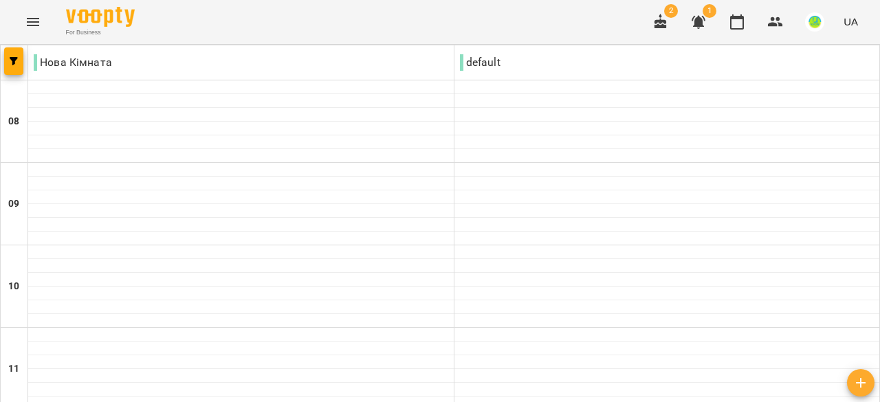
type input "**********"
click at [25, 56] on div at bounding box center [14, 62] width 27 height 34
click at [7, 63] on span "button" at bounding box center [13, 61] width 19 height 8
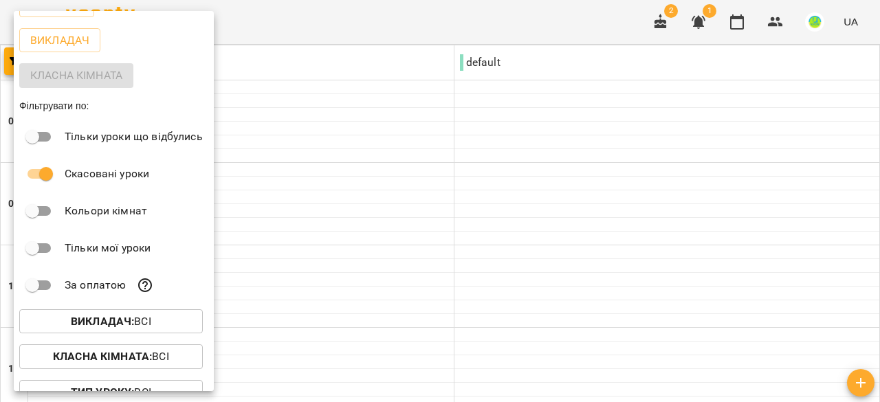
scroll to position [0, 0]
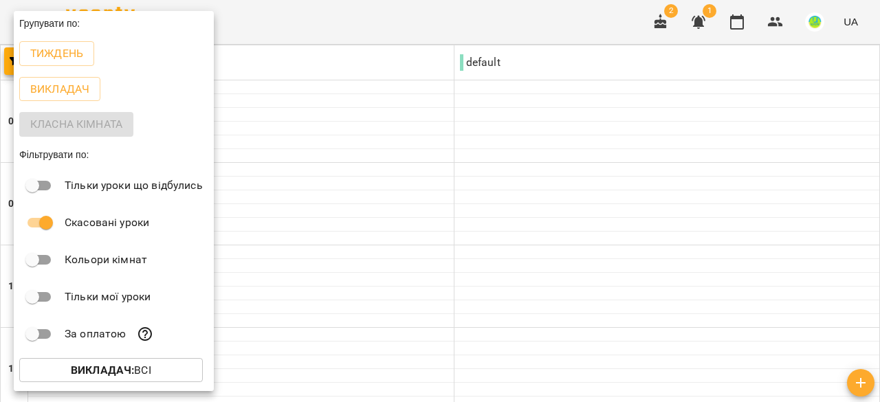
click at [293, 90] on div at bounding box center [440, 201] width 880 height 402
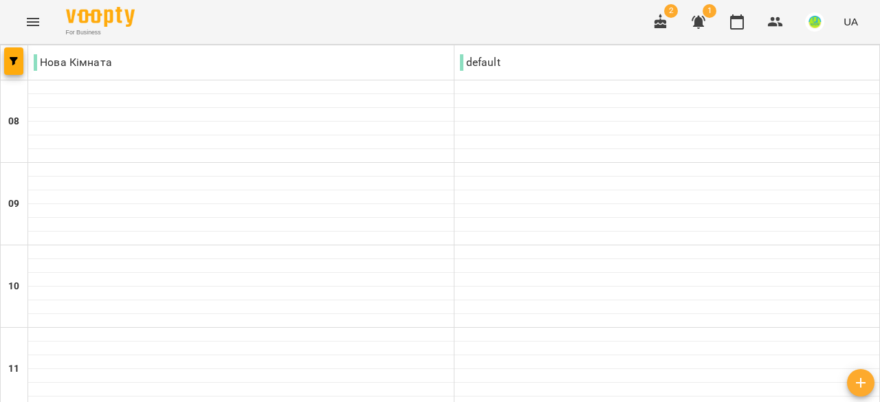
click at [36, 17] on icon "Menu" at bounding box center [33, 22] width 16 height 16
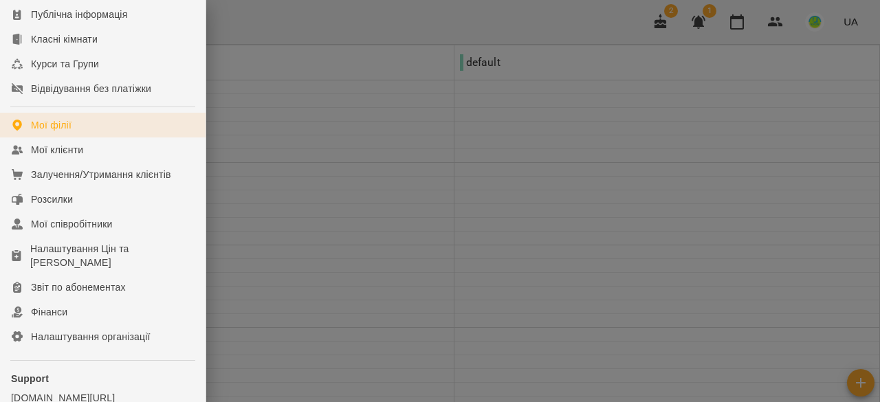
scroll to position [206, 0]
